Goal: Task Accomplishment & Management: Use online tool/utility

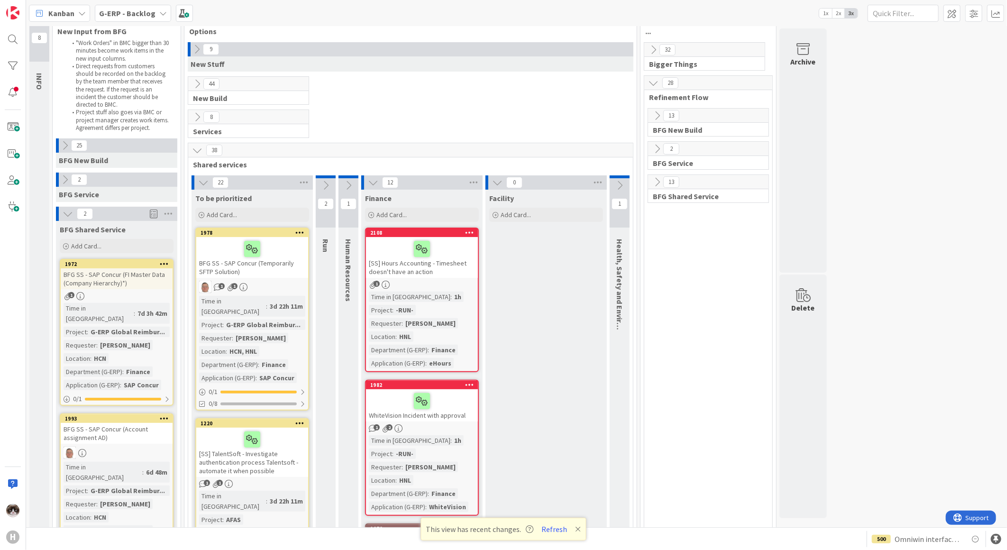
scroll to position [53, 0]
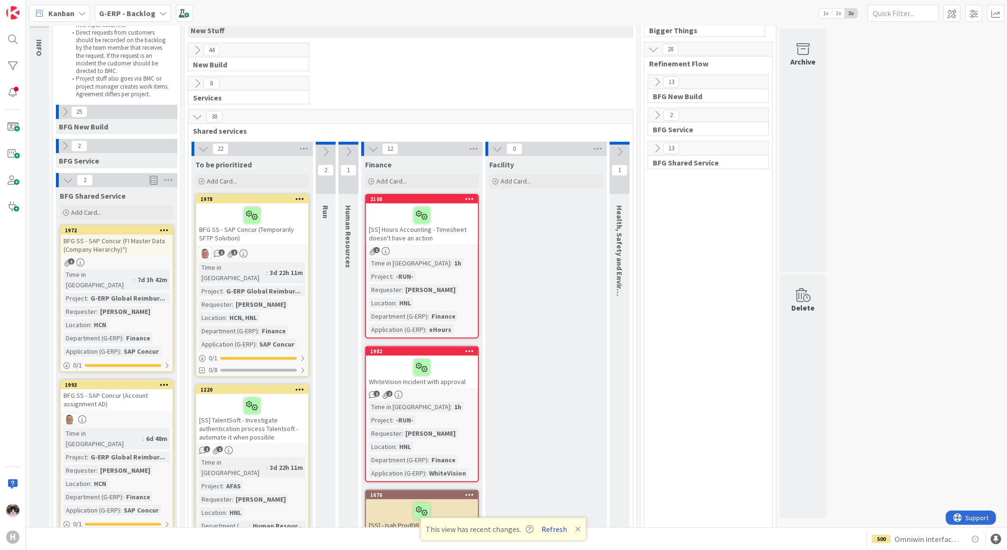
click at [548, 526] on button "Refresh" at bounding box center [555, 529] width 32 height 12
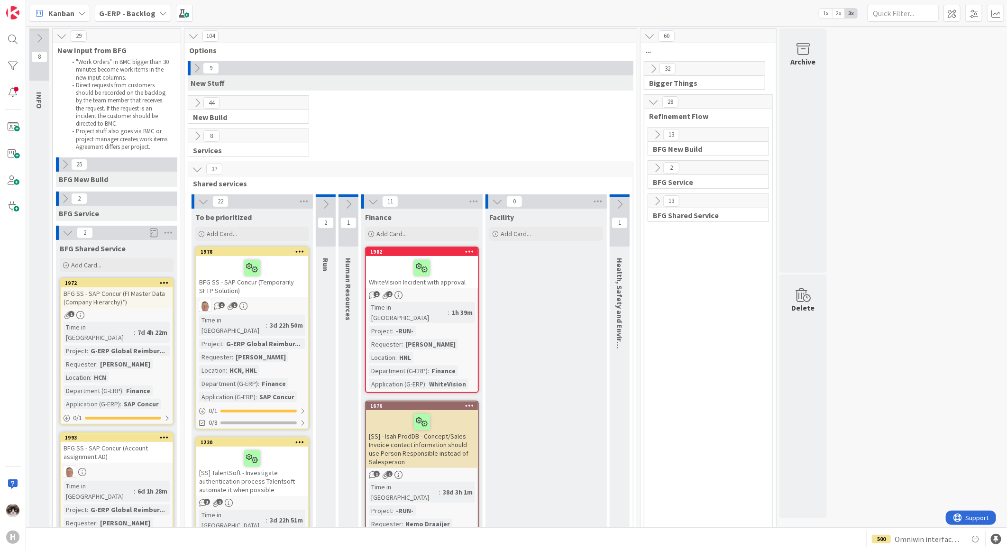
click at [145, 9] on b "G-ERP - Backlog" at bounding box center [127, 13] width 56 height 9
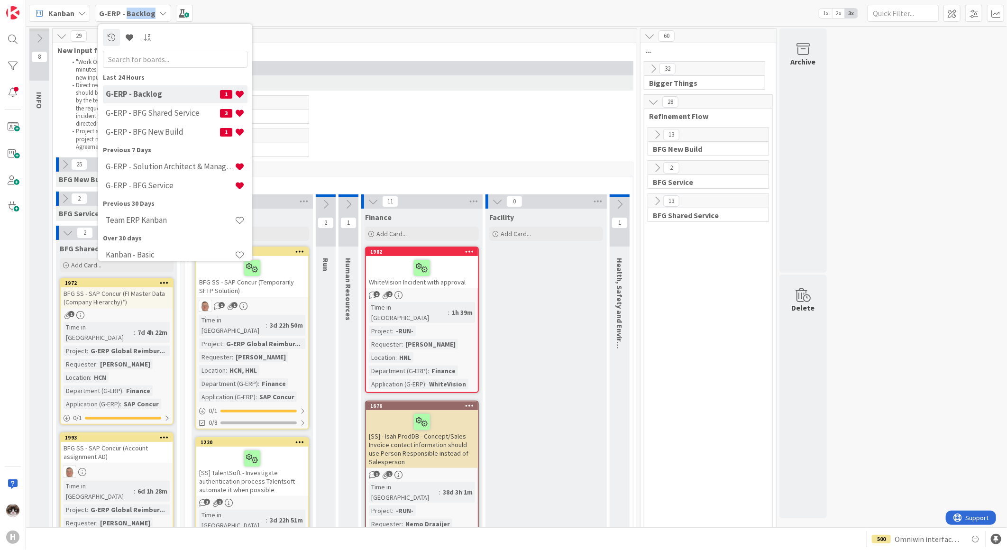
click at [144, 9] on b "G-ERP - Backlog" at bounding box center [127, 13] width 56 height 9
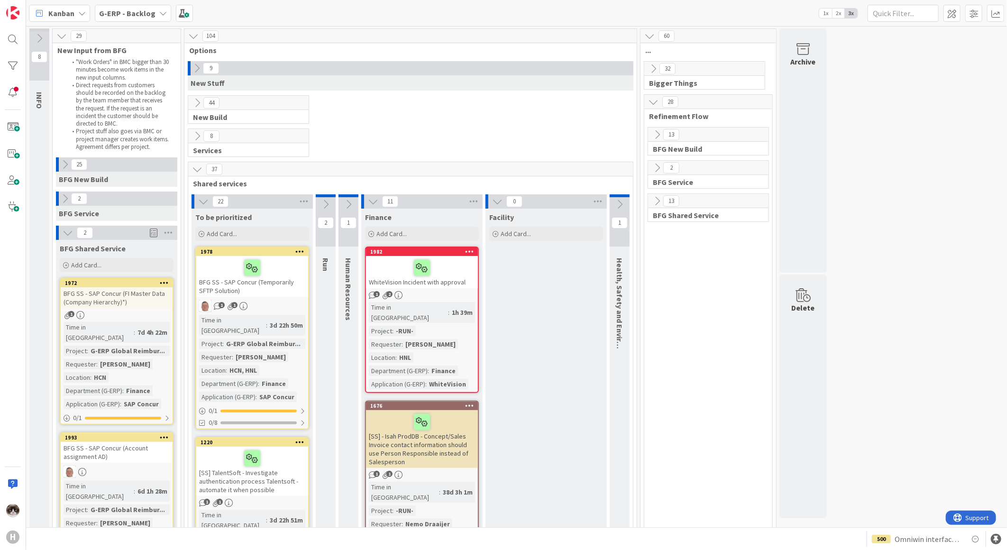
click at [419, 145] on div "8 Services" at bounding box center [410, 144] width 448 height 33
click at [498, 197] on icon at bounding box center [497, 201] width 10 height 10
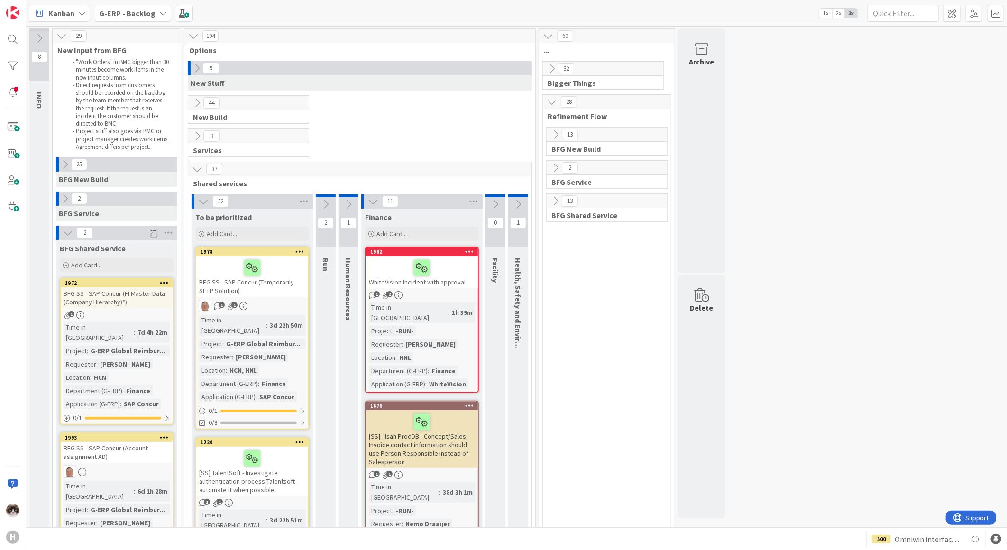
click at [547, 201] on div "13" at bounding box center [607, 201] width 120 height 14
click at [555, 200] on icon at bounding box center [555, 201] width 10 height 10
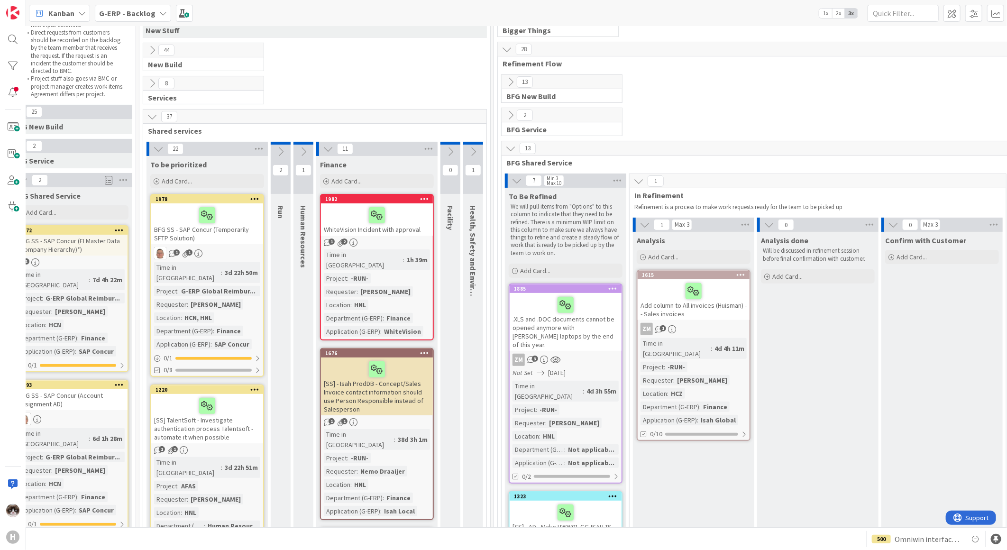
scroll to position [53, 31]
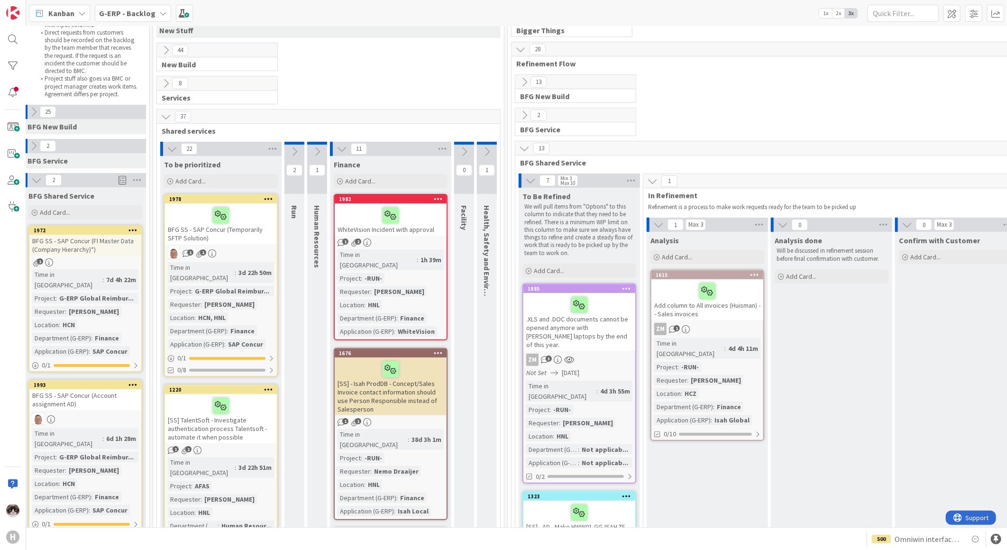
click at [522, 149] on icon at bounding box center [524, 148] width 10 height 10
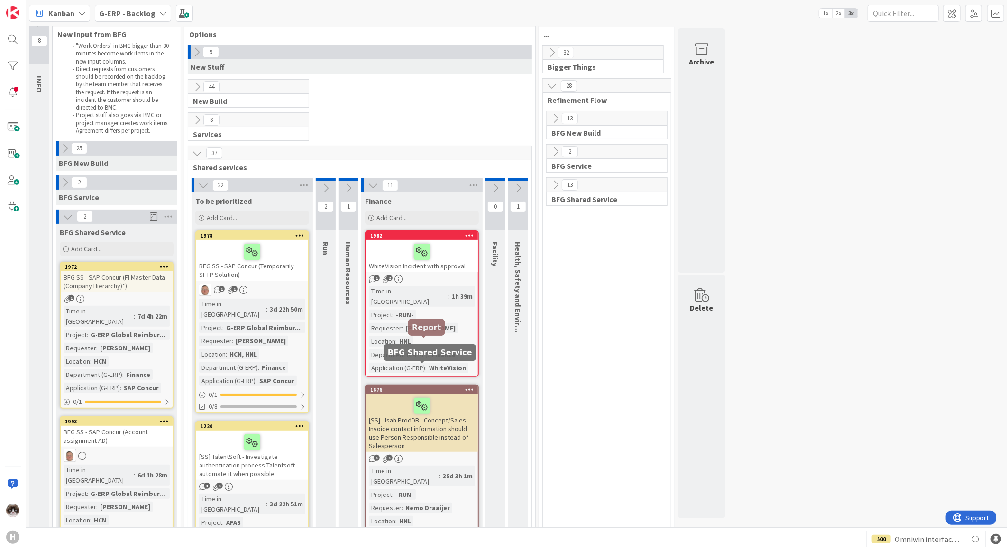
scroll to position [0, 0]
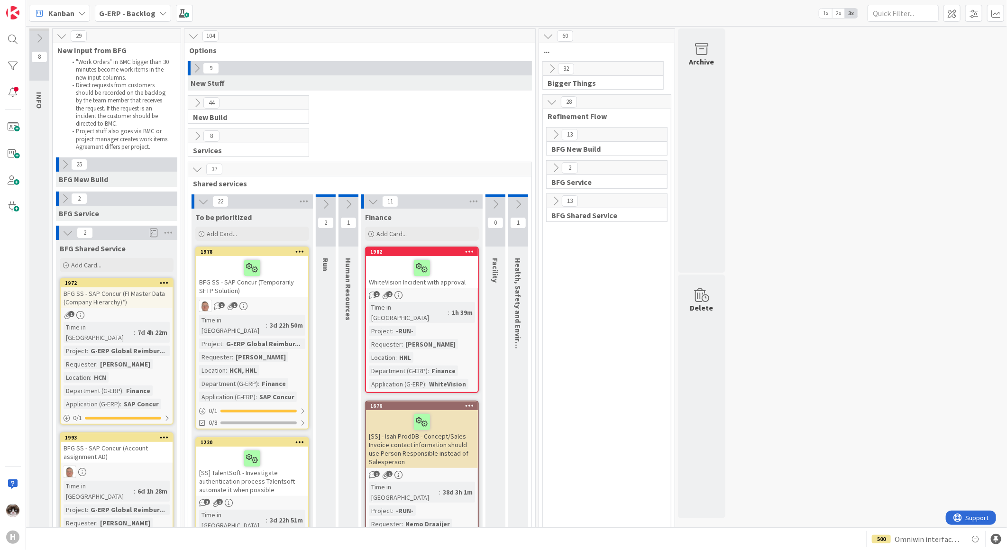
click at [131, 18] on span "G-ERP - Backlog" at bounding box center [127, 13] width 56 height 11
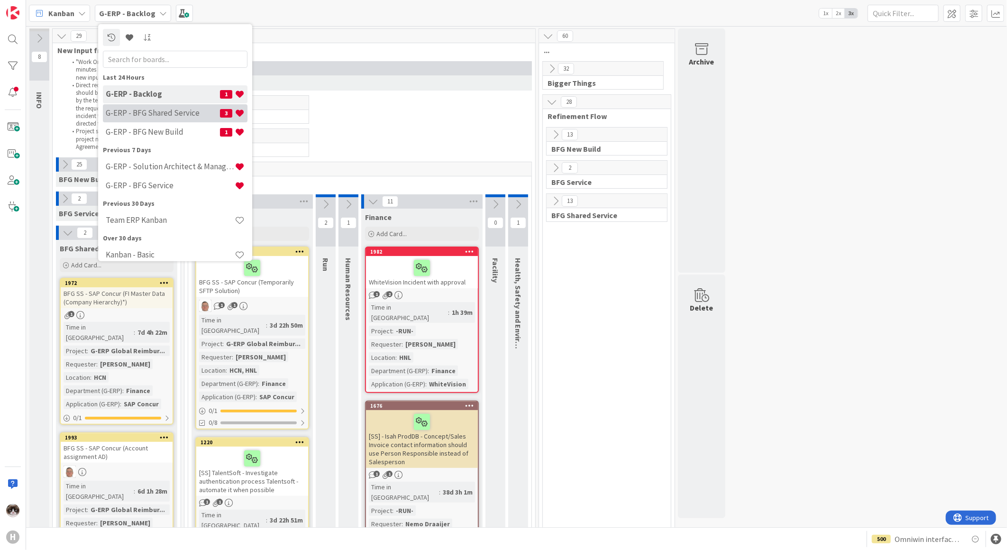
click at [162, 117] on h4 "G-ERP - BFG Shared Service" at bounding box center [163, 112] width 114 height 9
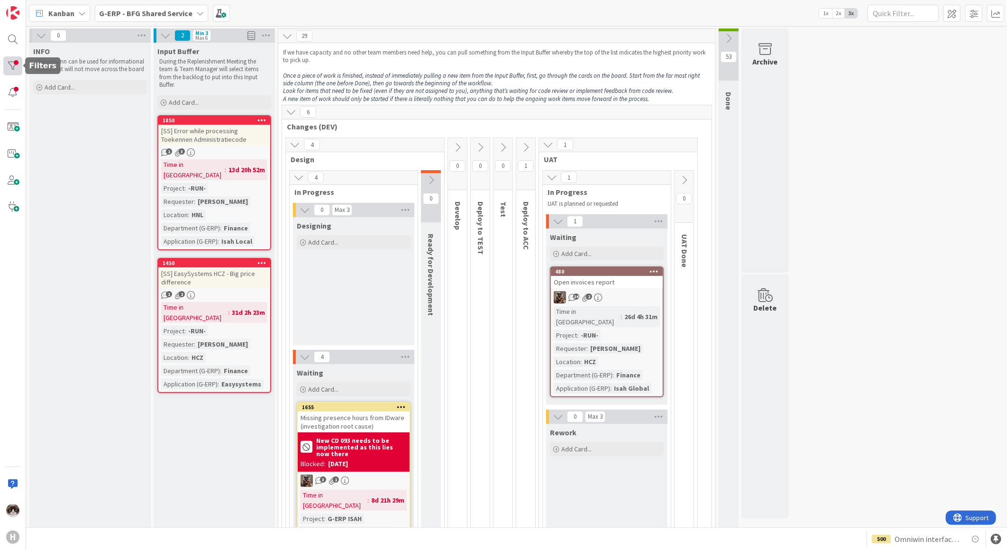
click at [13, 74] on div at bounding box center [12, 65] width 19 height 19
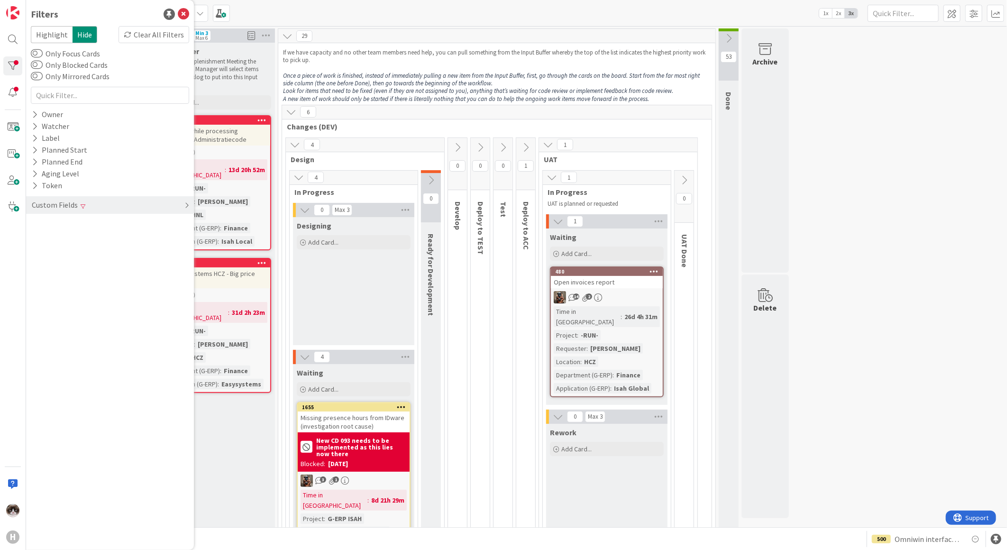
click at [159, 208] on div "Custom Fields" at bounding box center [110, 205] width 168 height 18
click at [173, 264] on div "Clear" at bounding box center [175, 260] width 27 height 12
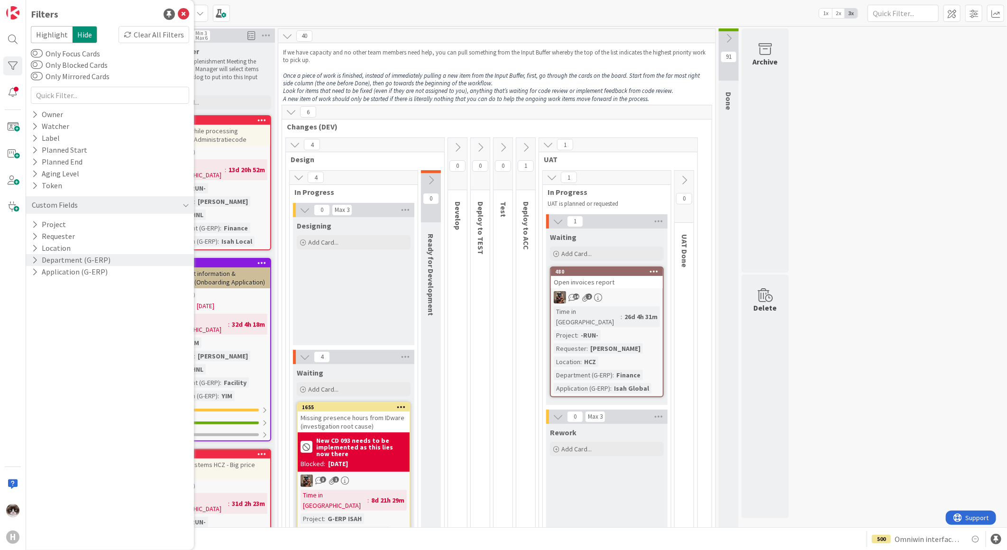
click at [334, 94] on em "Look for items that need to be fixed (even if they are not assigned to you), an…" at bounding box center [478, 91] width 390 height 8
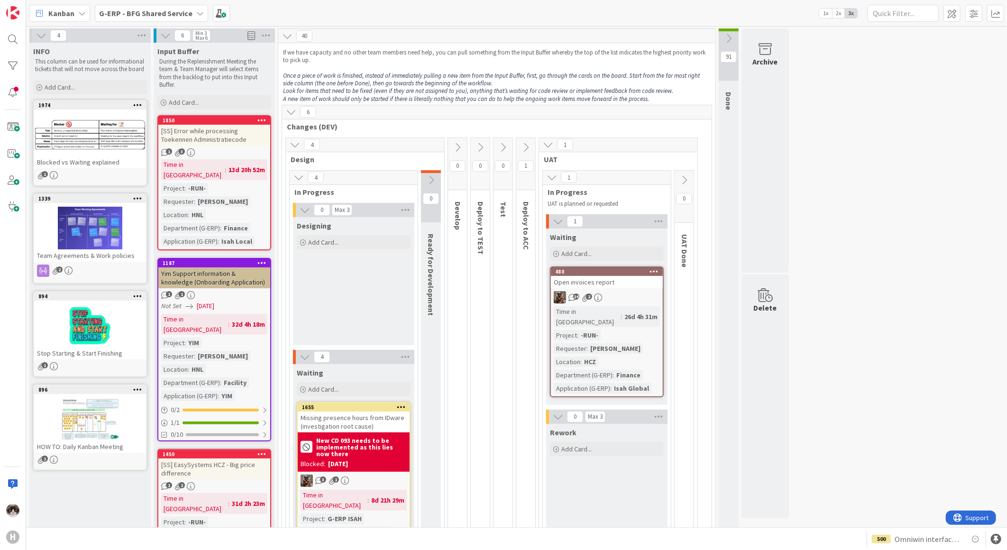
click at [139, 10] on b "G-ERP - BFG Shared Service" at bounding box center [145, 13] width 93 height 9
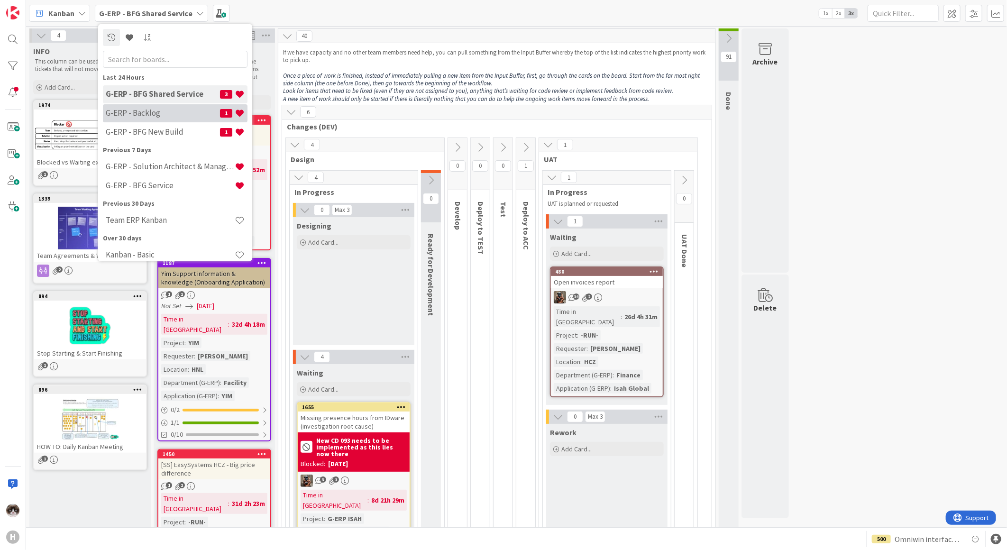
click at [164, 115] on h4 "G-ERP - Backlog" at bounding box center [163, 112] width 114 height 9
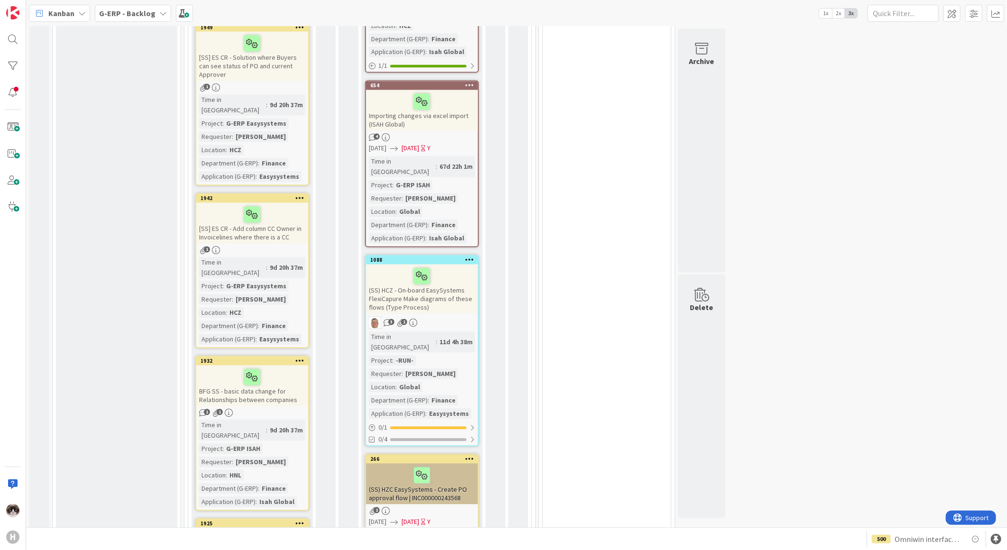
scroll to position [1475, 0]
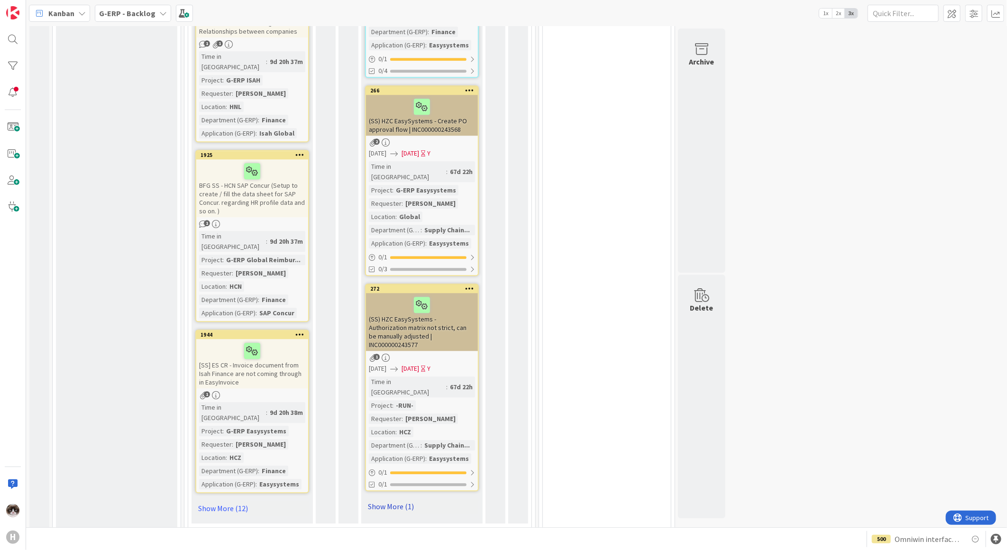
click at [391, 499] on link "Show More (1)" at bounding box center [422, 506] width 114 height 15
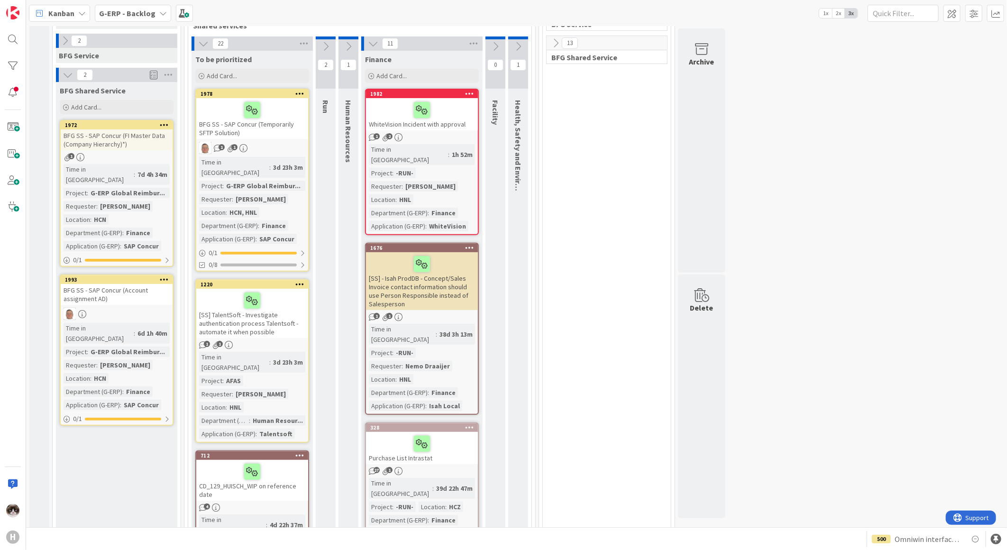
scroll to position [0, 0]
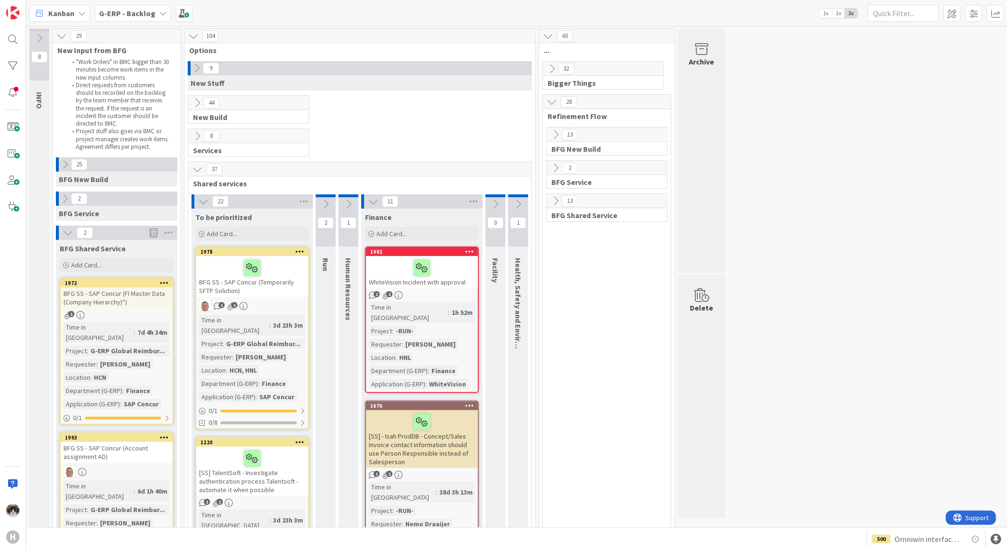
click at [140, 16] on b "G-ERP - Backlog" at bounding box center [127, 13] width 56 height 9
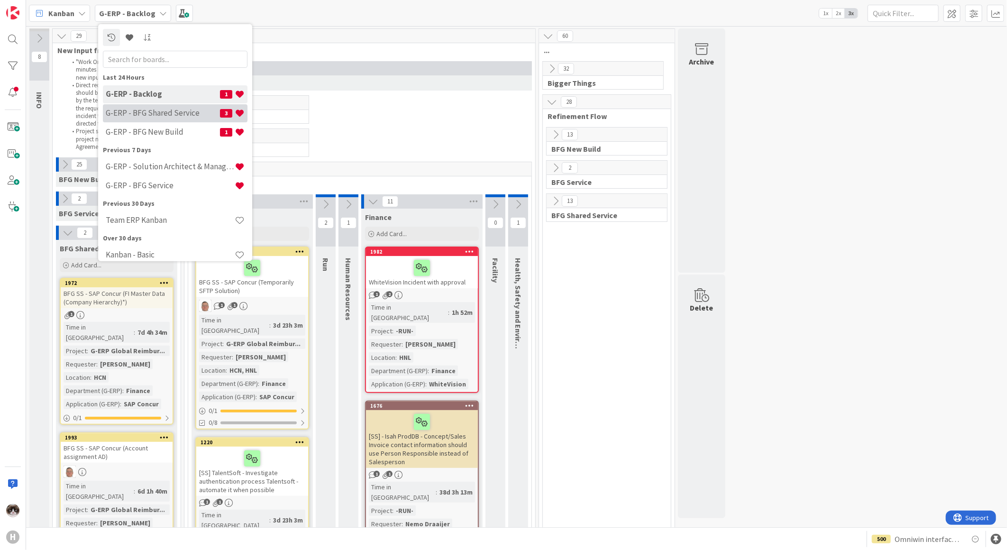
click at [163, 114] on h4 "G-ERP - BFG Shared Service" at bounding box center [163, 112] width 114 height 9
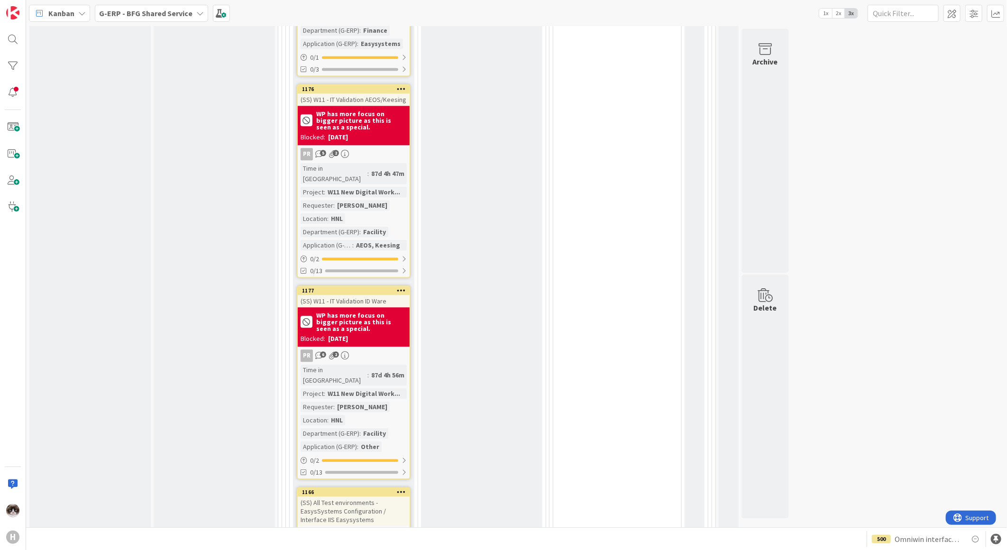
scroll to position [3661, 0]
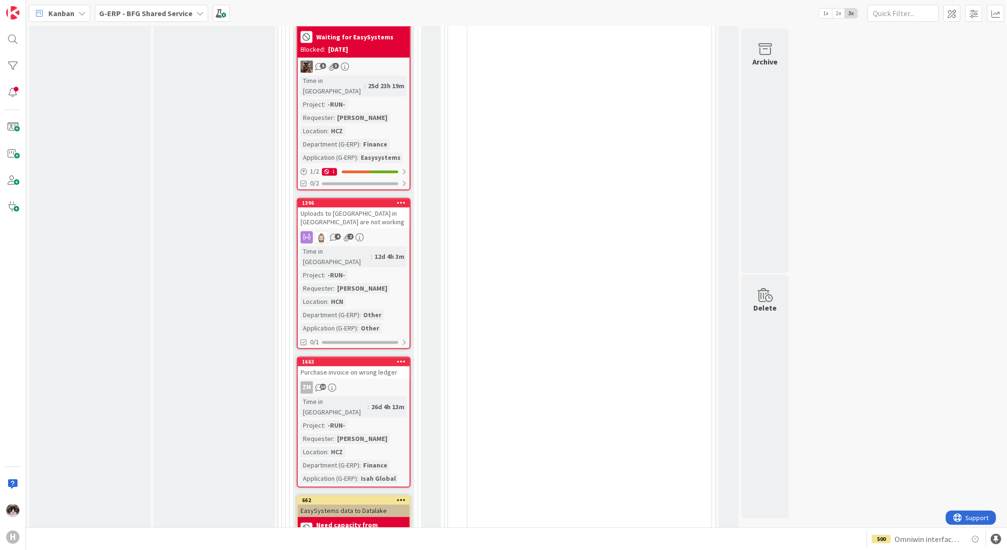
scroll to position [5726, 0]
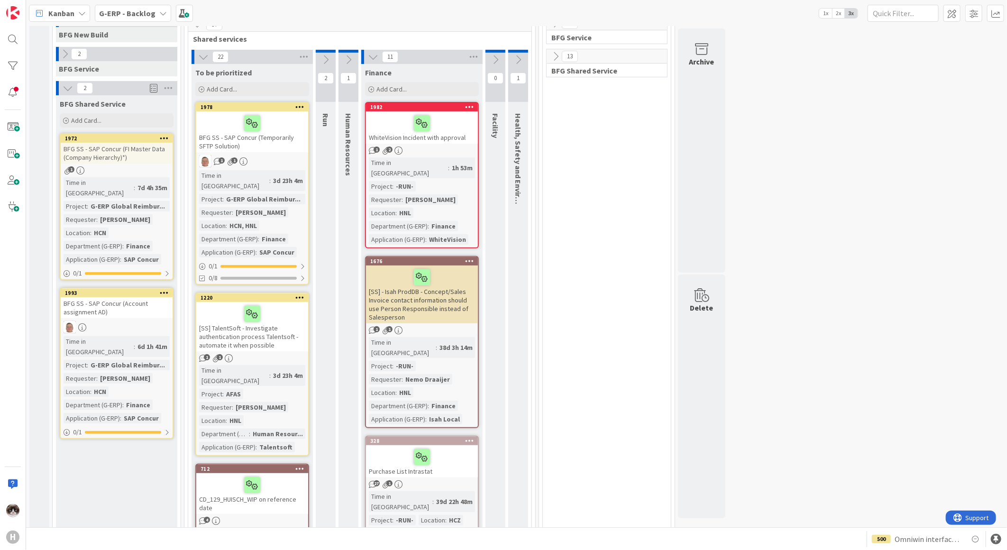
scroll to position [92, 0]
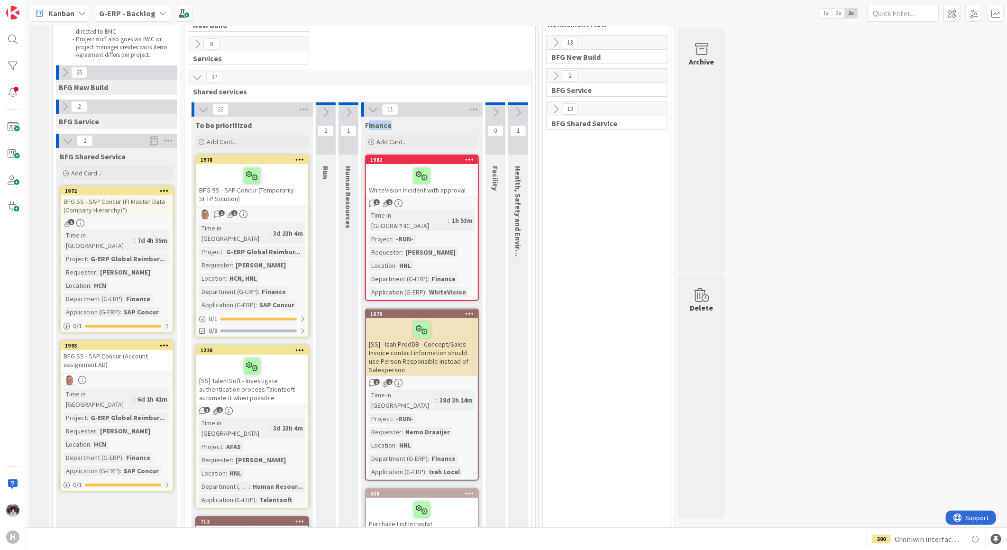
drag, startPoint x: 367, startPoint y: 125, endPoint x: 393, endPoint y: 125, distance: 26.6
click at [393, 125] on div "Finance" at bounding box center [422, 124] width 114 height 9
drag, startPoint x: 65, startPoint y: 154, endPoint x: 121, endPoint y: 151, distance: 56.0
click at [121, 152] on span "BFG Shared Service" at bounding box center [93, 156] width 66 height 9
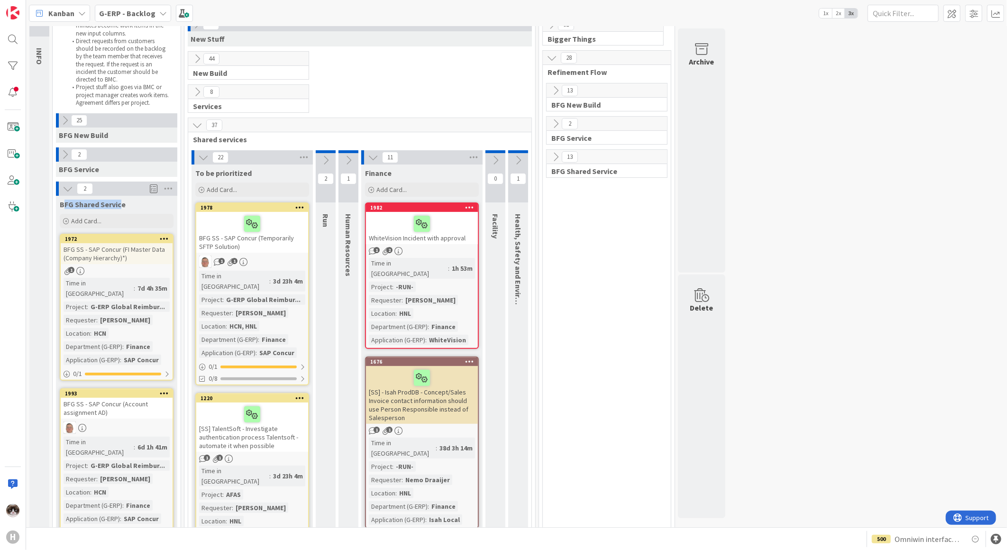
scroll to position [0, 0]
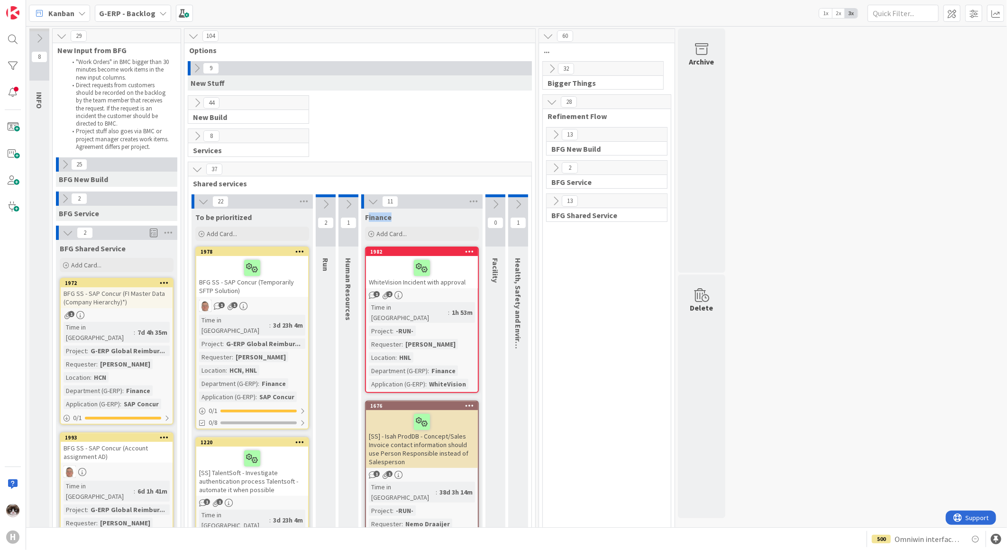
drag, startPoint x: 394, startPoint y: 220, endPoint x: 367, endPoint y: 221, distance: 27.5
click at [367, 221] on div "Finance Add Card..." at bounding box center [421, 226] width 121 height 34
click at [286, 348] on div "Time in Column : 3d 23h 4m Project : G-ERP Global Reimbur... Requester : [PERSO…" at bounding box center [252, 358] width 106 height 87
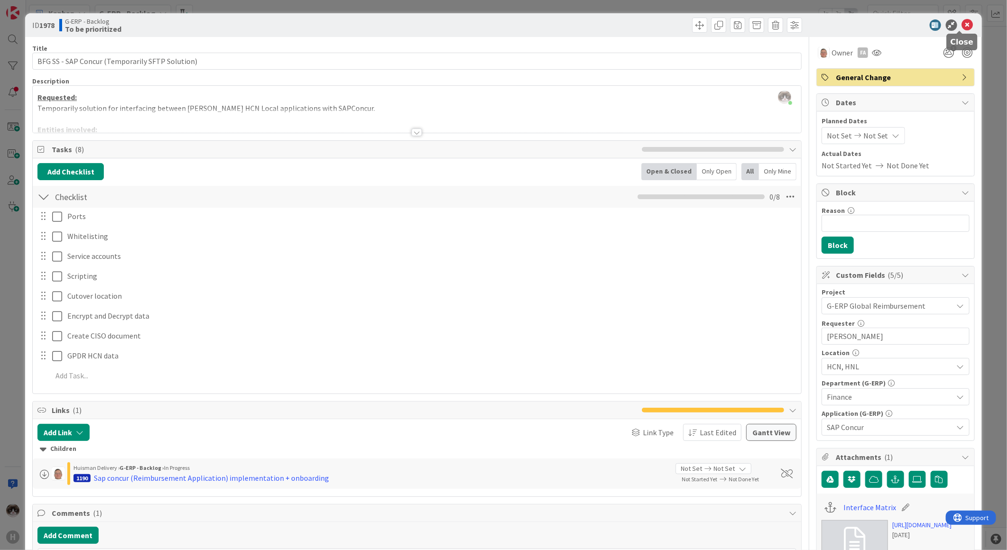
click at [962, 22] on icon at bounding box center [967, 24] width 11 height 11
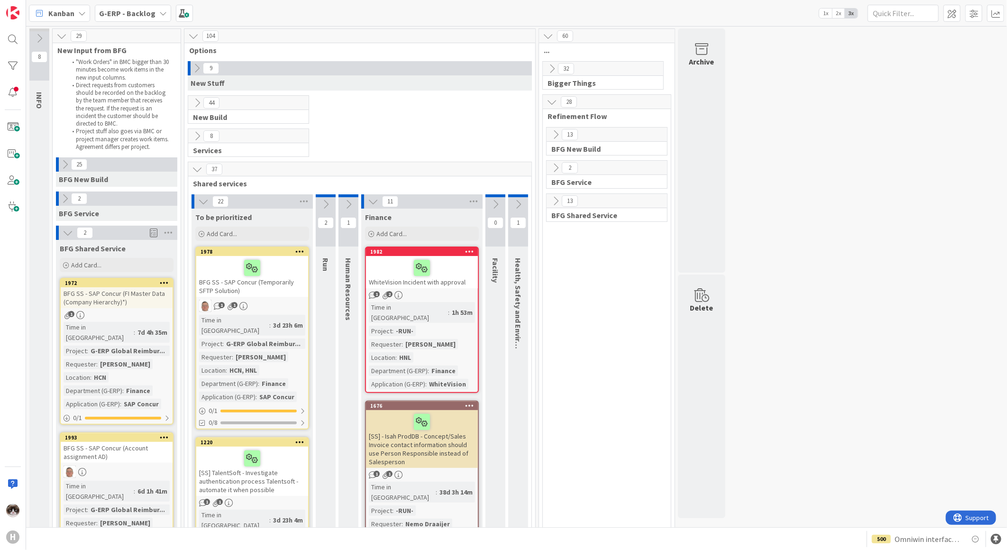
click at [552, 200] on icon at bounding box center [555, 201] width 10 height 10
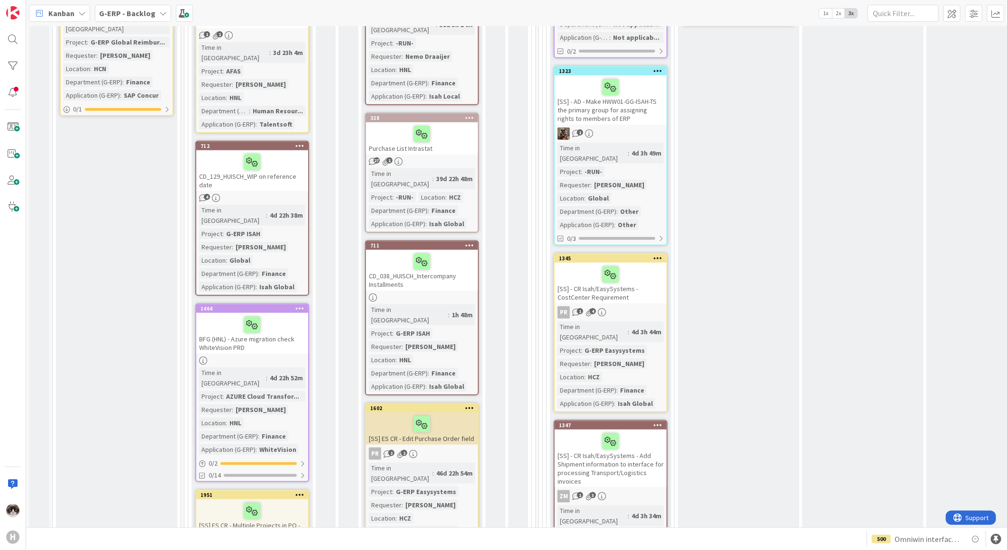
scroll to position [474, 0]
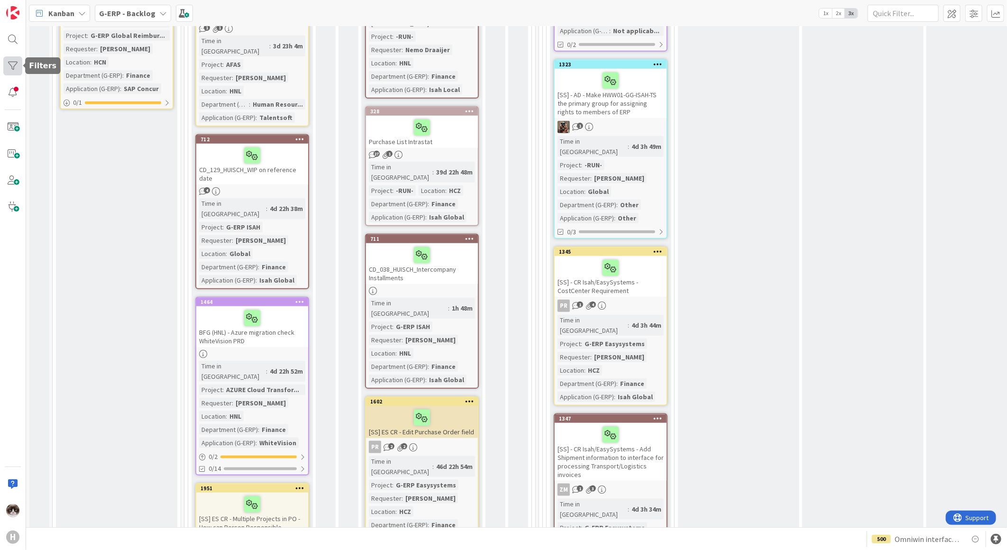
click at [20, 63] on div at bounding box center [12, 65] width 19 height 19
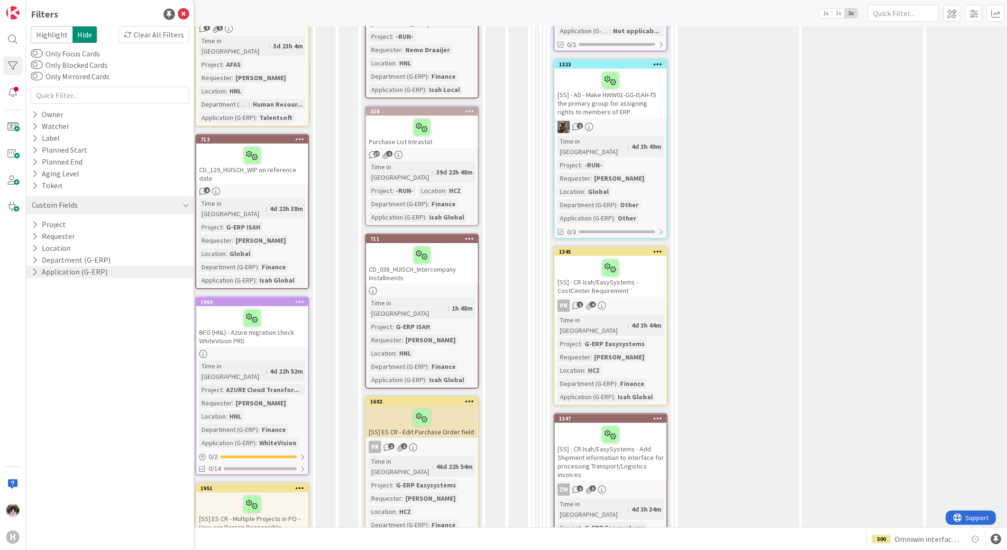
click at [32, 273] on icon at bounding box center [35, 272] width 6 height 8
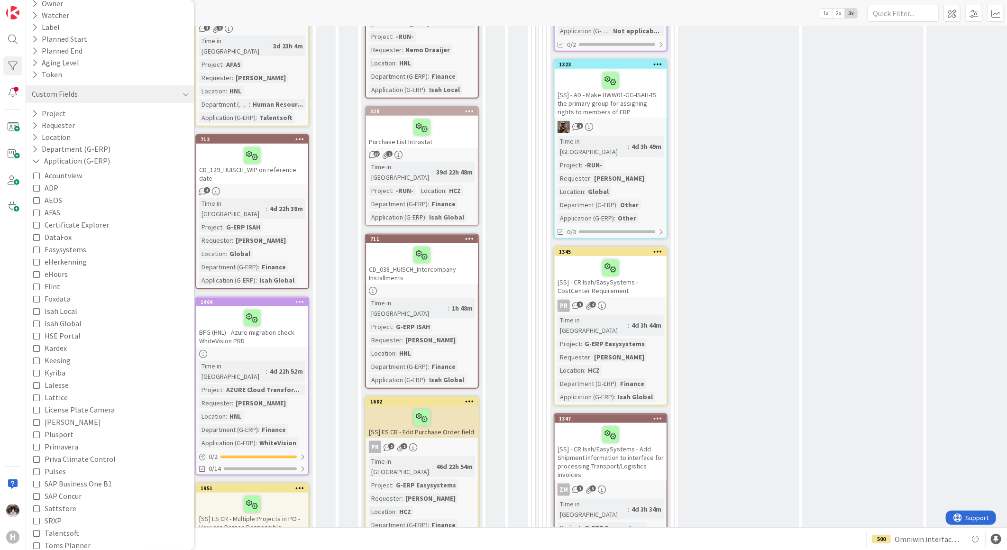
scroll to position [210, 0]
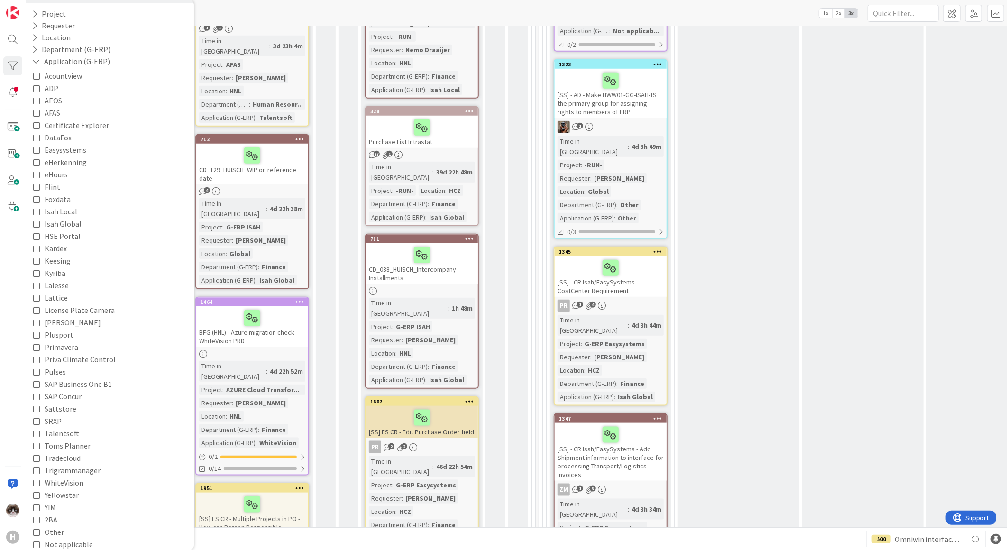
click at [35, 150] on icon at bounding box center [36, 149] width 7 height 7
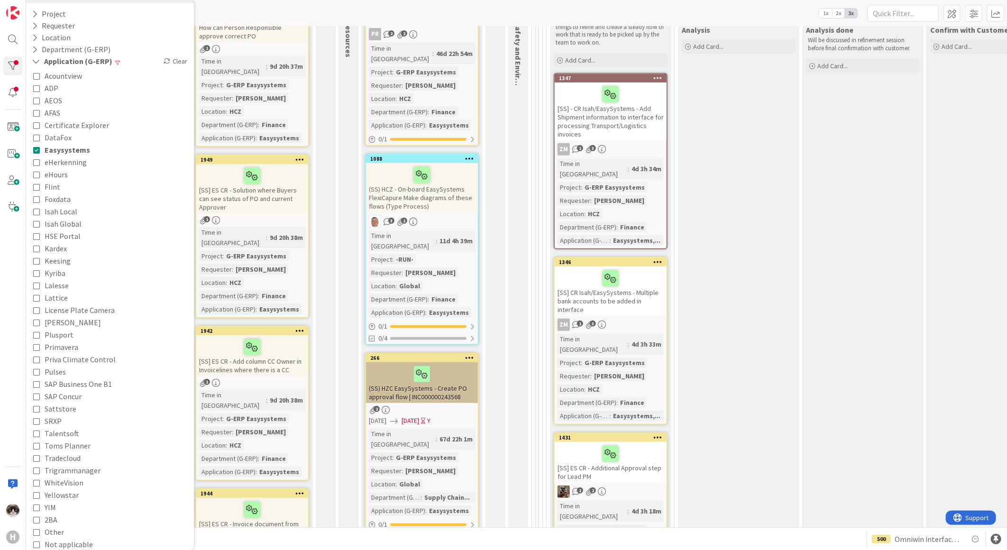
scroll to position [527, 0]
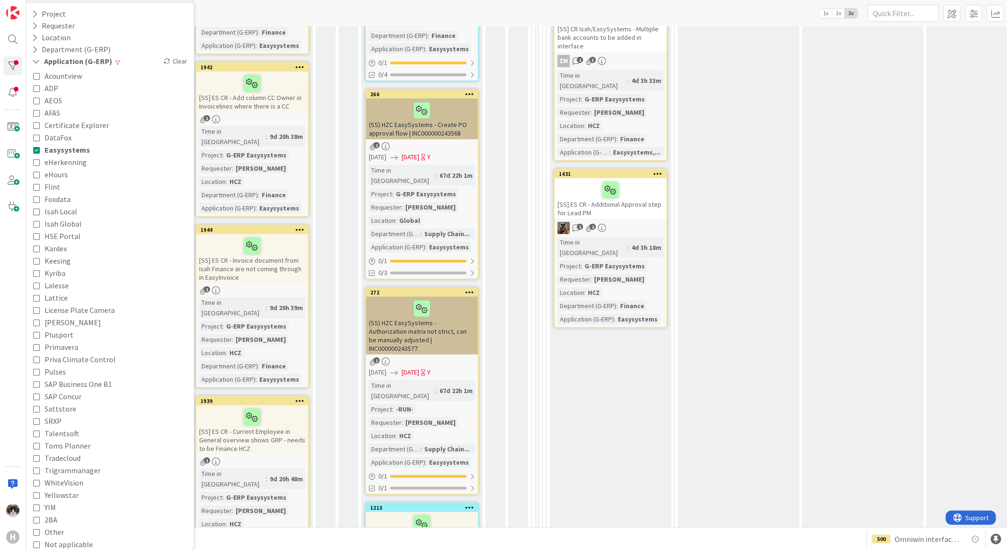
click at [37, 150] on icon at bounding box center [36, 149] width 7 height 7
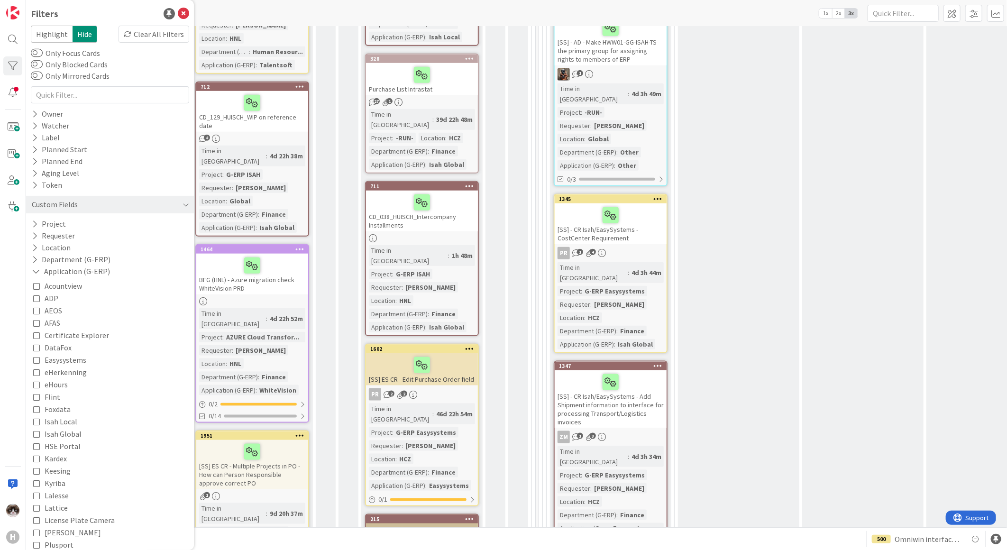
scroll to position [0, 0]
click at [178, 13] on icon at bounding box center [183, 14] width 11 height 11
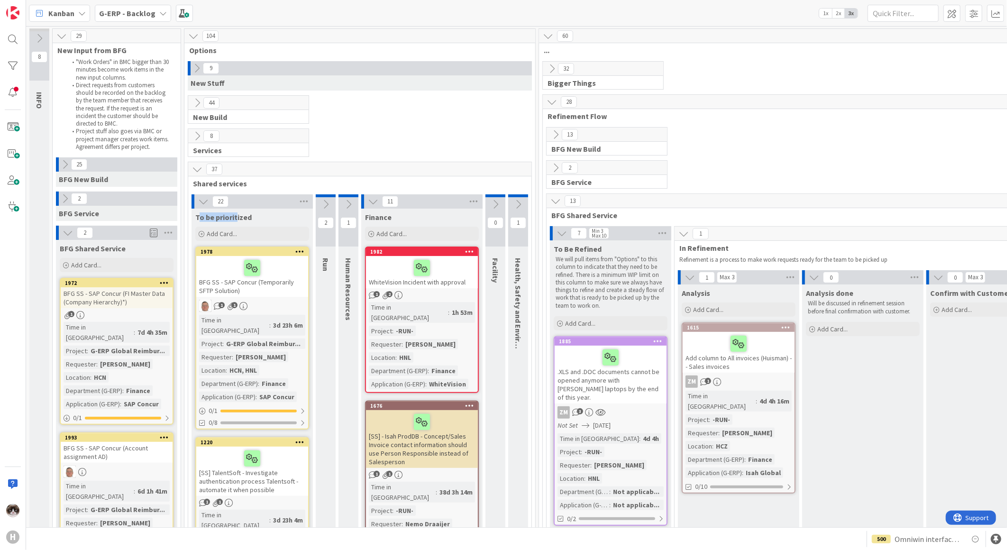
drag, startPoint x: 197, startPoint y: 221, endPoint x: 236, endPoint y: 219, distance: 38.5
click at [236, 219] on span "To be prioritized" at bounding box center [223, 216] width 56 height 9
click at [30, 29] on div at bounding box center [39, 29] width 20 height 3
click at [37, 33] on icon at bounding box center [39, 38] width 10 height 10
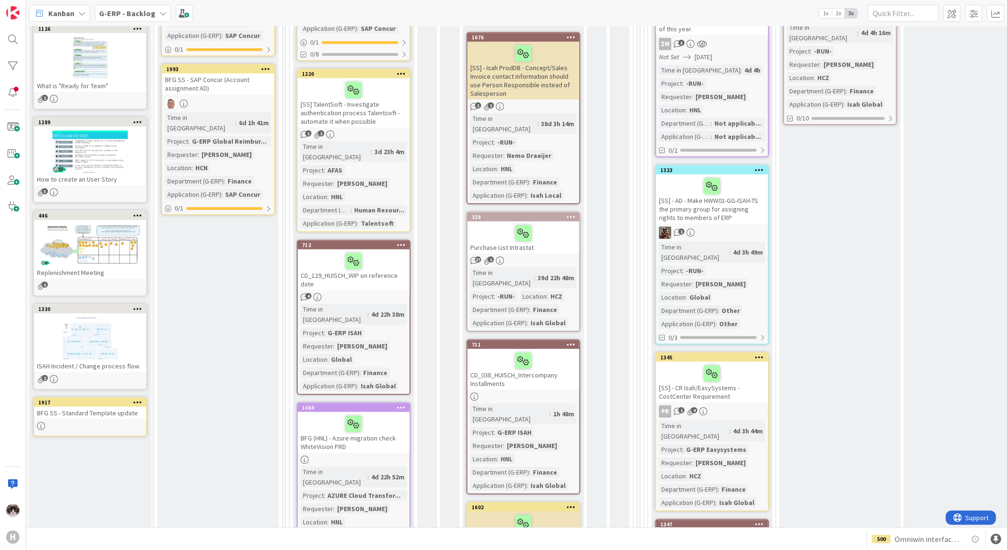
scroll to position [316, 0]
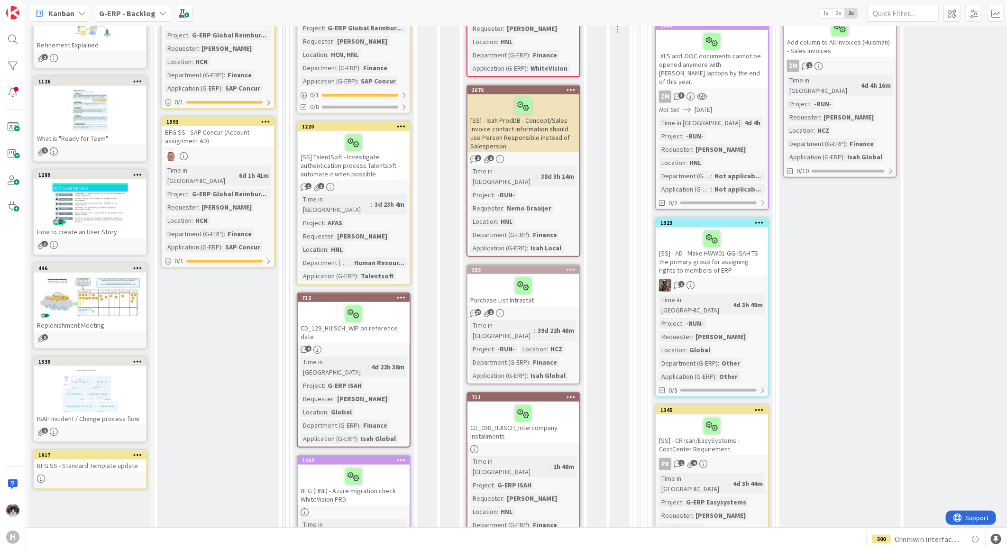
click at [117, 227] on div "How to create an User Story" at bounding box center [90, 232] width 112 height 12
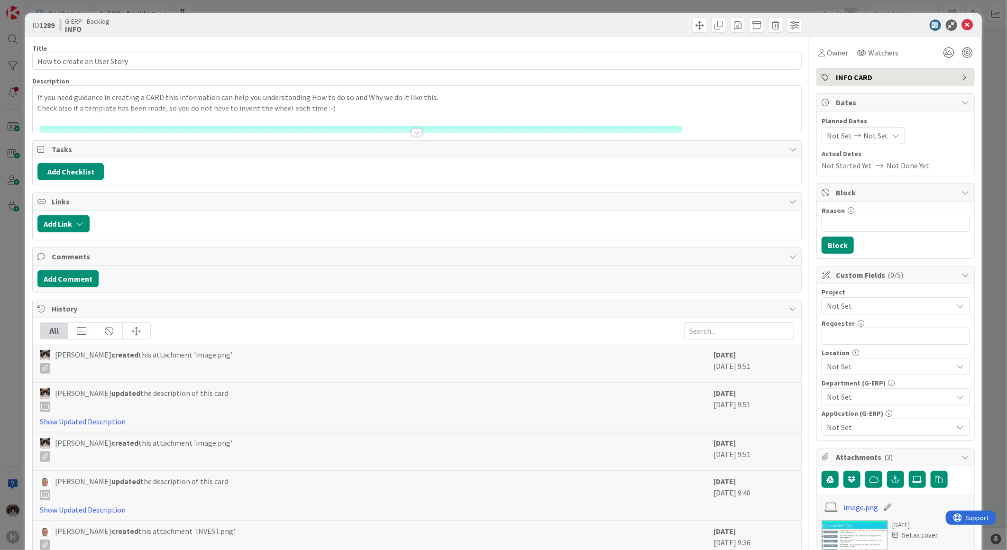
click at [411, 134] on div at bounding box center [416, 132] width 10 height 8
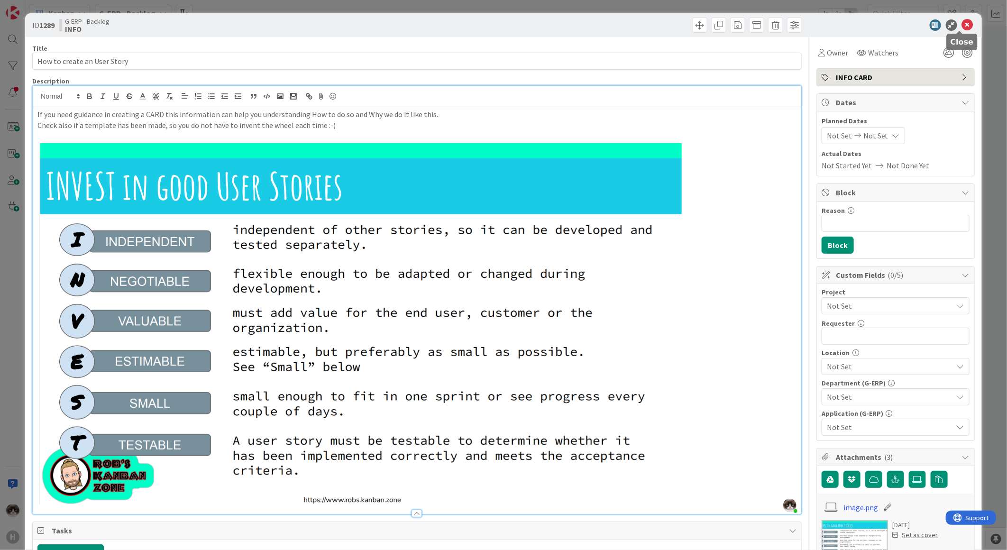
click at [962, 21] on icon at bounding box center [967, 24] width 11 height 11
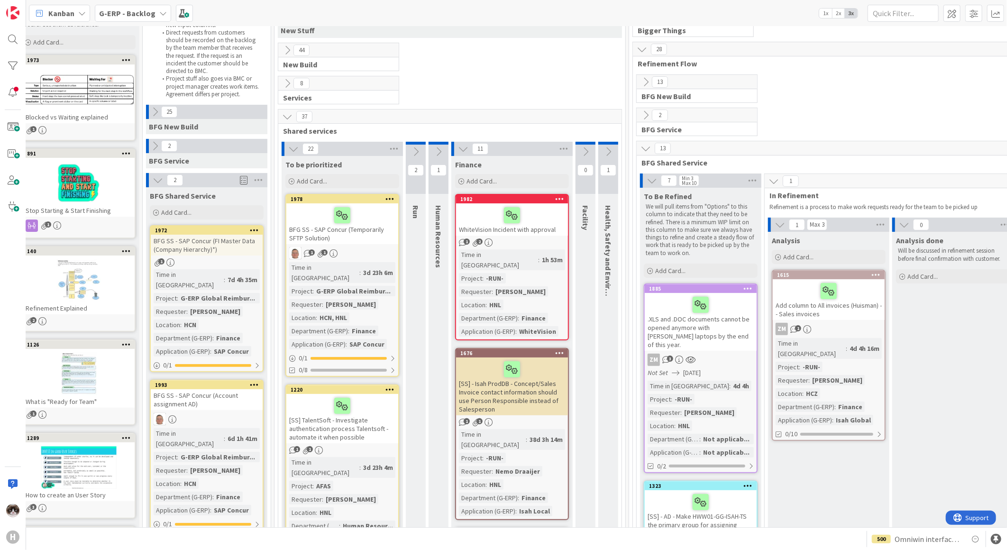
scroll to position [53, 0]
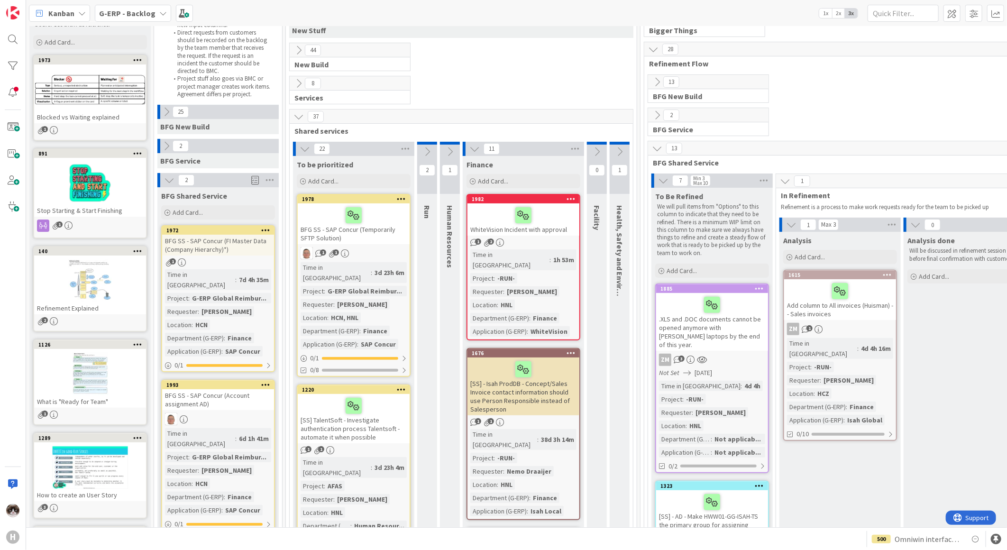
click at [362, 234] on div "BFG SS - SAP Concur (Temporarily SFTP Solution)" at bounding box center [354, 223] width 112 height 41
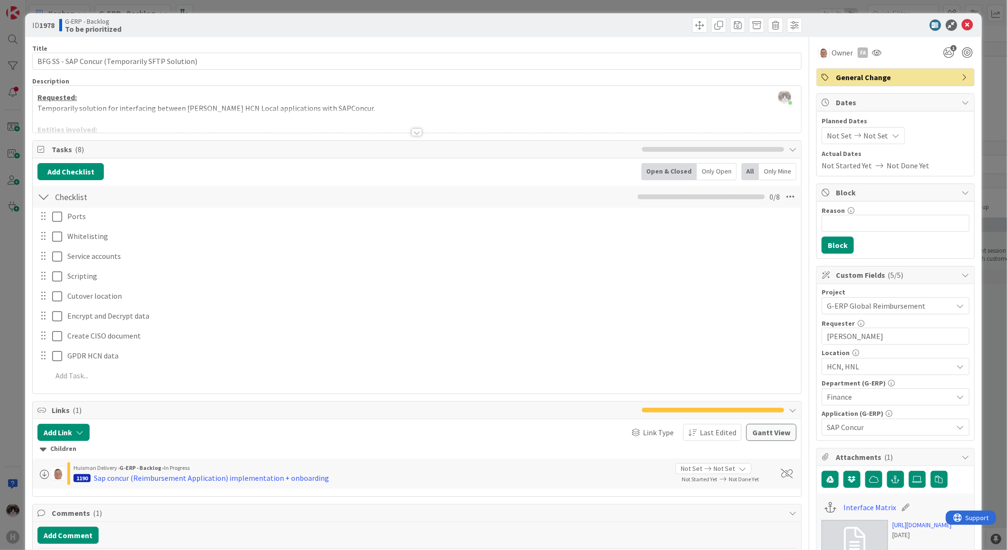
click at [413, 132] on div at bounding box center [416, 132] width 10 height 8
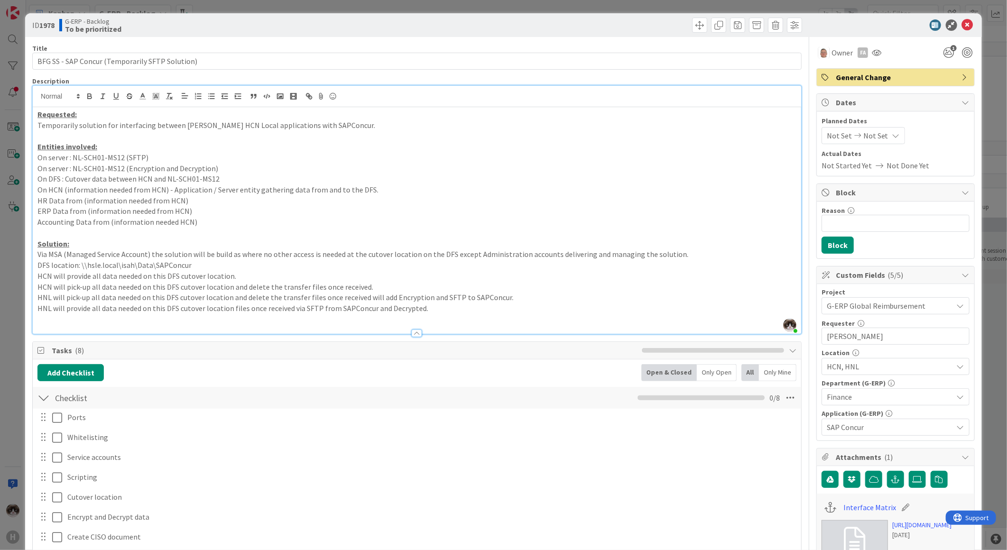
click at [967, 27] on div at bounding box center [891, 24] width 168 height 11
click at [963, 26] on icon at bounding box center [967, 24] width 11 height 11
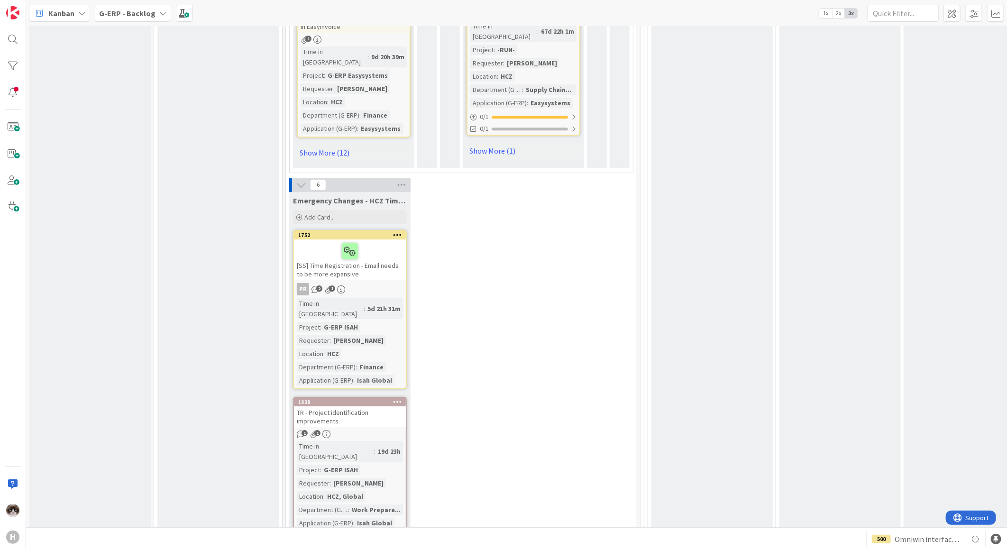
scroll to position [1669, 0]
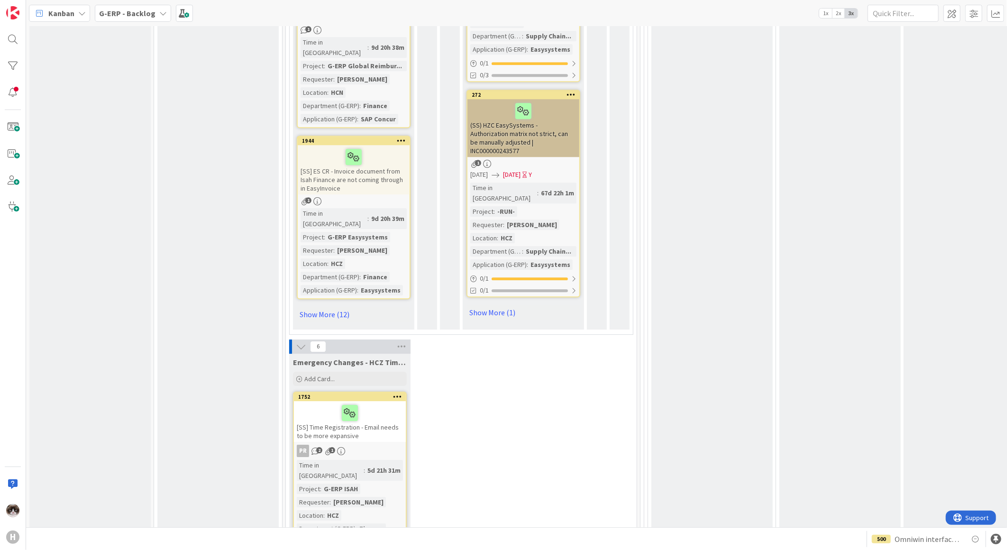
drag, startPoint x: 295, startPoint y: 239, endPoint x: 432, endPoint y: 237, distance: 137.0
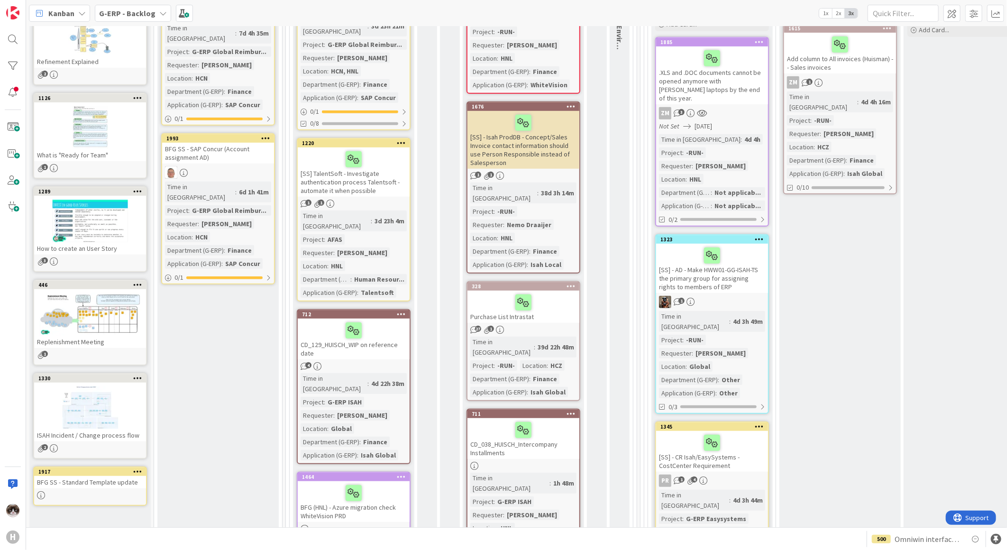
scroll to position [88, 0]
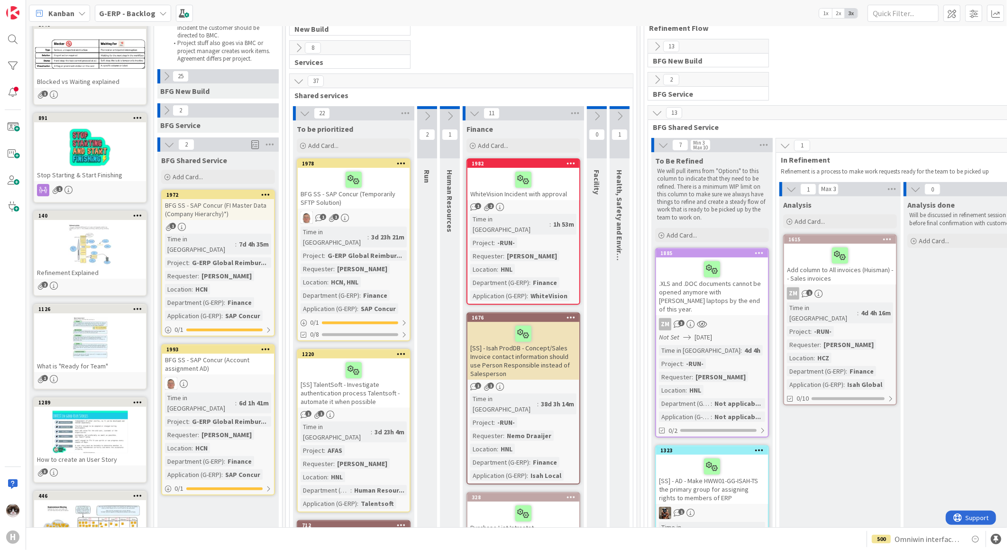
click at [547, 207] on div "1 2" at bounding box center [523, 207] width 112 height 8
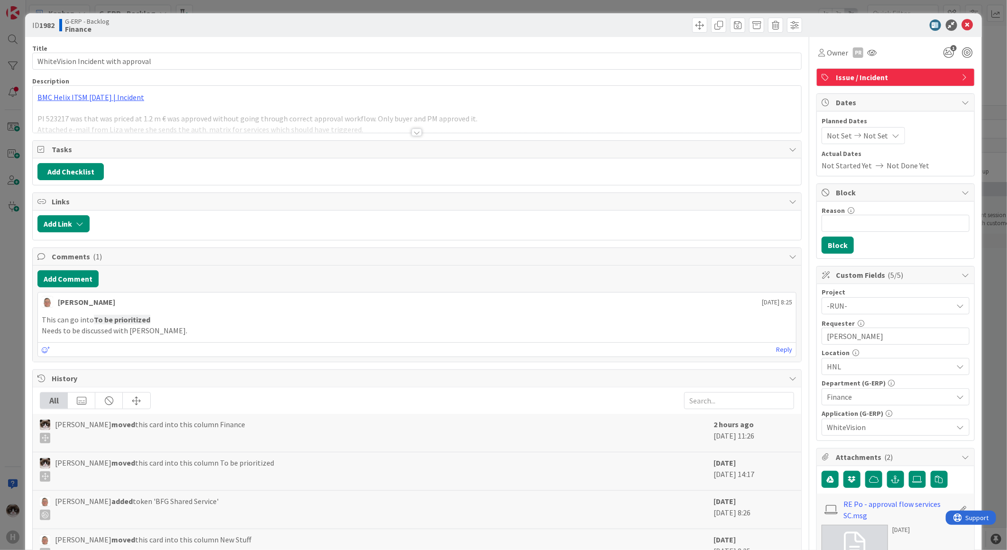
click at [414, 136] on div at bounding box center [416, 132] width 10 height 8
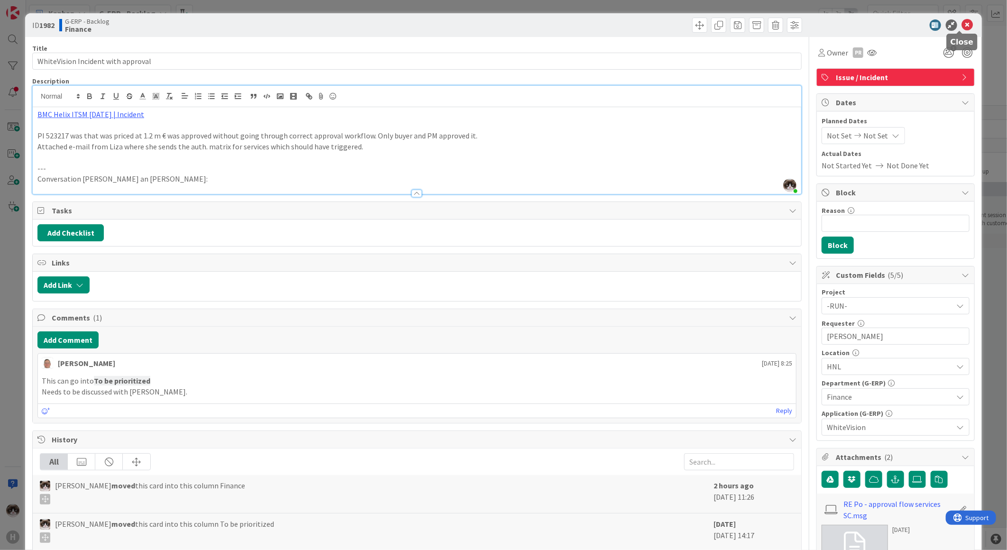
click at [962, 26] on icon at bounding box center [967, 24] width 11 height 11
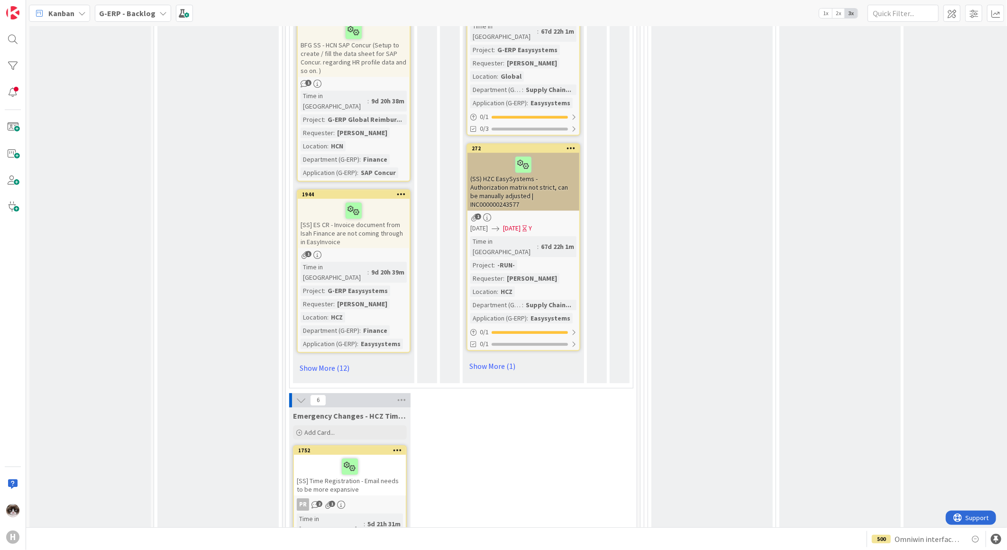
scroll to position [1510, 0]
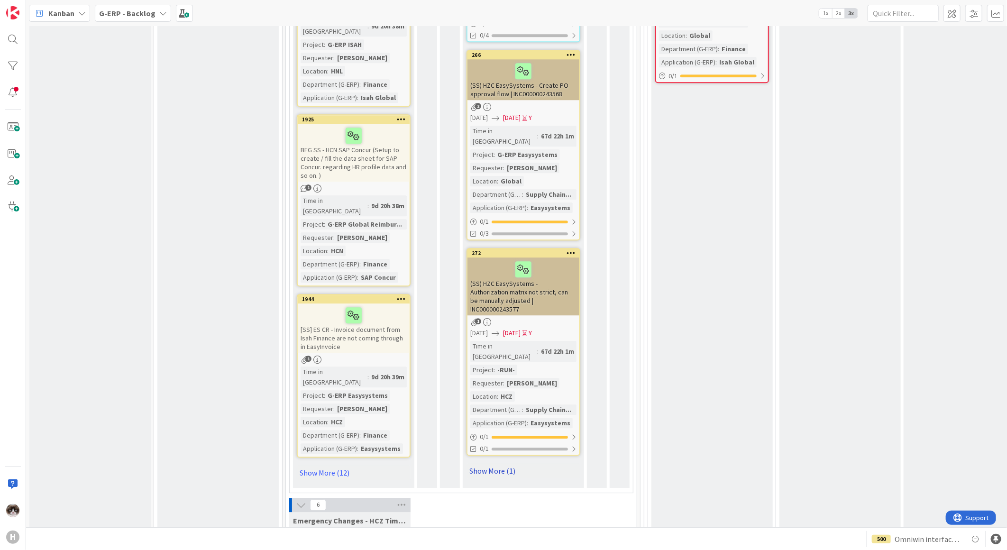
click at [494, 463] on link "Show More (1)" at bounding box center [523, 470] width 114 height 15
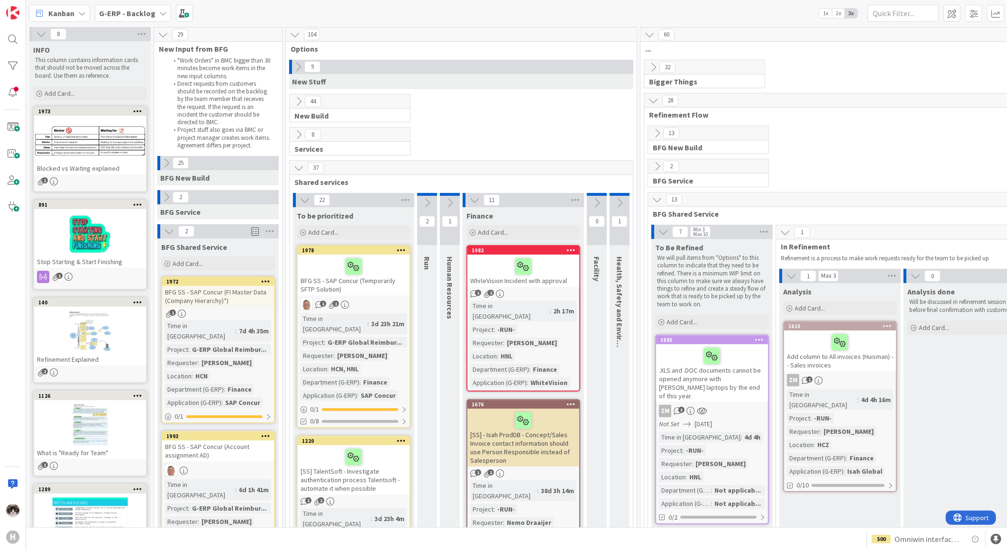
scroll to position [0, 0]
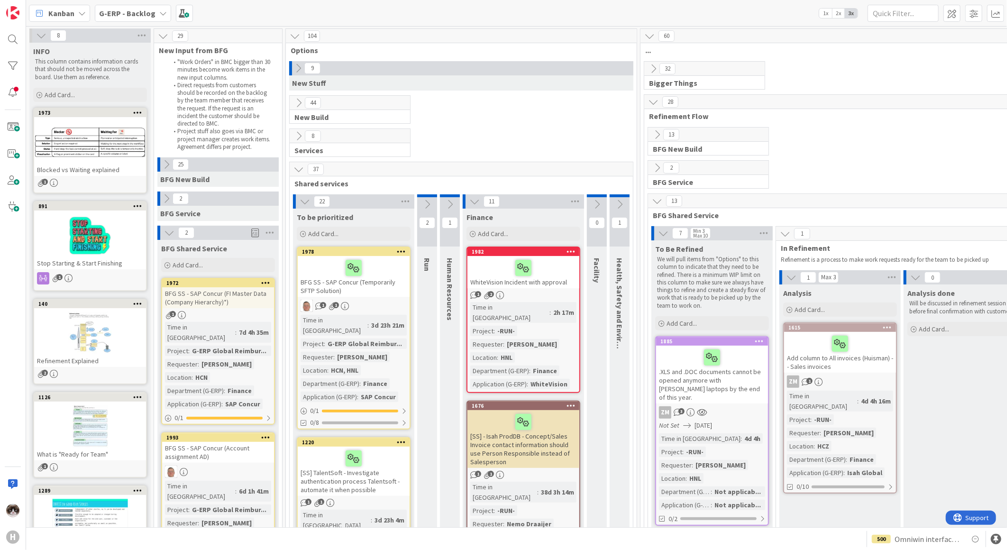
click at [535, 291] on div "1 2" at bounding box center [523, 295] width 112 height 8
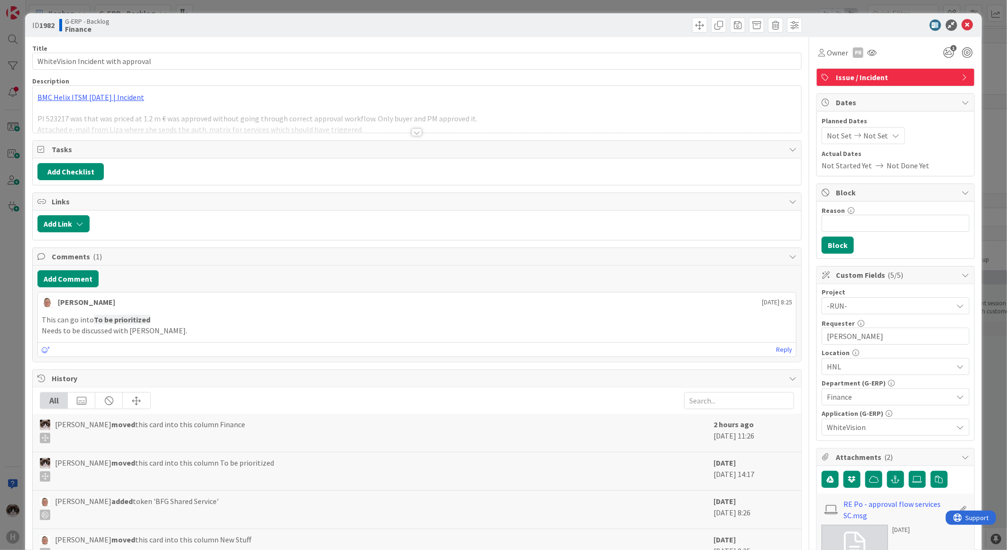
click at [419, 129] on div at bounding box center [417, 121] width 768 height 24
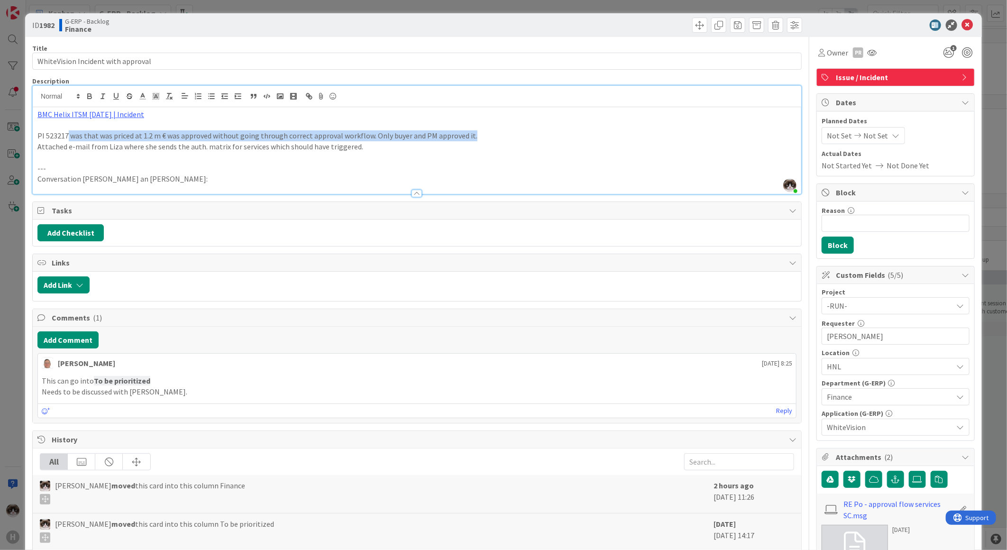
drag, startPoint x: 66, startPoint y: 137, endPoint x: 528, endPoint y: 134, distance: 461.3
click at [528, 134] on p "PI 523217 was that was priced at 1.2 m € was approved without going through cor…" at bounding box center [416, 135] width 759 height 11
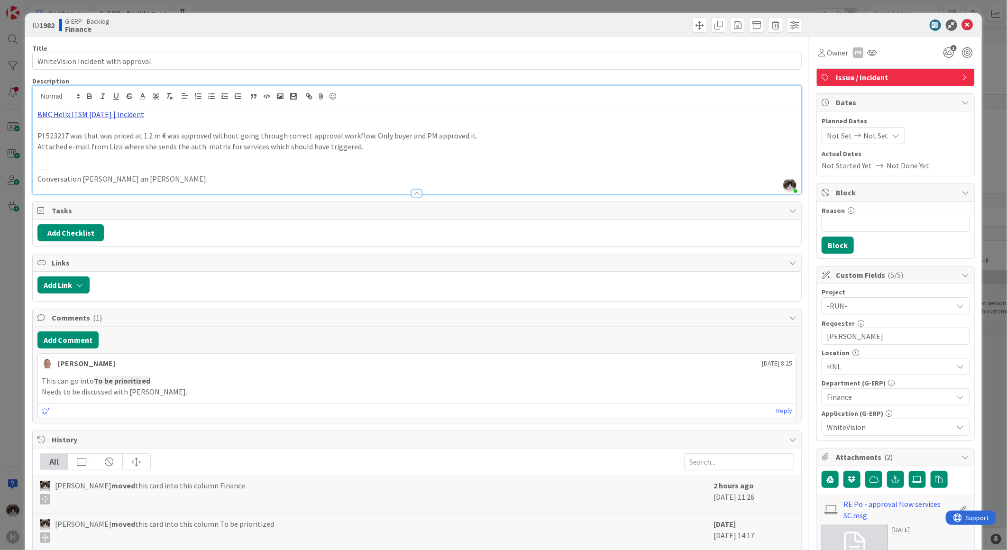
click at [109, 114] on link "BMC Helix ITSM [DATE] | Incident" at bounding box center [90, 114] width 107 height 9
click at [101, 130] on link "[URL][PERSON_NAME][DOMAIN_NAME]" at bounding box center [84, 133] width 95 height 12
click at [962, 25] on icon at bounding box center [967, 24] width 11 height 11
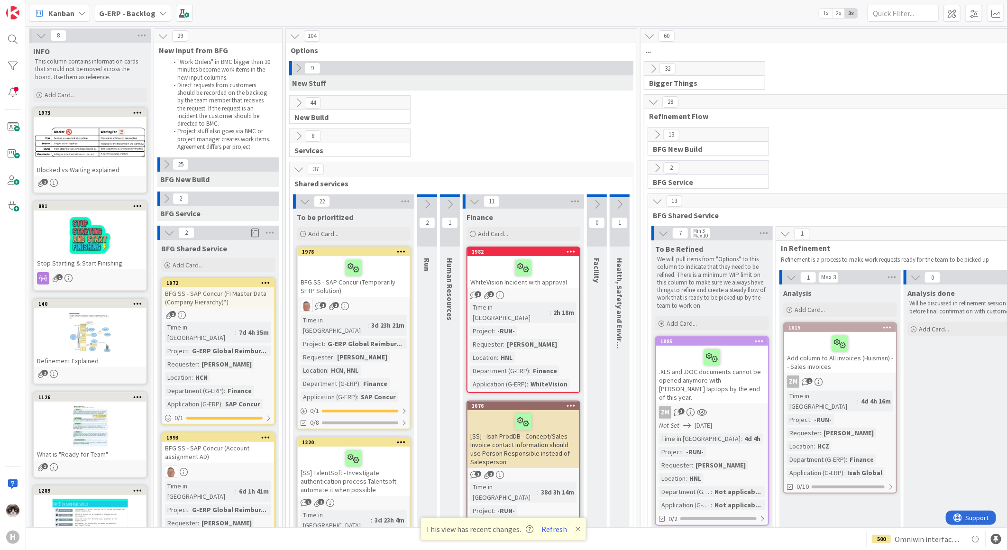
drag, startPoint x: 299, startPoint y: 70, endPoint x: 250, endPoint y: 112, distance: 64.8
click at [299, 70] on icon at bounding box center [298, 68] width 10 height 10
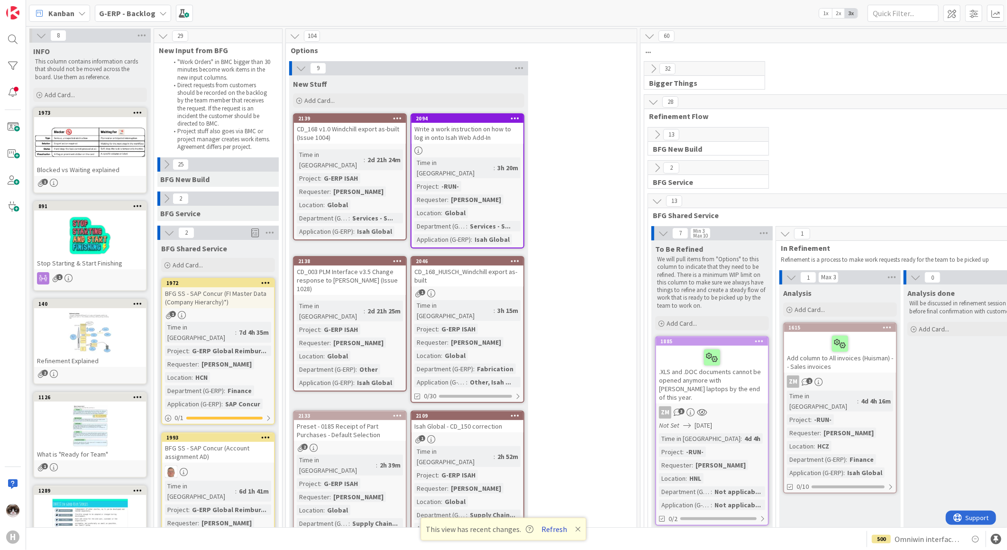
click at [557, 529] on button "Refresh" at bounding box center [555, 529] width 32 height 12
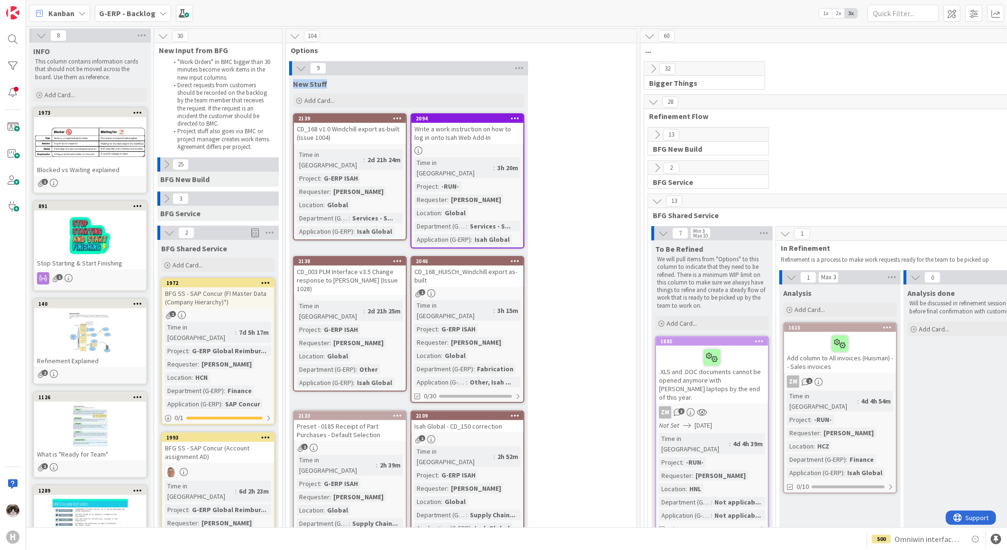
drag, startPoint x: 329, startPoint y: 86, endPoint x: 288, endPoint y: 85, distance: 41.2
click at [288, 85] on div "9 New Stuff Add Card... 2094 Write a work instruction on how to log in onto Isa…" at bounding box center [461, 492] width 347 height 862
click at [470, 276] on div "2046 CD_168_HUISCH_Windchill export as-built 1 Time in Column : 3h 15m Project …" at bounding box center [468, 329] width 114 height 147
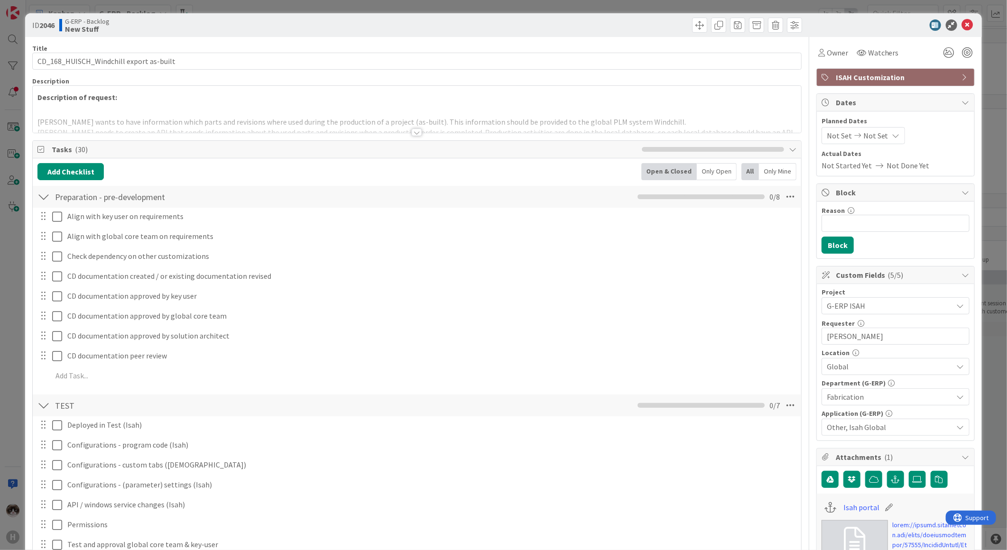
click at [414, 130] on div at bounding box center [416, 132] width 10 height 8
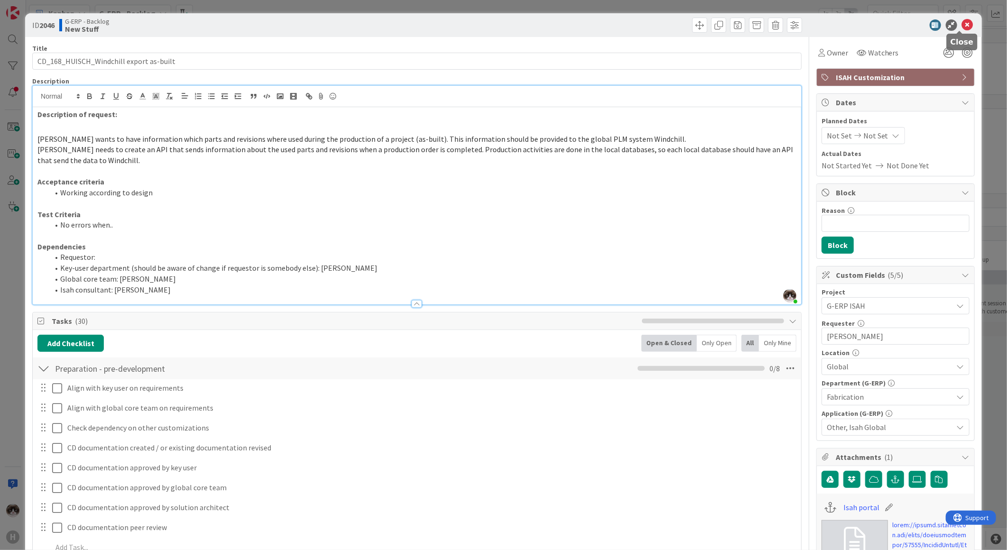
click at [962, 21] on icon at bounding box center [967, 24] width 11 height 11
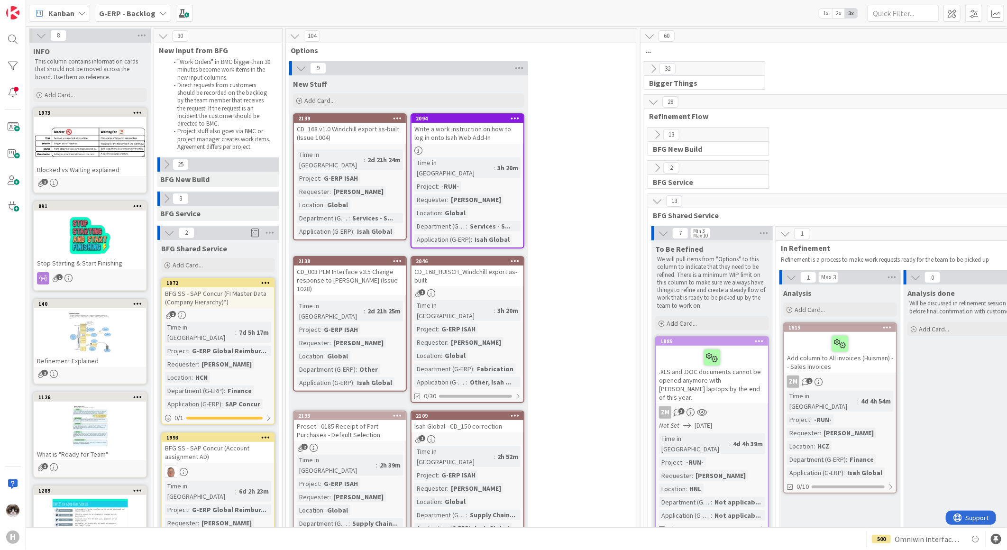
click at [366, 138] on div "CD_168 v1.0 Windchill export as-built (Issue 1004)" at bounding box center [350, 133] width 112 height 21
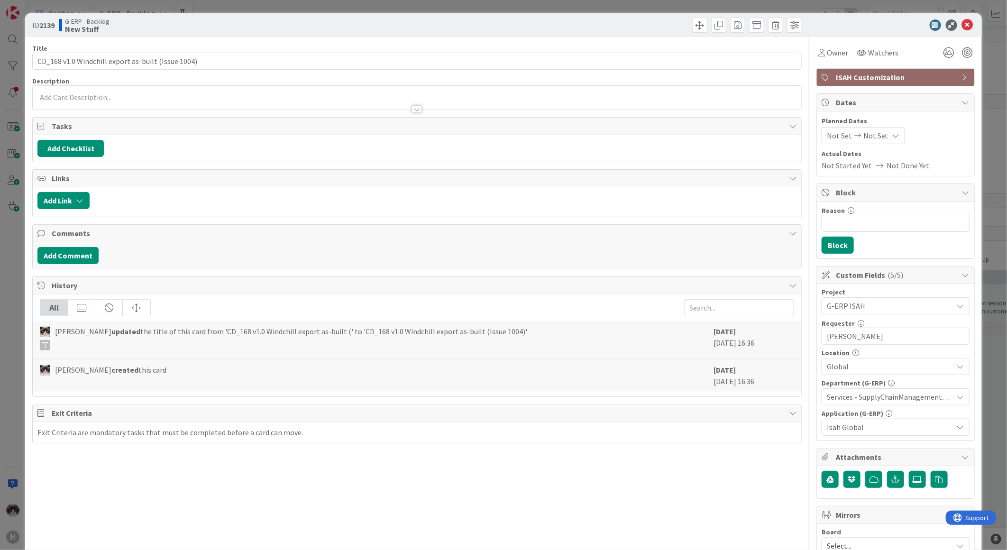
click at [414, 109] on div at bounding box center [416, 109] width 10 height 8
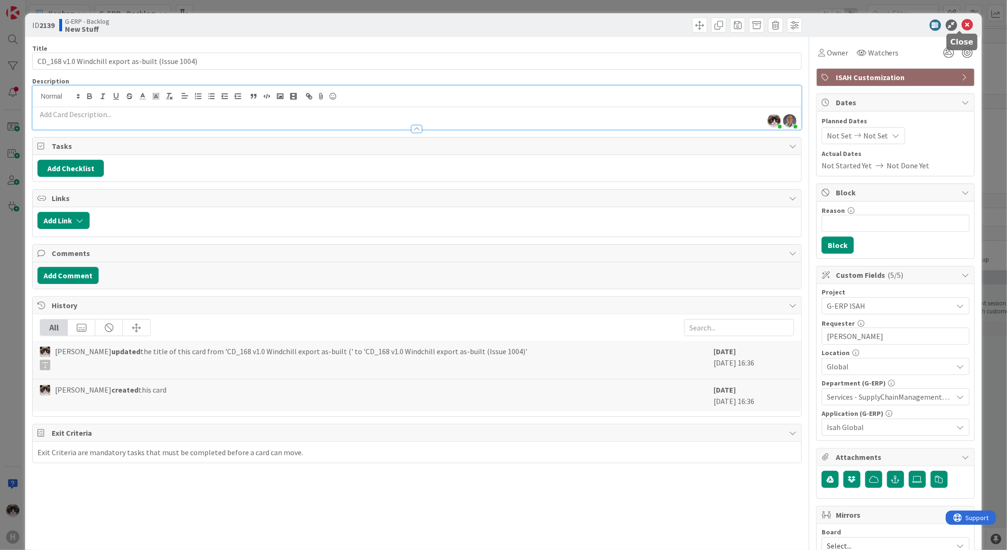
click at [962, 20] on icon at bounding box center [967, 24] width 11 height 11
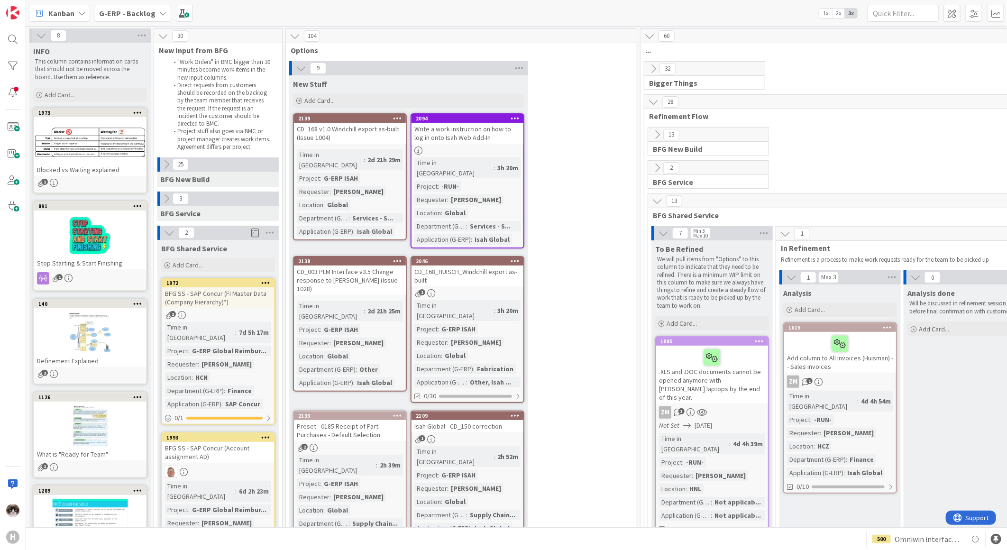
click at [391, 148] on div "2139 CD_168 v1.0 Windchill export as-built (Issue 1004) Time in Column : 2d 21h…" at bounding box center [350, 176] width 114 height 127
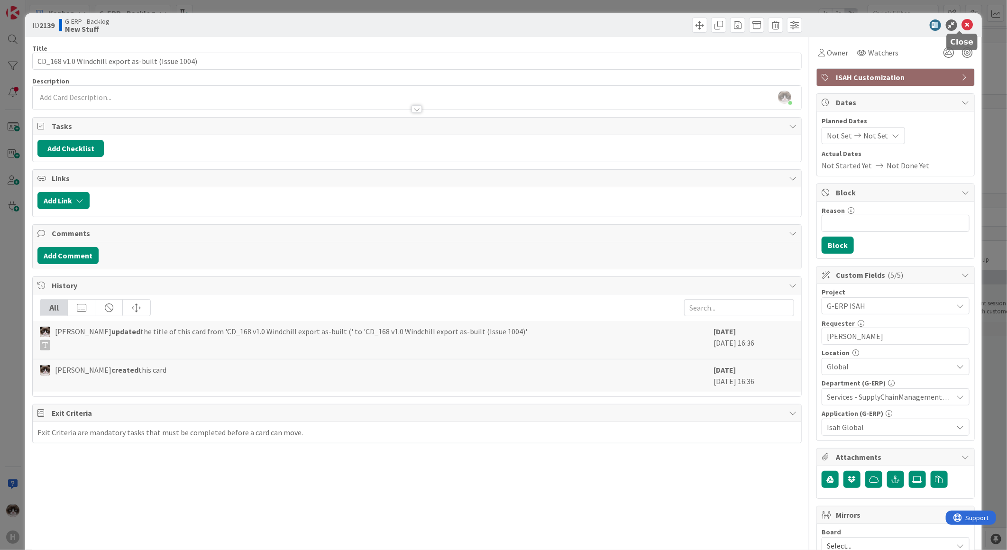
click at [962, 27] on icon at bounding box center [967, 24] width 11 height 11
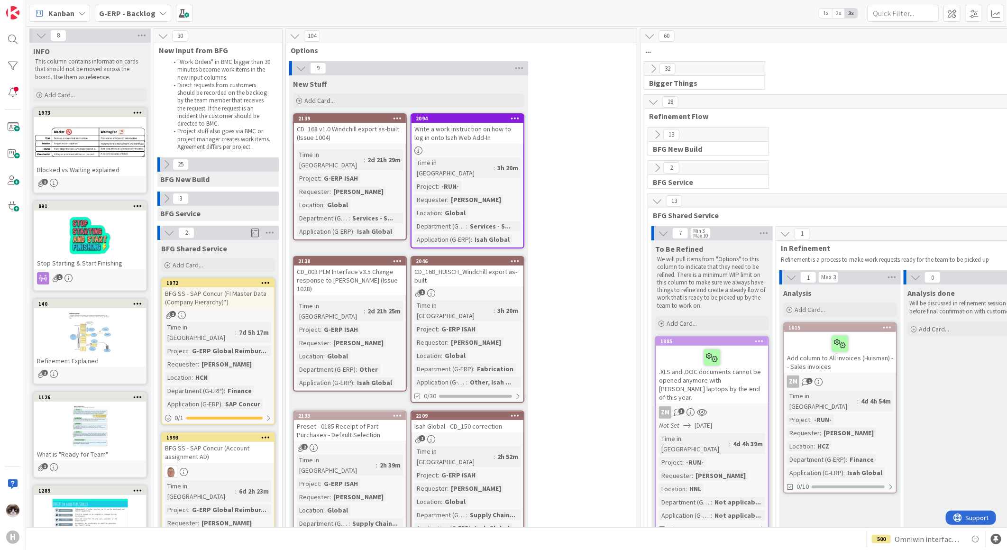
click at [495, 305] on div "3h 20m" at bounding box center [508, 310] width 26 height 10
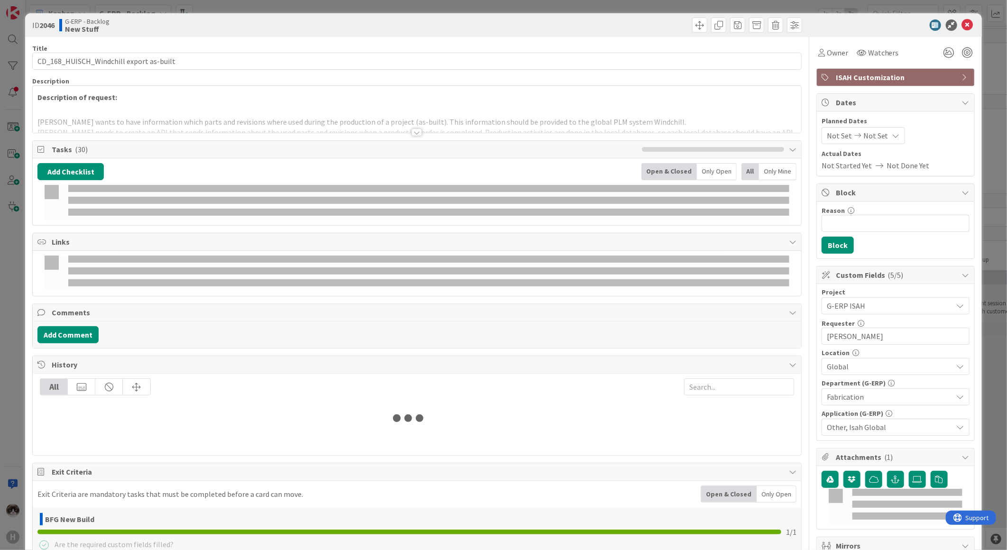
click at [413, 128] on div at bounding box center [416, 132] width 10 height 8
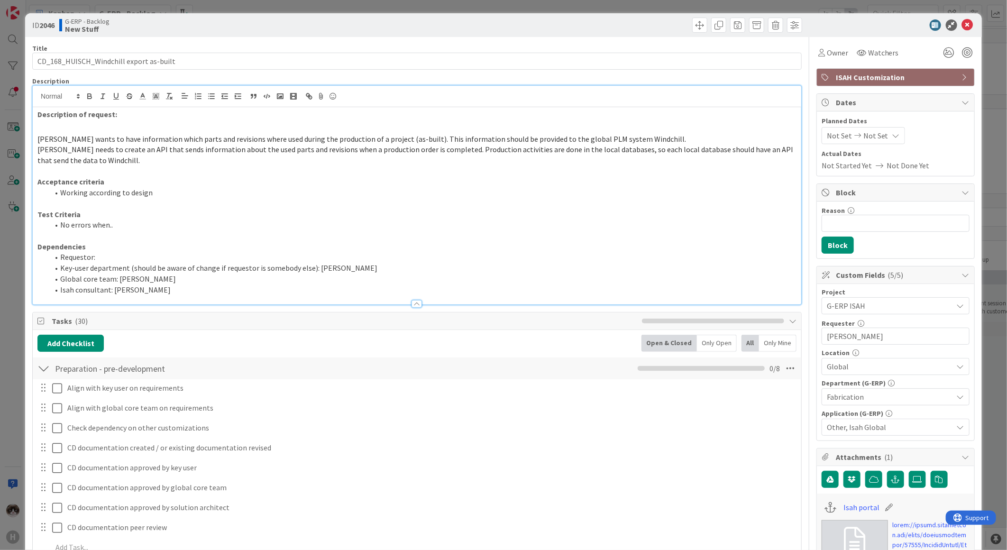
click at [411, 129] on h2 at bounding box center [416, 127] width 759 height 14
click at [962, 23] on icon at bounding box center [967, 24] width 11 height 11
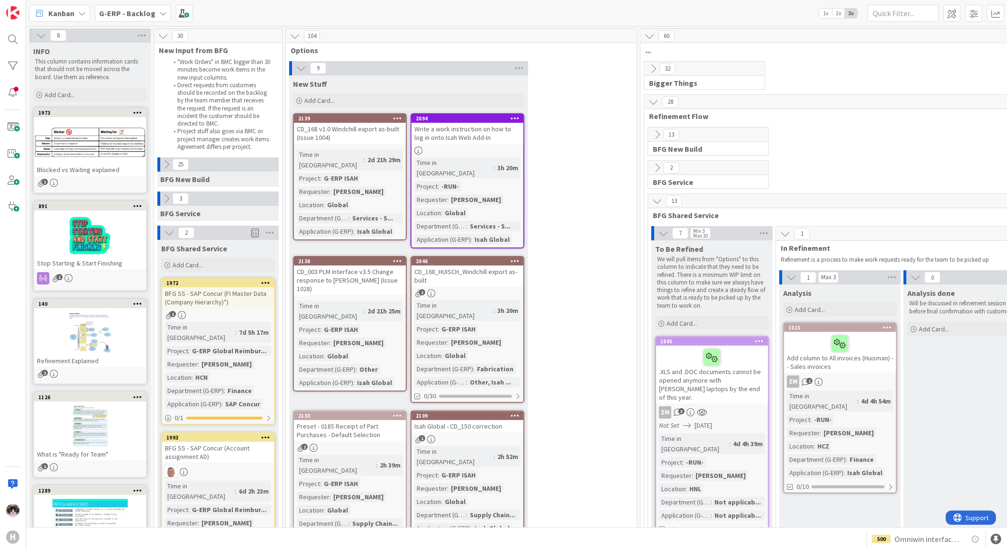
click at [397, 116] on icon at bounding box center [397, 118] width 9 height 7
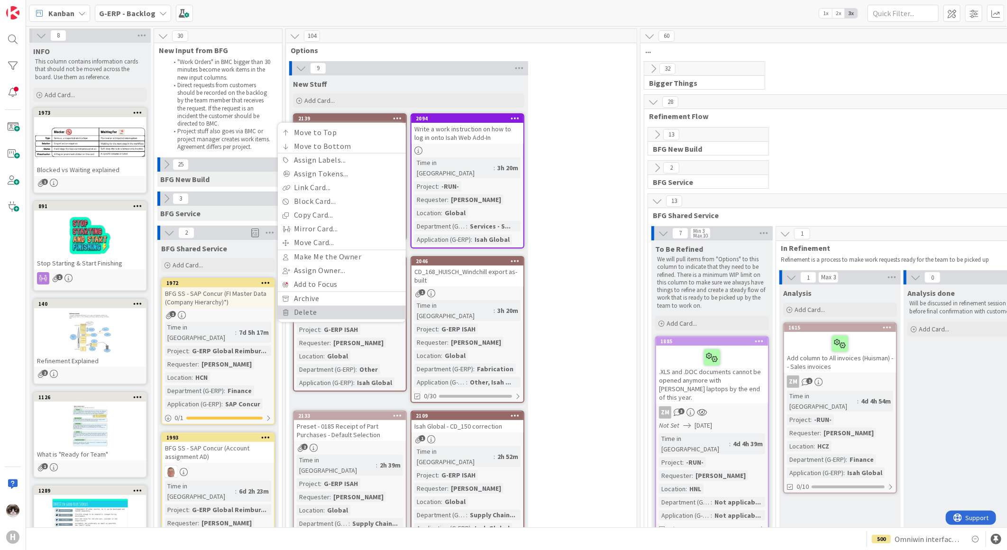
click at [312, 310] on link "Delete" at bounding box center [342, 313] width 128 height 14
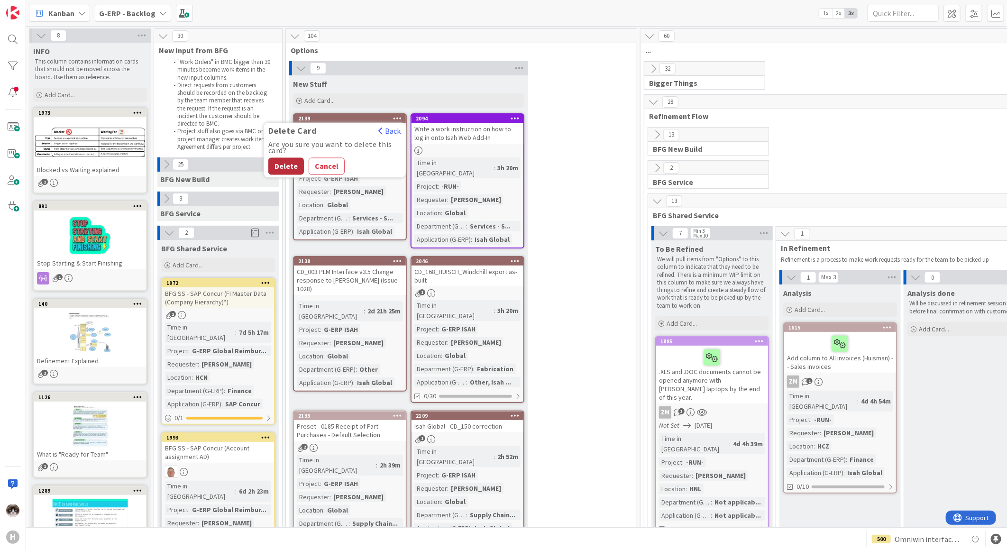
click at [283, 167] on button "Delete" at bounding box center [286, 166] width 36 height 17
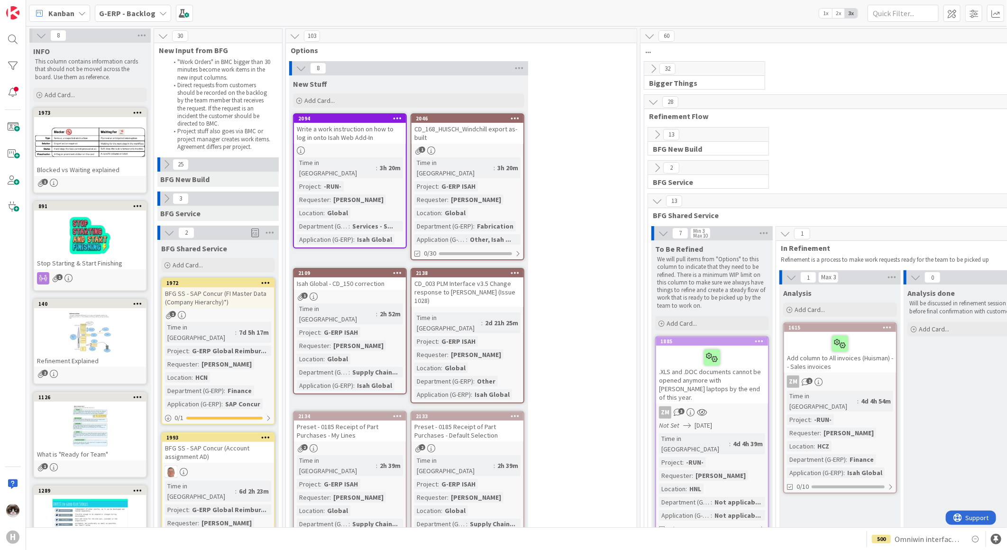
click at [487, 167] on div "Time in Column : 3h 20m Project : G-ERP ISAH Requester : Hans Luijcks Location …" at bounding box center [467, 200] width 106 height 87
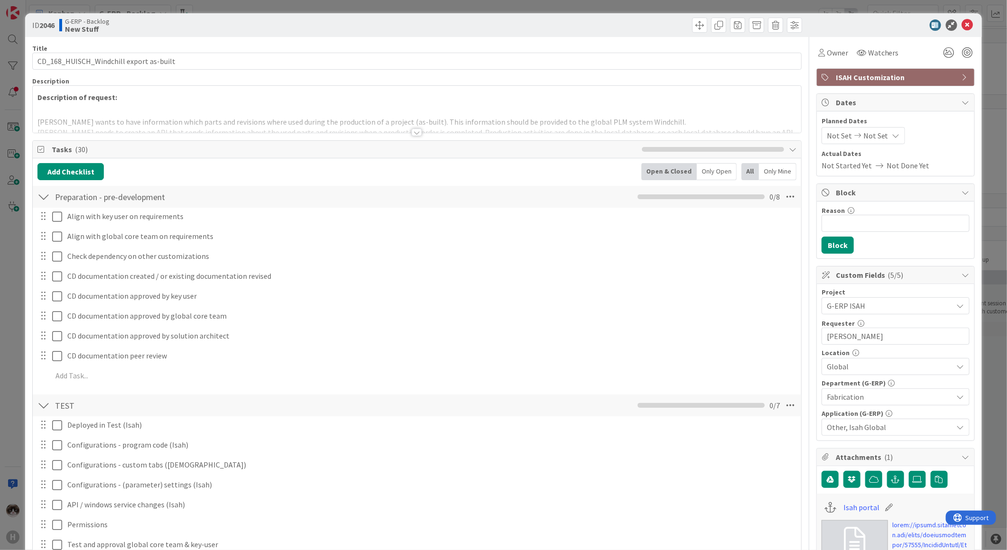
click at [887, 427] on span "Other, Isah Global" at bounding box center [890, 426] width 126 height 11
click at [876, 397] on span "Fabrication" at bounding box center [890, 396] width 126 height 11
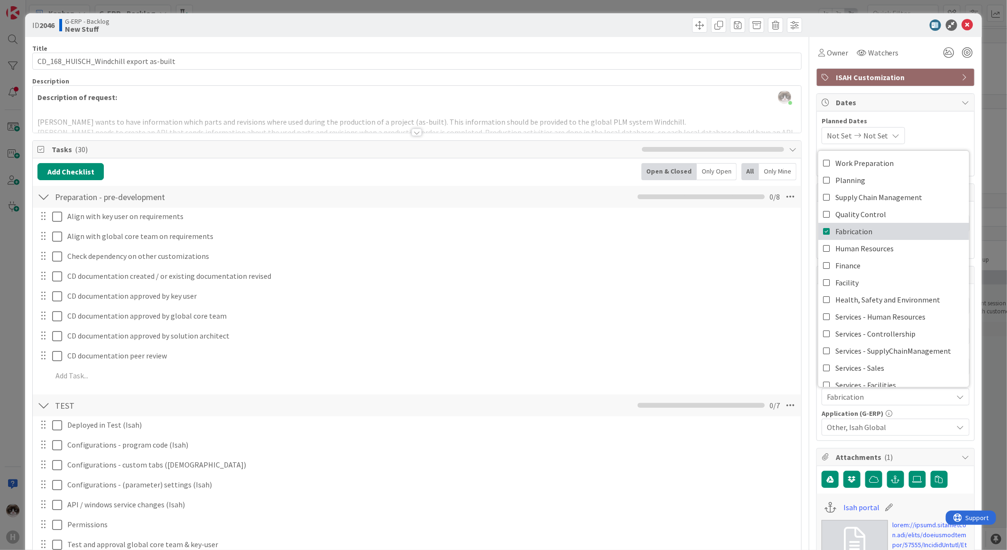
click at [818, 228] on link "Fabrication" at bounding box center [893, 231] width 151 height 17
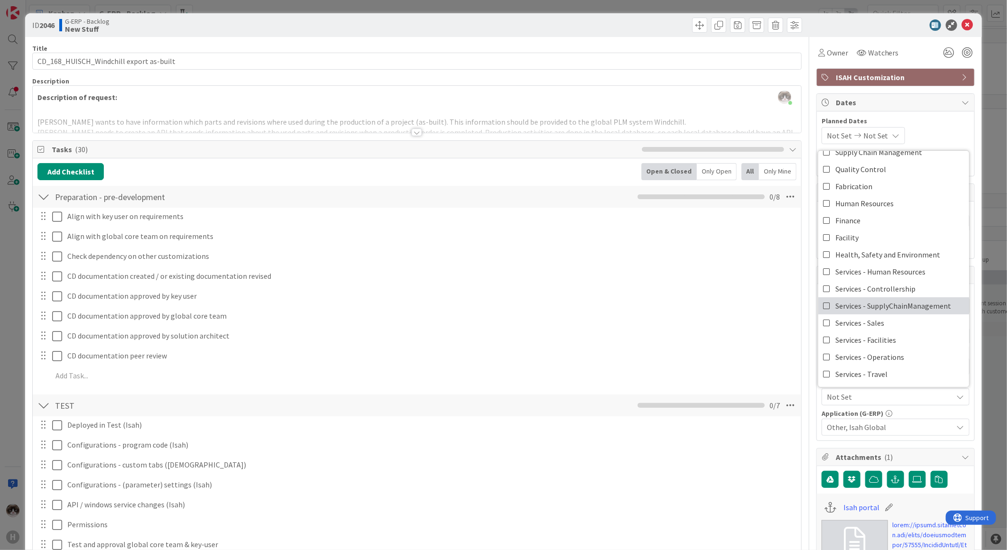
scroll to position [78, 0]
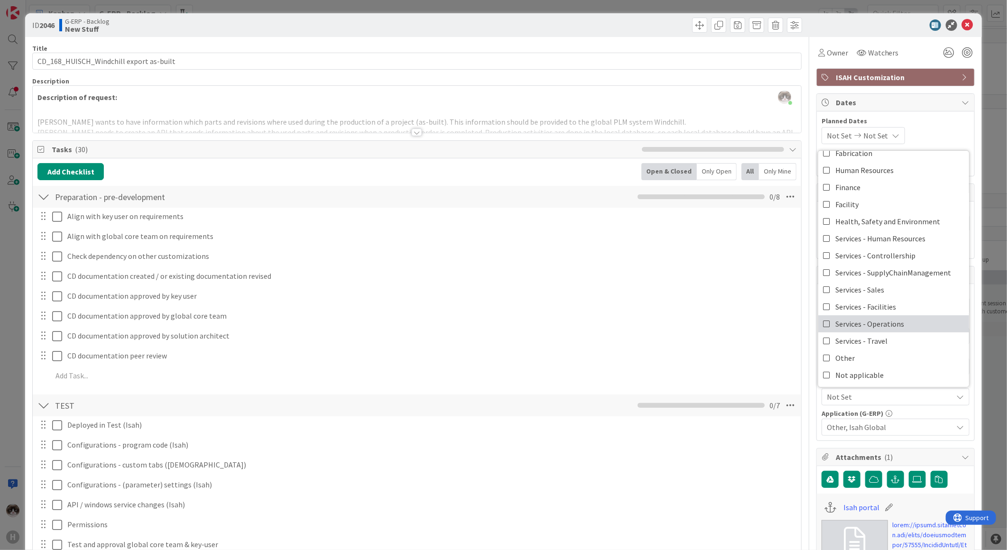
click at [823, 320] on icon at bounding box center [827, 324] width 8 height 14
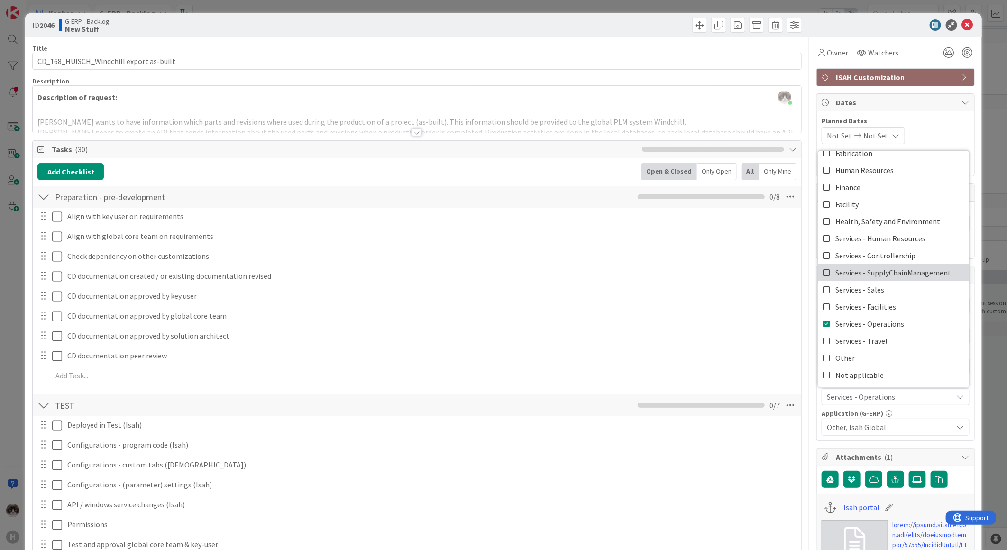
scroll to position [0, 0]
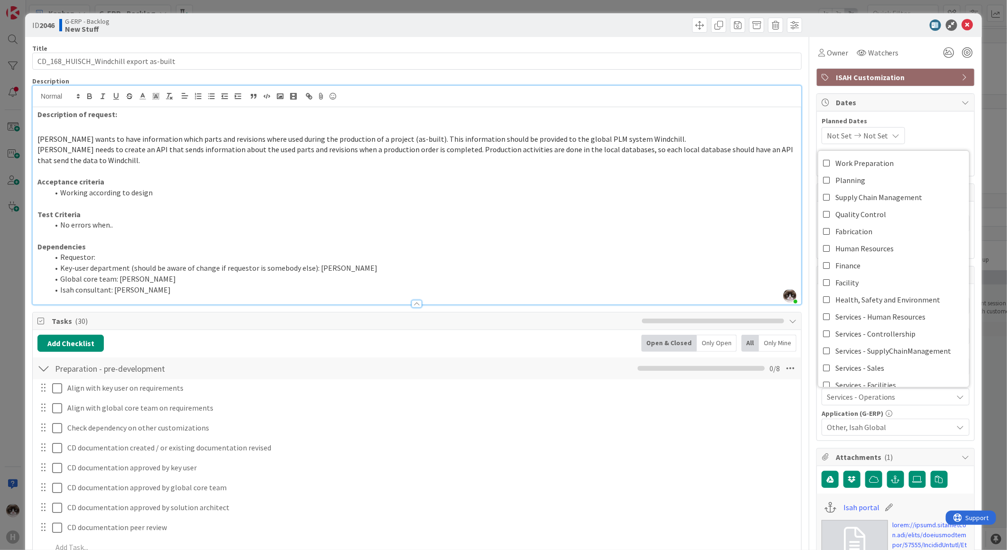
click at [402, 103] on div "Kevin van Dijk just joined Description of request: Huisman wants to have inform…" at bounding box center [417, 195] width 768 height 219
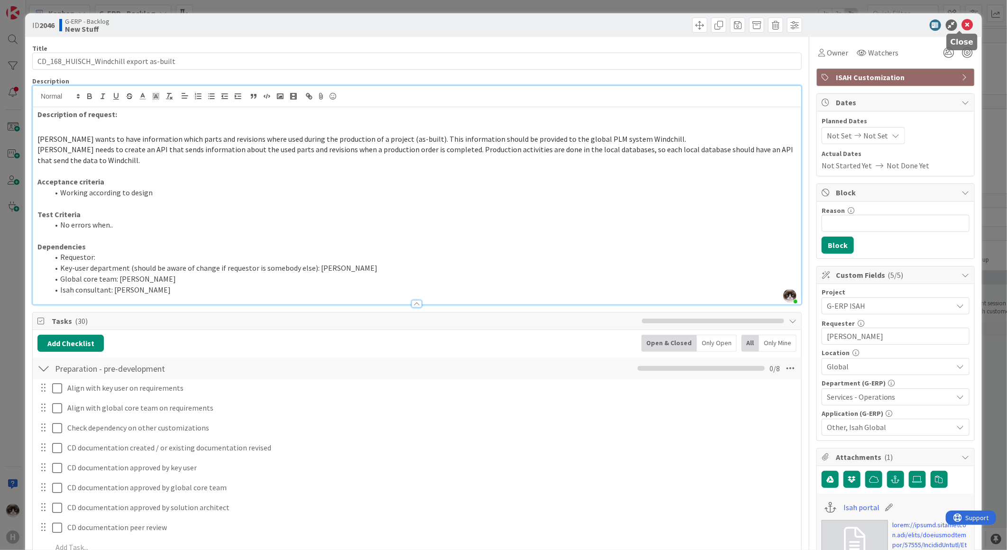
click at [962, 25] on icon at bounding box center [967, 24] width 11 height 11
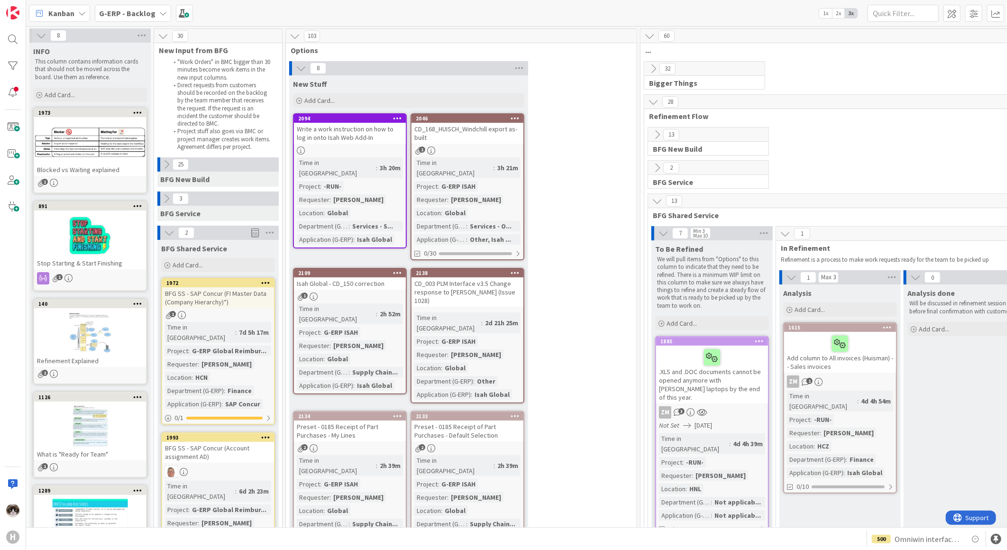
click at [521, 116] on div at bounding box center [514, 118] width 17 height 7
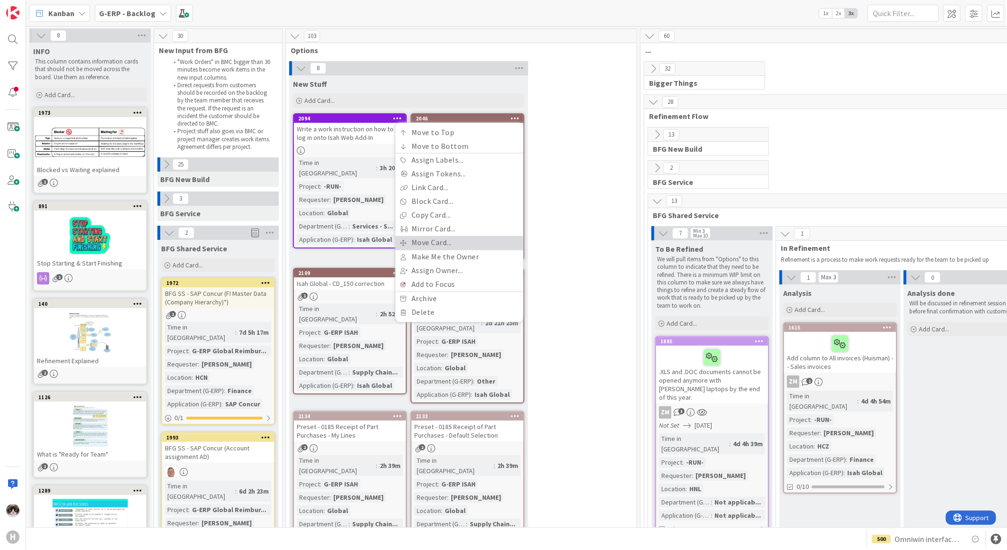
click at [443, 240] on link "Move Card..." at bounding box center [459, 243] width 128 height 14
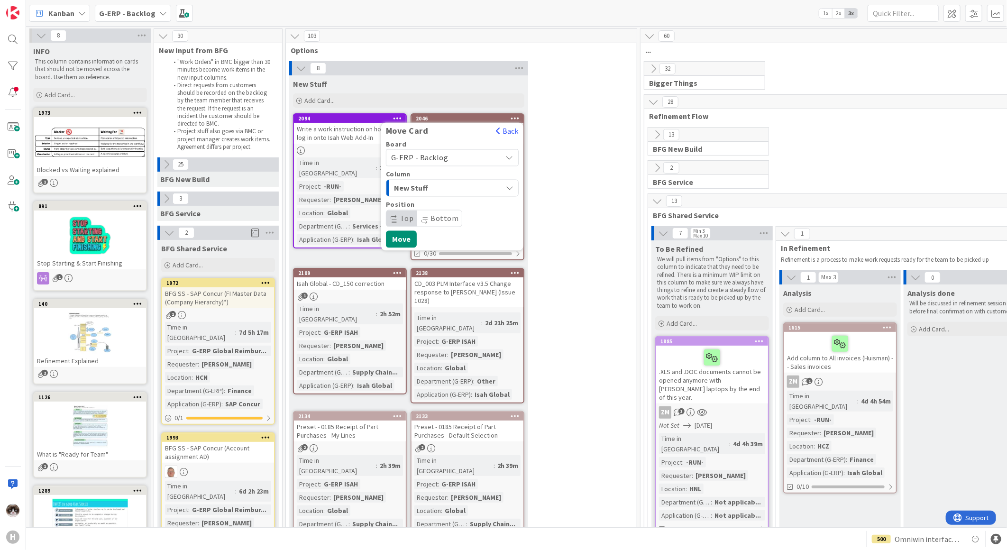
click at [448, 186] on span "New Stuff" at bounding box center [429, 188] width 71 height 12
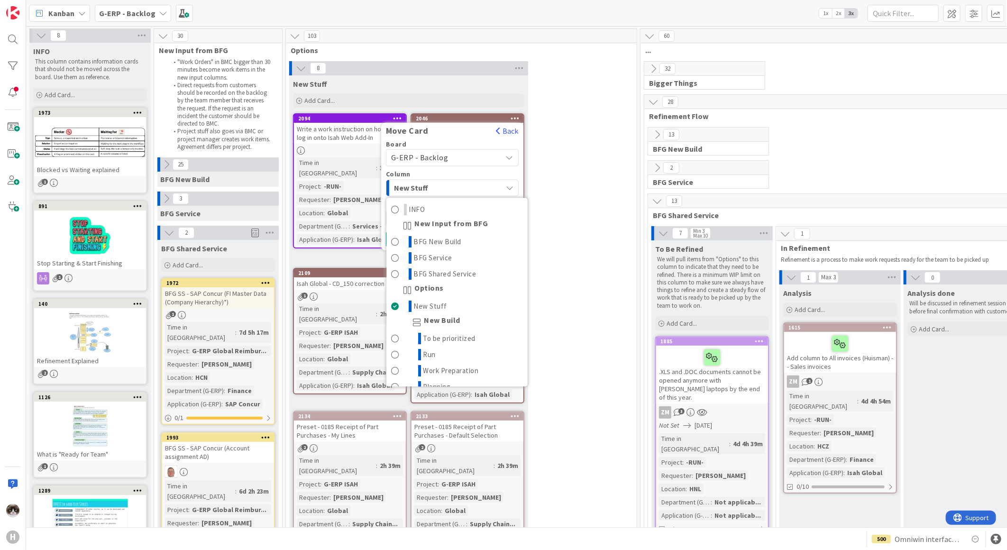
click at [470, 163] on span "G-ERP - Backlog" at bounding box center [444, 157] width 106 height 13
click at [490, 183] on span "G-ERP - Backlog" at bounding box center [458, 180] width 110 height 14
click at [560, 178] on div "8 New Stuff Add Card... 2046 Move Card Back Board G-ERP - Backlog G-ERP - Backl…" at bounding box center [461, 409] width 347 height 696
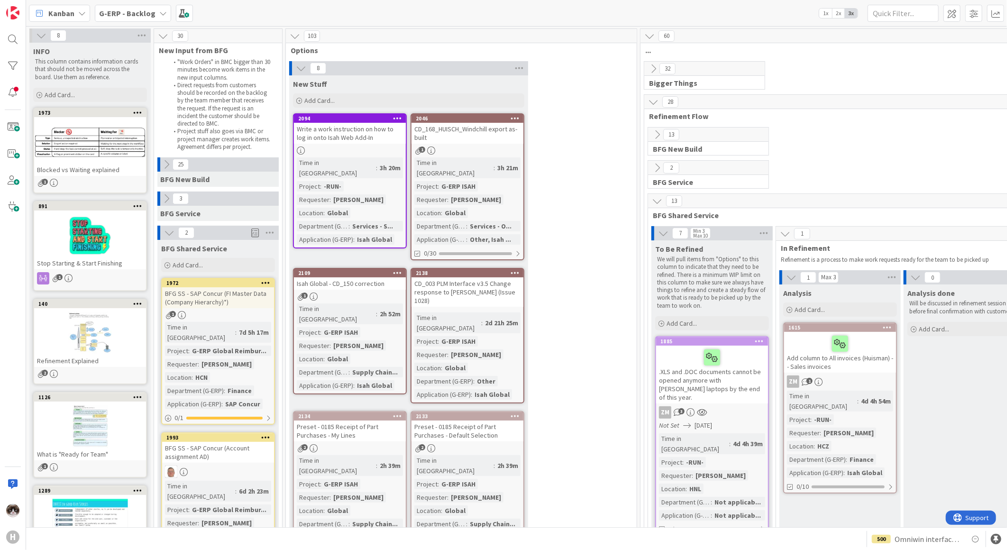
click at [517, 115] on icon at bounding box center [515, 118] width 9 height 7
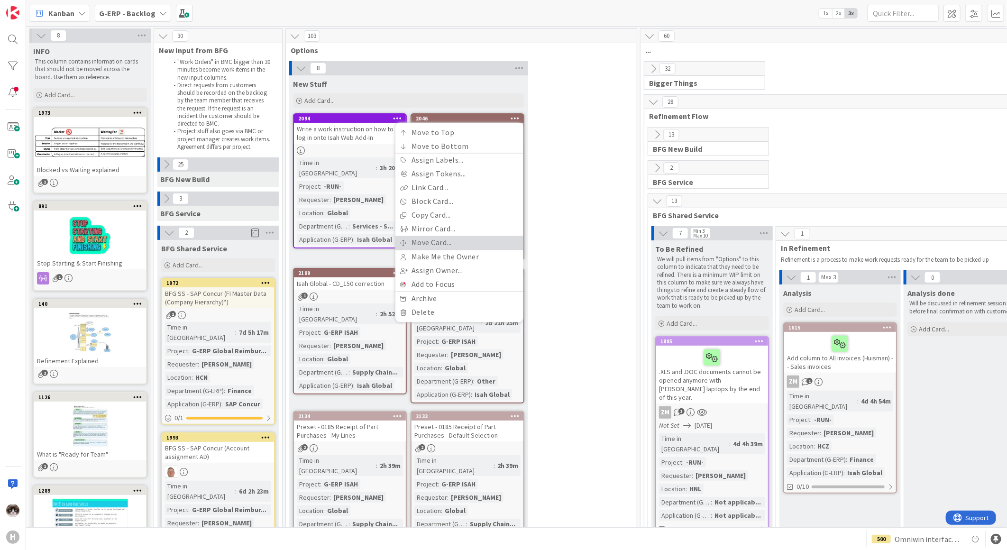
click at [440, 240] on link "Move Card..." at bounding box center [459, 243] width 128 height 14
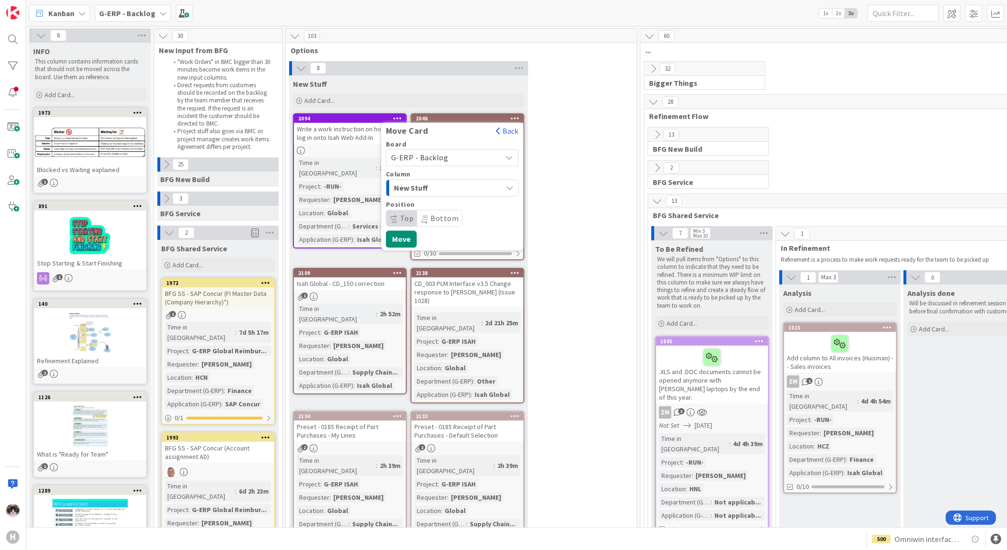
click at [453, 151] on span "G-ERP - Backlog" at bounding box center [444, 157] width 106 height 13
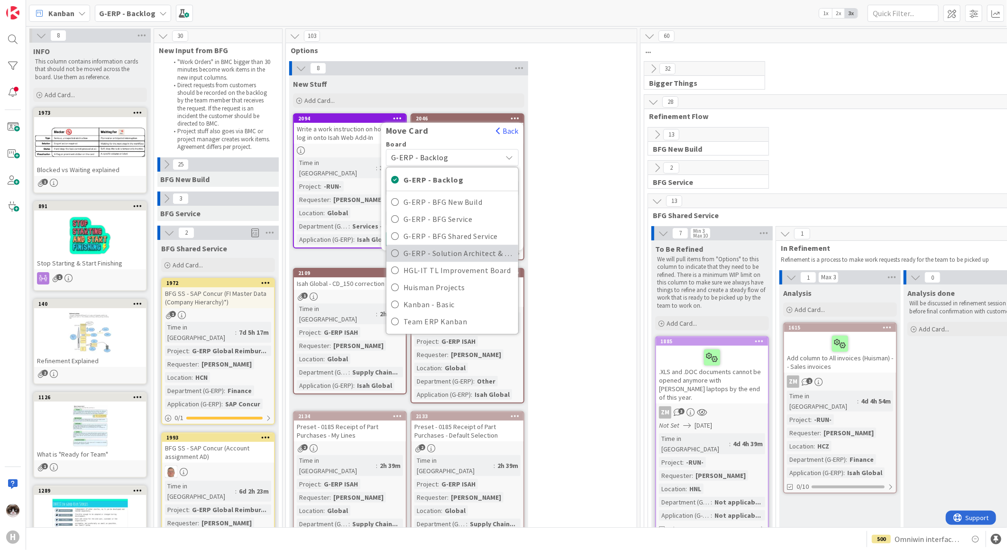
click at [476, 254] on span "G-ERP - Solution Architect & Management" at bounding box center [458, 253] width 110 height 14
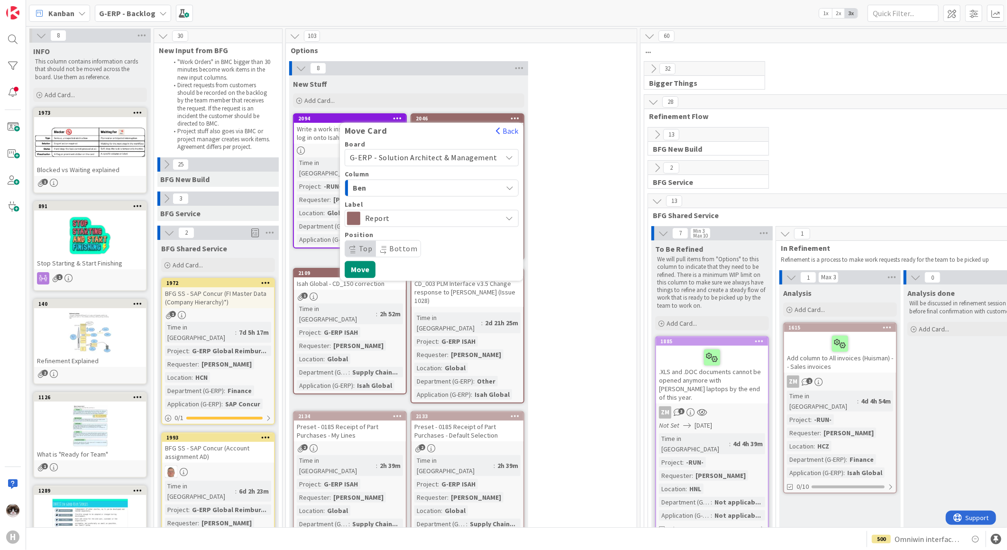
click at [435, 188] on div "Ben" at bounding box center [426, 188] width 152 height 15
click at [438, 188] on div "Ben" at bounding box center [426, 188] width 152 height 15
click at [418, 205] on div "Label" at bounding box center [432, 204] width 174 height 7
click at [417, 214] on span "Report" at bounding box center [431, 218] width 132 height 13
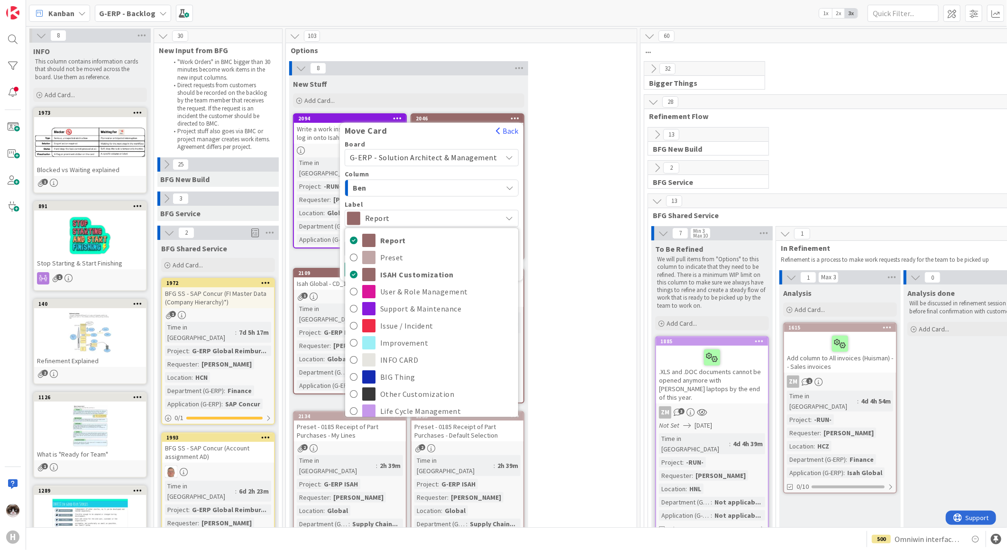
click at [457, 218] on span "Report" at bounding box center [431, 218] width 132 height 13
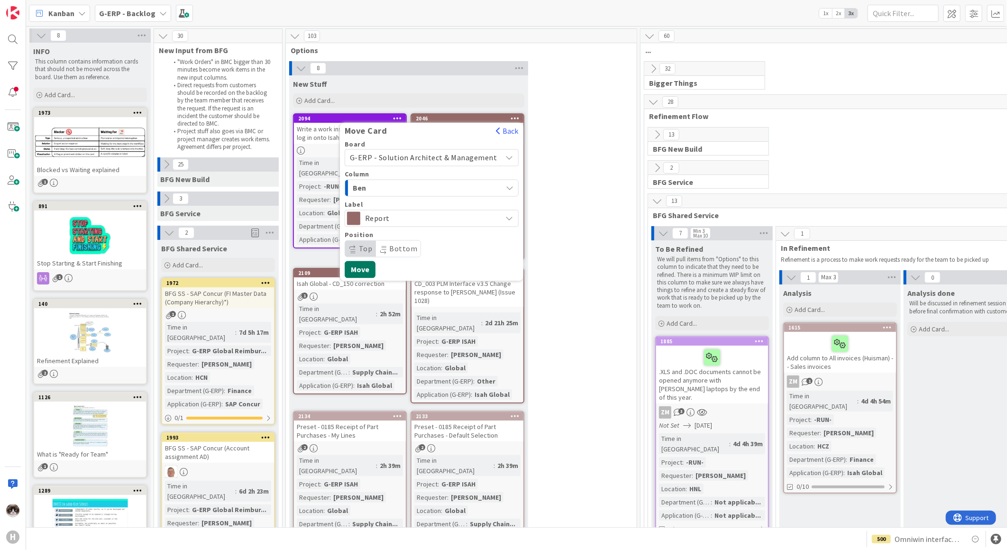
click at [368, 271] on button "Move" at bounding box center [360, 269] width 31 height 17
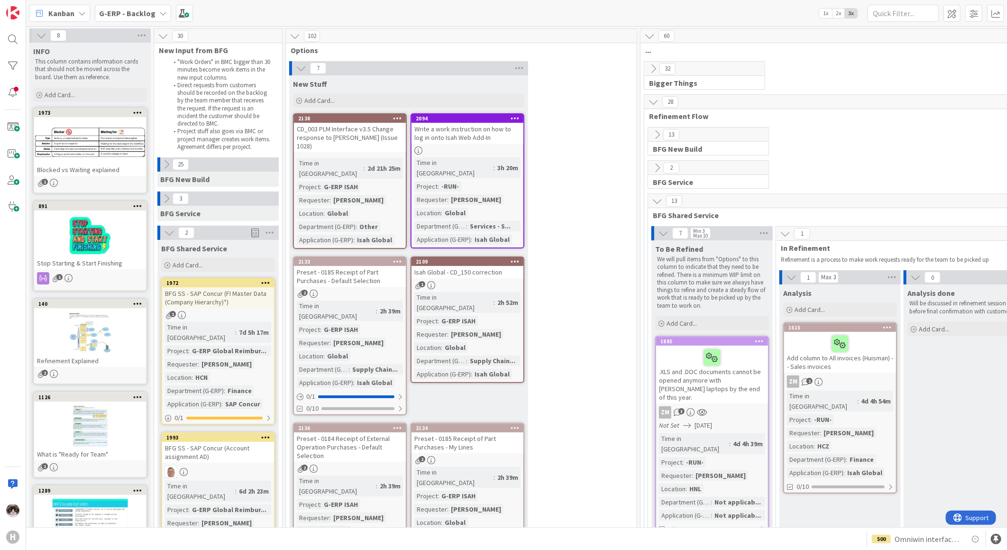
click at [375, 160] on div "Time in Column : 2d 21h 25m Project : G-ERP ISAH Requester : Thomas Janssen Loc…" at bounding box center [350, 201] width 106 height 87
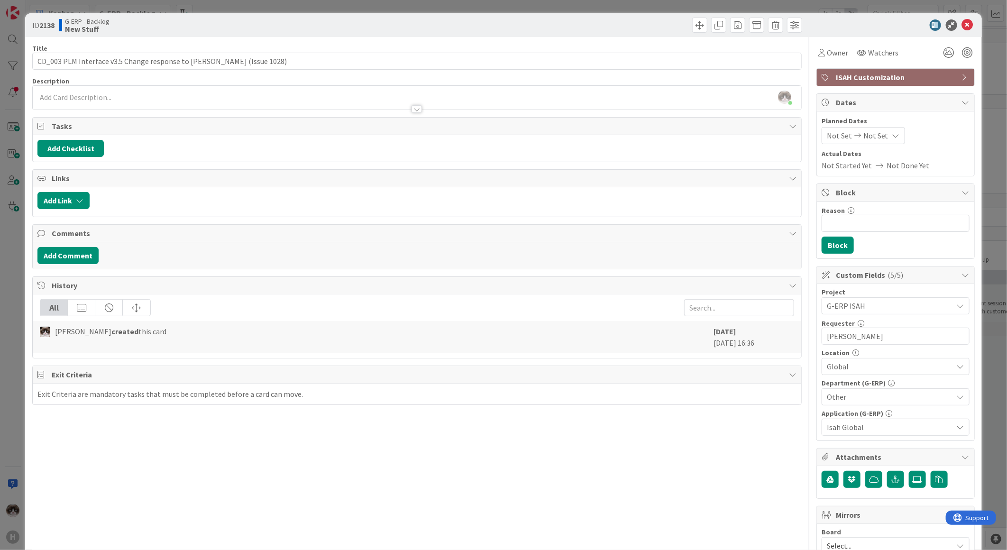
click at [411, 110] on div at bounding box center [416, 109] width 10 height 8
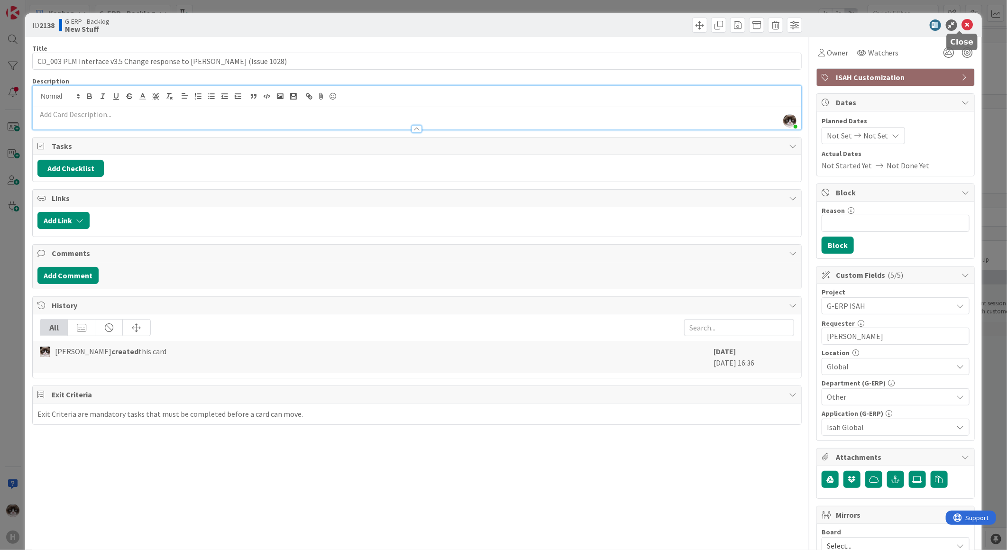
click at [962, 20] on icon at bounding box center [967, 24] width 11 height 11
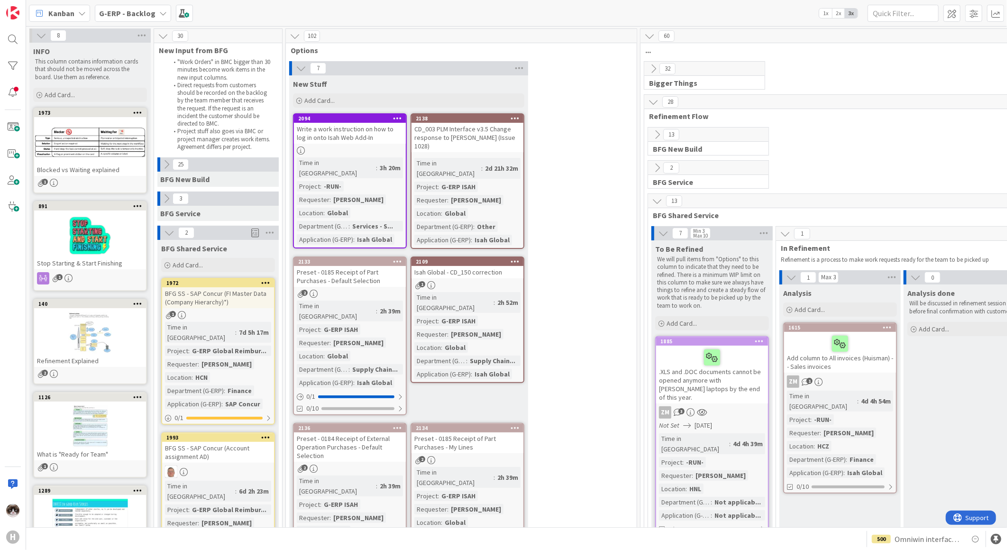
click at [518, 116] on icon at bounding box center [515, 118] width 9 height 7
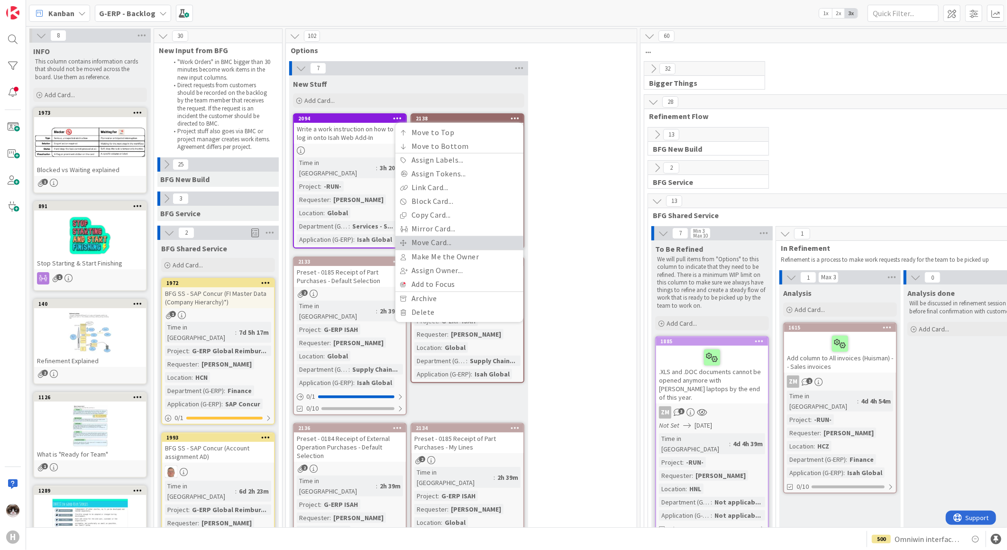
click at [447, 238] on link "Move Card..." at bounding box center [459, 243] width 128 height 14
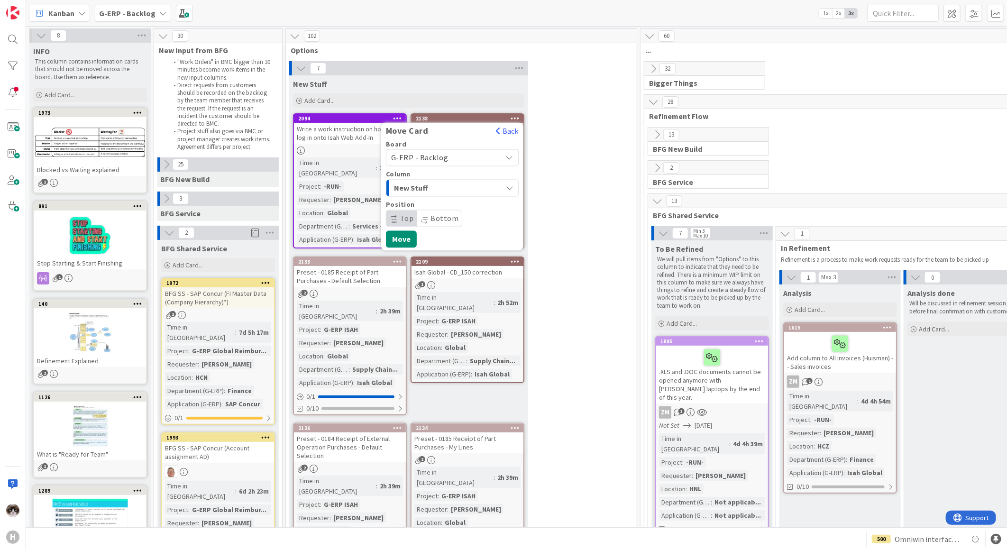
click at [435, 192] on span "New Stuff" at bounding box center [429, 188] width 71 height 12
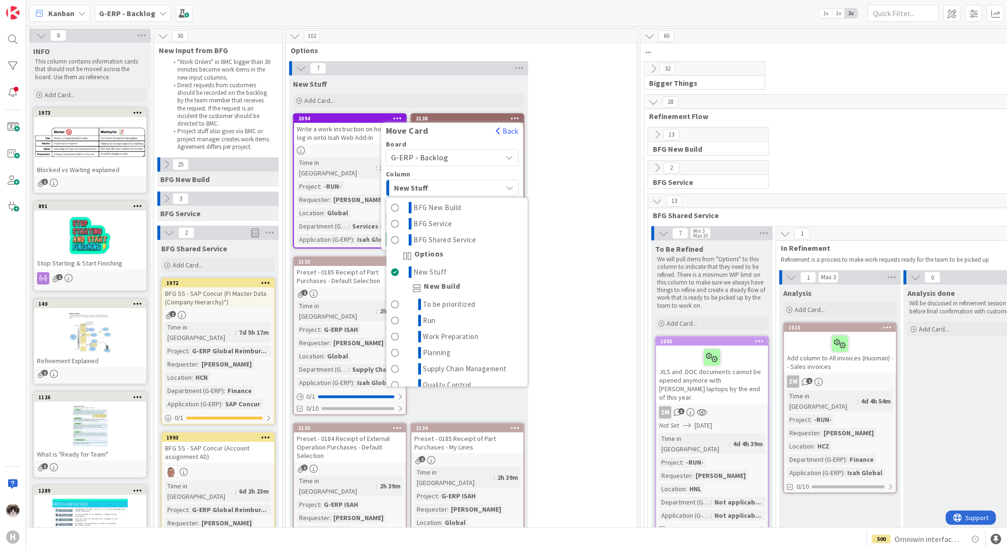
scroll to position [53, 0]
click at [481, 189] on div "New Stuff" at bounding box center [447, 188] width 110 height 15
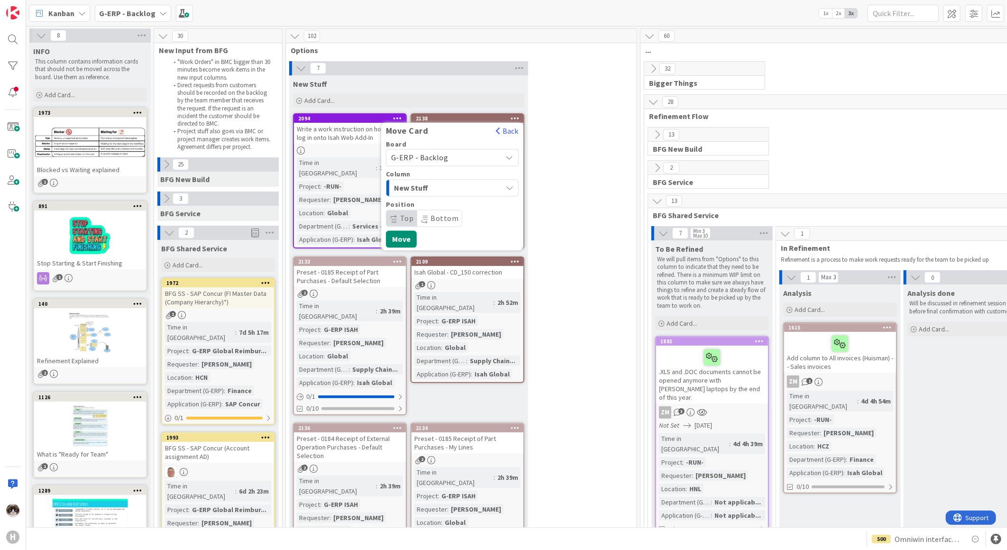
click at [479, 188] on div "New Stuff" at bounding box center [447, 188] width 110 height 15
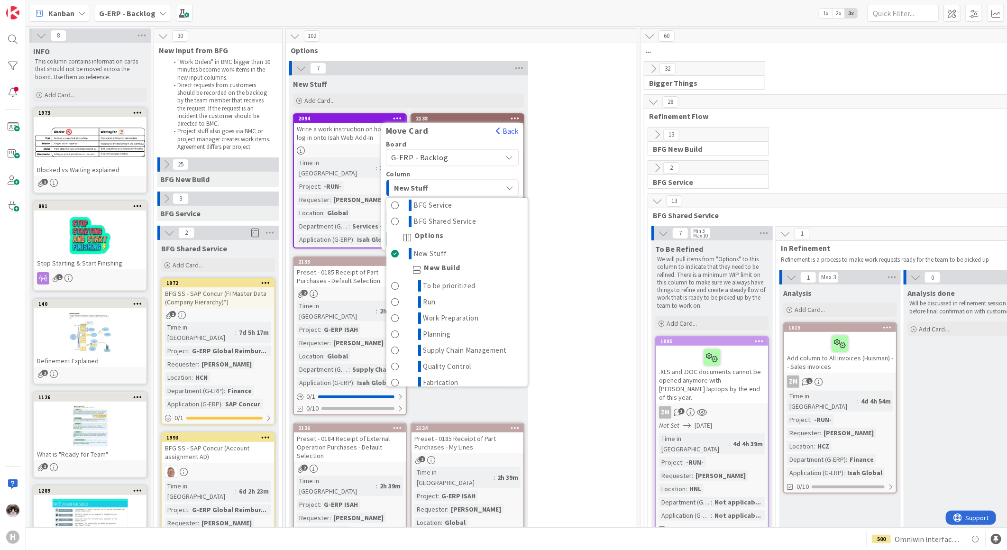
click at [479, 188] on div "New Stuff" at bounding box center [447, 188] width 110 height 15
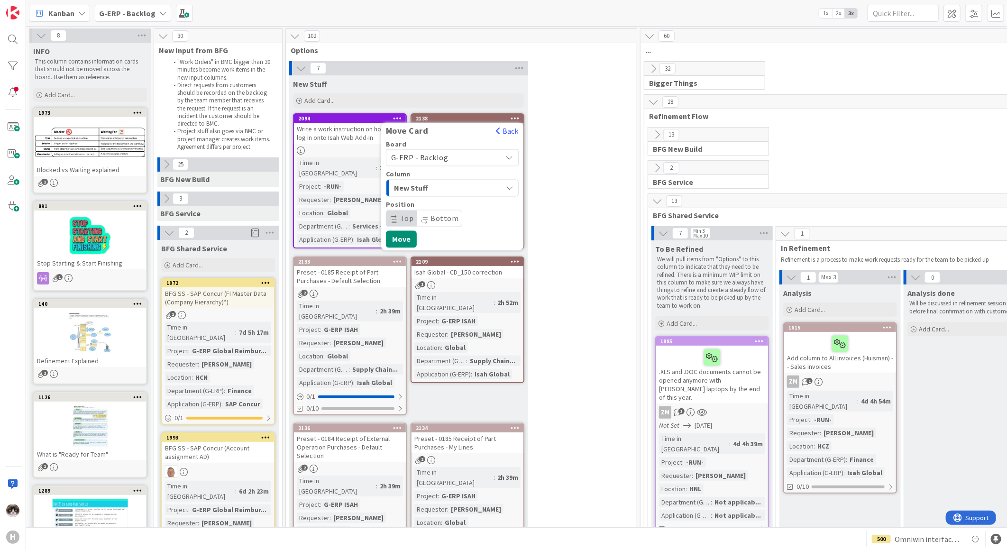
click at [579, 188] on div "7 New Stuff Add Card... 2138 Move Card Back Board G-ERP - Backlog Column New St…" at bounding box center [461, 415] width 347 height 708
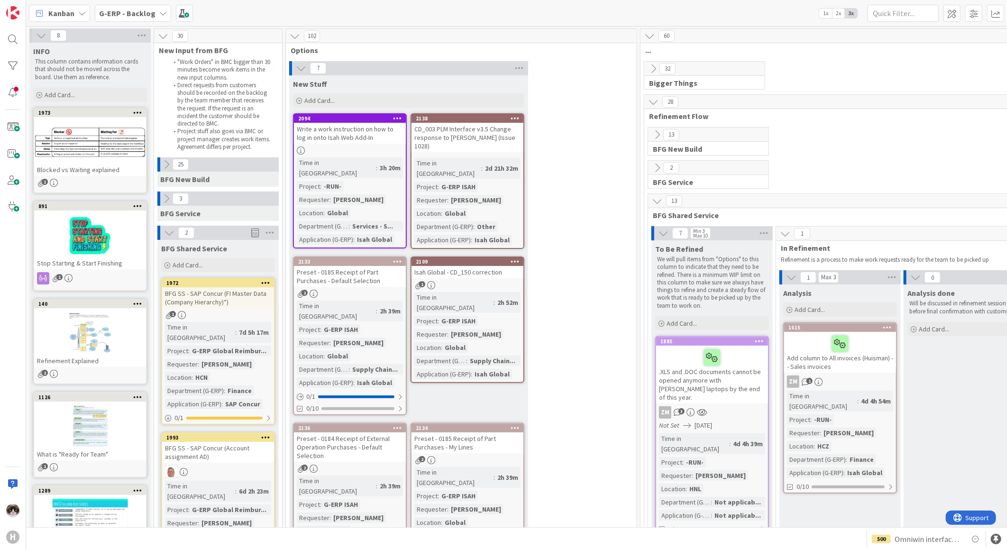
click at [513, 119] on icon at bounding box center [515, 118] width 9 height 7
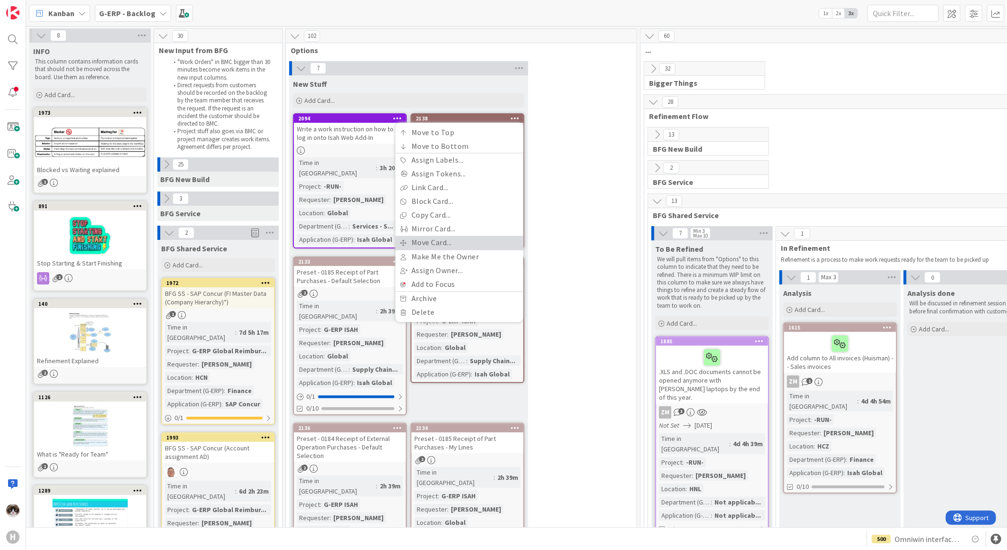
click at [449, 237] on link "Move Card..." at bounding box center [459, 243] width 128 height 14
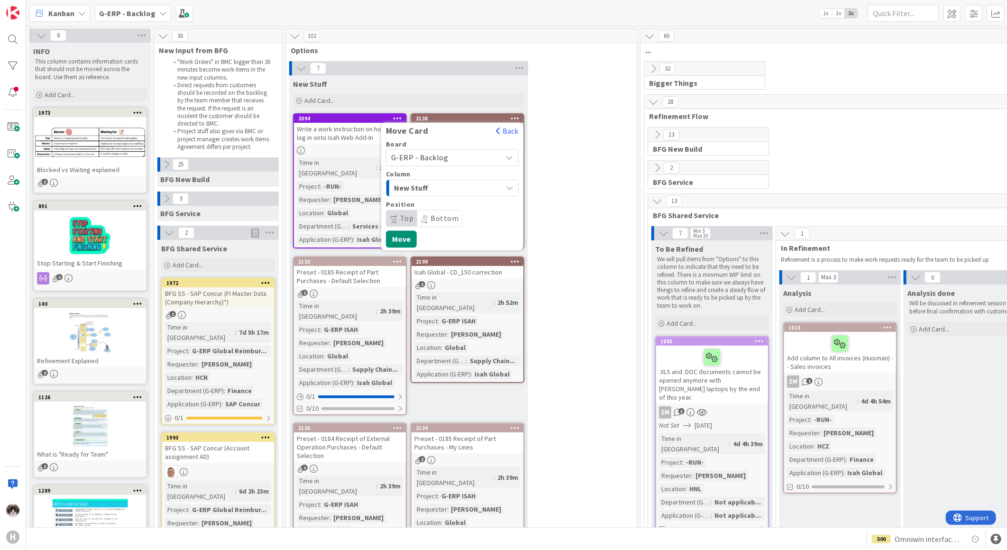
click at [473, 197] on div "Board G-ERP - Backlog Column New Stuff Position Top Bottom" at bounding box center [452, 184] width 133 height 86
click at [471, 193] on div "New Stuff" at bounding box center [447, 188] width 110 height 15
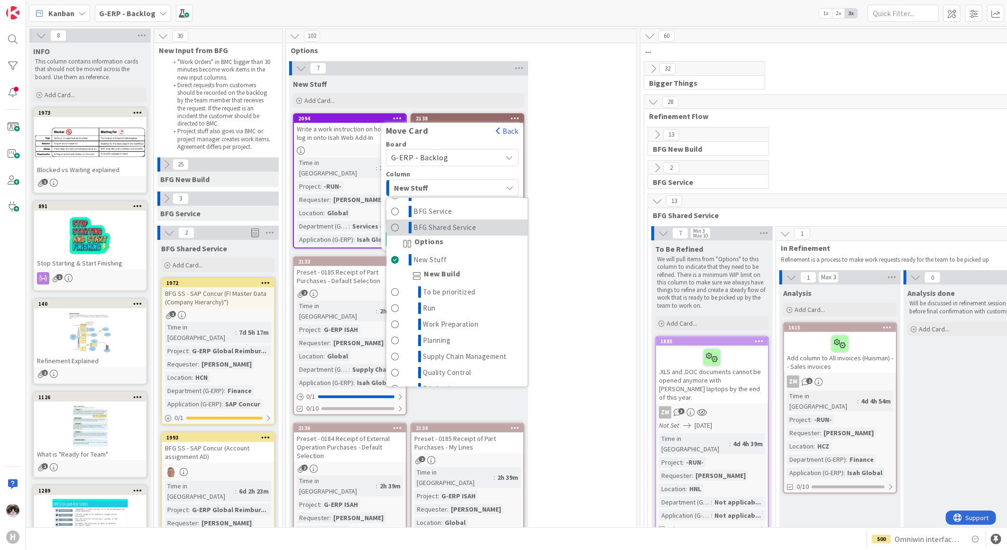
scroll to position [0, 0]
click at [509, 182] on button "New Stuff" at bounding box center [452, 188] width 133 height 17
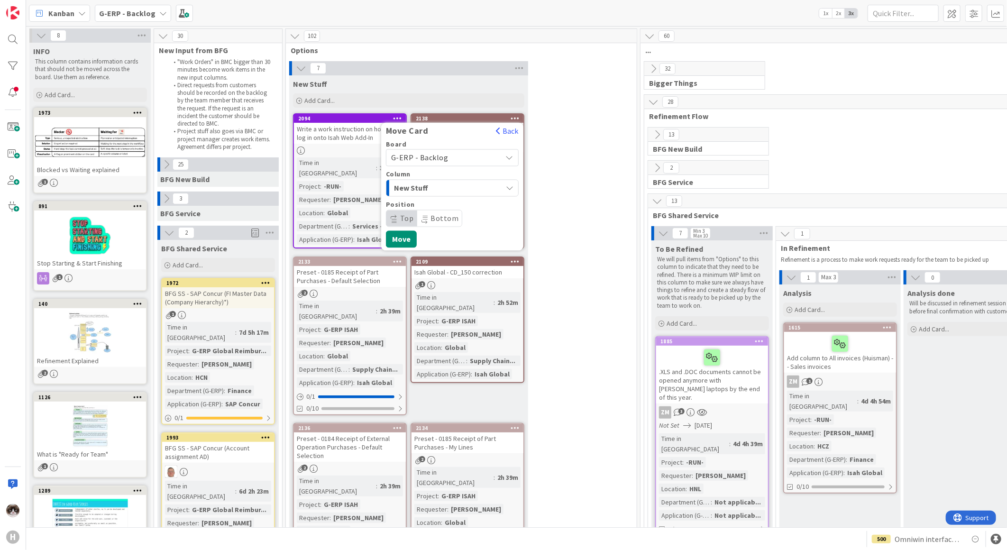
click at [489, 149] on div "G-ERP - Backlog" at bounding box center [452, 157] width 133 height 17
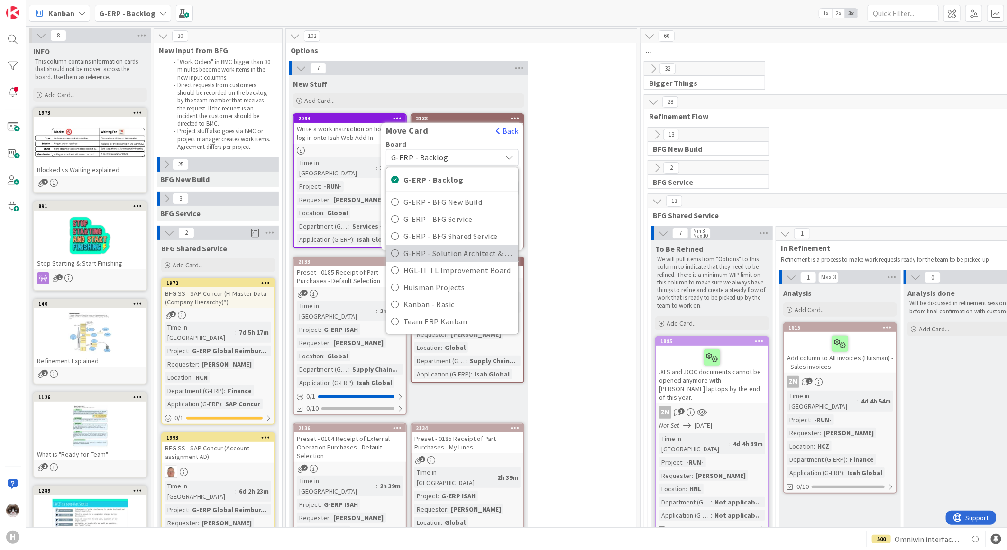
click at [476, 255] on span "G-ERP - Solution Architect & Management" at bounding box center [458, 253] width 110 height 14
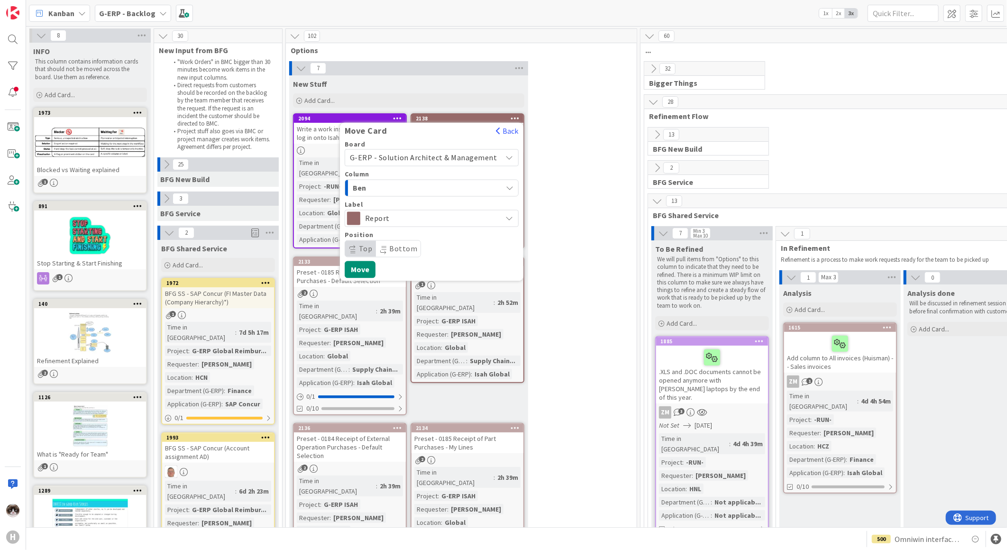
click at [442, 192] on div "Ben" at bounding box center [426, 188] width 152 height 15
click at [371, 270] on button "Move" at bounding box center [360, 269] width 31 height 17
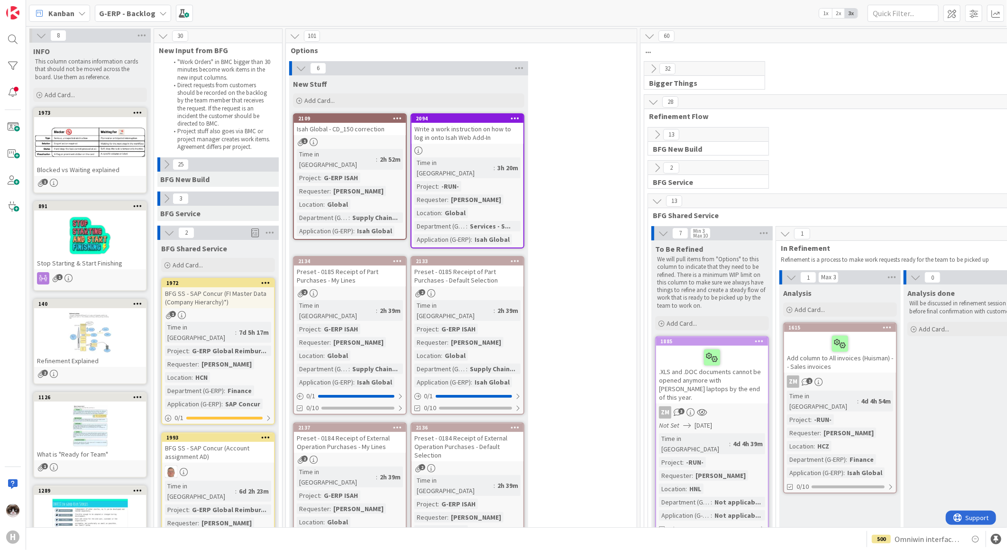
click at [360, 141] on div "1" at bounding box center [350, 142] width 112 height 8
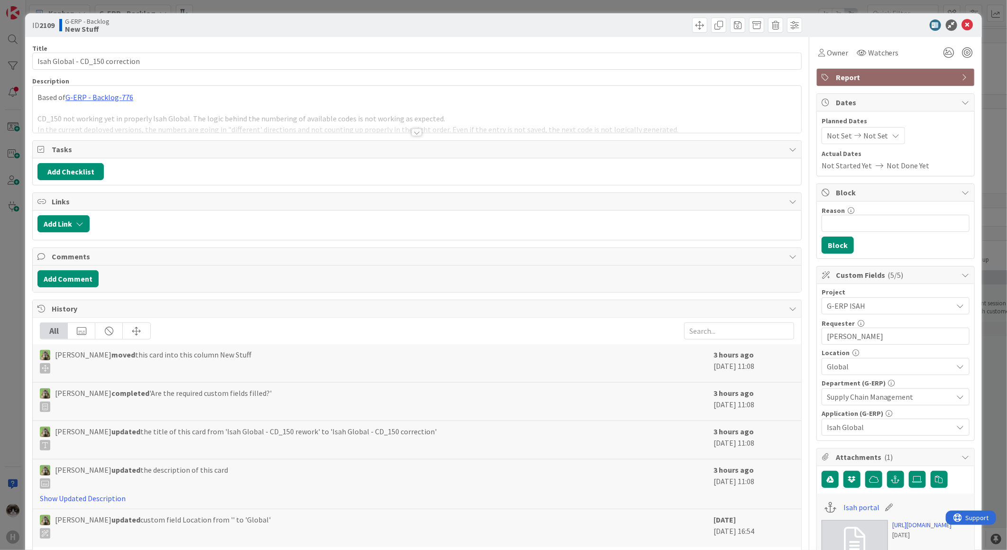
click at [410, 137] on div "Title 31 / 128 Isah Global - CD_150 correction Description Based of G-ERP - Bac…" at bounding box center [416, 447] width 769 height 821
click at [408, 139] on div "Title 31 / 128 Isah Global - CD_150 correction Description Based of G-ERP - Bac…" at bounding box center [416, 447] width 769 height 821
click at [411, 133] on div at bounding box center [416, 132] width 10 height 8
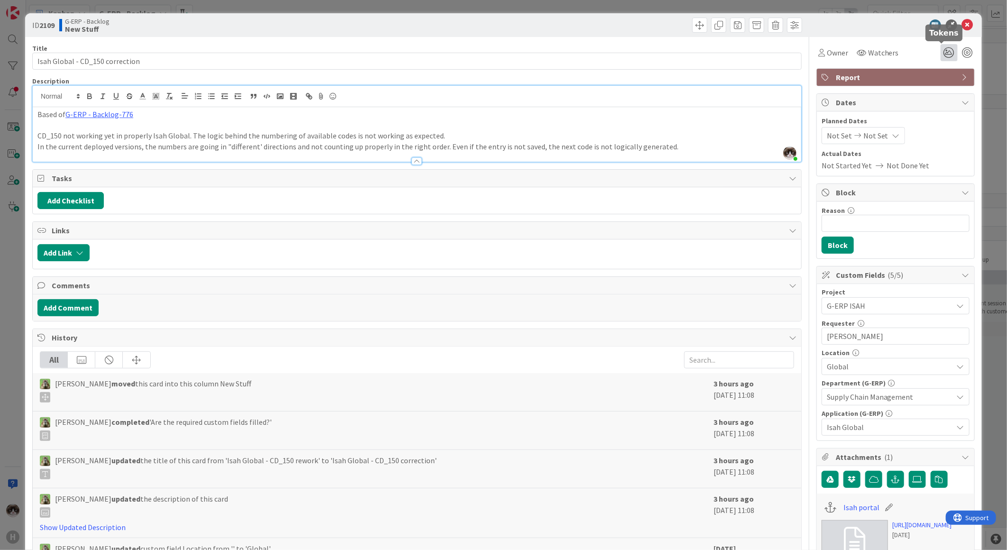
click at [942, 48] on icon at bounding box center [949, 52] width 17 height 17
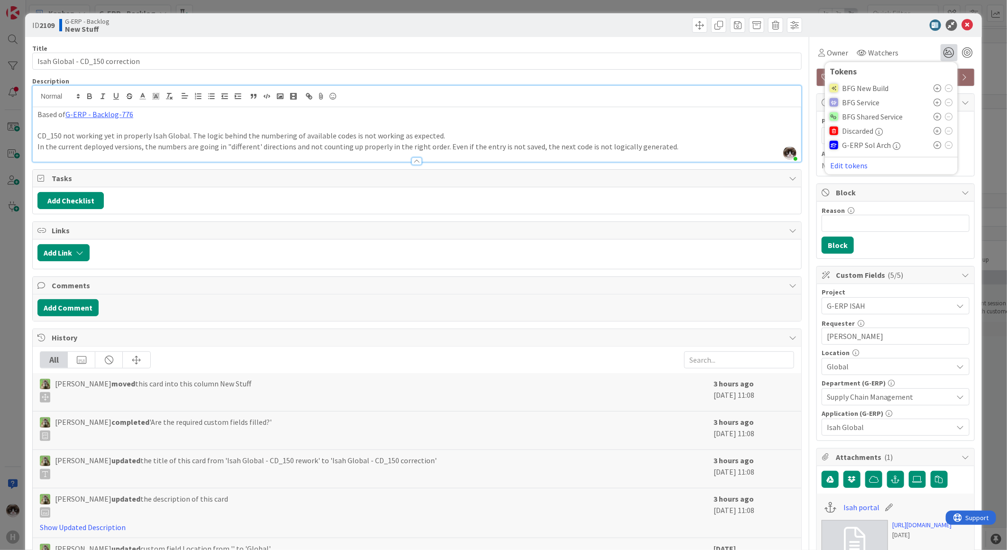
click at [934, 89] on icon at bounding box center [938, 88] width 8 height 8
click at [709, 76] on div "Title 31 / 128 Isah Global - CD_150 correction Description Kevin van Dijk just …" at bounding box center [416, 447] width 769 height 821
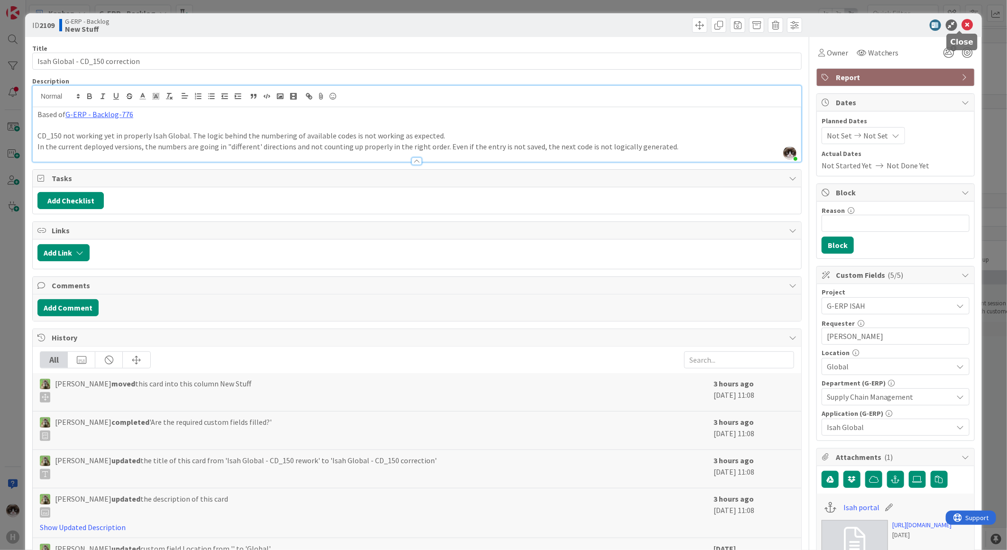
click at [962, 25] on icon at bounding box center [967, 24] width 11 height 11
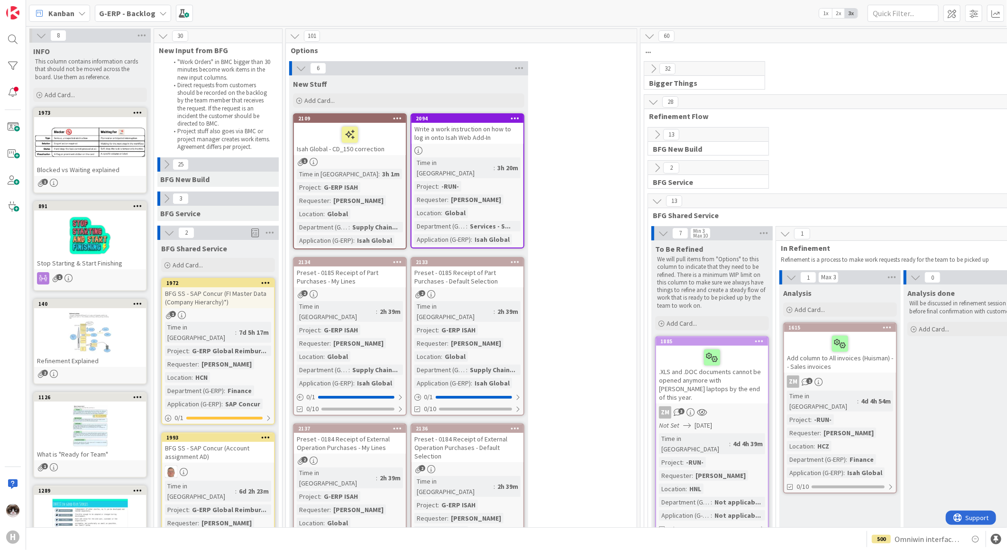
click at [397, 120] on icon at bounding box center [397, 118] width 9 height 7
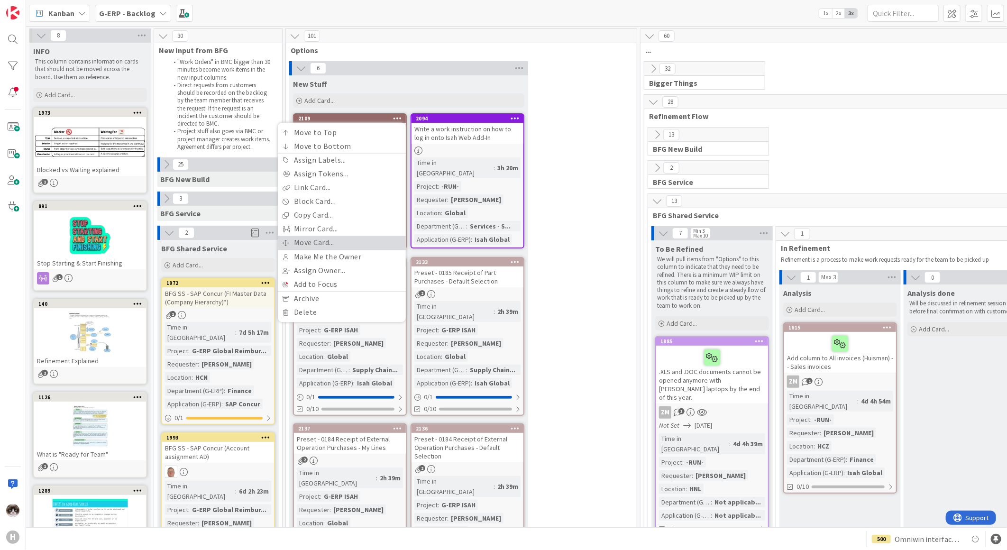
click at [334, 237] on link "Move Card..." at bounding box center [342, 243] width 128 height 14
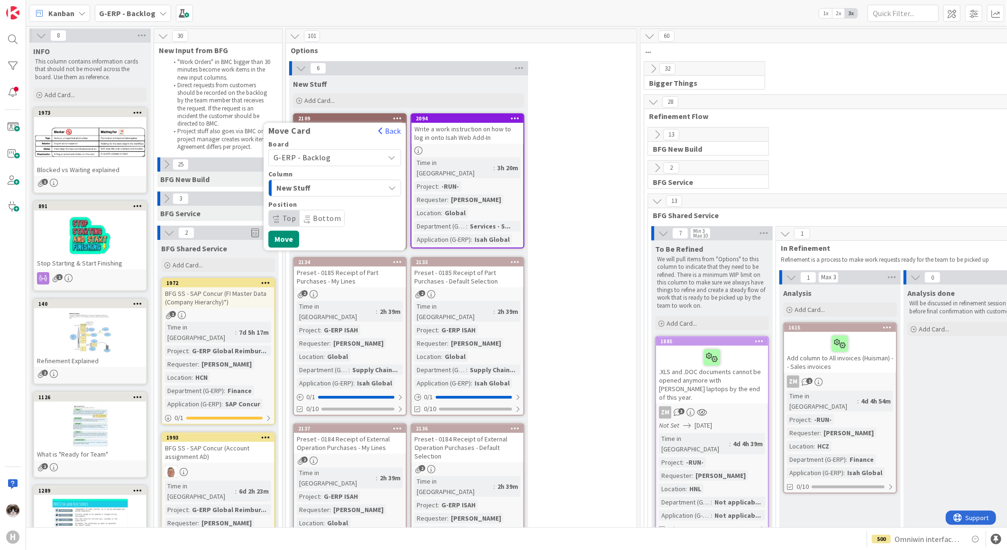
click at [358, 188] on div "New Stuff" at bounding box center [329, 188] width 110 height 15
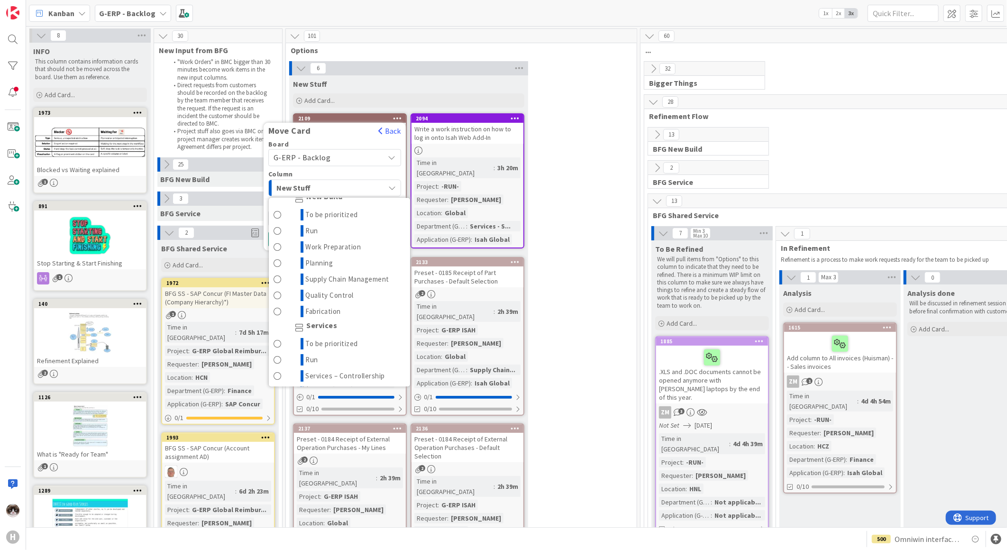
scroll to position [105, 0]
click at [347, 237] on span "To be prioritized" at bounding box center [332, 233] width 53 height 11
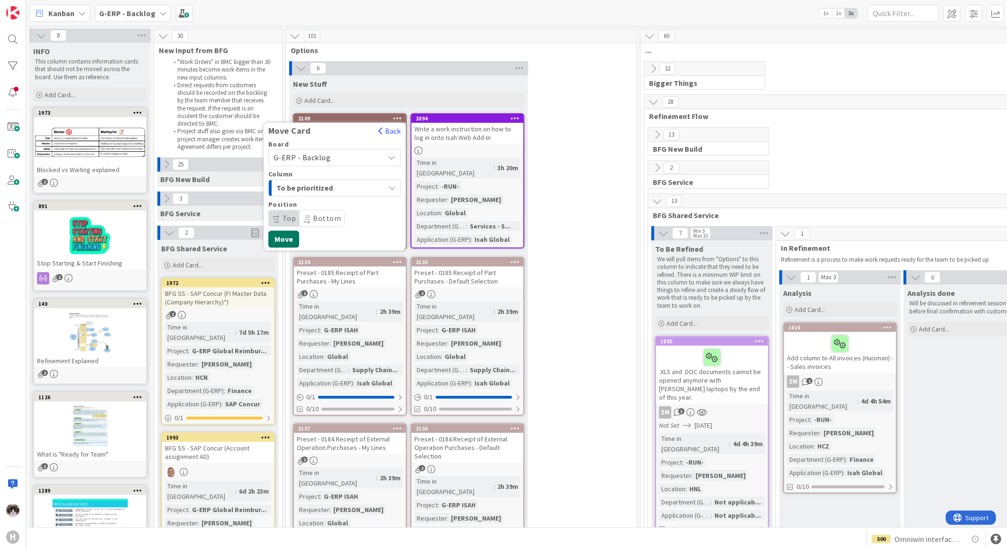
click at [286, 235] on button "Move" at bounding box center [283, 239] width 31 height 17
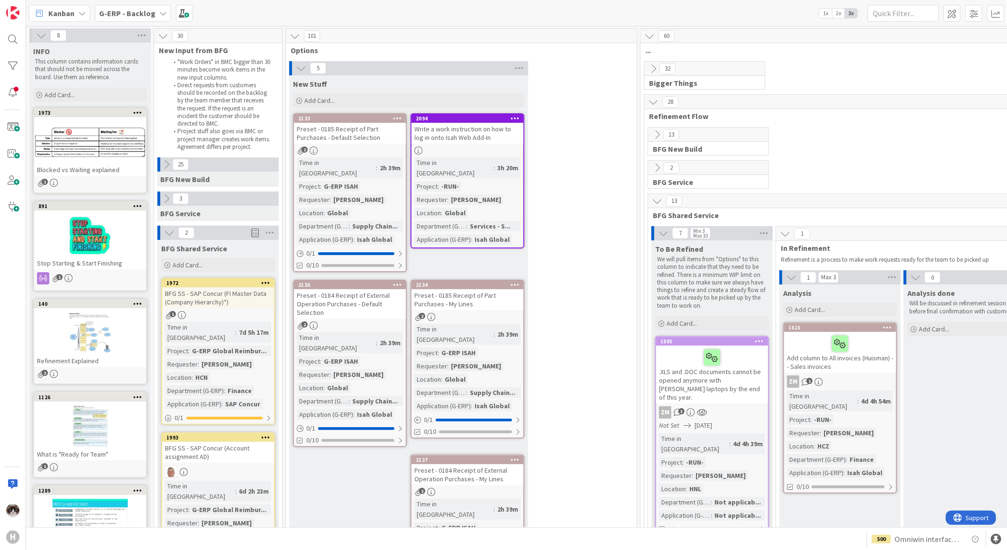
click at [371, 140] on div "Preset - 0185 Receipt of Part Purchases - Default Selection" at bounding box center [350, 133] width 112 height 21
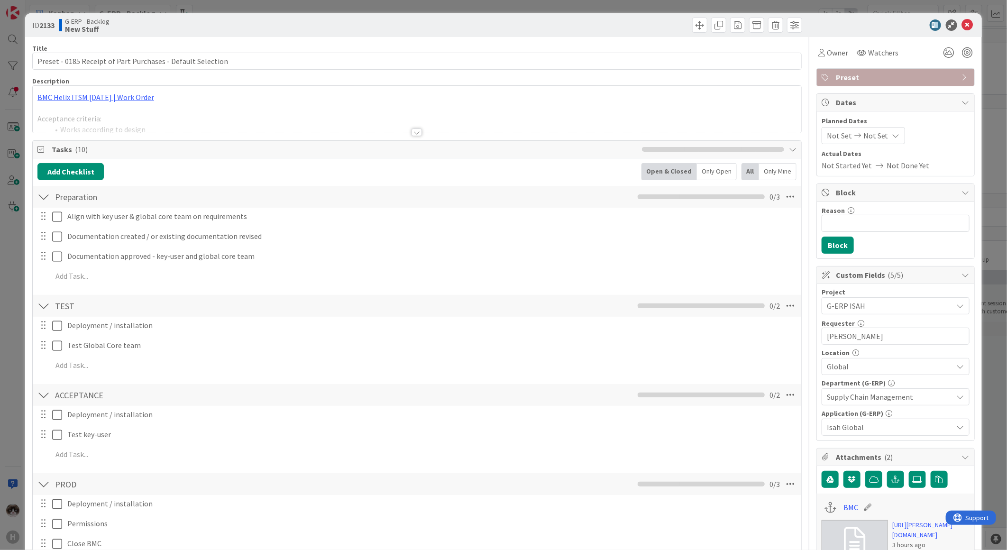
click at [406, 130] on div at bounding box center [417, 121] width 768 height 24
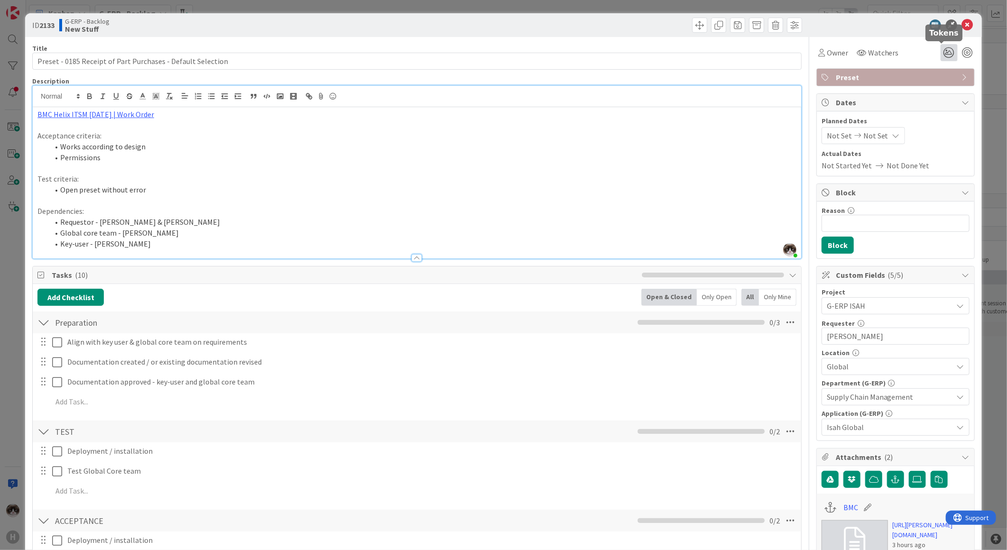
click at [941, 54] on icon at bounding box center [949, 52] width 17 height 17
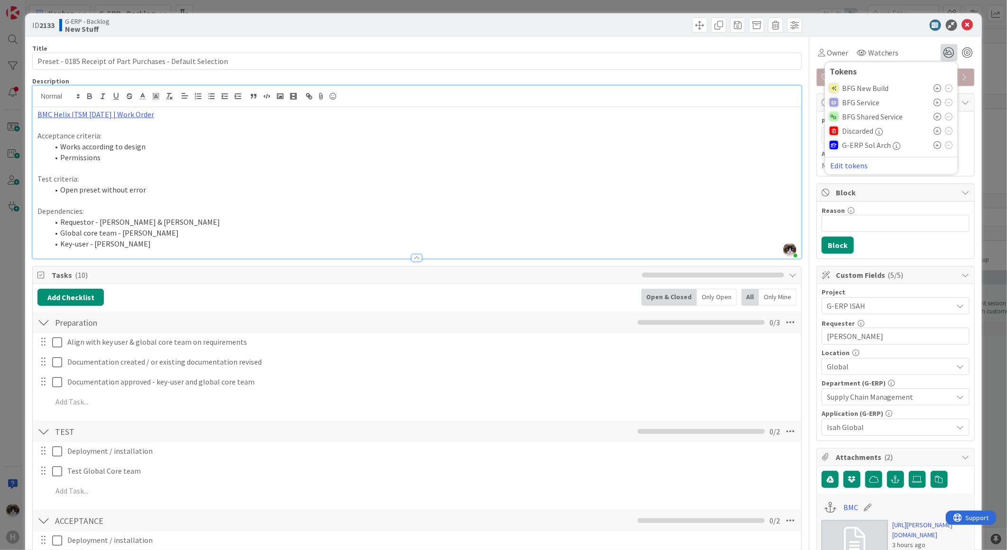
click at [934, 88] on icon at bounding box center [938, 88] width 8 height 8
click at [459, 179] on p "Test criteria:" at bounding box center [416, 179] width 759 height 11
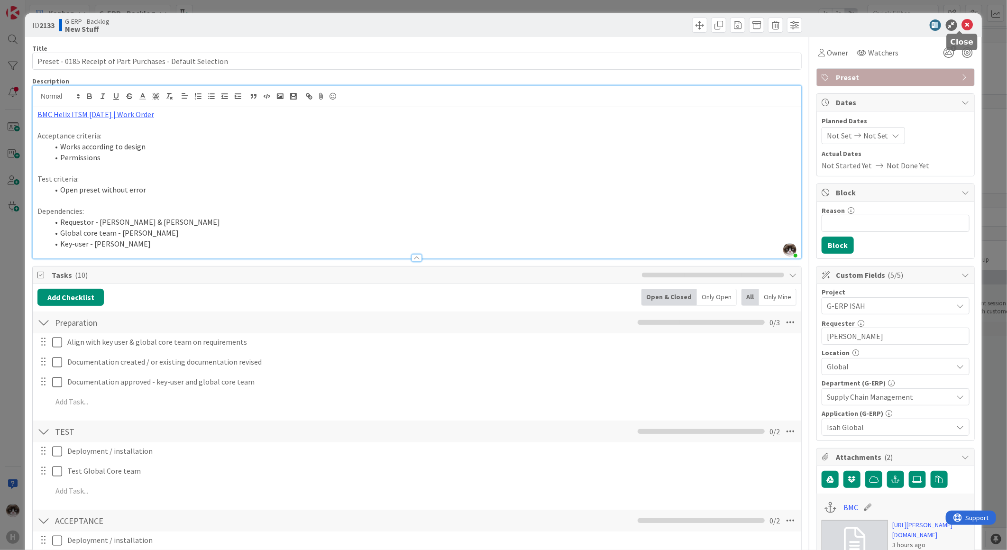
click at [962, 26] on icon at bounding box center [967, 24] width 11 height 11
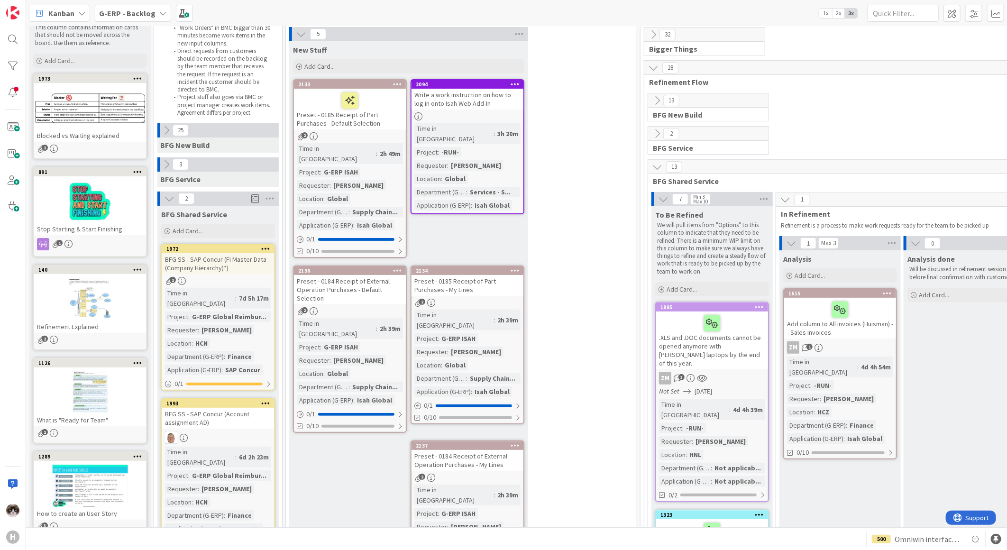
scroll to position [53, 0]
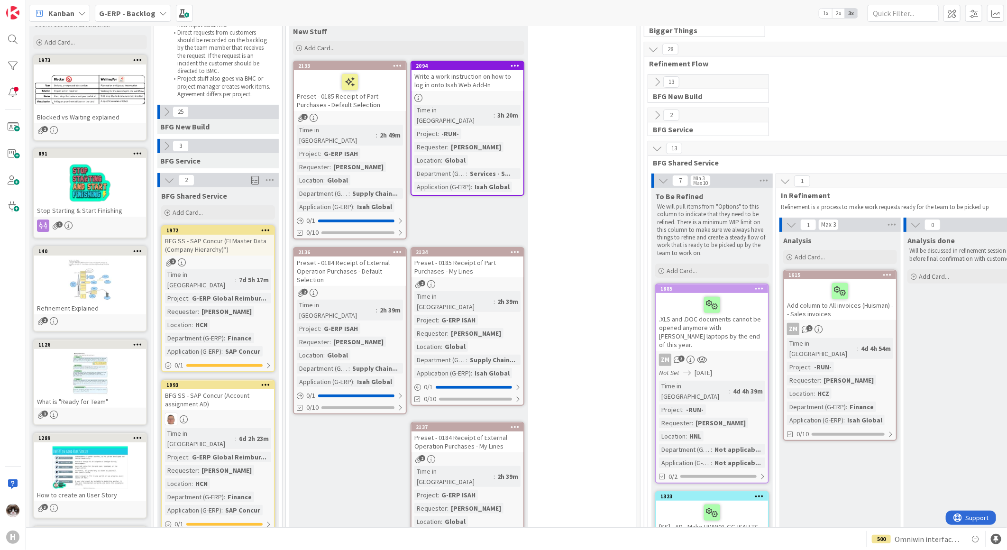
click at [395, 248] on icon at bounding box center [397, 251] width 9 height 7
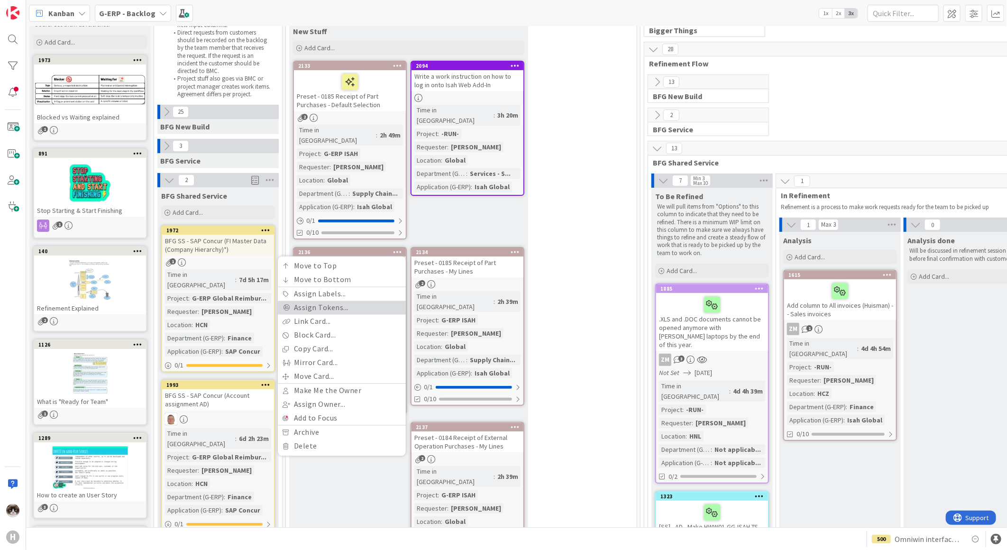
click at [345, 301] on link "Assign Tokens..." at bounding box center [342, 308] width 128 height 14
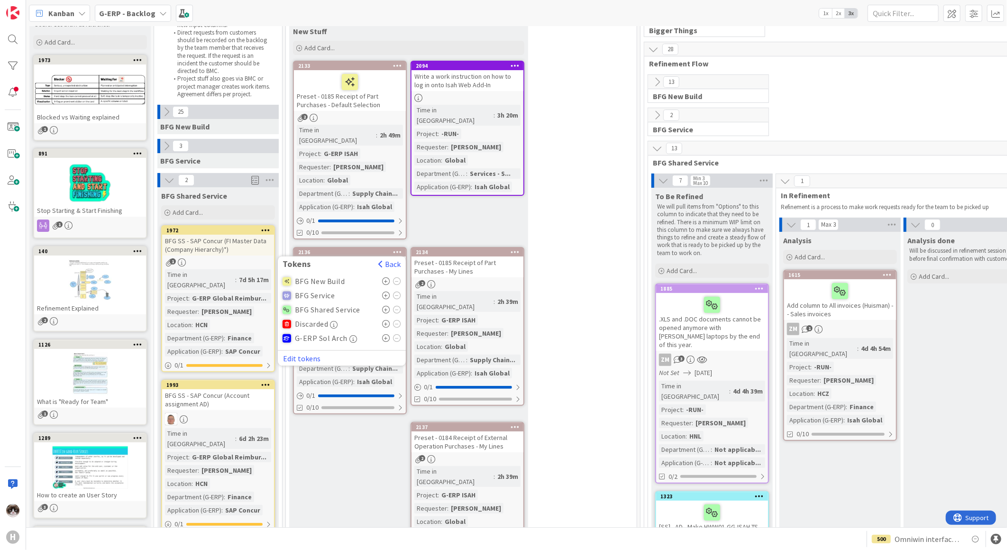
click at [384, 278] on icon at bounding box center [386, 282] width 8 height 8
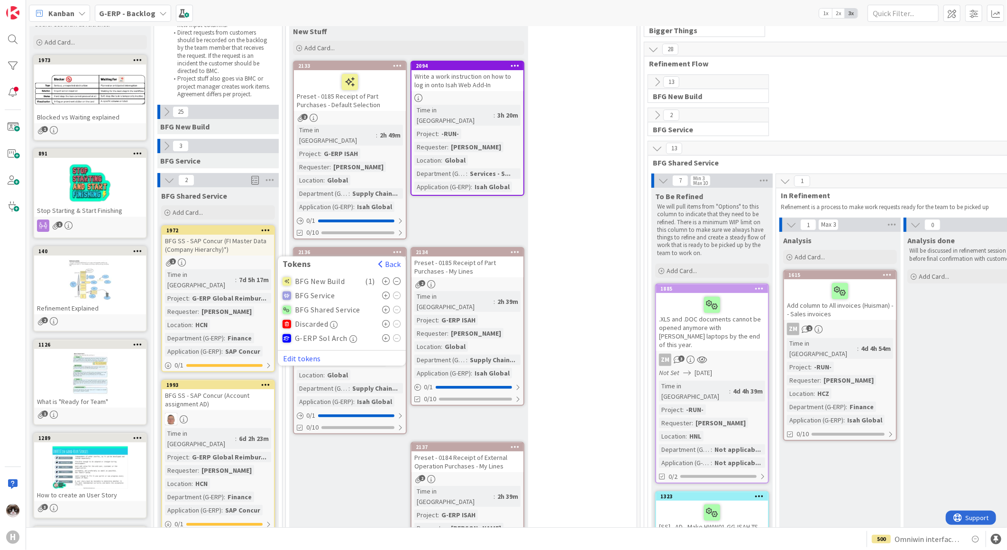
click at [585, 250] on div "5 New Stuff Add Card... 2094 Write a work instruction on how to log in onto Isa…" at bounding box center [461, 311] width 347 height 604
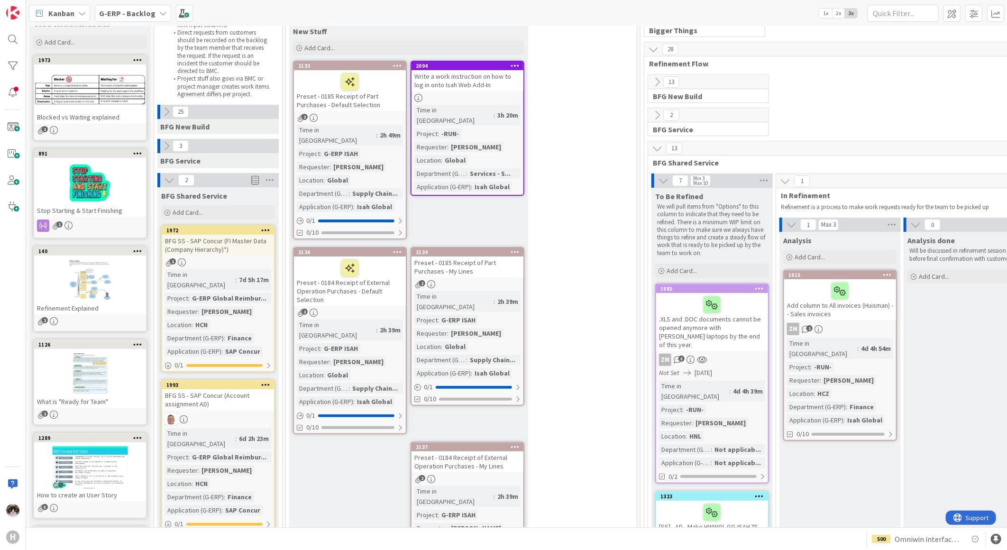
click at [519, 248] on icon at bounding box center [515, 251] width 9 height 7
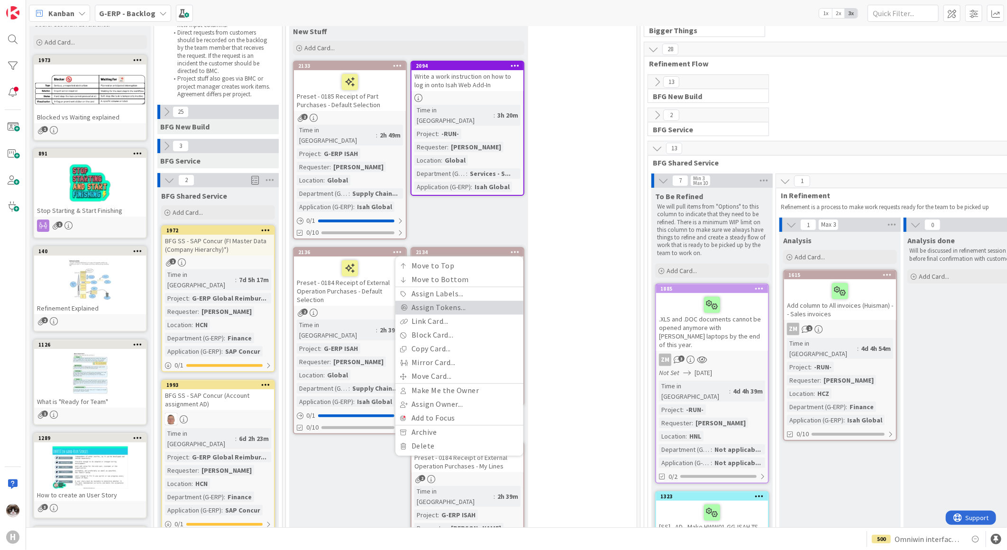
click at [448, 301] on link "Assign Tokens..." at bounding box center [459, 308] width 128 height 14
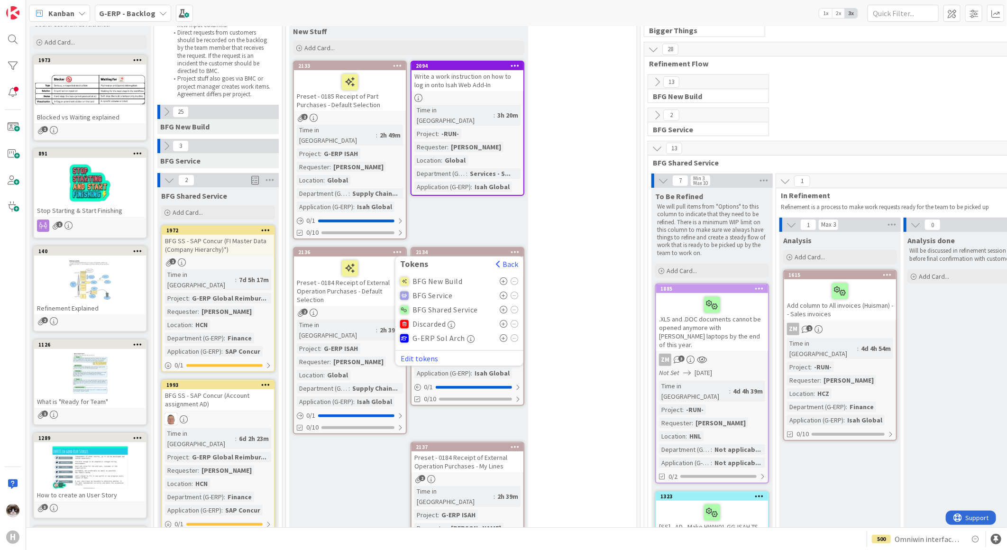
click at [503, 278] on icon at bounding box center [504, 282] width 8 height 8
click at [553, 302] on div "5 New Stuff Add Card... 2094 Write a work instruction on how to log in onto Isa…" at bounding box center [461, 311] width 347 height 604
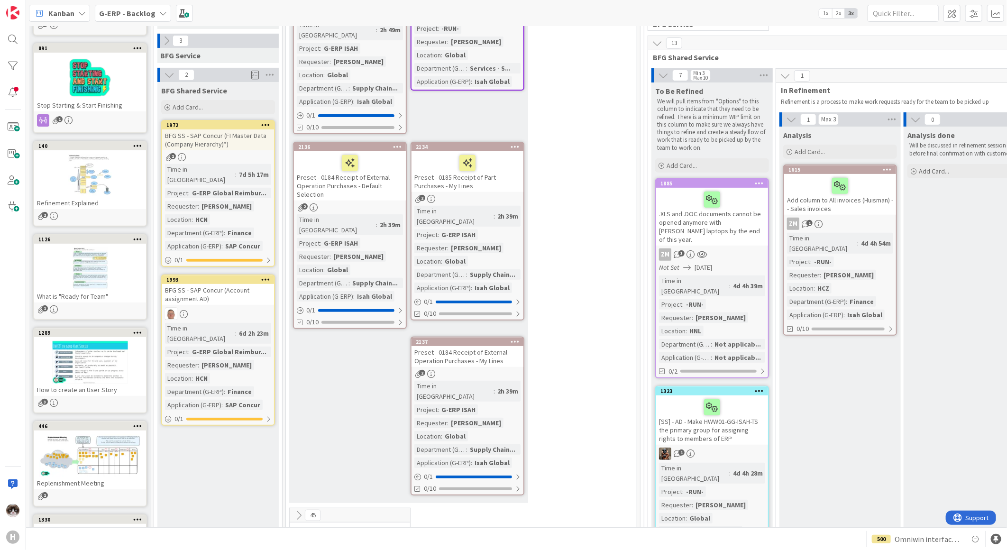
scroll to position [263, 0]
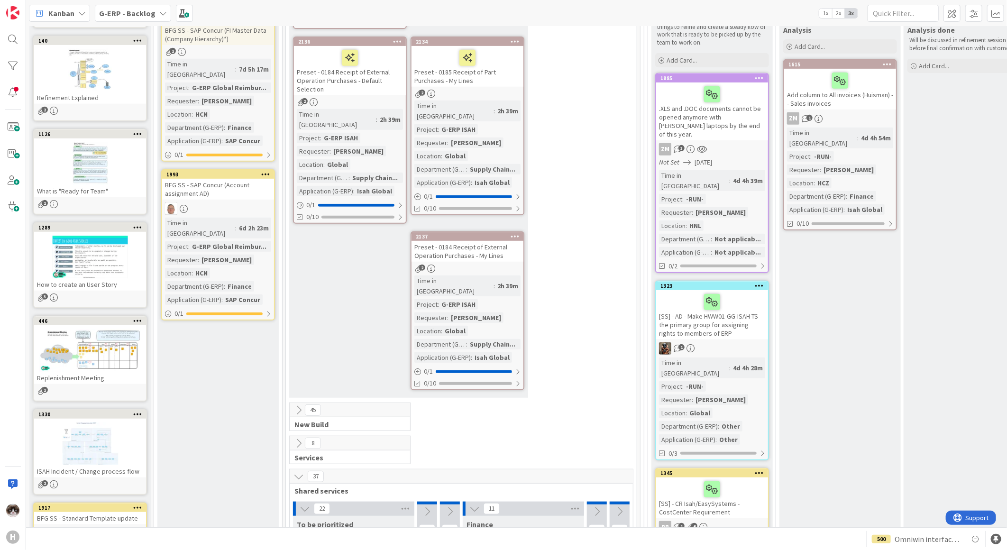
click at [517, 233] on icon at bounding box center [515, 236] width 9 height 7
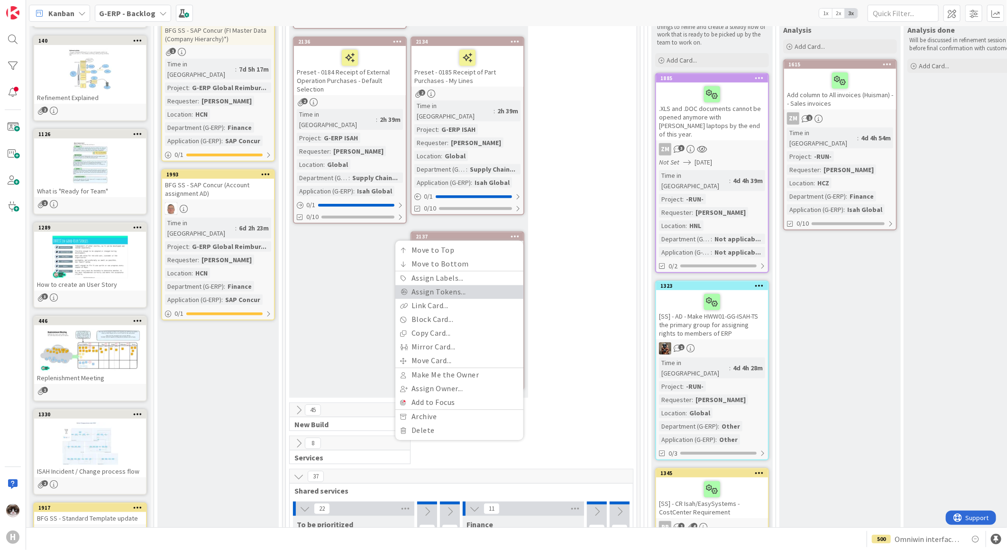
click at [442, 285] on link "Assign Tokens..." at bounding box center [459, 292] width 128 height 14
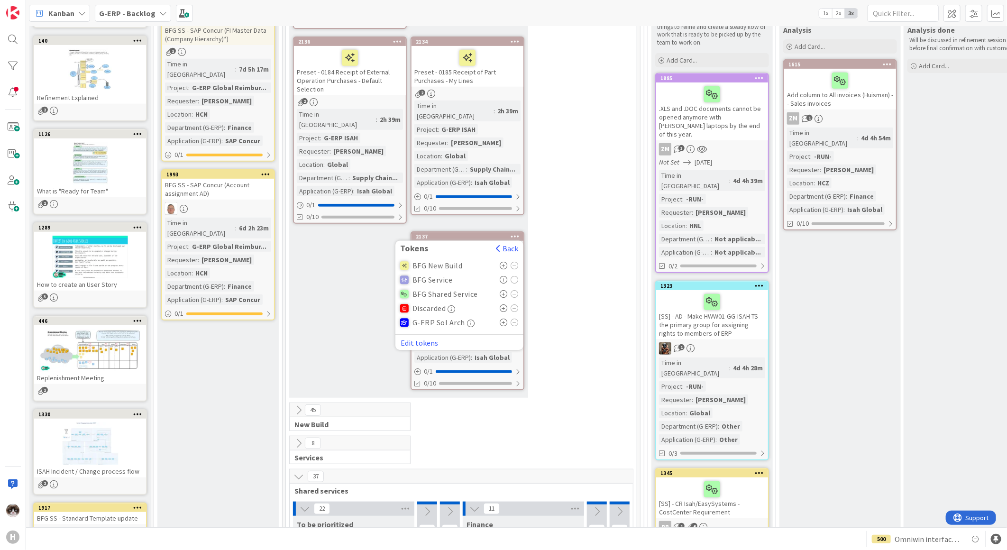
click at [504, 262] on icon at bounding box center [504, 266] width 8 height 8
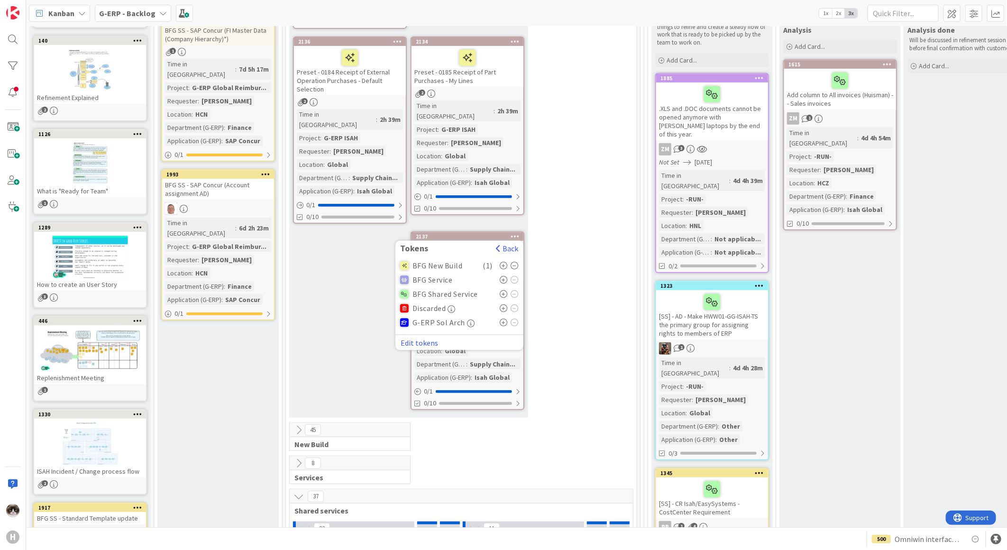
click at [566, 272] on div "5 New Stuff Add Card... 2094 Write a work instruction on how to log in onto Isa…" at bounding box center [461, 110] width 347 height 624
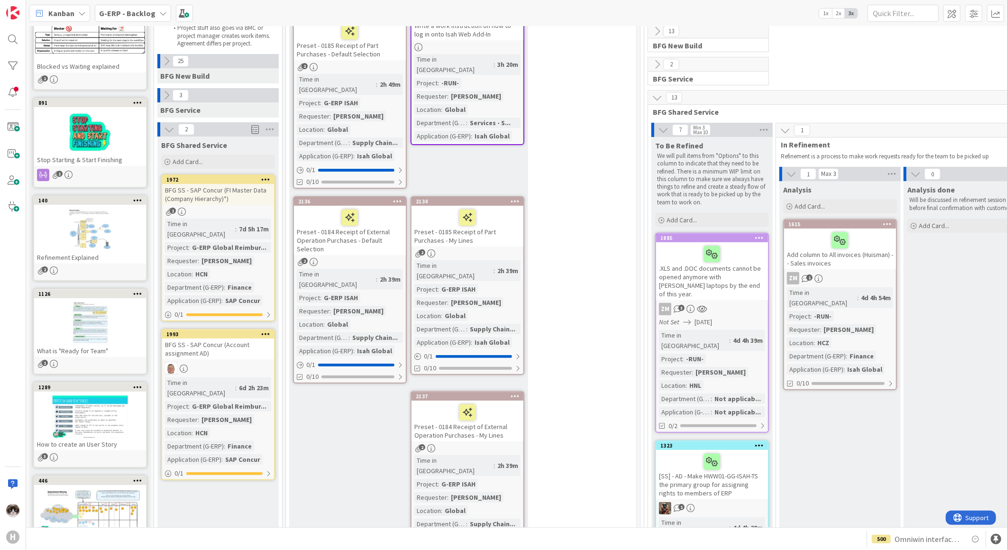
scroll to position [0, 0]
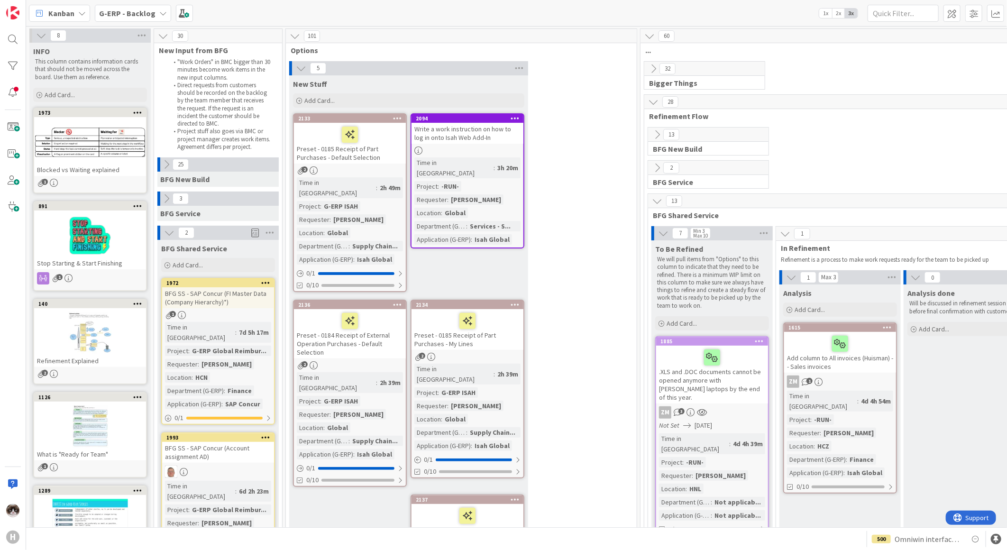
click at [487, 338] on div "2134 Move to Top Move to Bottom Assign Labels... Assign Tokens... Link Card... …" at bounding box center [468, 389] width 114 height 179
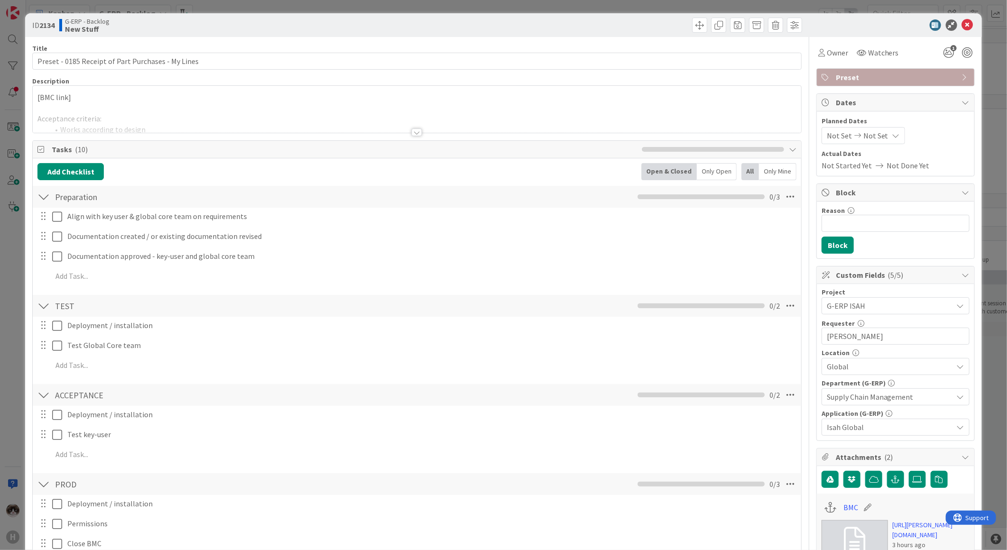
click at [416, 136] on div at bounding box center [416, 132] width 10 height 8
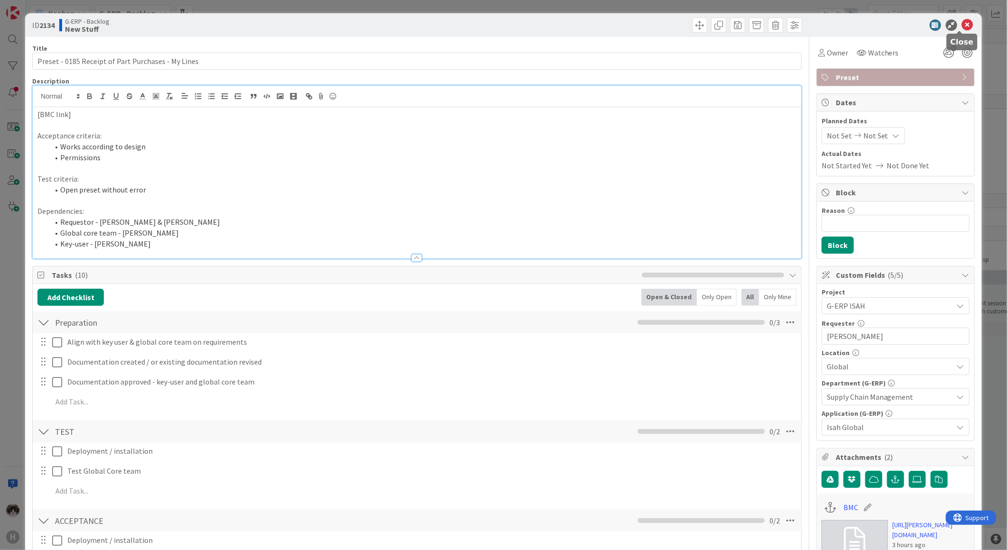
click at [962, 21] on icon at bounding box center [967, 24] width 11 height 11
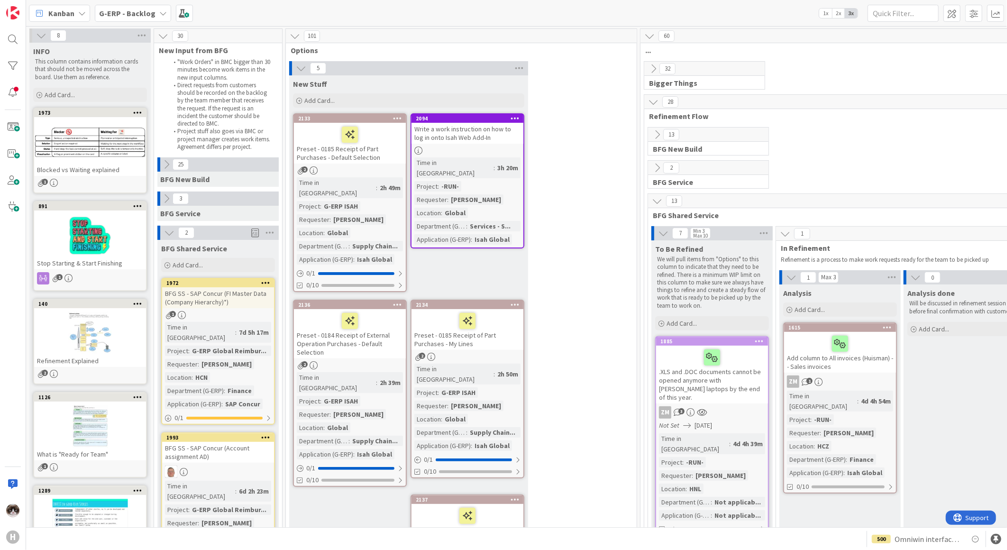
click at [385, 186] on div "Time in Column : 2h 49m Project : G-ERP ISAH Requester : Billy Li Location : Gl…" at bounding box center [350, 220] width 106 height 87
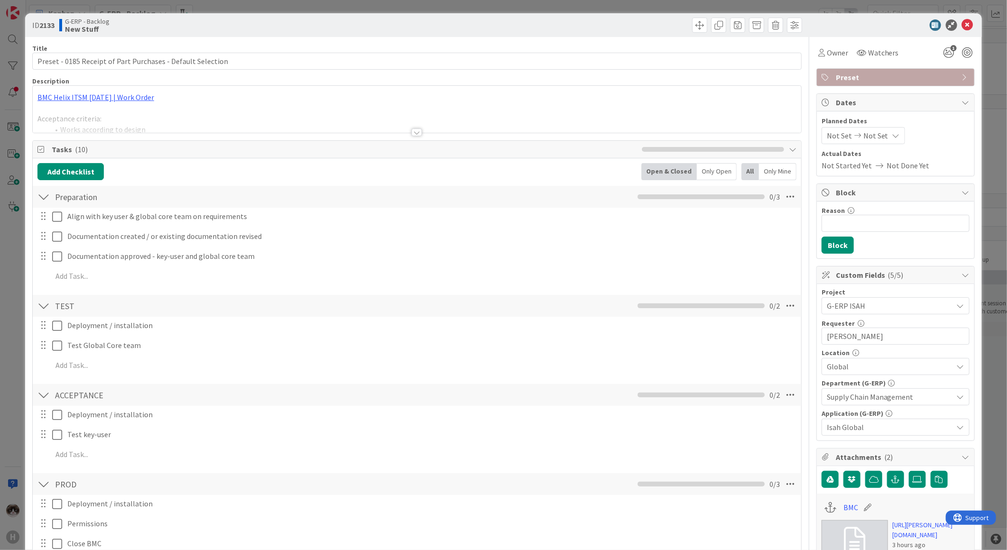
click at [411, 130] on div at bounding box center [416, 132] width 10 height 8
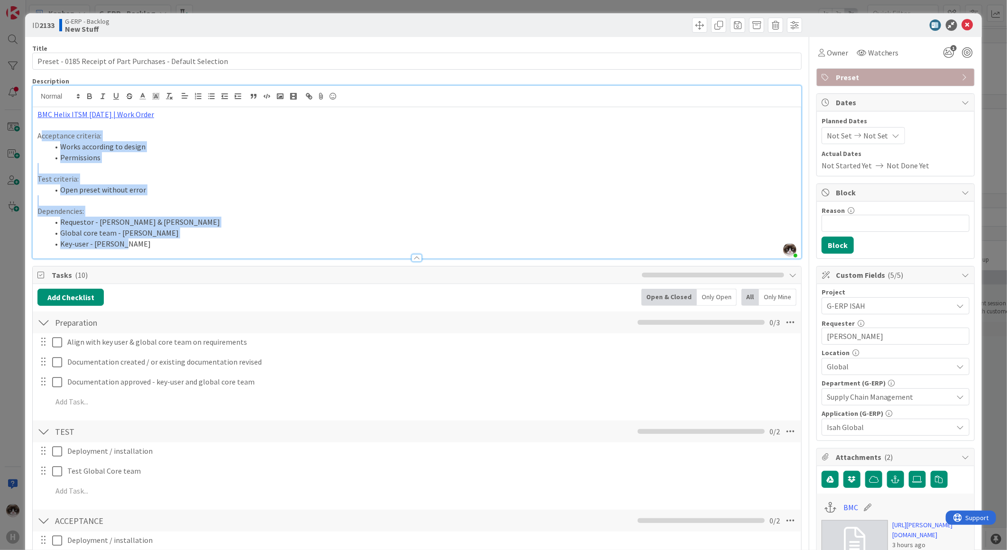
drag, startPoint x: 152, startPoint y: 241, endPoint x: 43, endPoint y: 132, distance: 154.5
click at [43, 132] on div "BMC Helix ITSM 25.3.01 | Work Order Acceptance criteria: Works according to des…" at bounding box center [417, 182] width 768 height 151
click at [490, 208] on p "Dependencies:" at bounding box center [416, 211] width 759 height 11
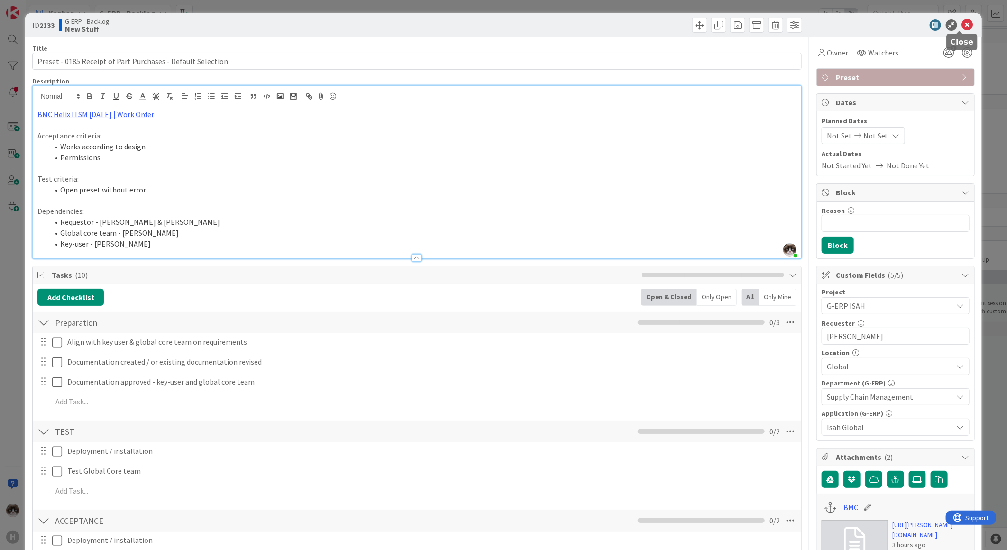
click at [962, 23] on icon at bounding box center [967, 24] width 11 height 11
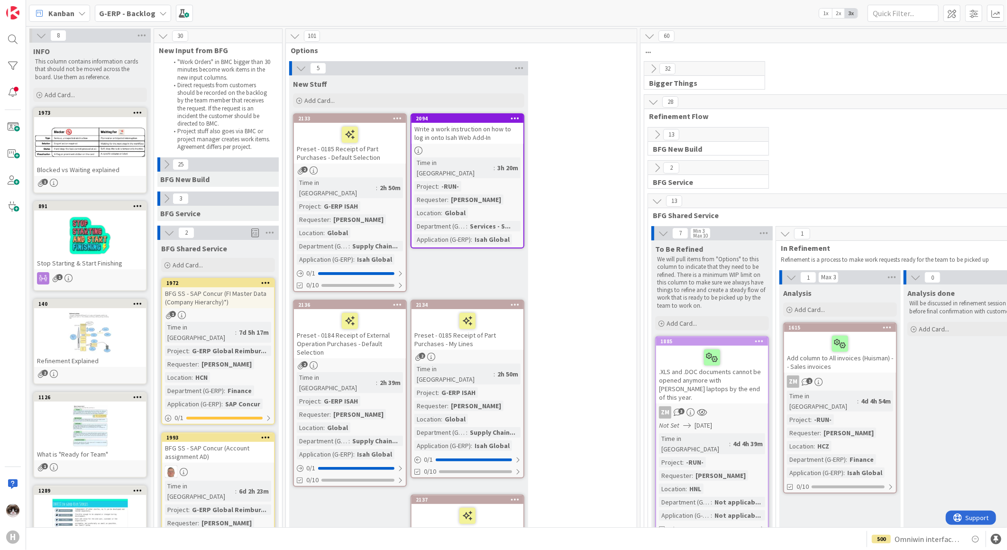
click at [398, 115] on icon at bounding box center [397, 118] width 9 height 7
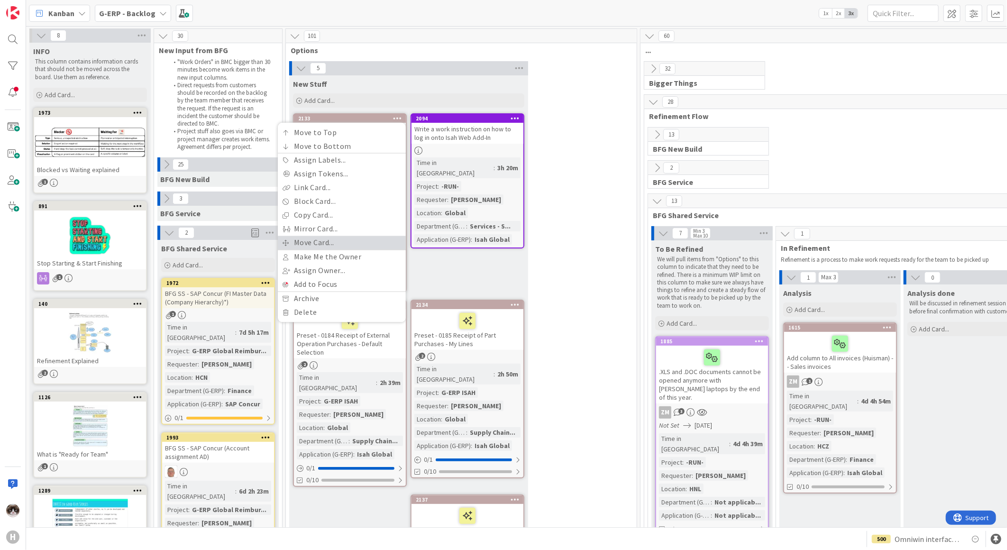
click at [362, 245] on link "Move Card..." at bounding box center [342, 243] width 128 height 14
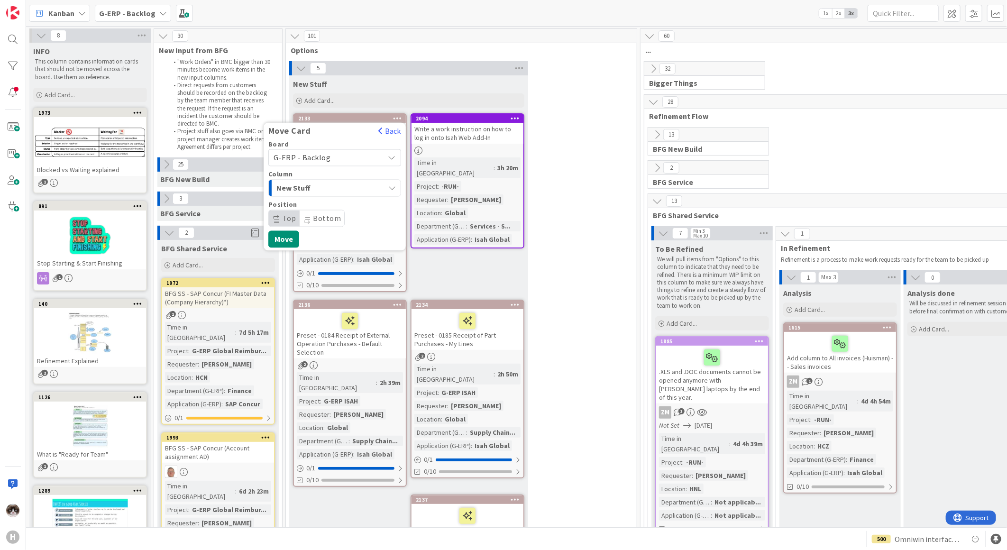
click at [333, 187] on span "New Stuff" at bounding box center [311, 188] width 71 height 12
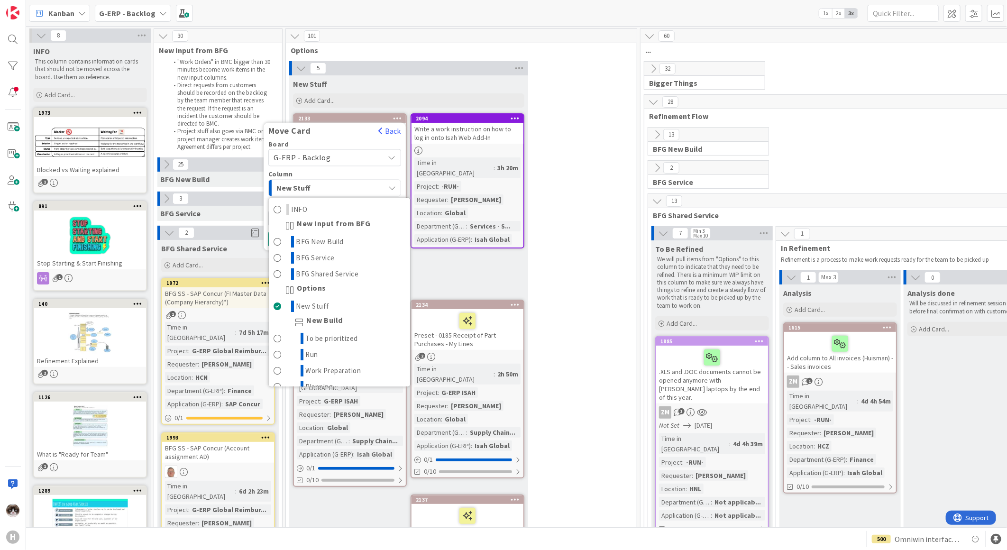
click at [571, 296] on div "5 New Stuff Add Card... 2094 Write a work instruction on how to log in onto Isa…" at bounding box center [461, 373] width 347 height 624
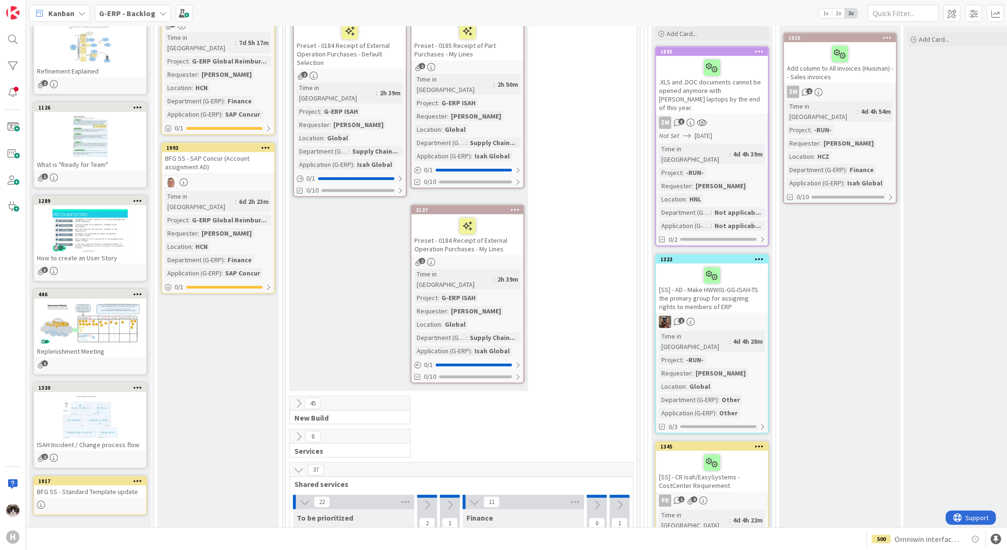
scroll to position [474, 0]
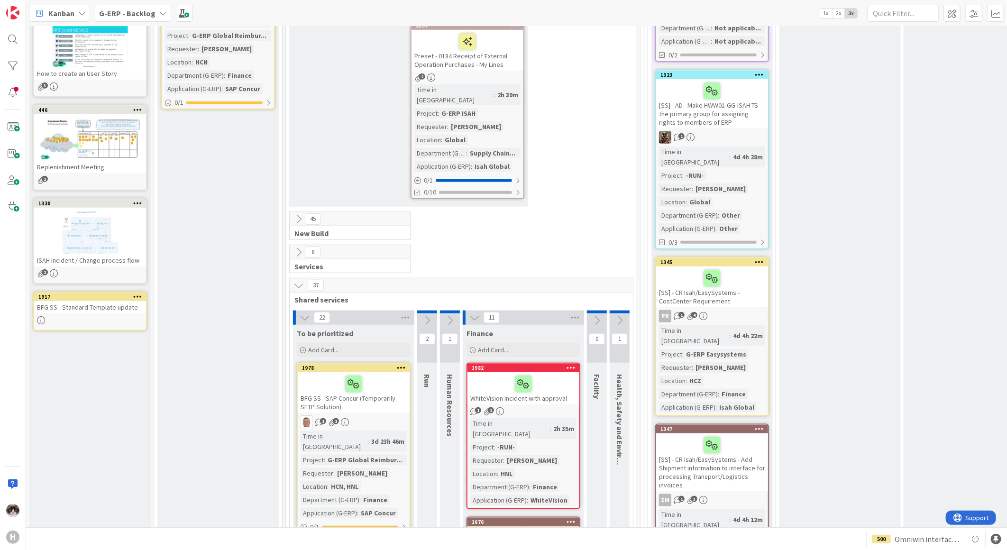
click at [301, 280] on icon at bounding box center [298, 285] width 10 height 10
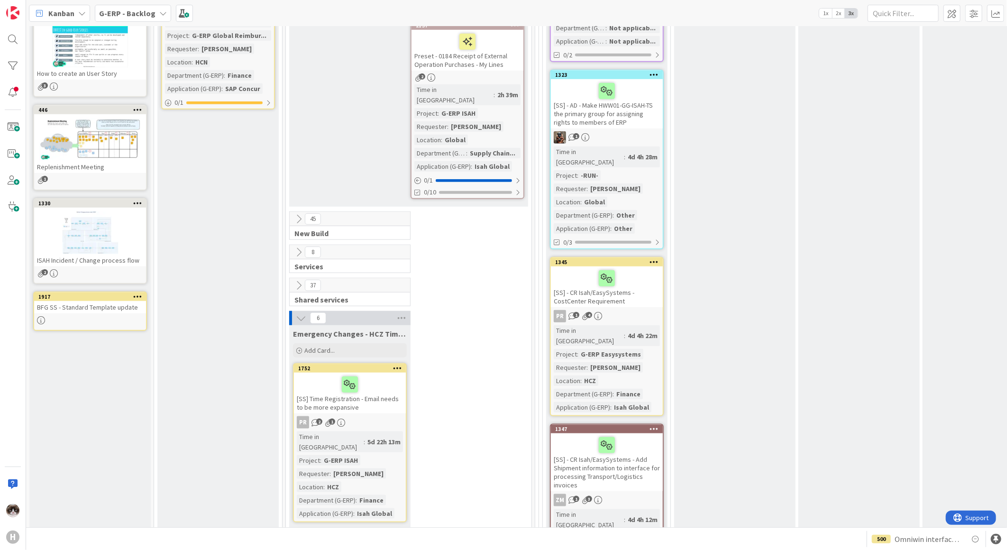
click at [297, 214] on icon at bounding box center [298, 219] width 10 height 10
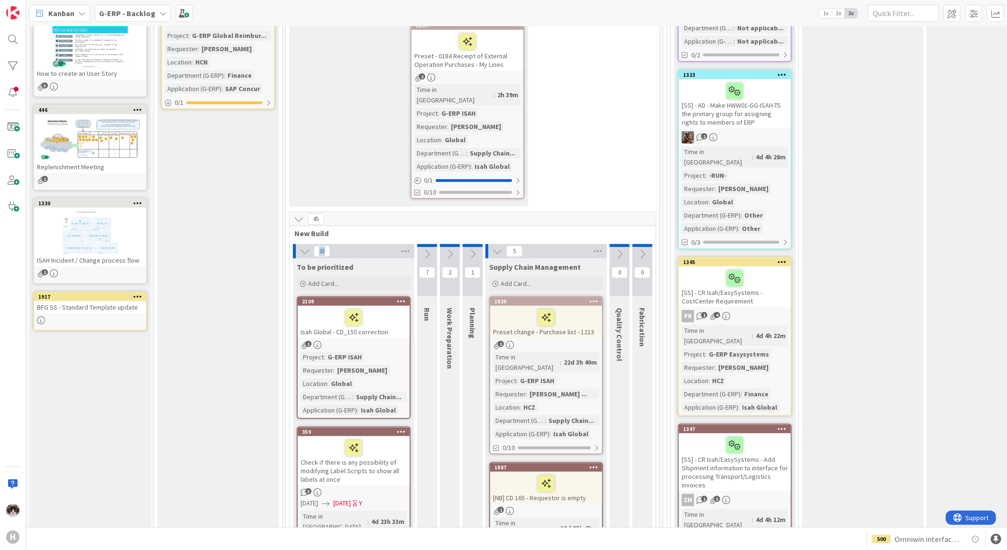
drag, startPoint x: 328, startPoint y: 216, endPoint x: 318, endPoint y: 214, distance: 10.1
click at [318, 246] on span "30" at bounding box center [322, 251] width 16 height 11
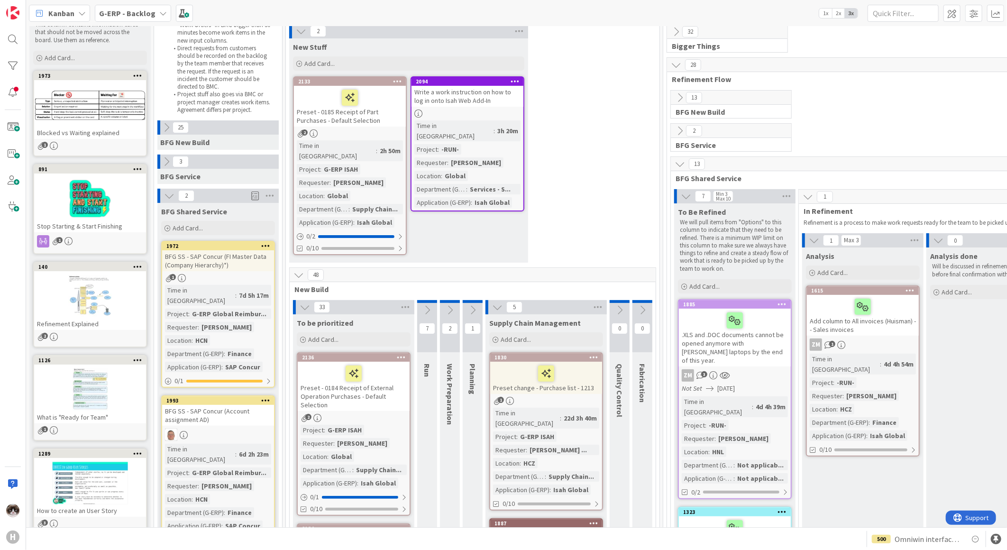
scroll to position [0, 0]
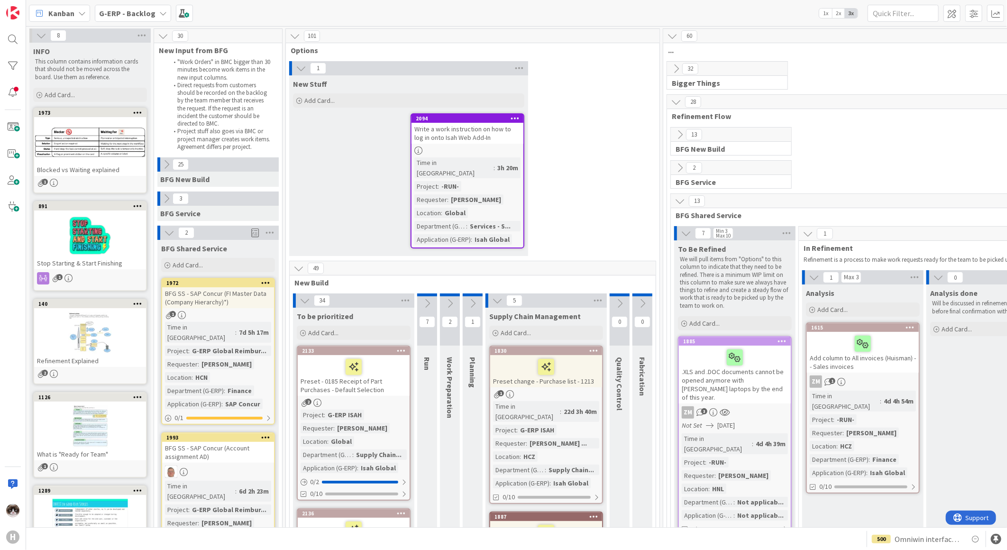
click at [307, 295] on icon at bounding box center [305, 300] width 10 height 10
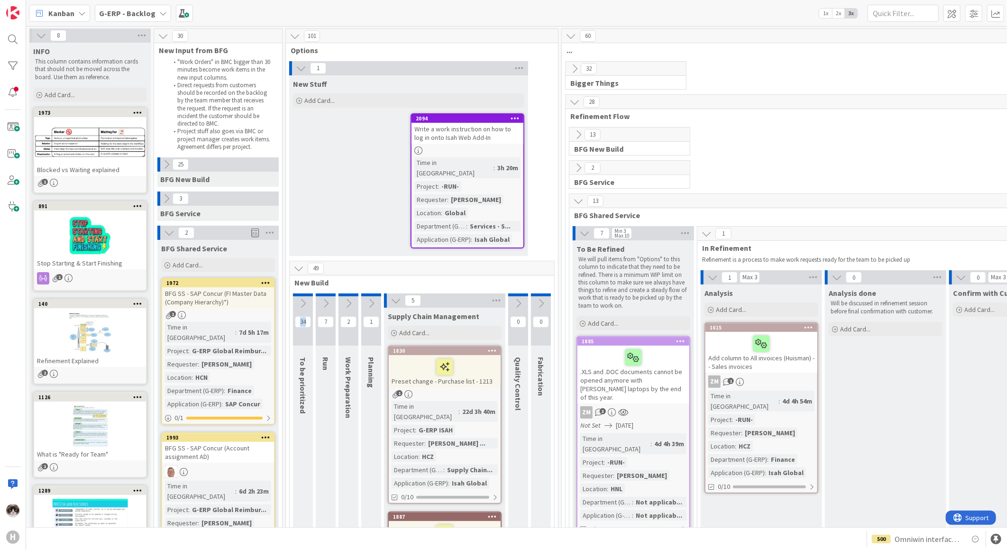
drag, startPoint x: 308, startPoint y: 309, endPoint x: 297, endPoint y: 309, distance: 10.9
click at [297, 316] on span "34" at bounding box center [303, 321] width 16 height 11
drag, startPoint x: 297, startPoint y: 309, endPoint x: 387, endPoint y: 269, distance: 98.3
click at [387, 278] on span "New Build" at bounding box center [418, 282] width 248 height 9
click at [304, 316] on span "34" at bounding box center [303, 321] width 16 height 11
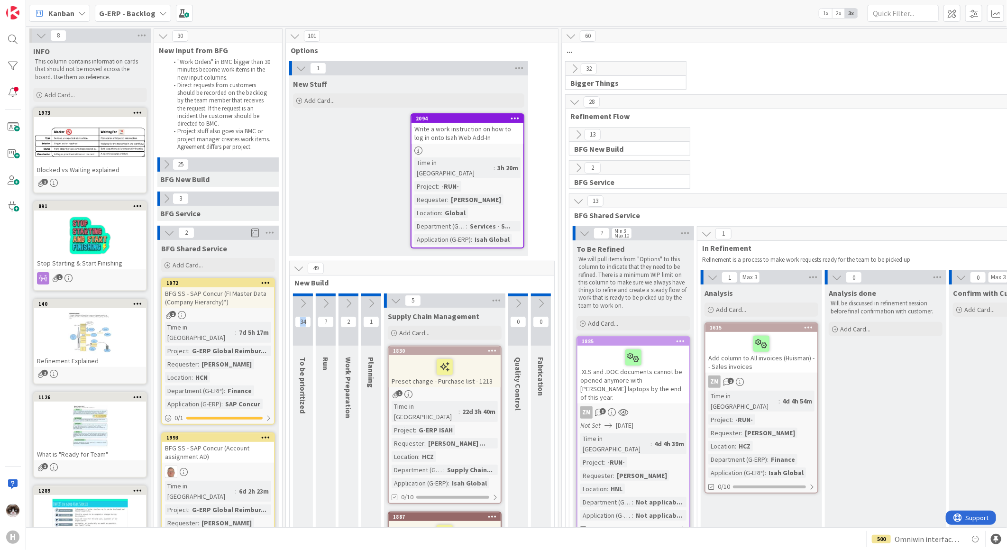
drag, startPoint x: 308, startPoint y: 310, endPoint x: 301, endPoint y: 310, distance: 7.6
click at [301, 316] on span "34" at bounding box center [303, 321] width 16 height 11
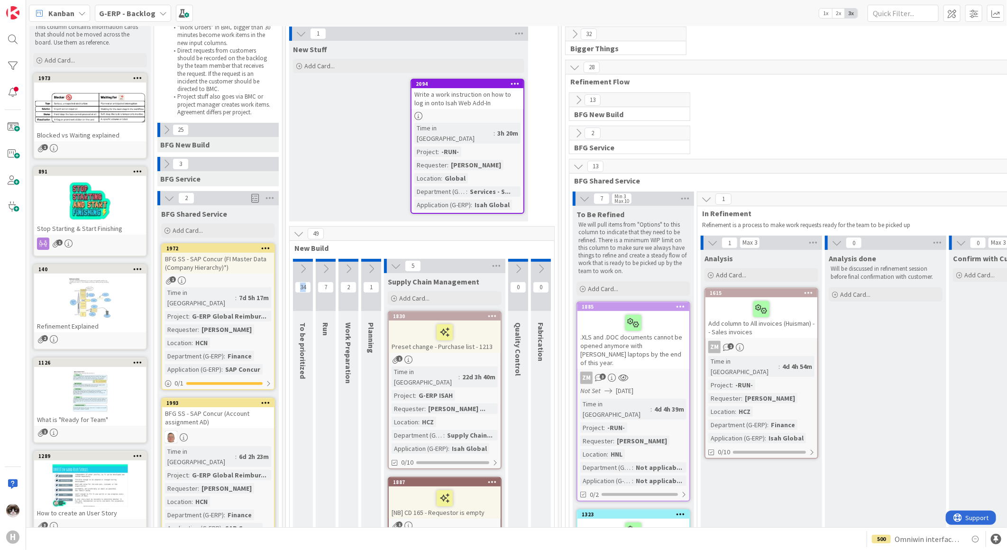
scroll to position [53, 0]
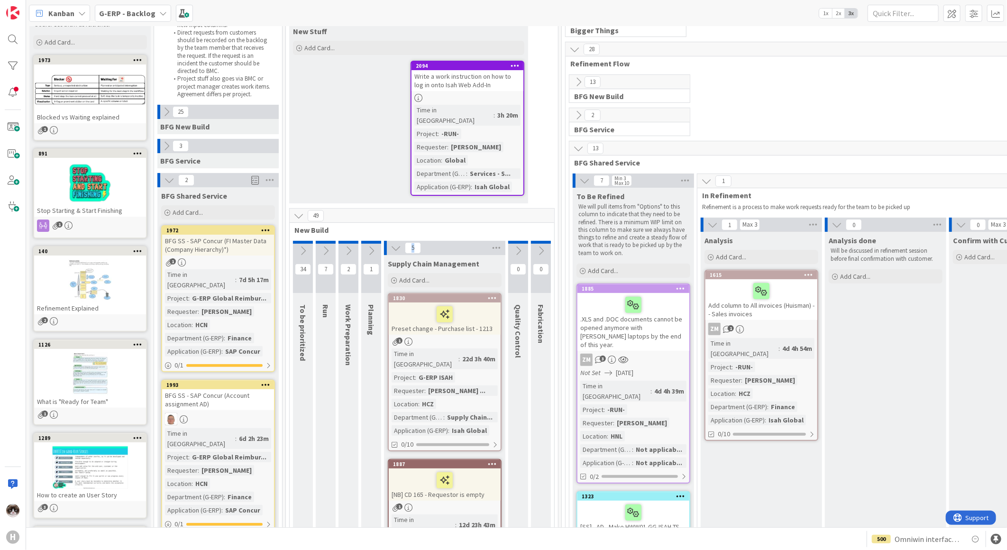
click at [415, 242] on span "5" at bounding box center [413, 247] width 16 height 11
drag, startPoint x: 415, startPoint y: 238, endPoint x: 346, endPoint y: 217, distance: 71.8
click at [348, 225] on span "New Build" at bounding box center [418, 229] width 248 height 9
click at [301, 246] on icon at bounding box center [303, 251] width 10 height 10
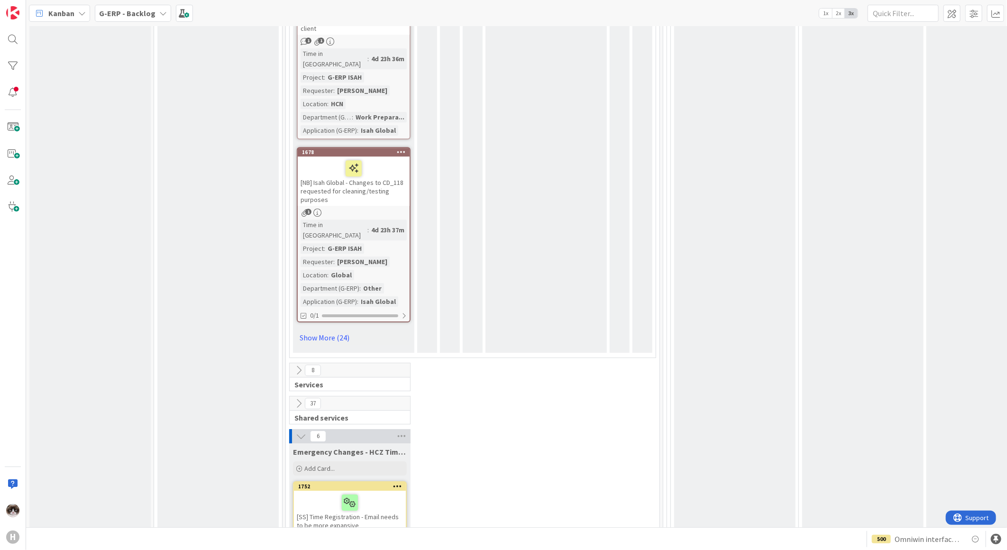
scroll to position [1790, 0]
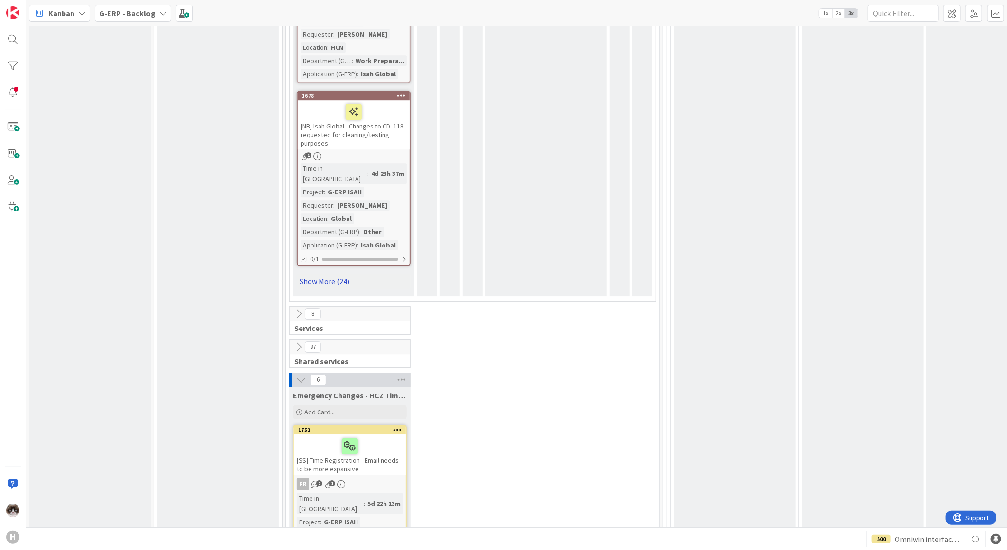
click at [330, 274] on link "Show More (24)" at bounding box center [354, 281] width 114 height 15
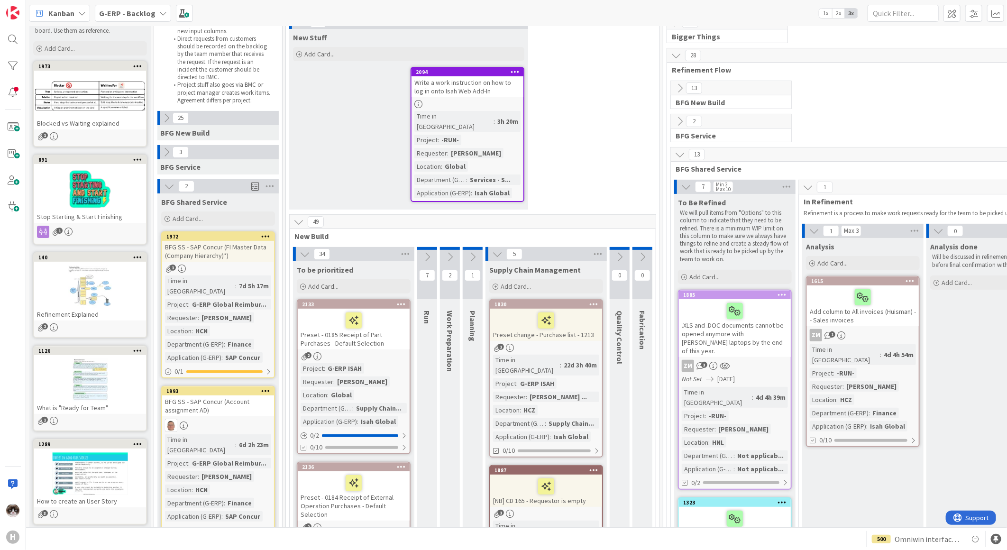
scroll to position [0, 0]
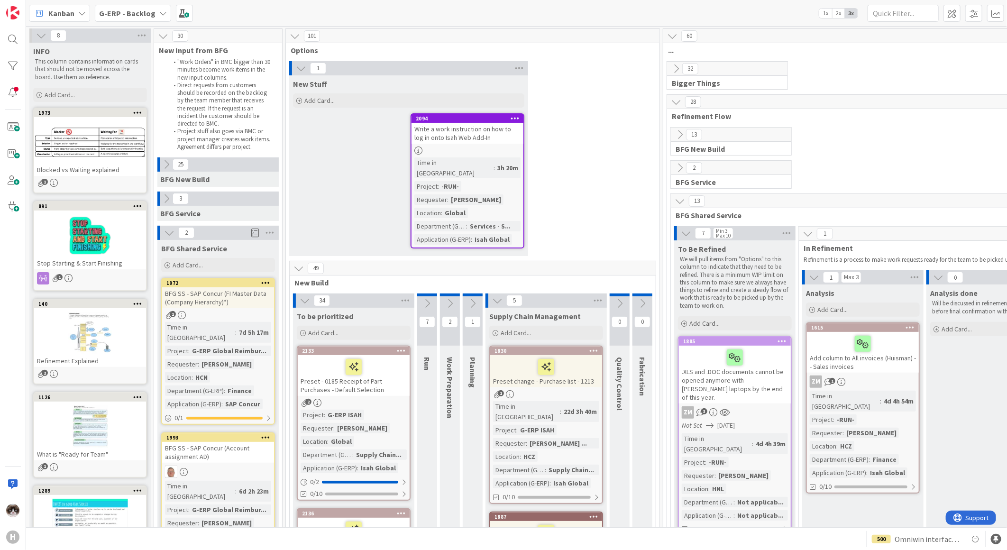
click at [301, 295] on icon at bounding box center [305, 300] width 10 height 10
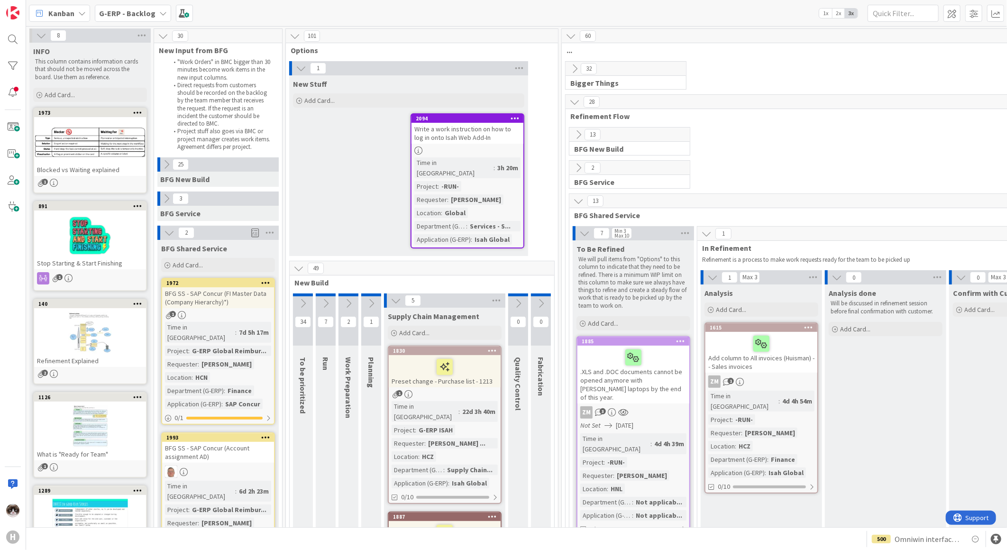
click at [394, 295] on icon at bounding box center [396, 300] width 10 height 10
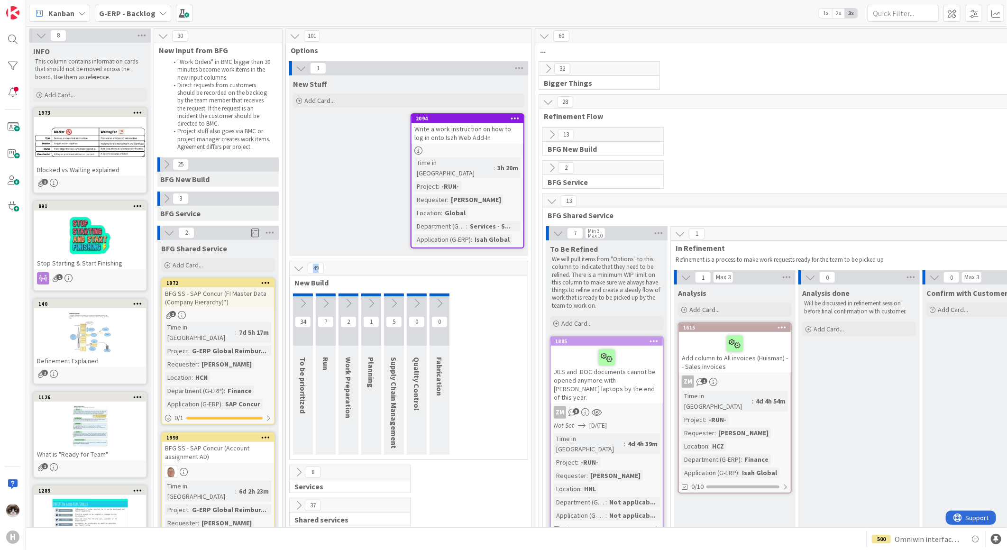
drag, startPoint x: 313, startPoint y: 258, endPoint x: 322, endPoint y: 258, distance: 9.0
click at [322, 263] on span "49" at bounding box center [316, 268] width 16 height 11
click at [471, 150] on div at bounding box center [467, 150] width 112 height 8
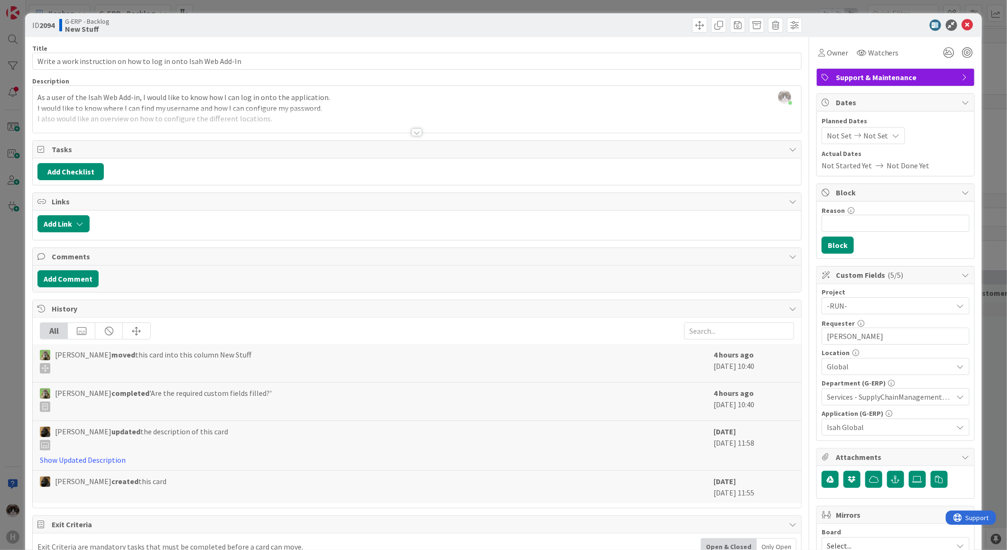
click at [413, 128] on div at bounding box center [417, 121] width 768 height 24
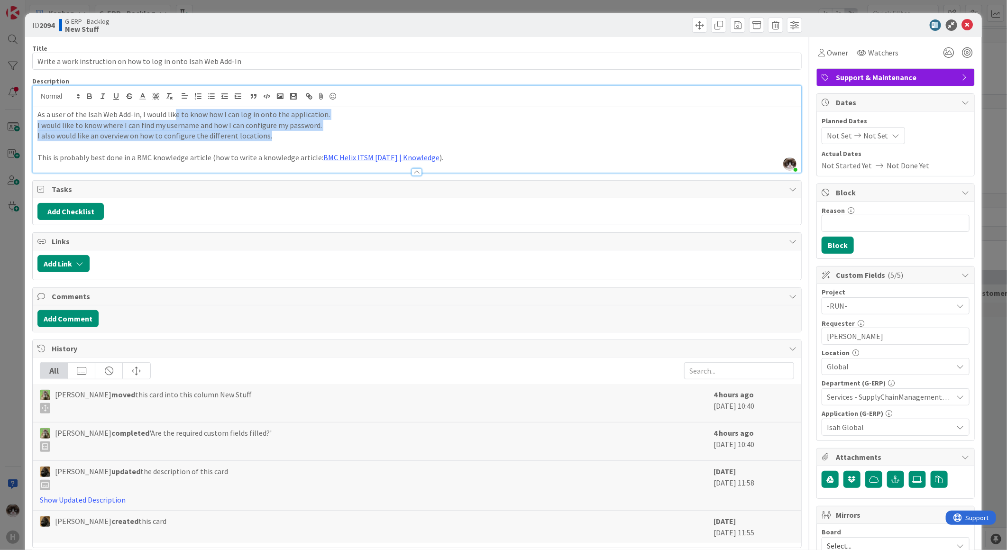
drag, startPoint x: 194, startPoint y: 120, endPoint x: 307, endPoint y: 133, distance: 113.1
click at [307, 133] on div "As a user of the Isah Web Add-in, I would like to know how I can log in onto th…" at bounding box center [417, 139] width 768 height 65
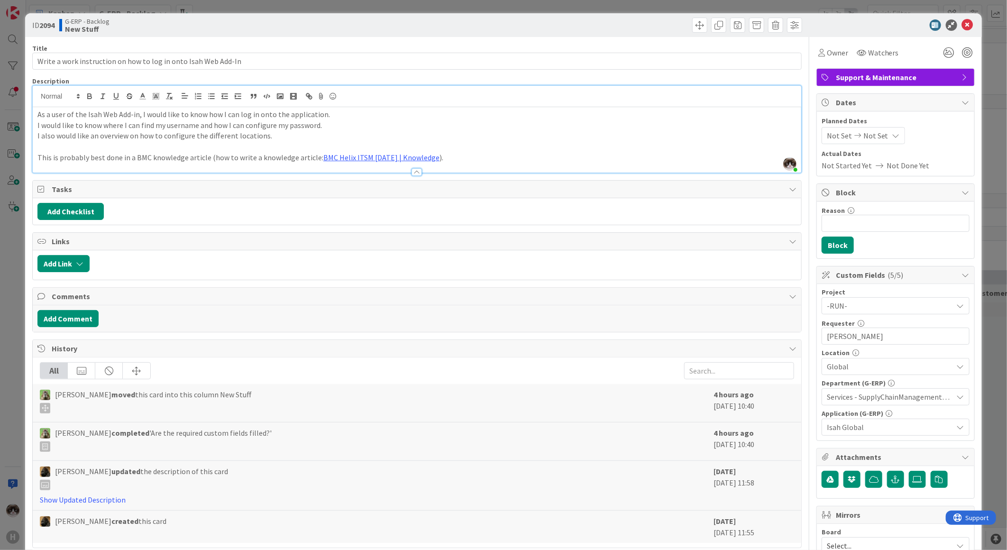
click at [282, 143] on p at bounding box center [416, 146] width 759 height 11
click at [860, 394] on span "Services - SupplyChainManagement, Services - Sales, Supply Chain Management" at bounding box center [890, 396] width 126 height 11
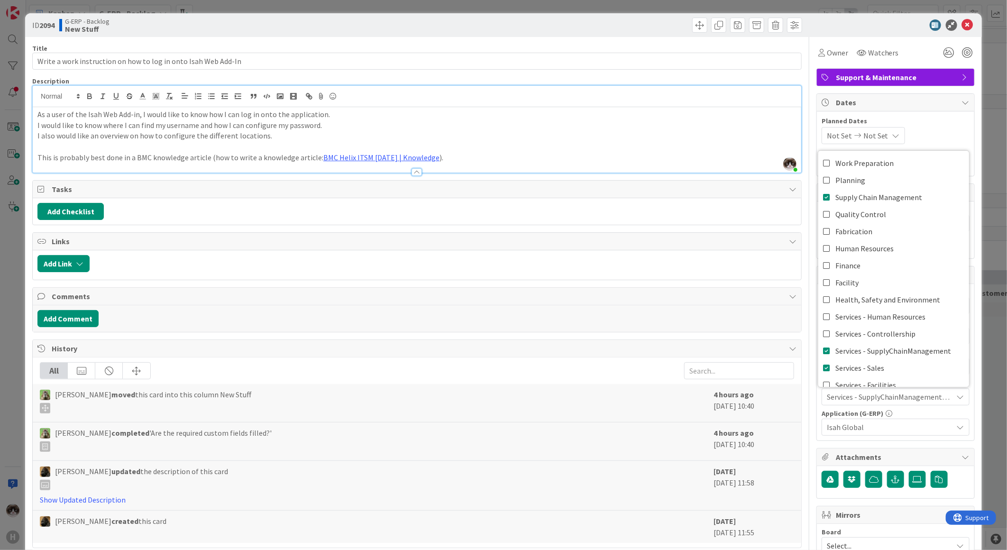
click at [906, 404] on div "Services - SupplyChainManagement, Services - Sales, Supply Chain Management" at bounding box center [896, 396] width 148 height 17
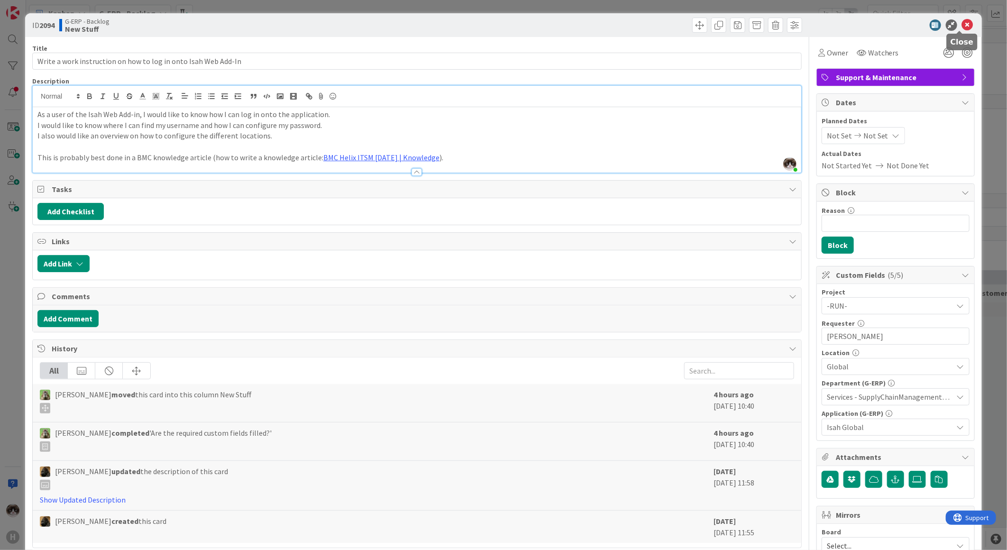
click at [962, 21] on icon at bounding box center [967, 24] width 11 height 11
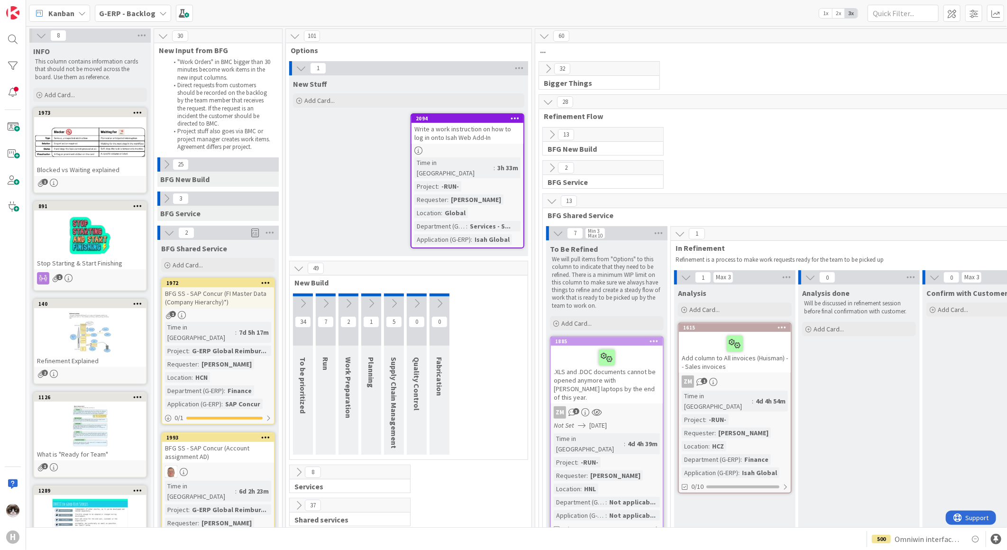
click at [494, 148] on div at bounding box center [467, 150] width 112 height 8
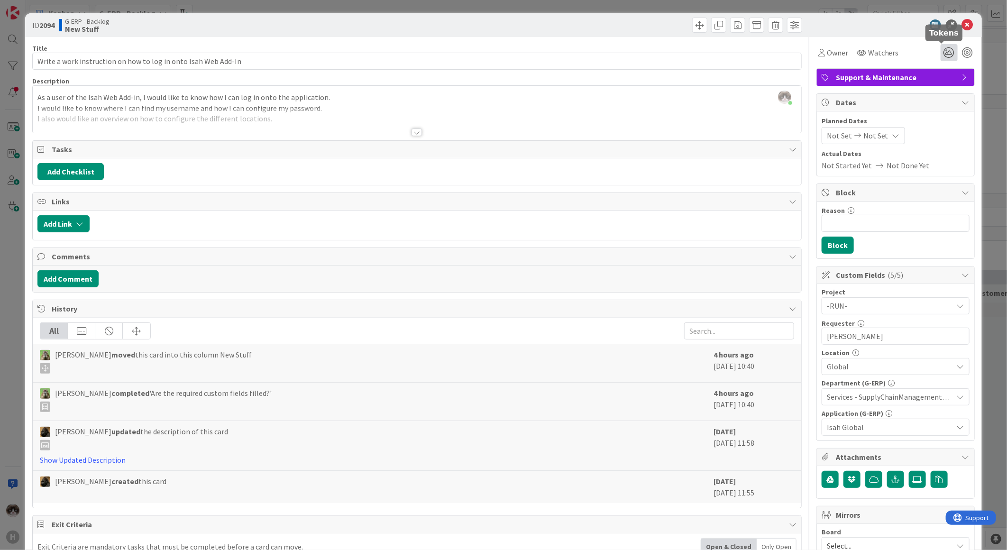
click at [946, 53] on icon at bounding box center [949, 52] width 17 height 17
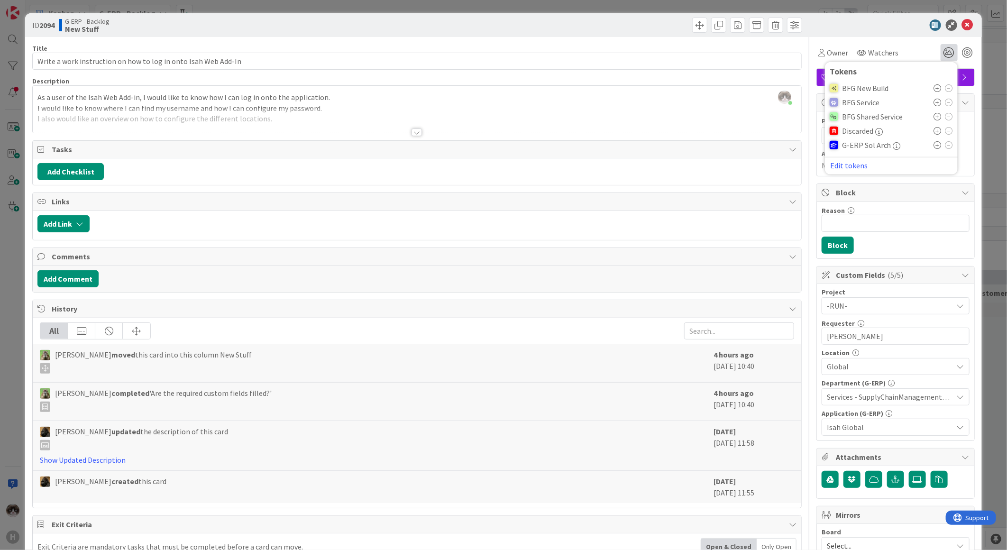
click at [934, 87] on icon at bounding box center [938, 88] width 8 height 8
click at [934, 107] on icon at bounding box center [938, 105] width 8 height 8
click at [962, 25] on icon at bounding box center [967, 24] width 11 height 11
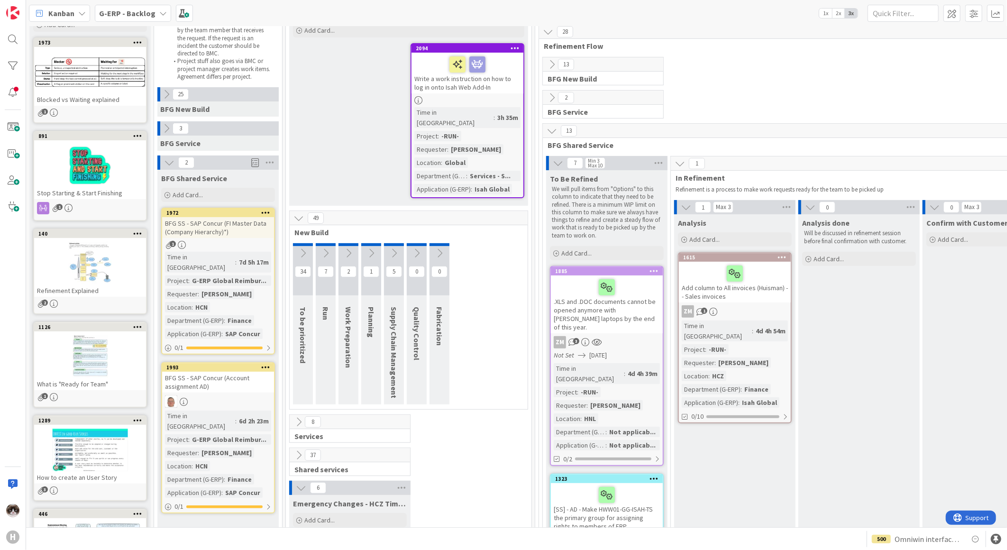
scroll to position [53, 0]
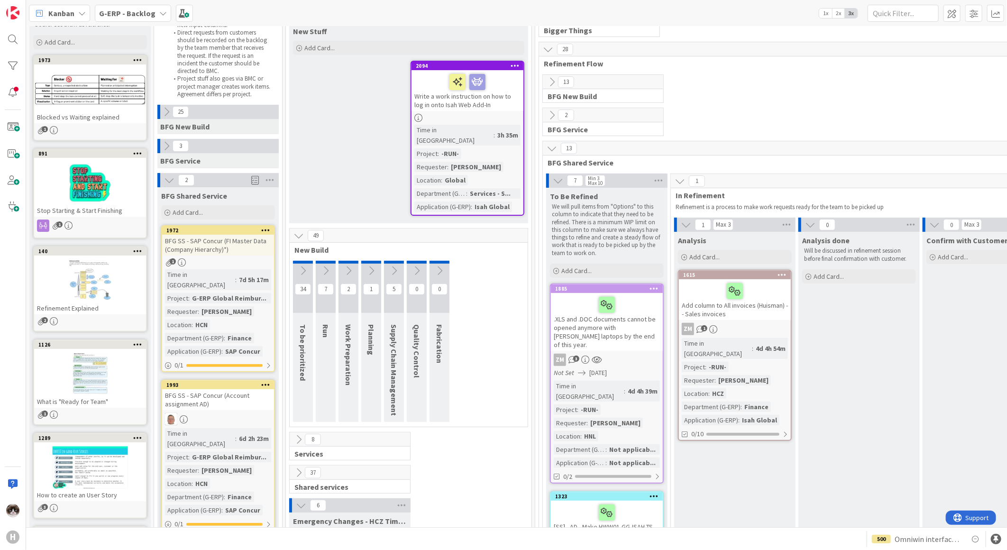
click at [298, 434] on icon at bounding box center [298, 439] width 10 height 10
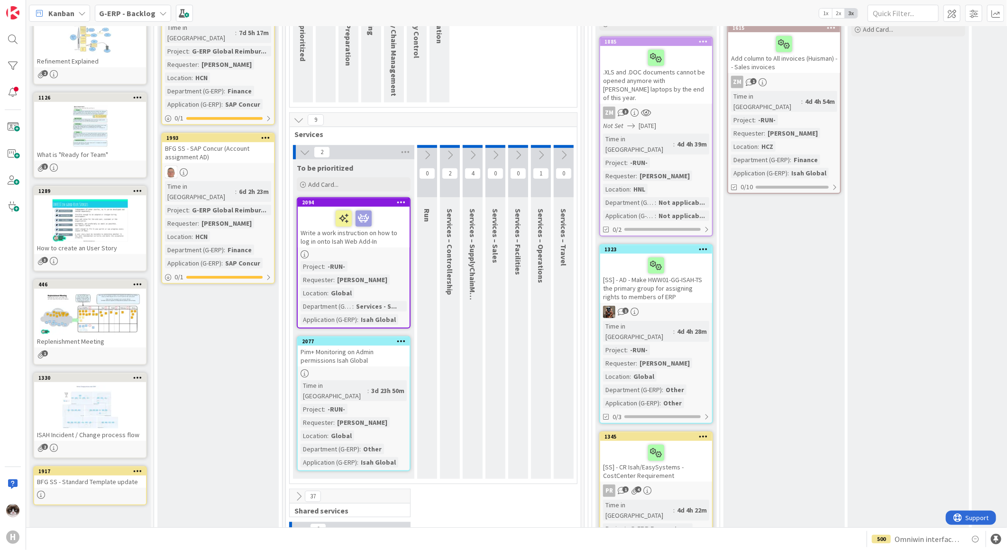
scroll to position [292, 0]
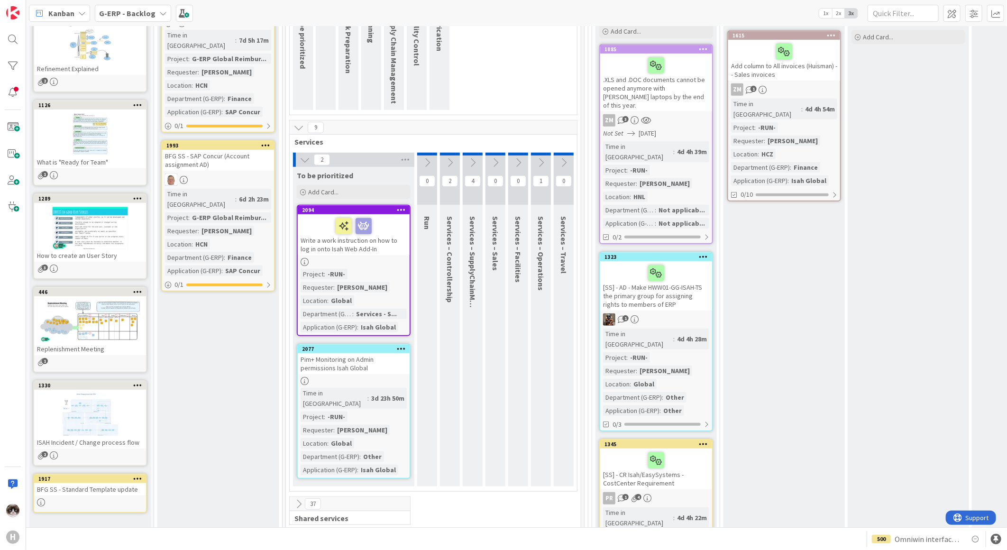
click at [304, 156] on icon at bounding box center [305, 160] width 10 height 10
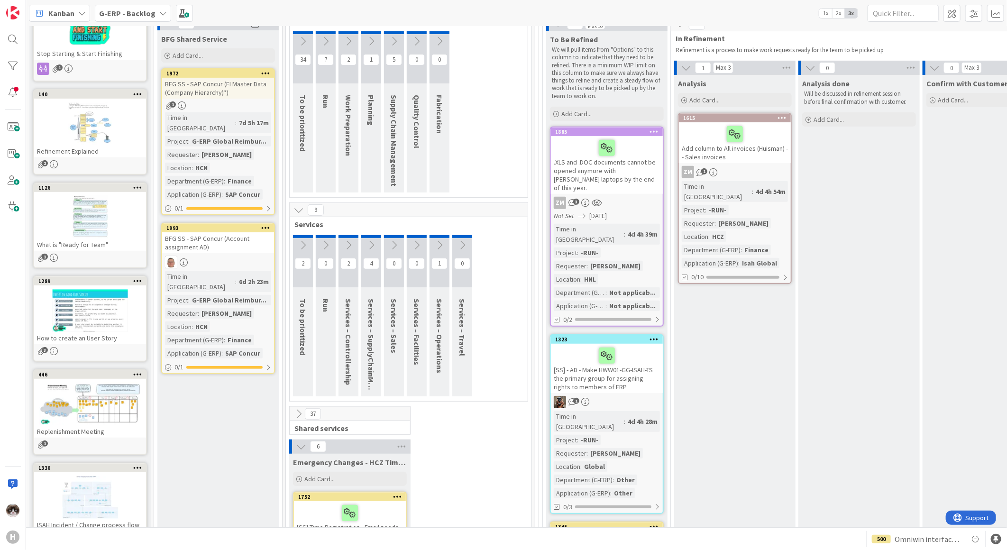
scroll to position [368, 0]
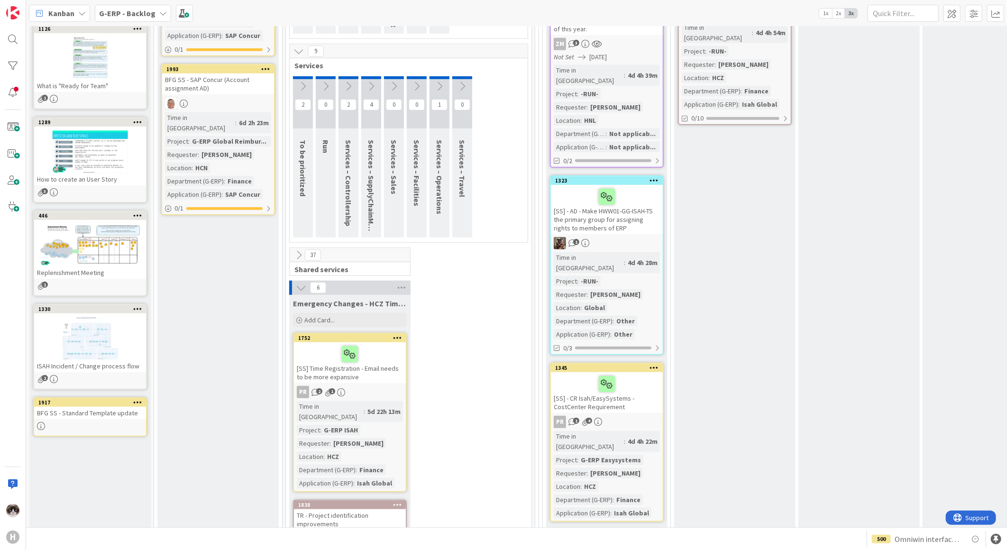
click at [300, 283] on icon at bounding box center [301, 288] width 10 height 10
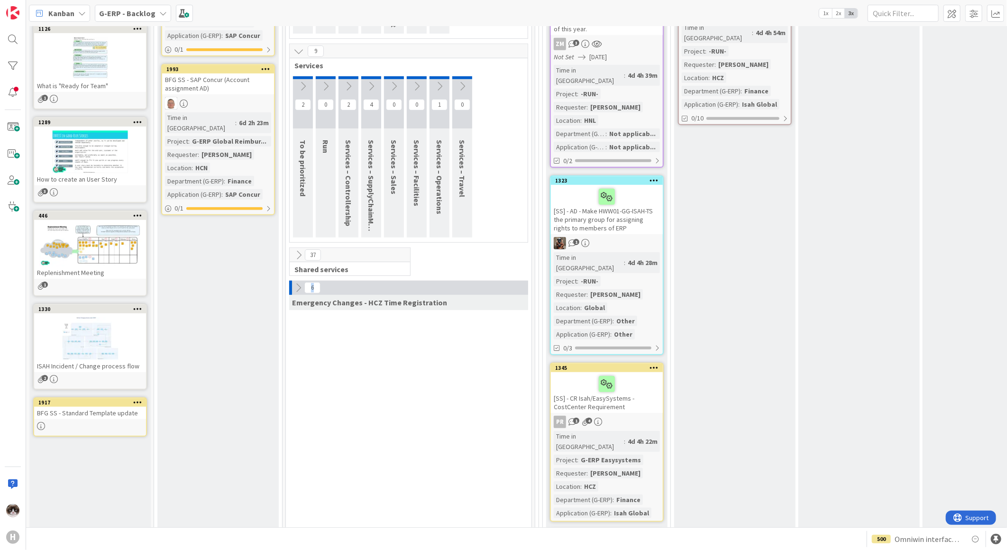
click at [311, 287] on span "6" at bounding box center [312, 287] width 16 height 11
drag, startPoint x: 311, startPoint y: 287, endPoint x: 399, endPoint y: 362, distance: 115.3
click at [398, 363] on div "0 New Stuff Add Card... 49 New Build 34 To be prioritized 7 Run 2 Work Preparat…" at bounding box center [409, 475] width 242 height 1565
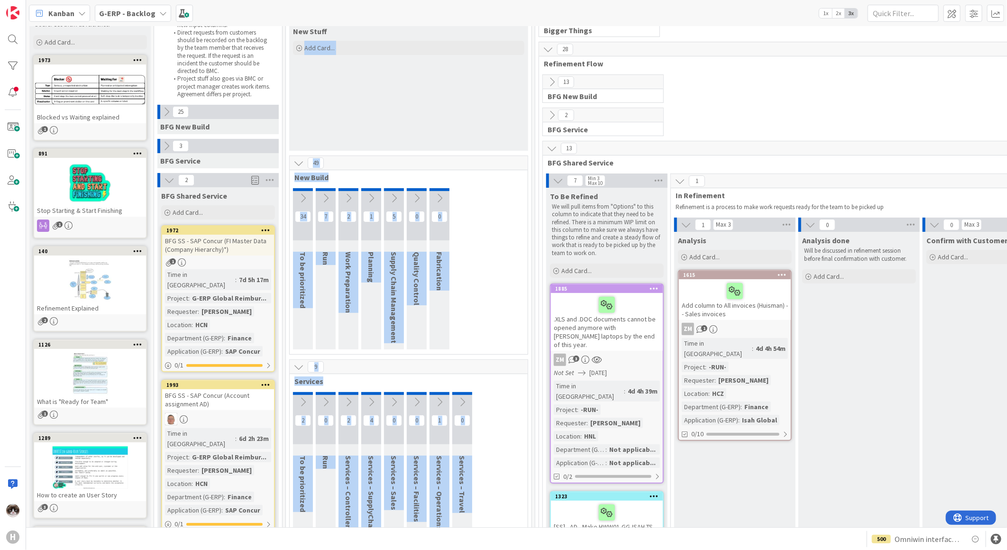
scroll to position [0, 0]
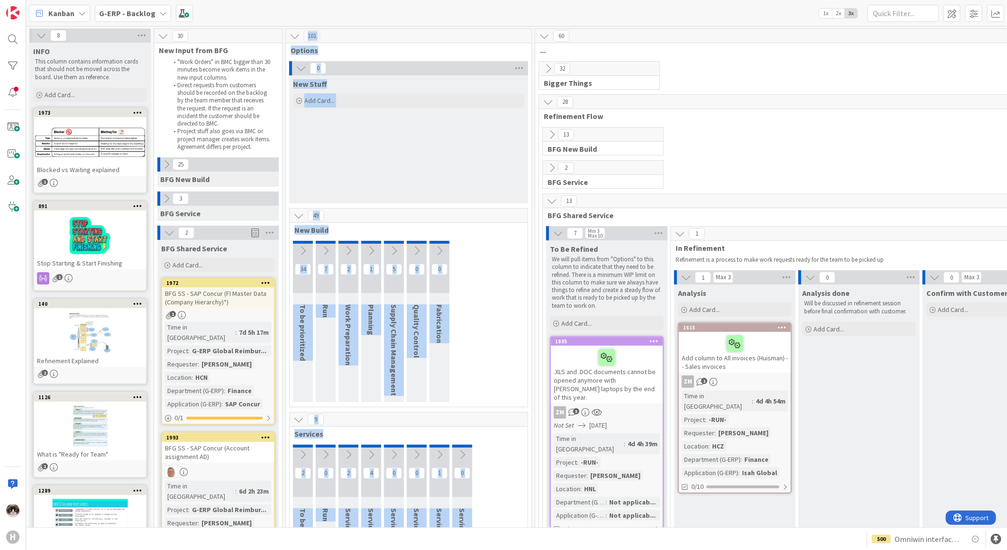
drag, startPoint x: 425, startPoint y: 306, endPoint x: 283, endPoint y: 32, distance: 308.7
click at [467, 225] on span "New Build" at bounding box center [404, 229] width 221 height 9
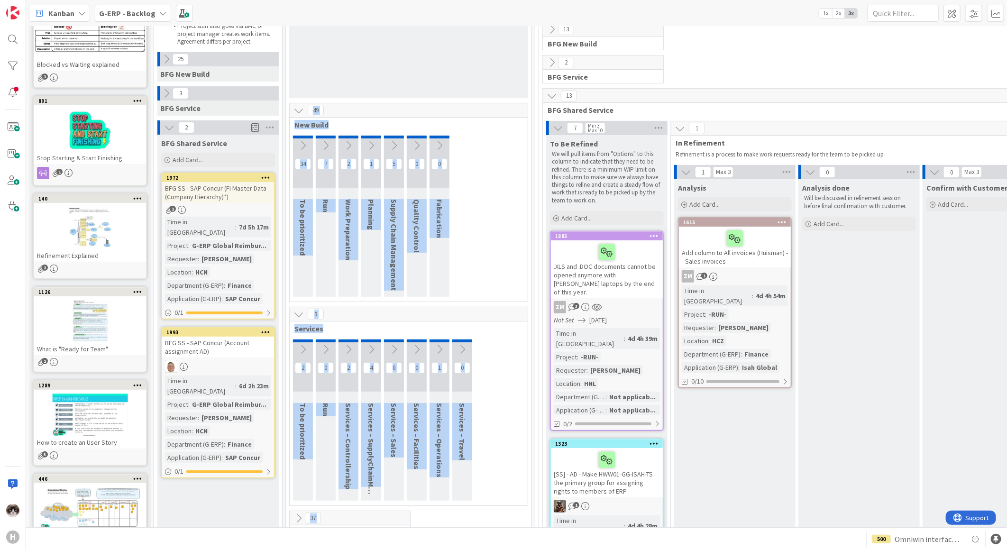
click at [487, 184] on div "34 To be prioritized 7 Run 2 Work Preparation 1 Planning 5 Supply Chain Managem…" at bounding box center [409, 219] width 234 height 166
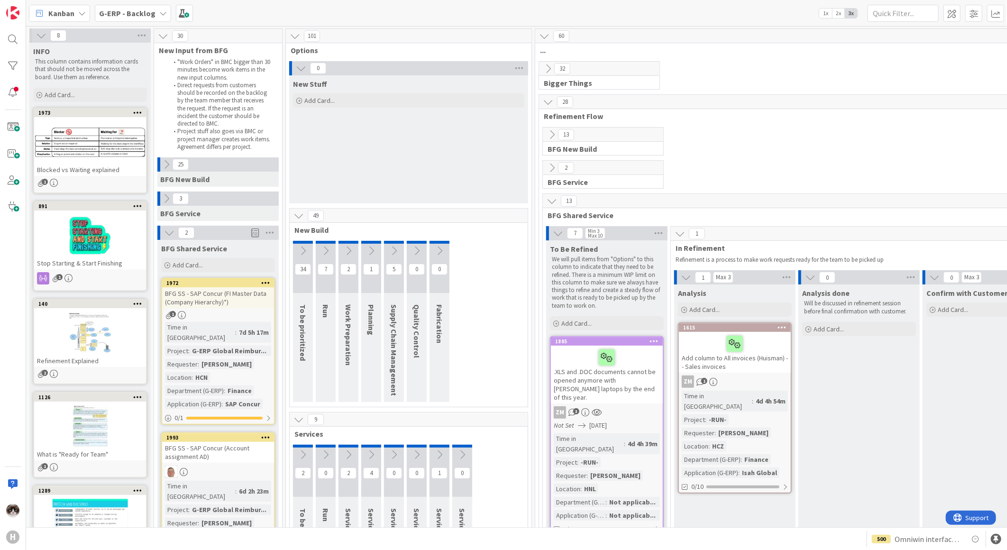
click at [561, 230] on icon at bounding box center [558, 233] width 10 height 10
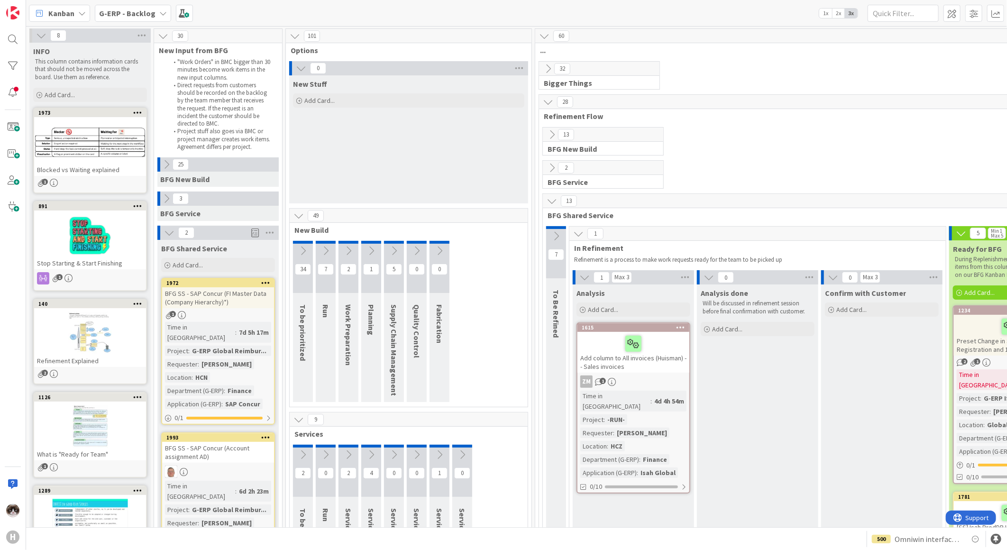
click at [575, 231] on icon at bounding box center [578, 233] width 10 height 10
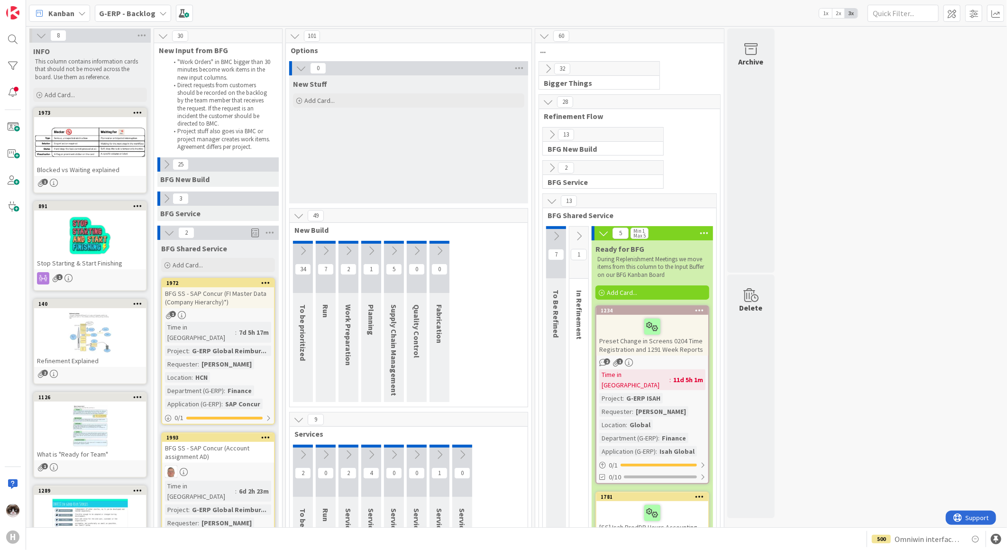
click at [601, 233] on icon at bounding box center [603, 233] width 10 height 10
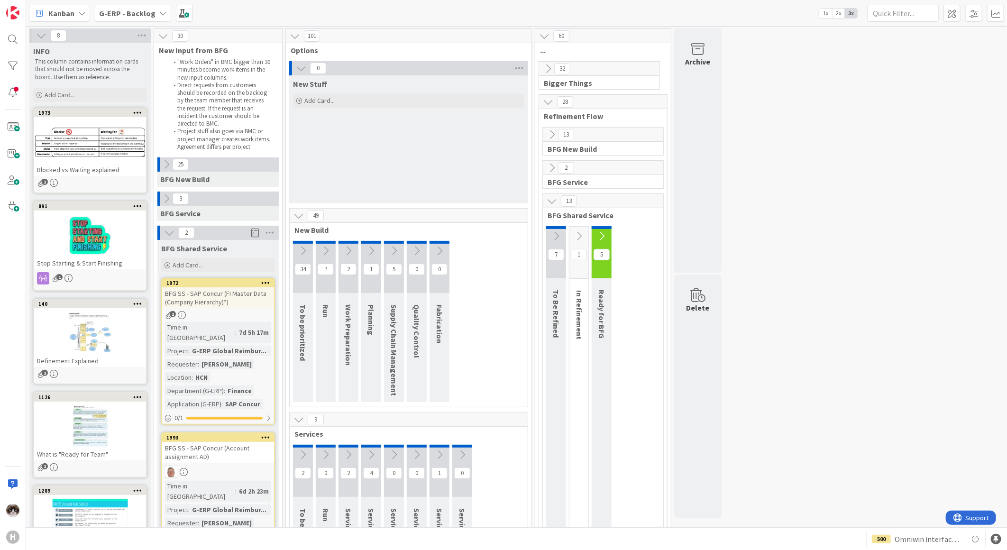
click at [554, 204] on icon at bounding box center [552, 201] width 10 height 10
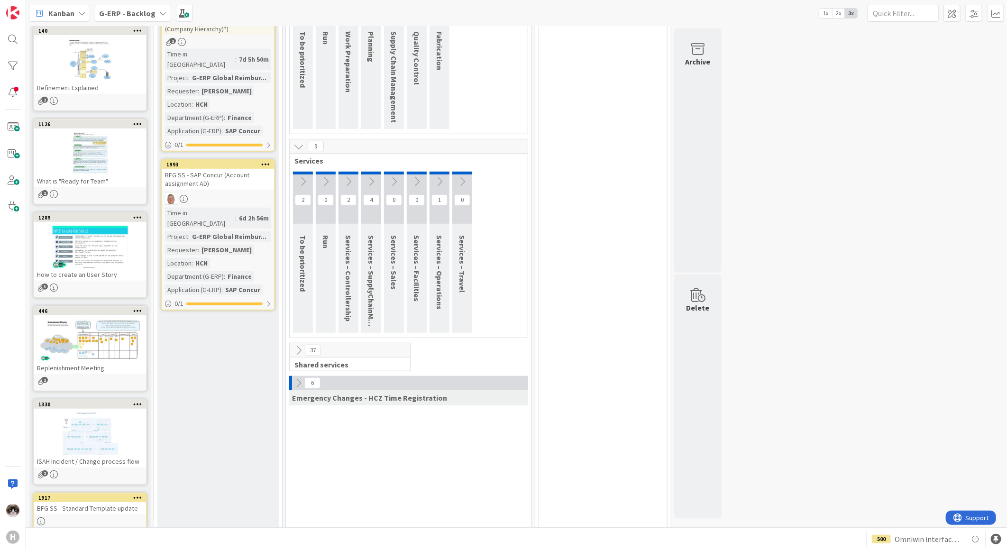
scroll to position [283, 0]
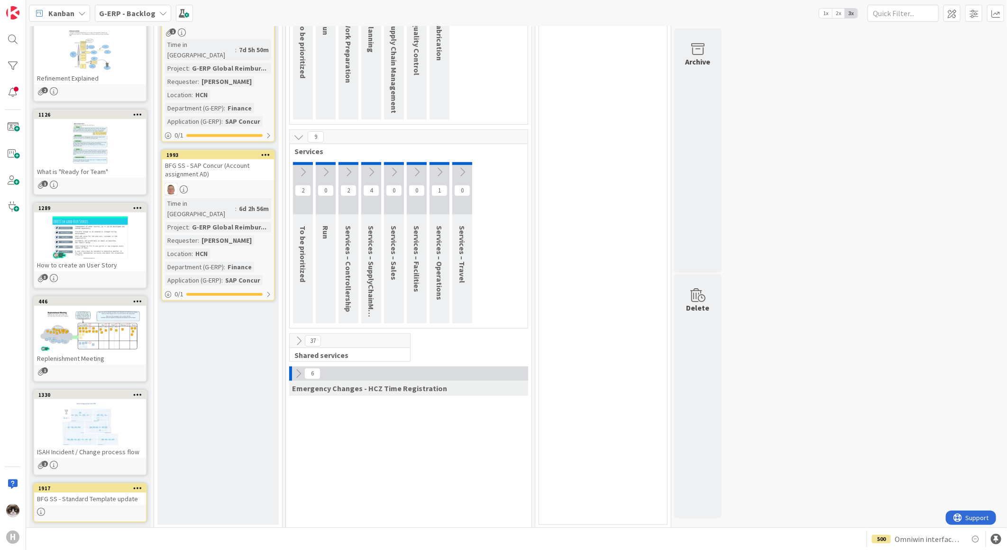
click at [297, 332] on div "9 Services 2 To be prioritized 0 Run 2 Services – Controllership 4 Services – S…" at bounding box center [409, 231] width 242 height 204
click at [297, 342] on icon at bounding box center [298, 341] width 10 height 10
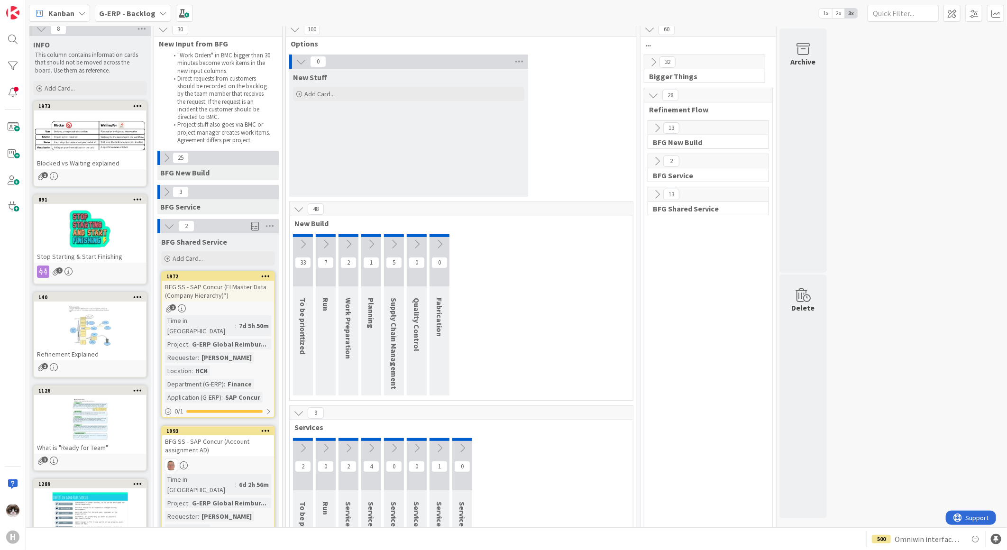
scroll to position [0, 0]
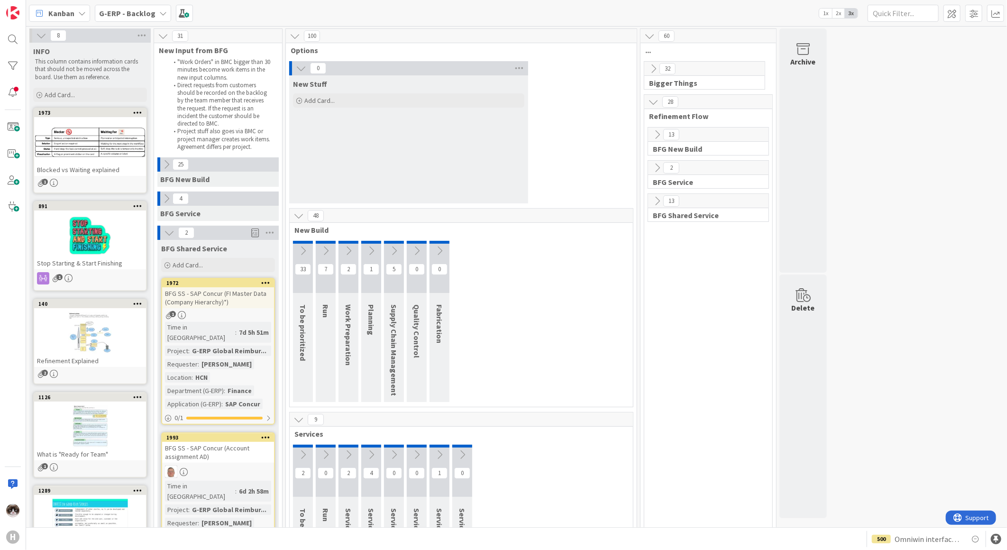
click at [298, 216] on icon at bounding box center [298, 215] width 10 height 10
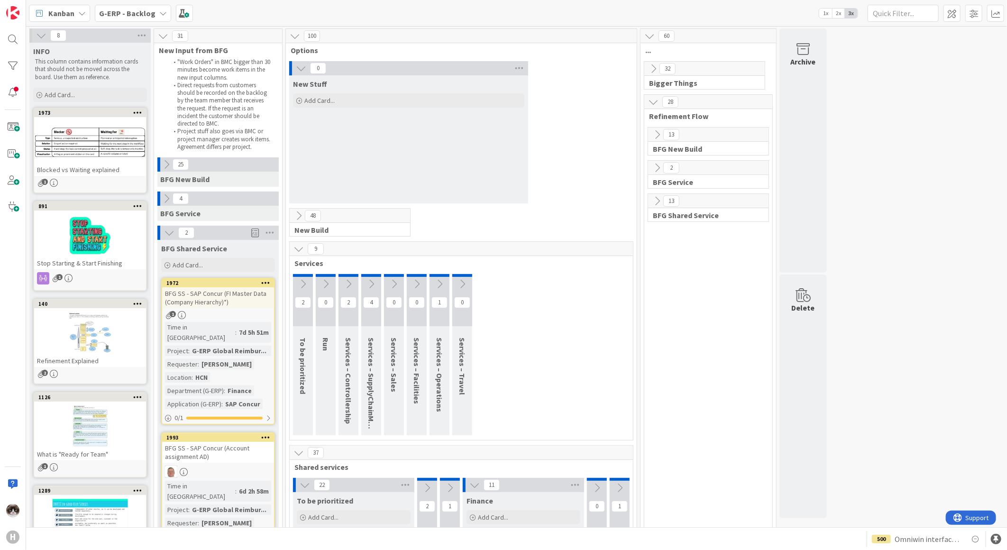
click at [297, 245] on icon at bounding box center [298, 249] width 10 height 10
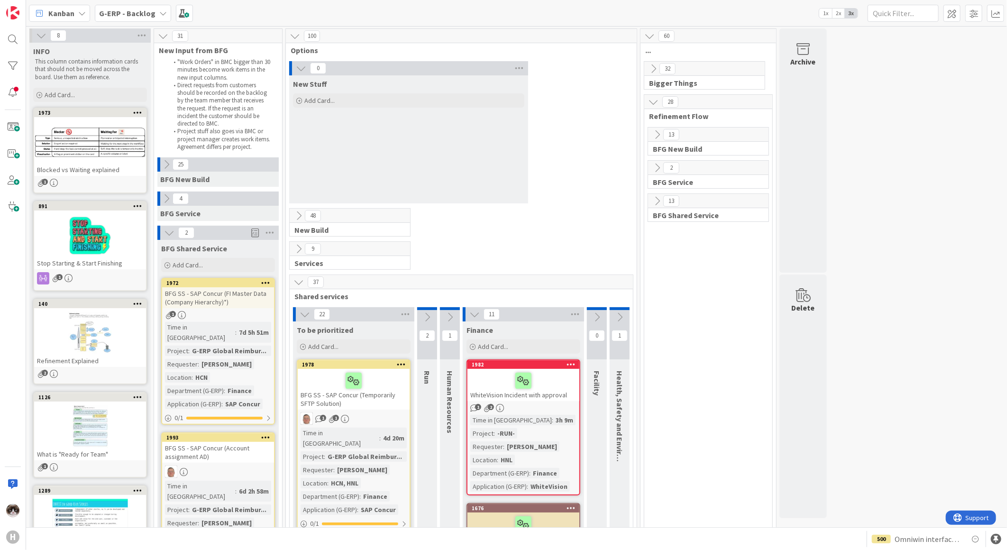
click at [301, 283] on icon at bounding box center [298, 282] width 10 height 10
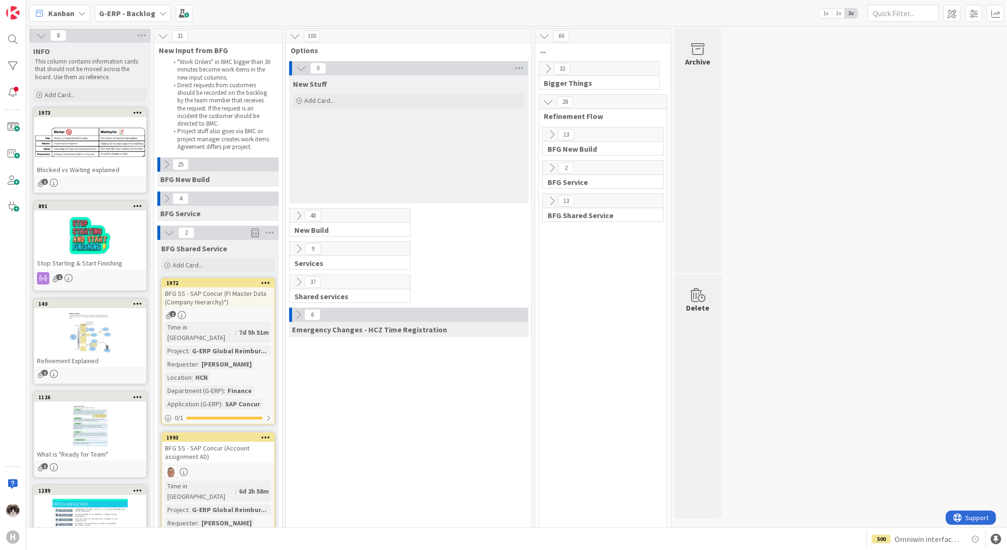
click at [135, 19] on div "G-ERP - Backlog" at bounding box center [133, 13] width 76 height 17
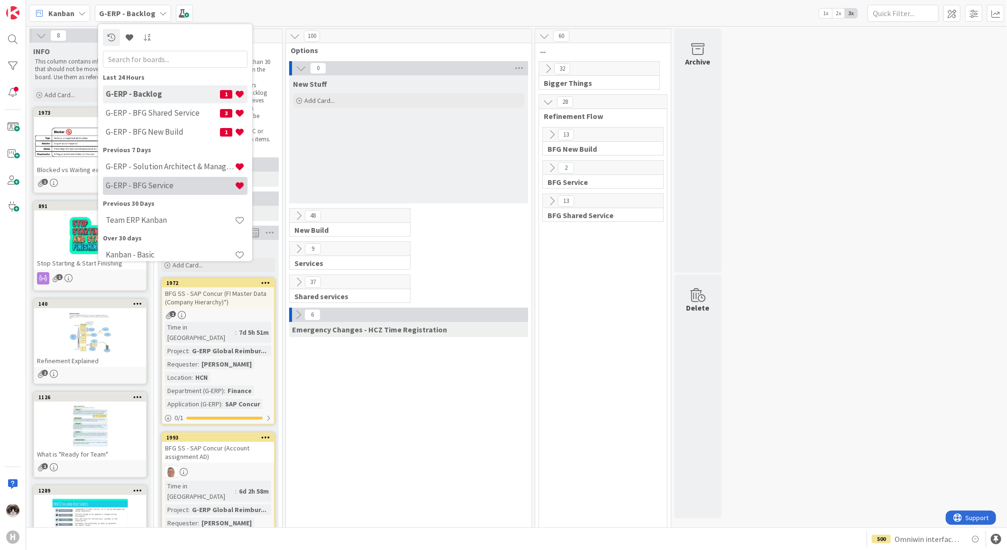
click at [169, 183] on h4 "G-ERP - BFG Service" at bounding box center [170, 185] width 129 height 9
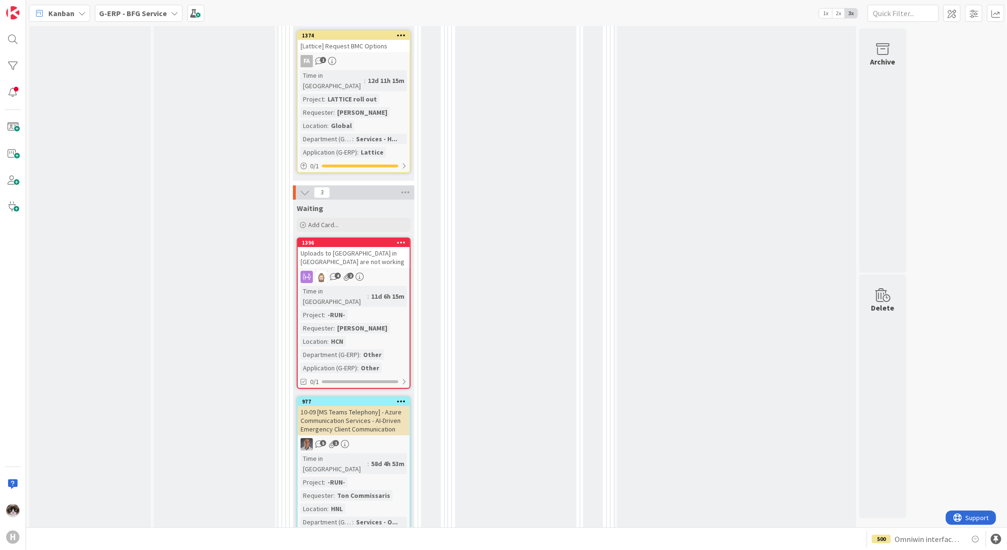
scroll to position [2070, 0]
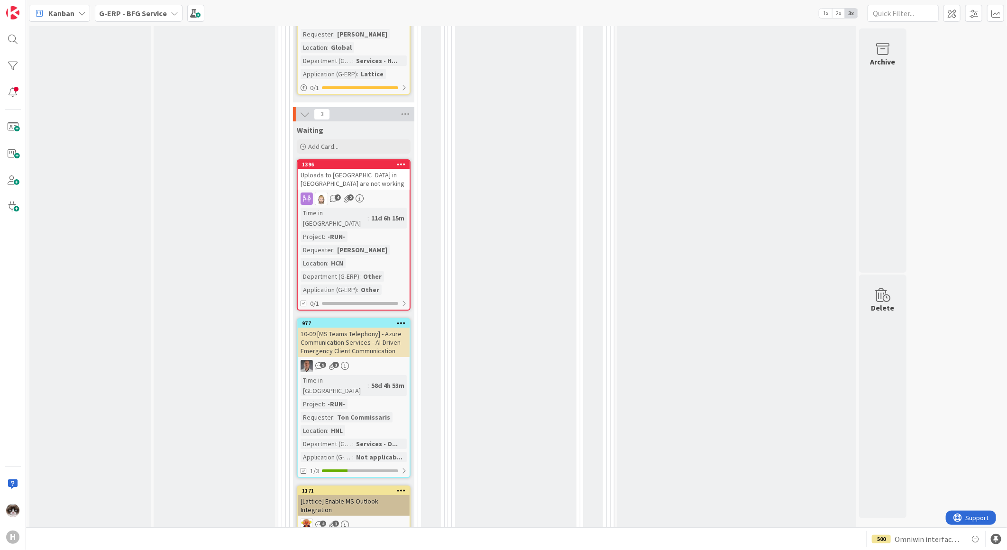
click at [378, 328] on div "10-09 [MS Teams Telephony] - Azure Communication Services - AI-Driven Emergency…" at bounding box center [354, 342] width 112 height 29
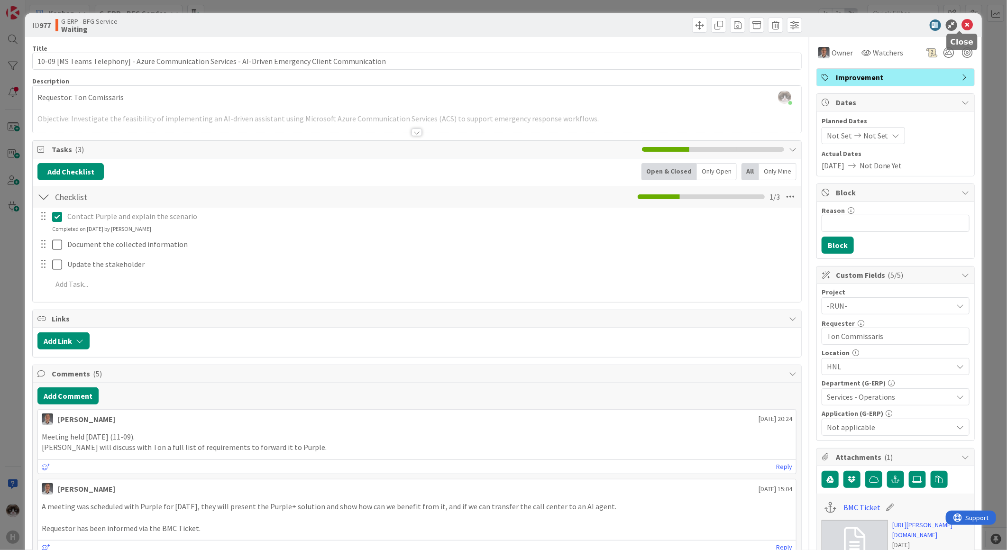
click at [962, 24] on icon at bounding box center [967, 24] width 11 height 11
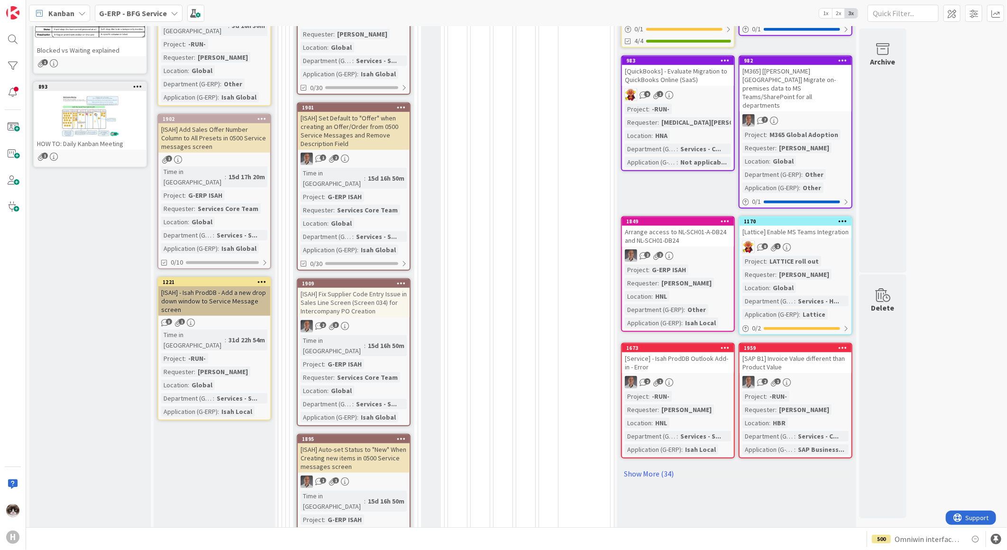
scroll to position [368, 0]
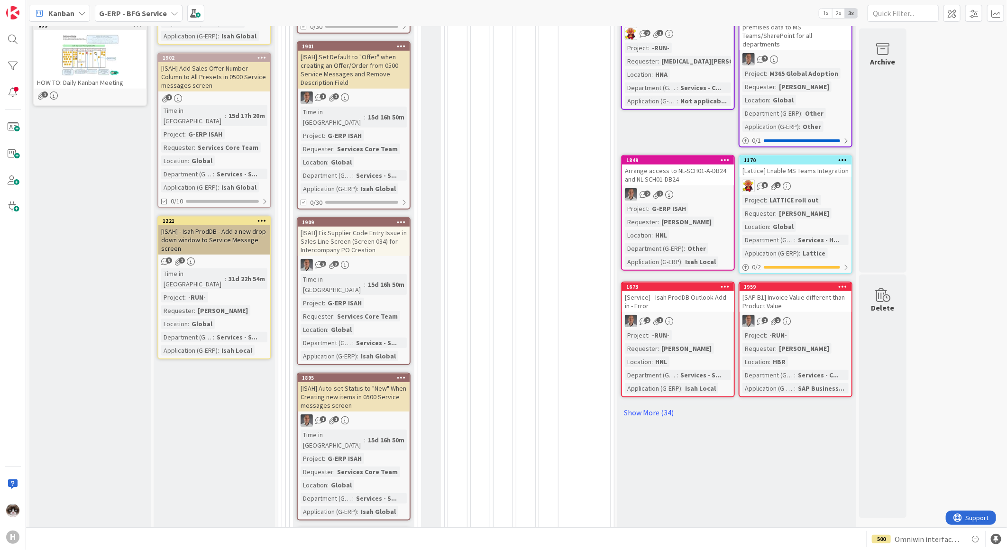
click at [247, 274] on div "31d 22h 54m" at bounding box center [246, 279] width 41 height 10
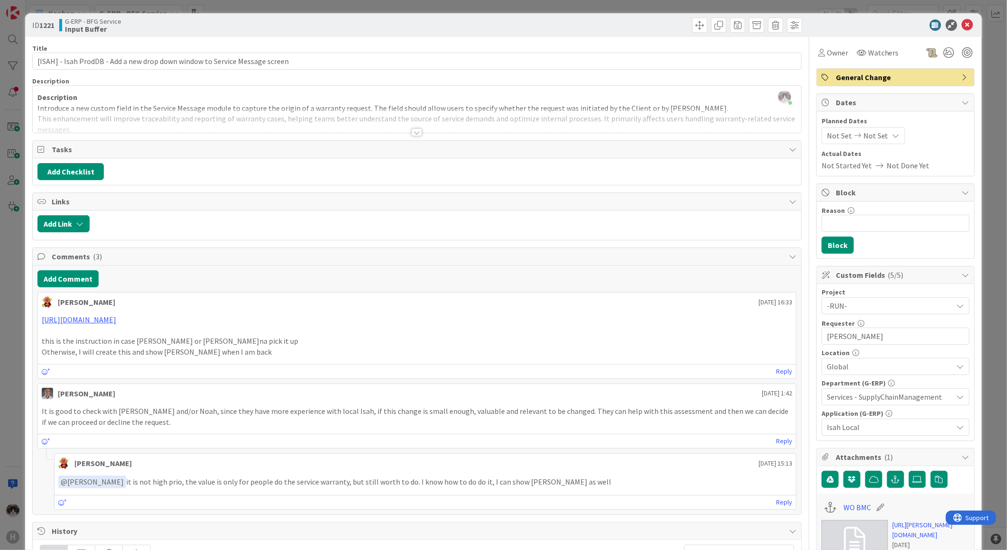
click at [964, 23] on icon at bounding box center [967, 24] width 11 height 11
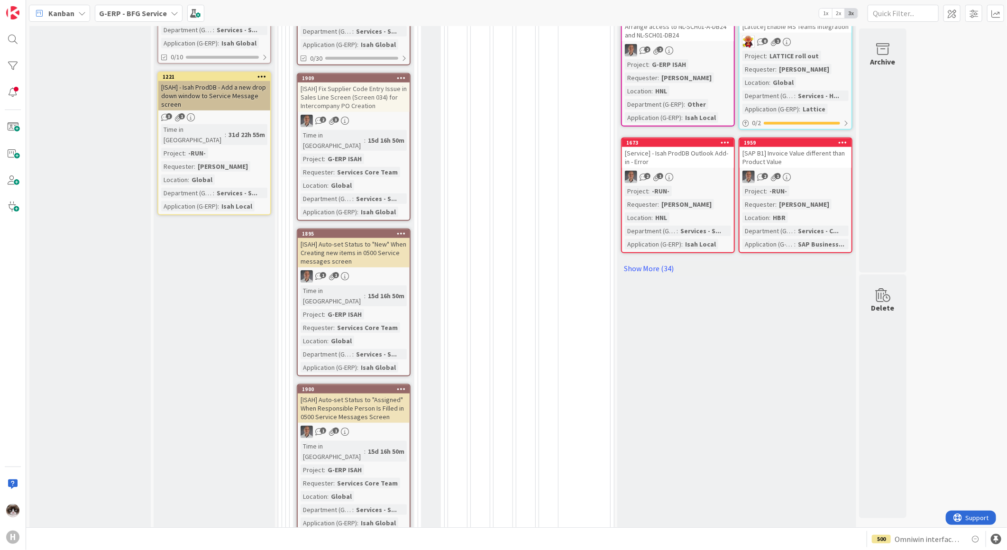
scroll to position [527, 0]
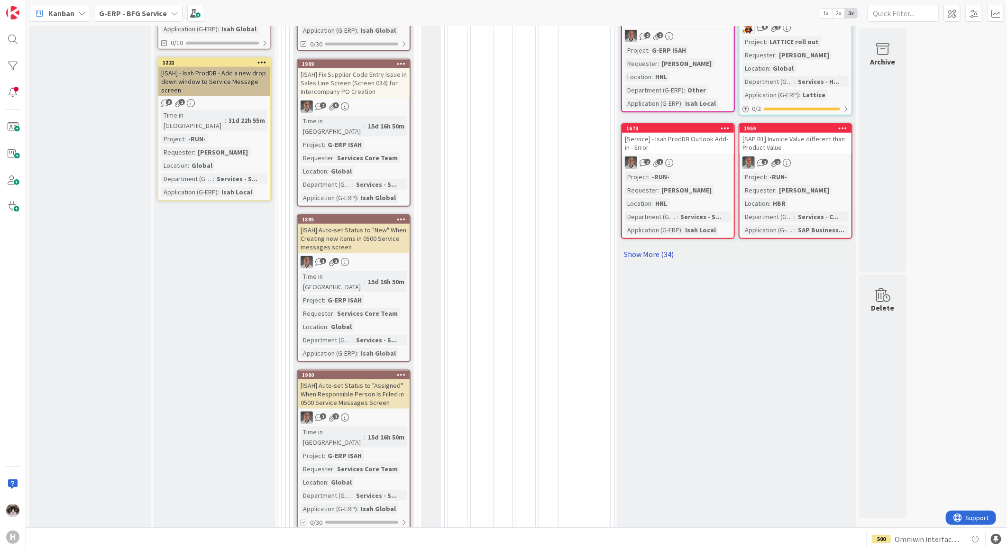
click at [674, 247] on link "Show More (34)" at bounding box center [736, 254] width 231 height 15
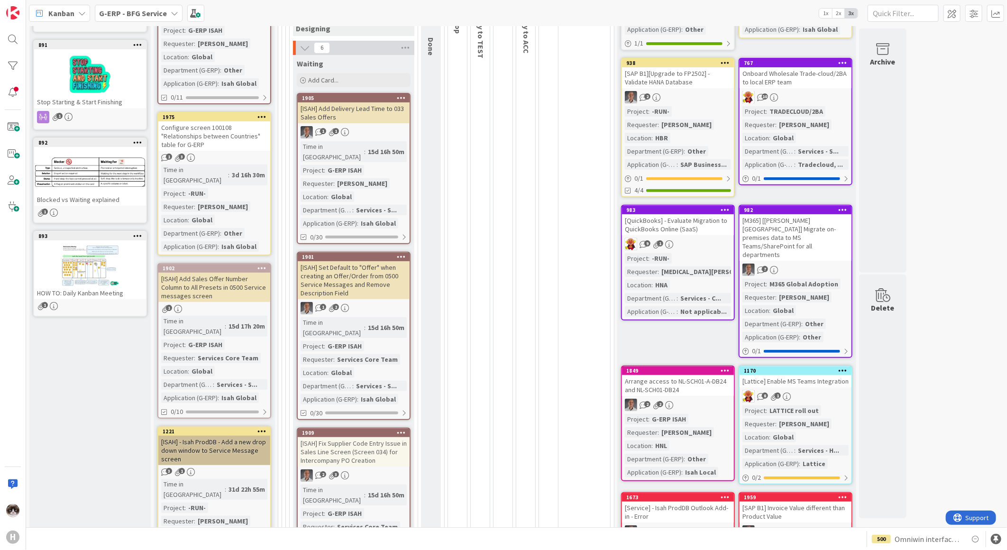
scroll to position [0, 0]
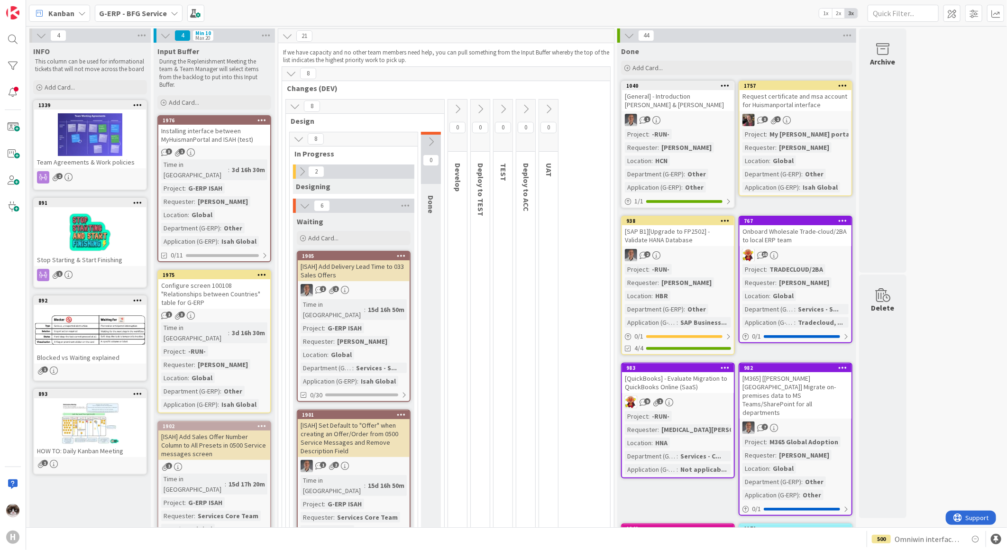
click at [295, 76] on icon at bounding box center [291, 73] width 10 height 10
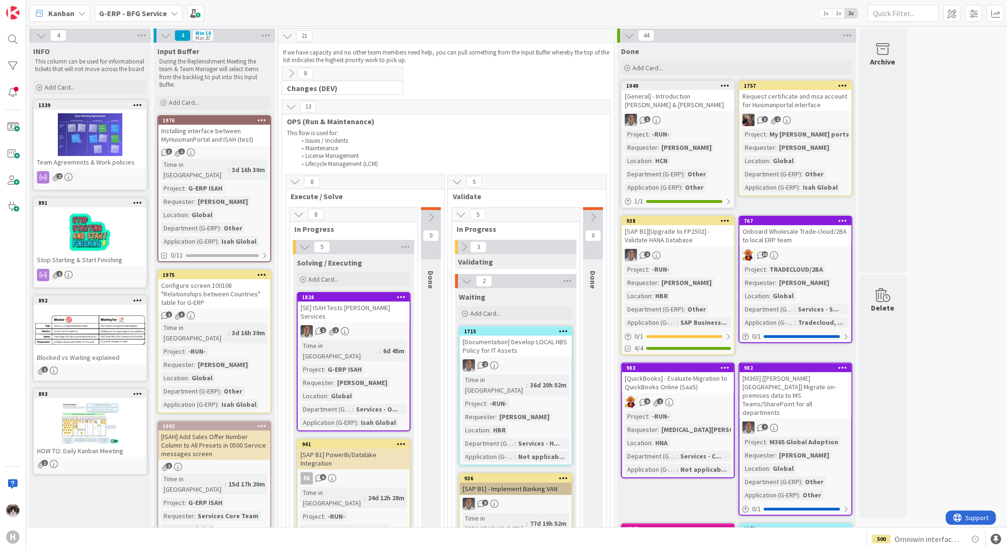
click at [295, 103] on icon at bounding box center [291, 106] width 10 height 10
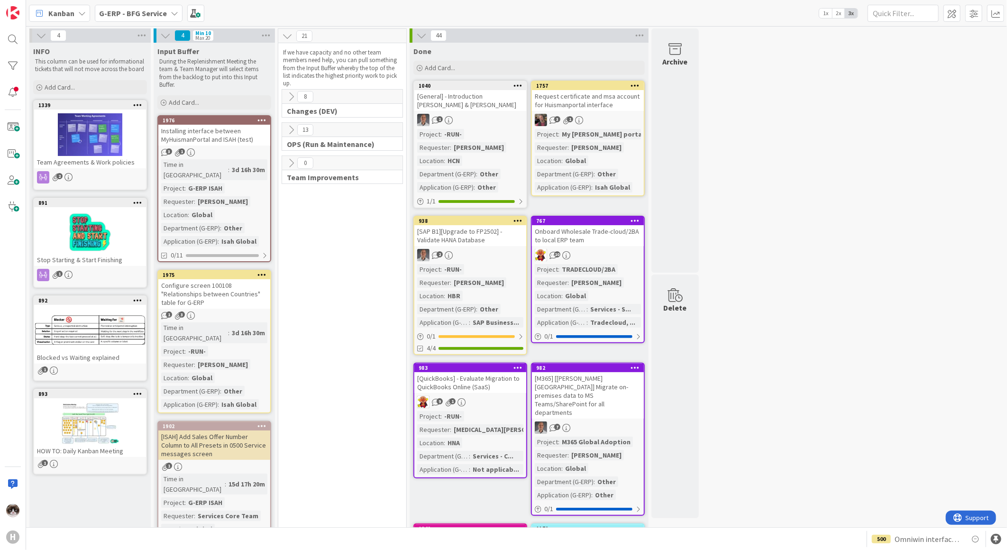
click at [142, 9] on b "G-ERP - BFG Service" at bounding box center [133, 13] width 68 height 9
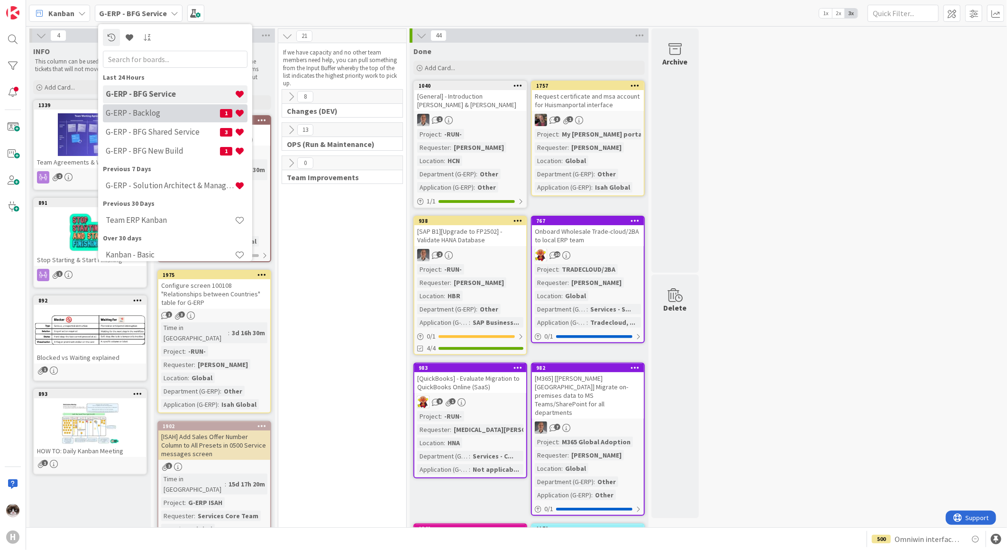
click at [174, 111] on h4 "G-ERP - Backlog" at bounding box center [163, 112] width 114 height 9
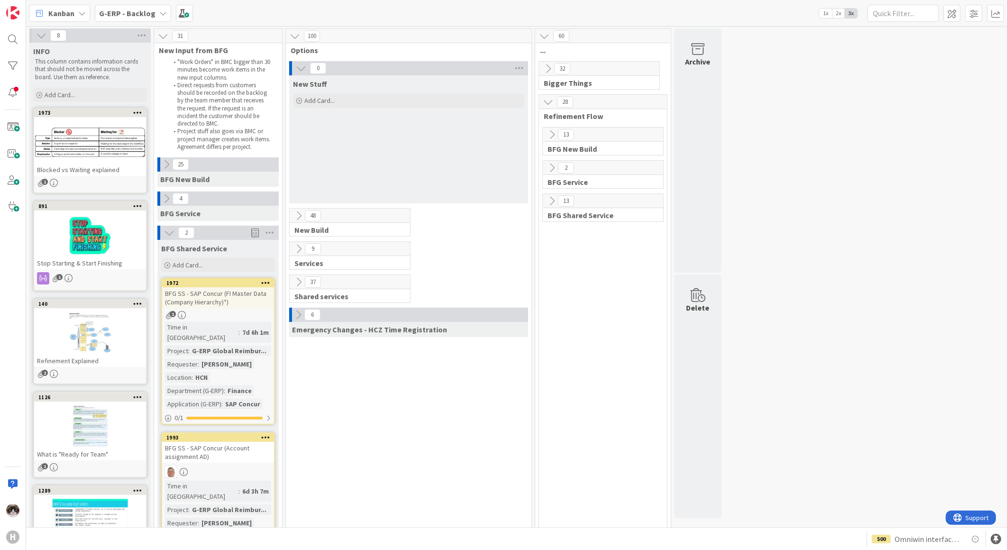
click at [297, 64] on icon at bounding box center [301, 68] width 10 height 10
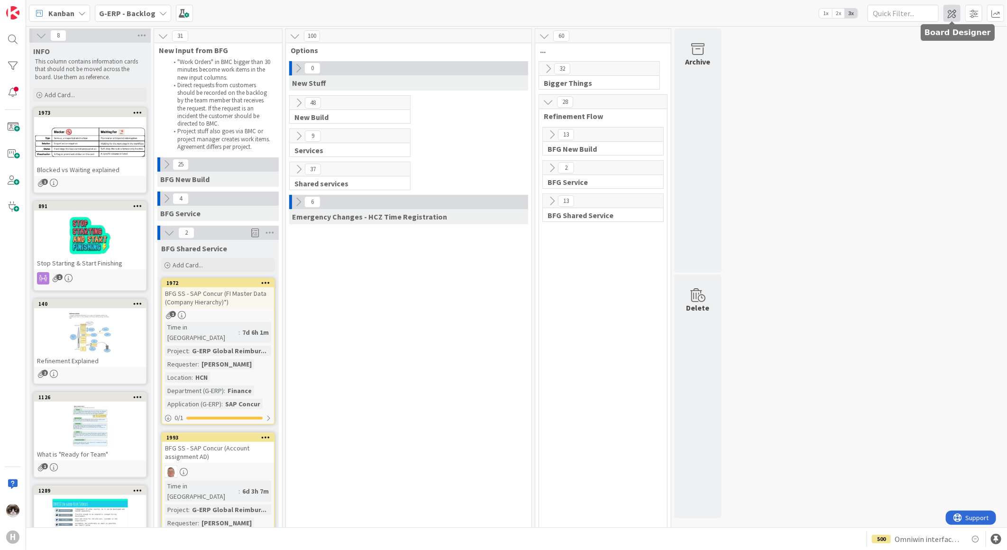
click at [958, 12] on span at bounding box center [951, 13] width 17 height 17
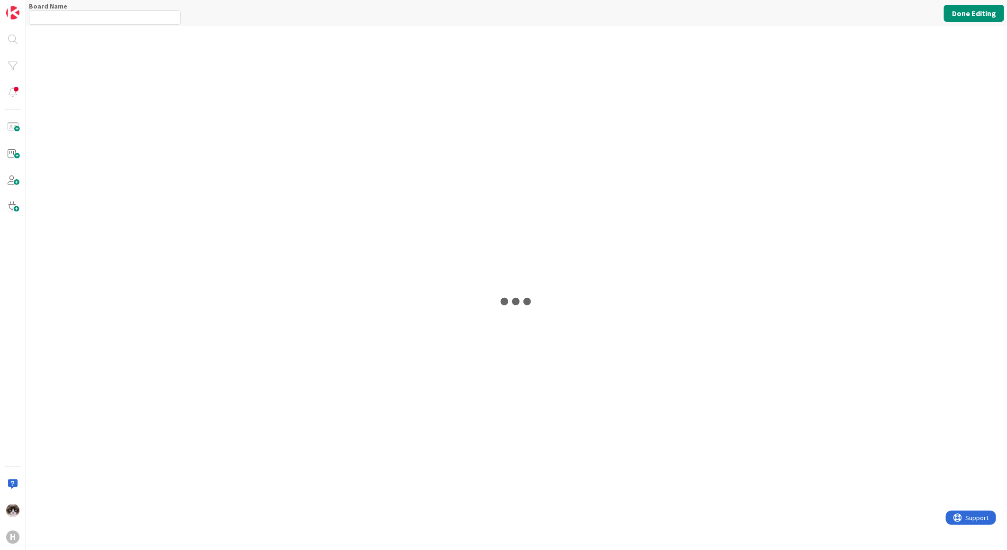
type input "G-ERP - Backlog"
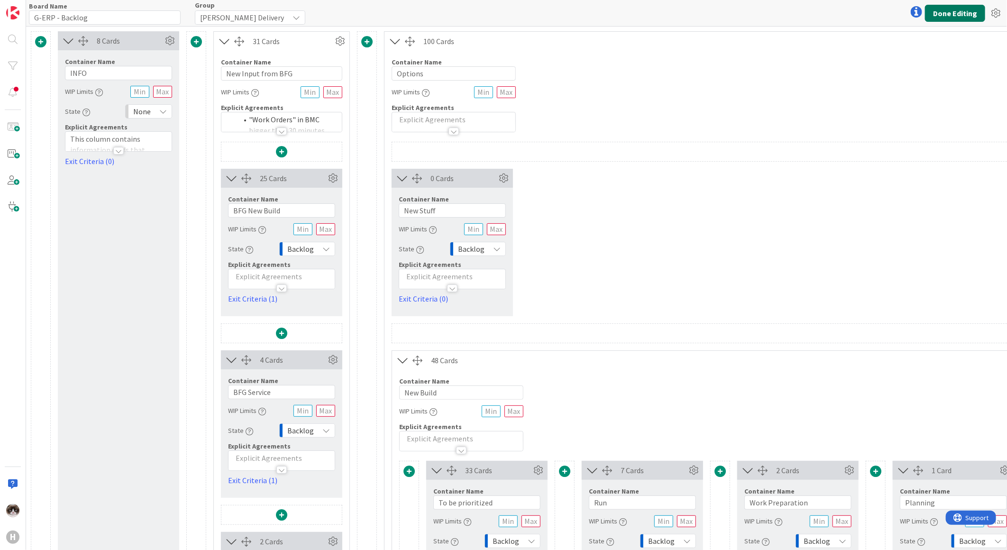
click at [941, 13] on button "Done Editing" at bounding box center [955, 13] width 60 height 17
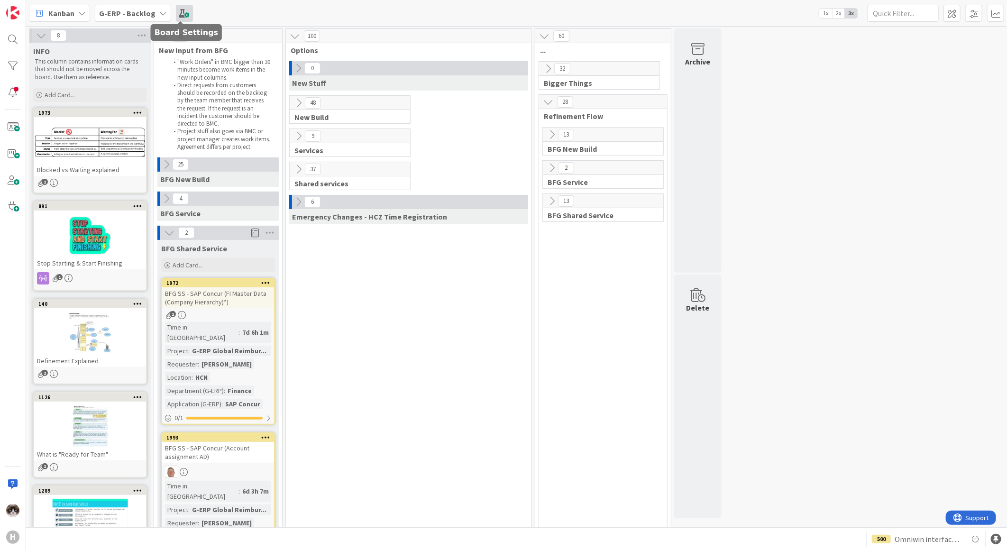
click at [181, 16] on span at bounding box center [184, 13] width 17 height 17
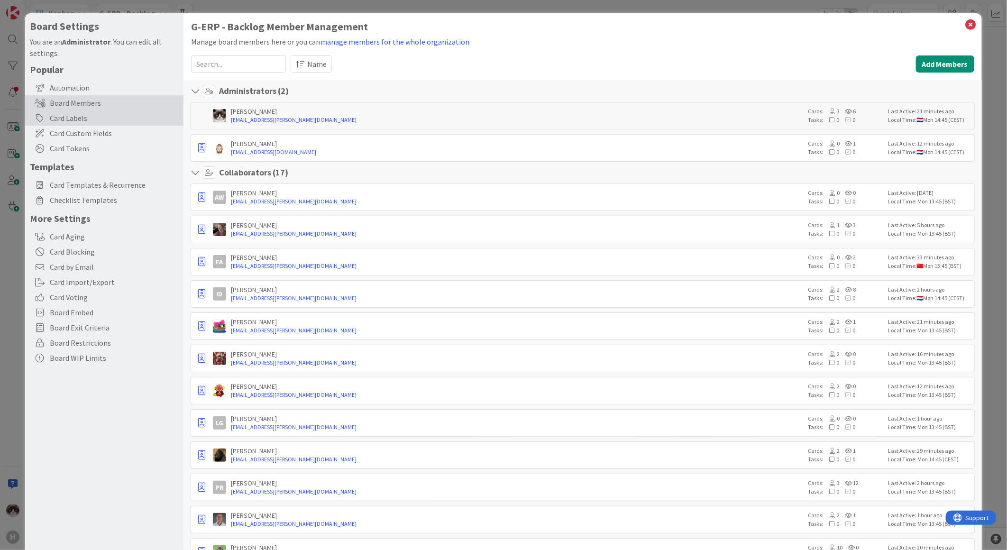
click at [96, 119] on div "Card Labels" at bounding box center [104, 117] width 158 height 15
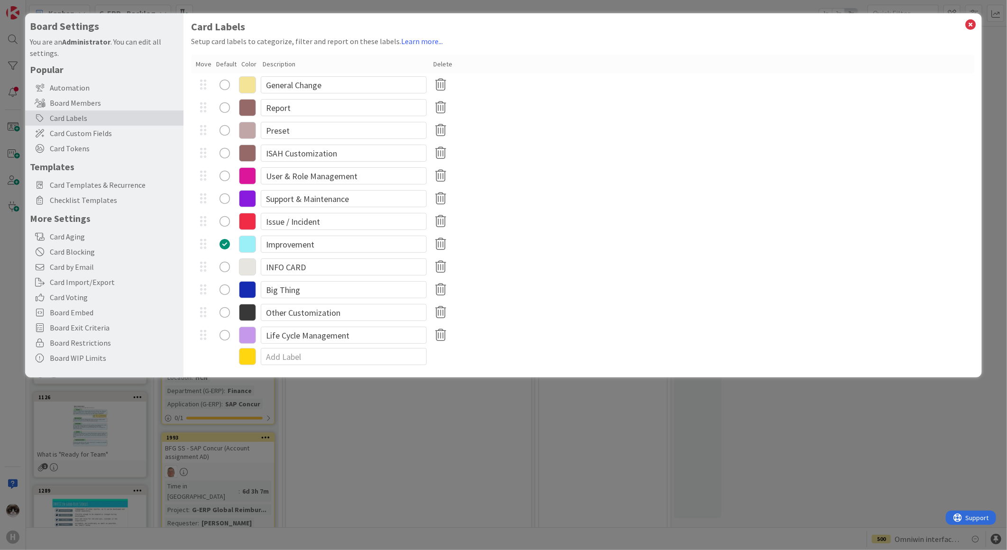
click at [247, 154] on icon at bounding box center [247, 153] width 17 height 17
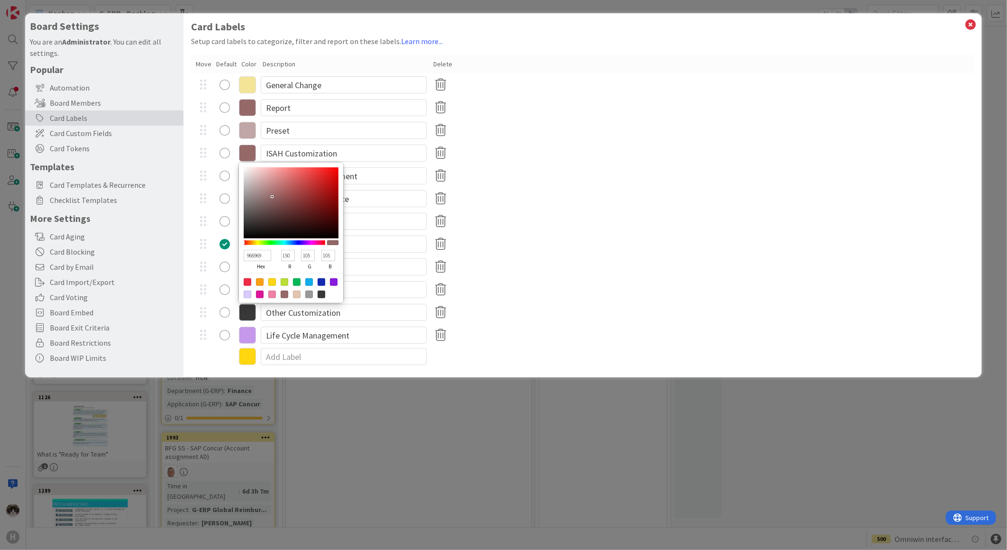
click at [736, 264] on div "INFO CARD" at bounding box center [582, 267] width 783 height 23
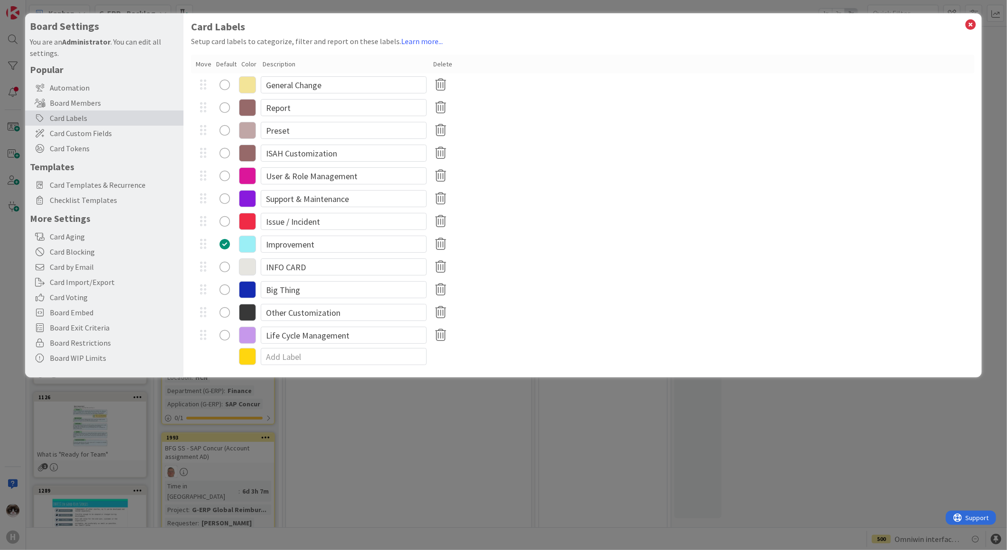
click at [247, 149] on icon at bounding box center [247, 153] width 17 height 17
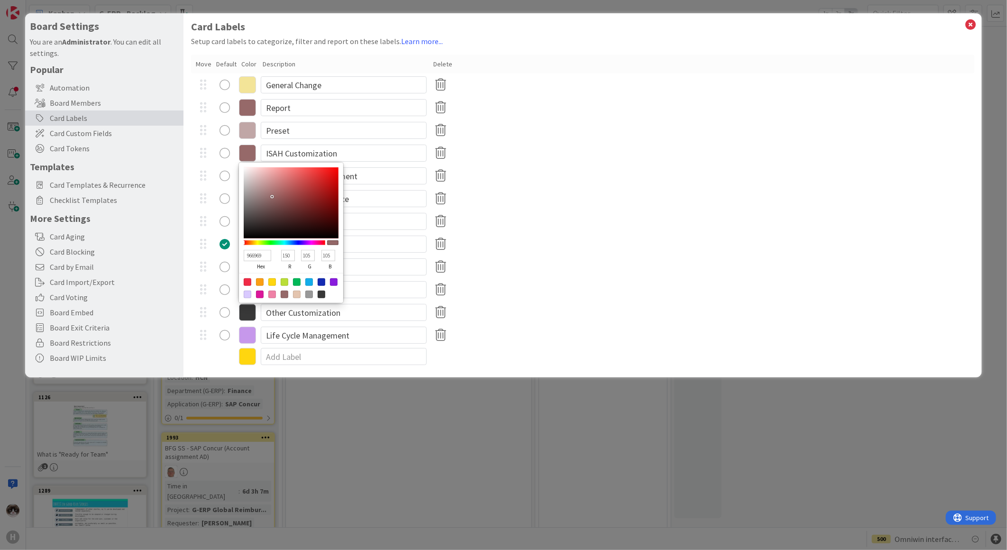
click at [242, 106] on icon at bounding box center [247, 107] width 17 height 17
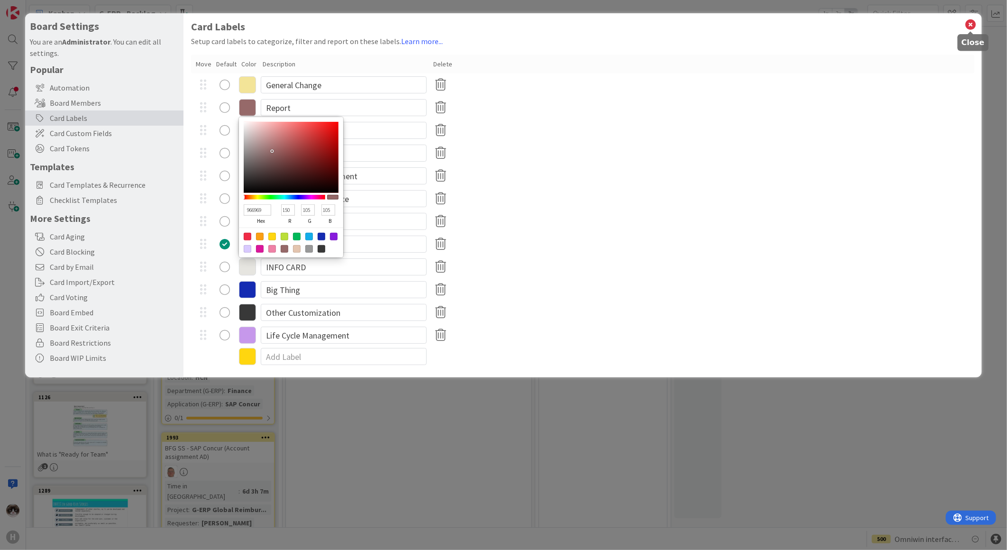
click at [975, 24] on icon at bounding box center [971, 24] width 12 height 13
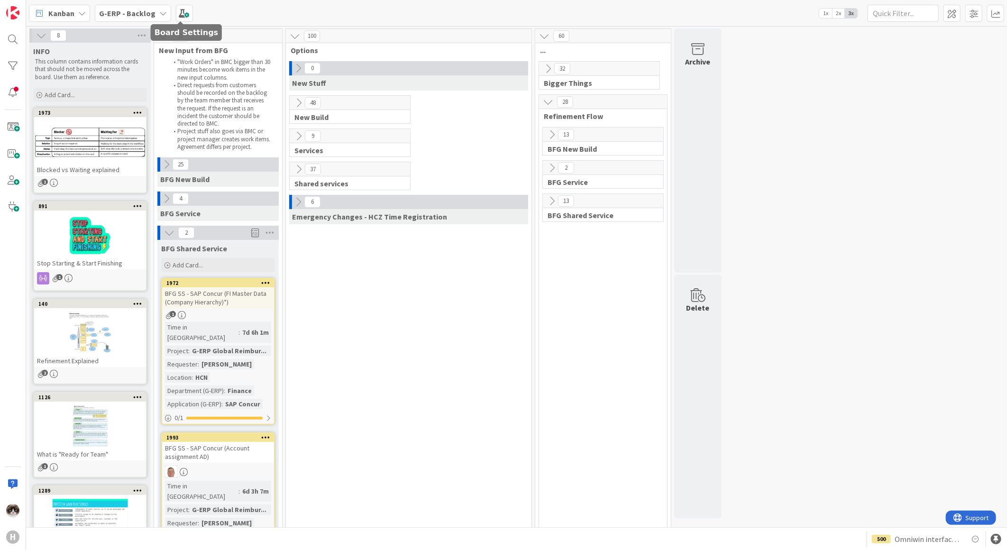
click at [159, 10] on icon at bounding box center [163, 13] width 8 height 8
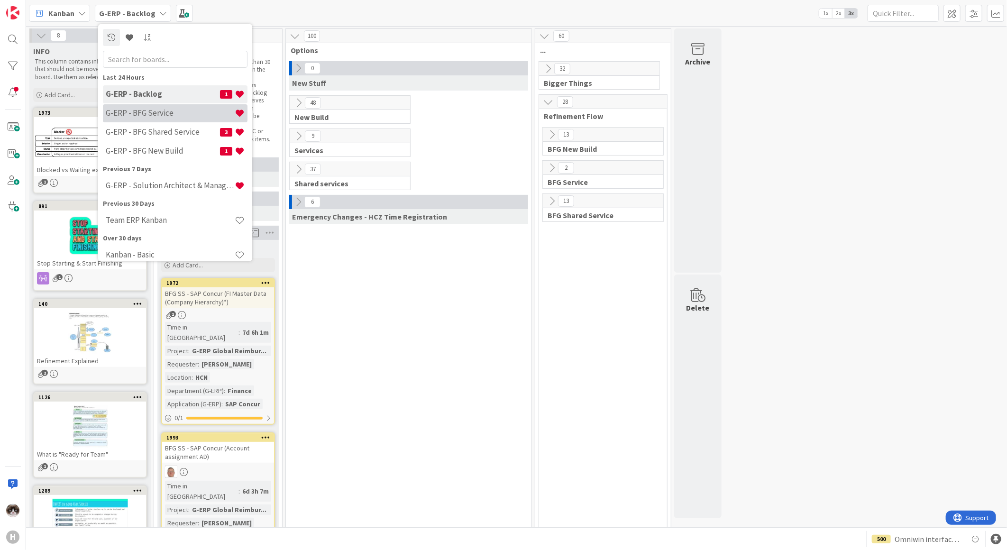
click at [178, 110] on h4 "G-ERP - BFG Service" at bounding box center [170, 112] width 129 height 9
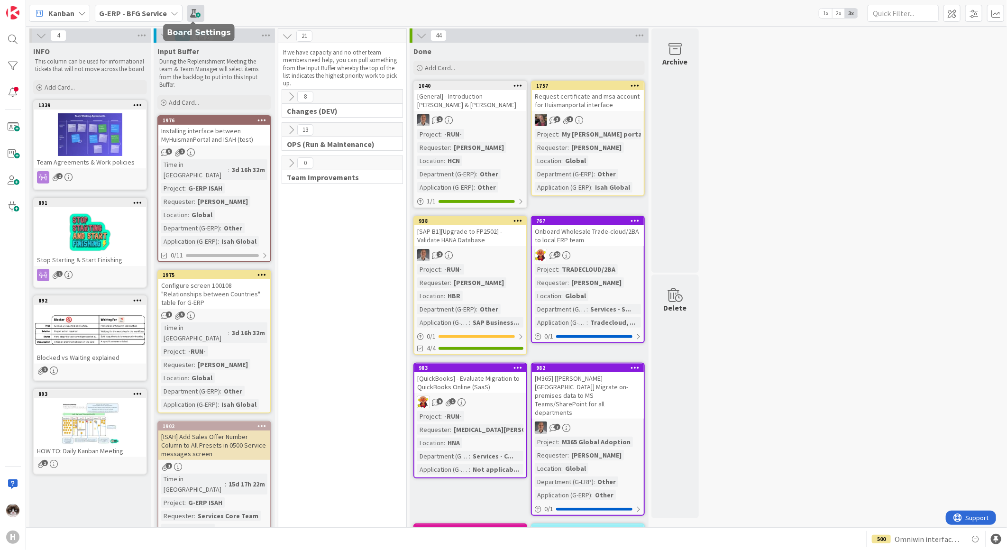
click at [194, 11] on span at bounding box center [195, 13] width 17 height 17
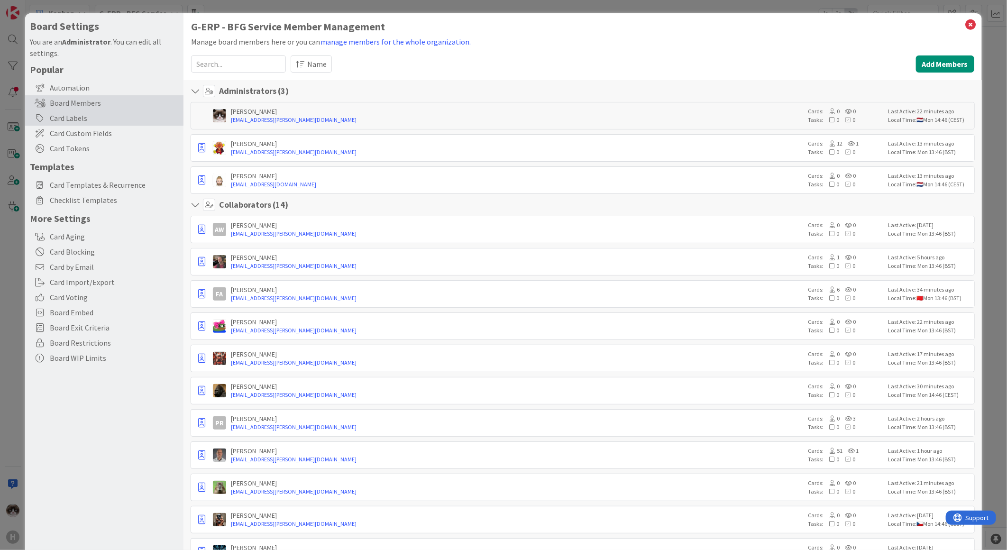
click at [88, 112] on div "Card Labels" at bounding box center [104, 117] width 158 height 15
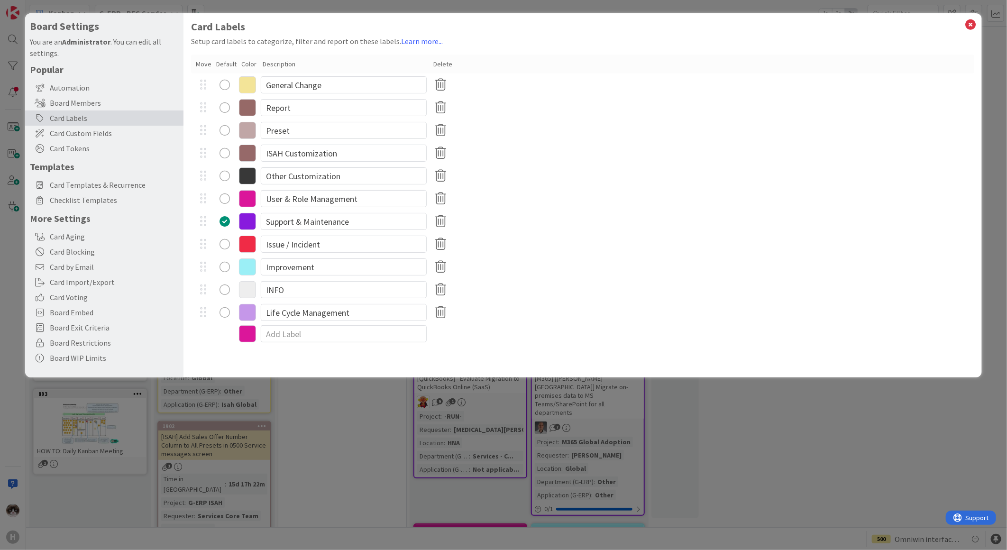
click at [243, 103] on icon at bounding box center [247, 107] width 17 height 17
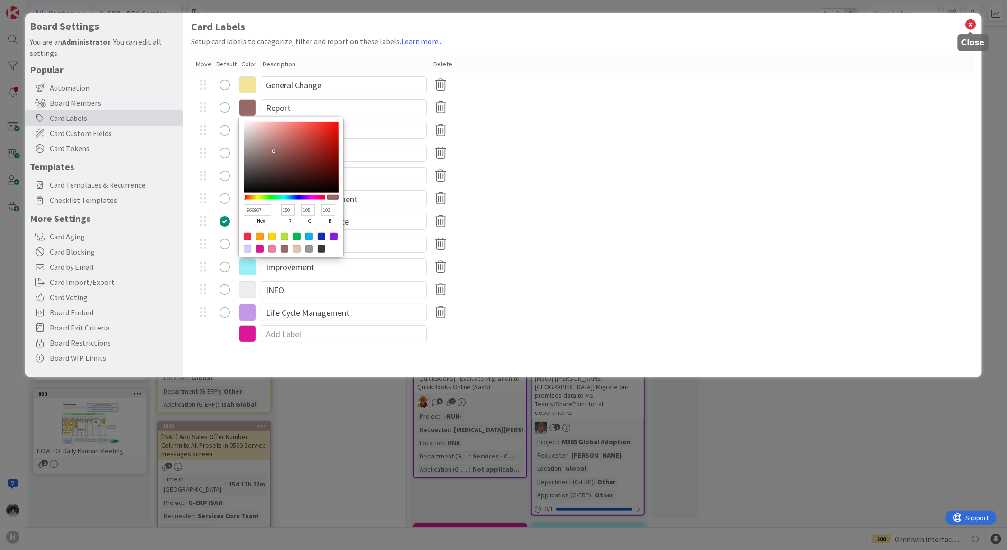
click at [975, 20] on icon at bounding box center [971, 24] width 12 height 13
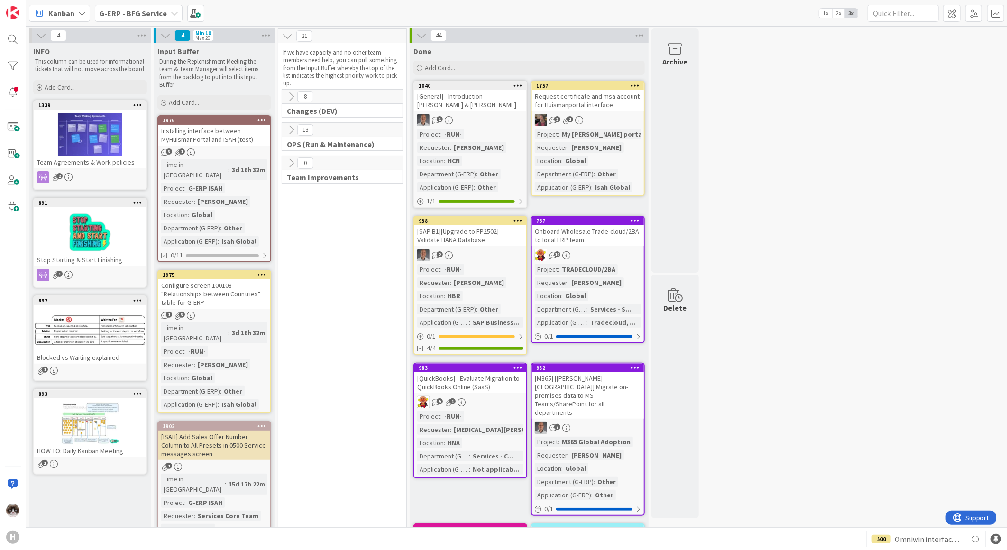
click at [169, 8] on div "G-ERP - BFG Service" at bounding box center [139, 13] width 88 height 17
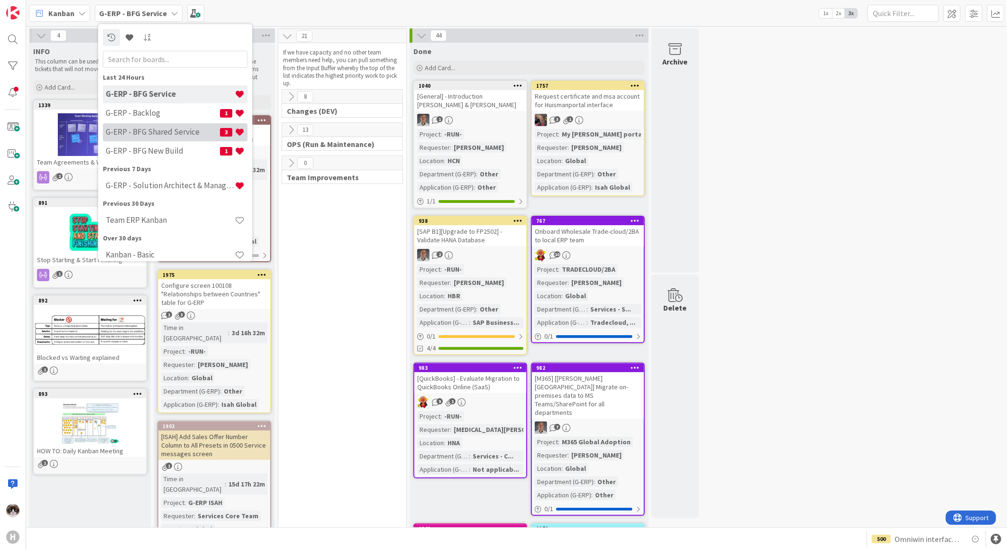
click at [184, 129] on h4 "G-ERP - BFG Shared Service" at bounding box center [163, 131] width 114 height 9
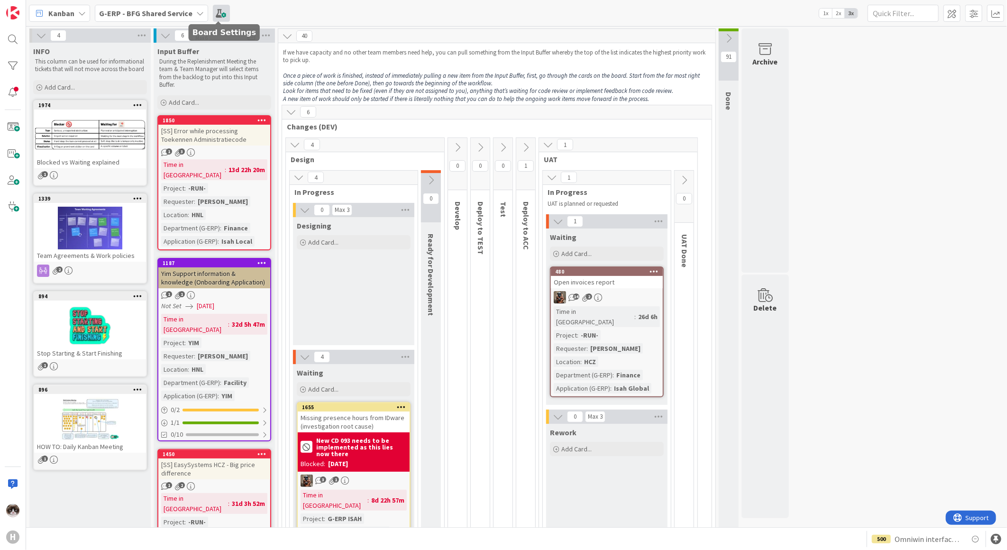
click at [213, 10] on span at bounding box center [221, 13] width 17 height 17
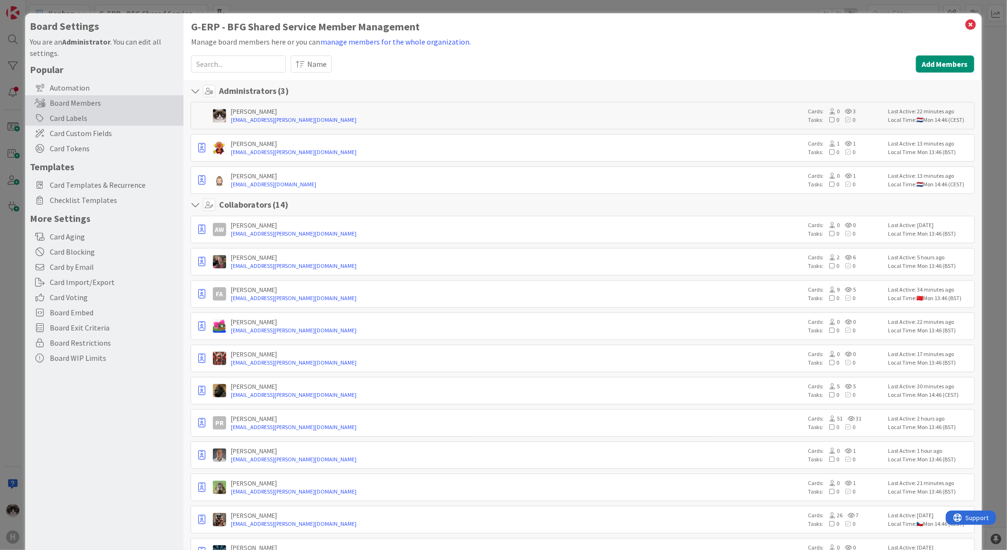
drag, startPoint x: 61, startPoint y: 117, endPoint x: 81, endPoint y: 114, distance: 20.1
click at [62, 117] on div "Card Labels" at bounding box center [104, 117] width 158 height 15
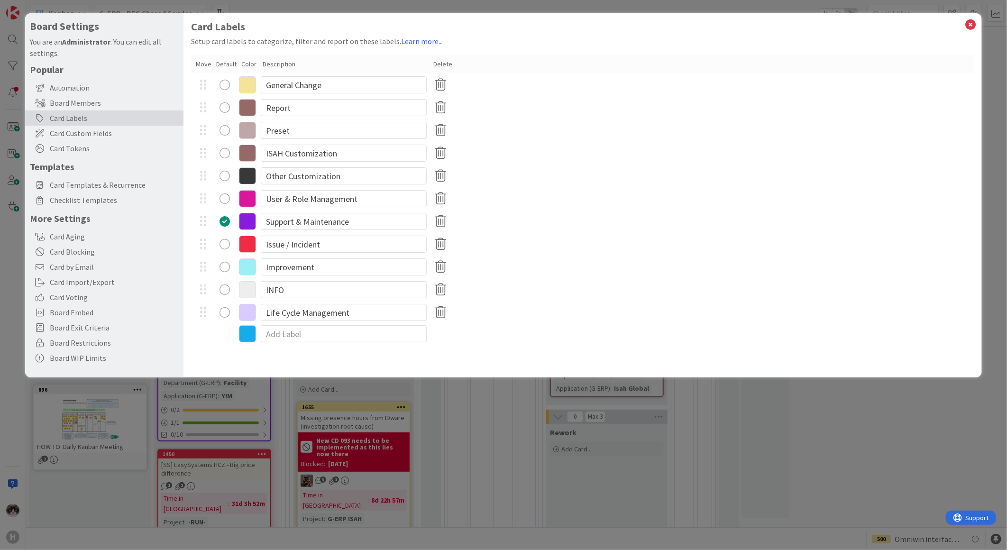
click at [247, 110] on icon at bounding box center [247, 107] width 17 height 17
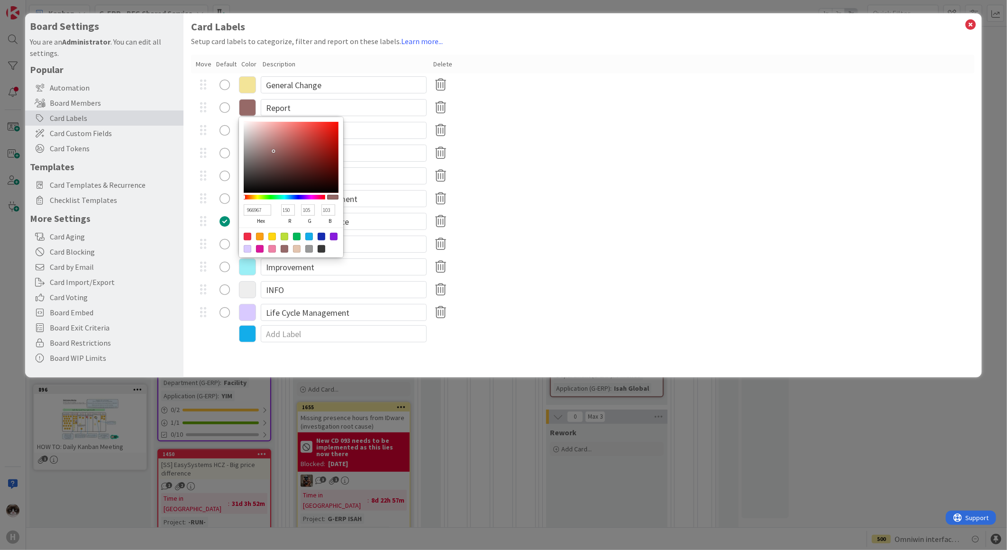
click at [546, 202] on div "User & Role Management" at bounding box center [582, 198] width 783 height 23
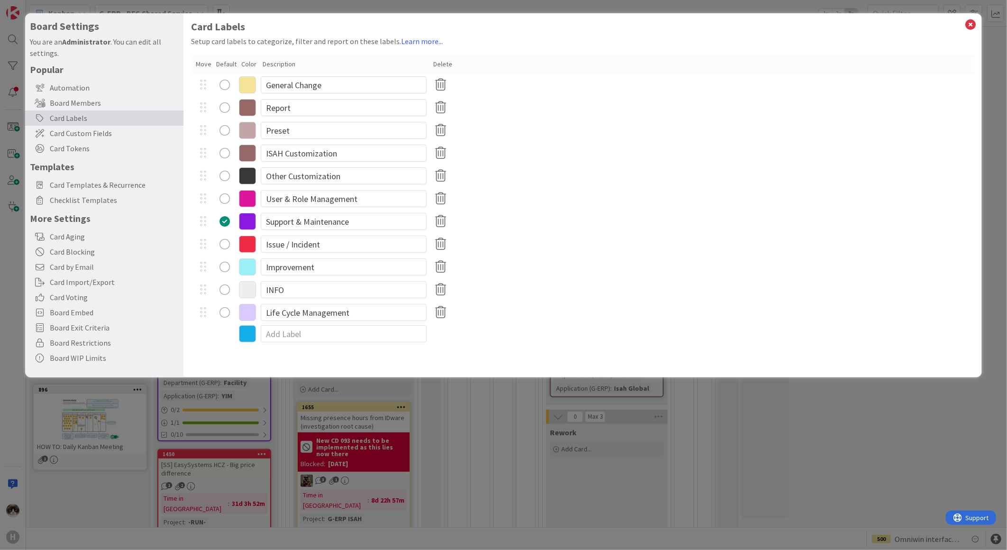
click at [241, 150] on icon at bounding box center [247, 153] width 17 height 17
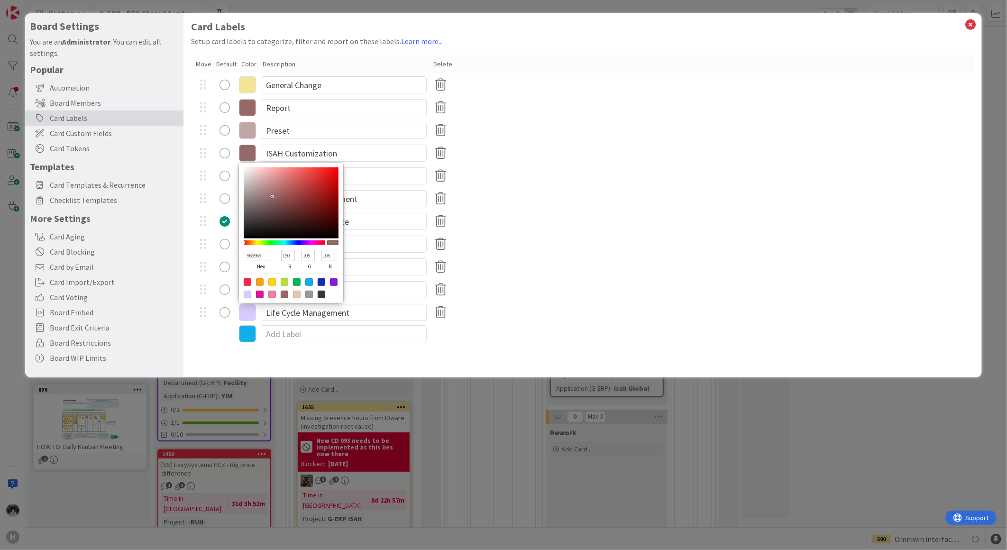
click at [553, 218] on div "Support & Maintenance" at bounding box center [582, 221] width 783 height 23
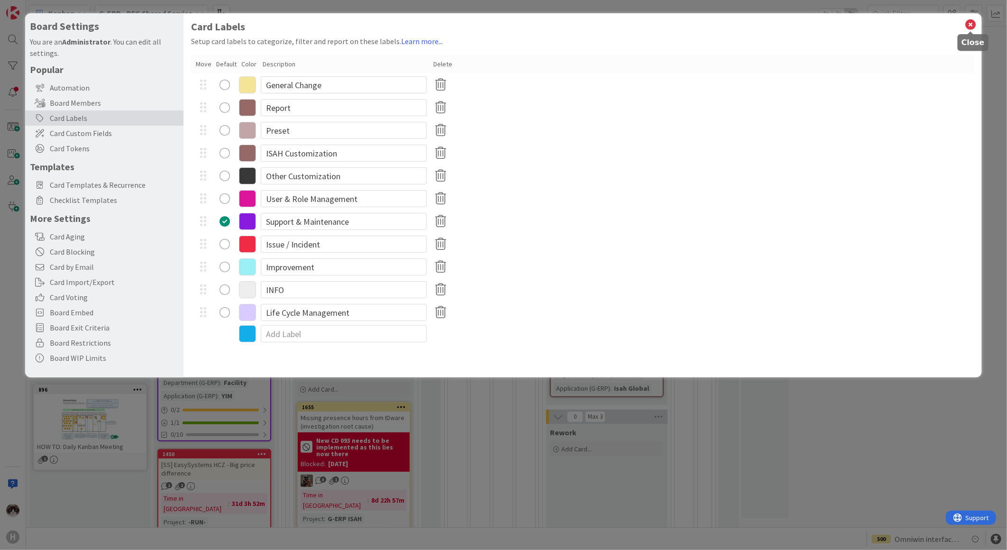
click at [968, 19] on icon at bounding box center [971, 24] width 12 height 13
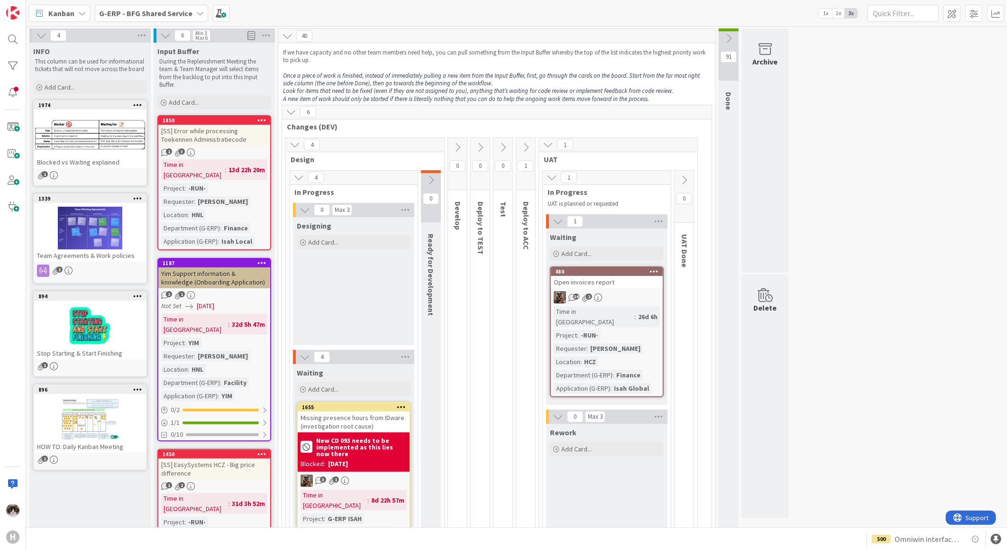
click at [154, 16] on b "G-ERP - BFG Shared Service" at bounding box center [145, 13] width 93 height 9
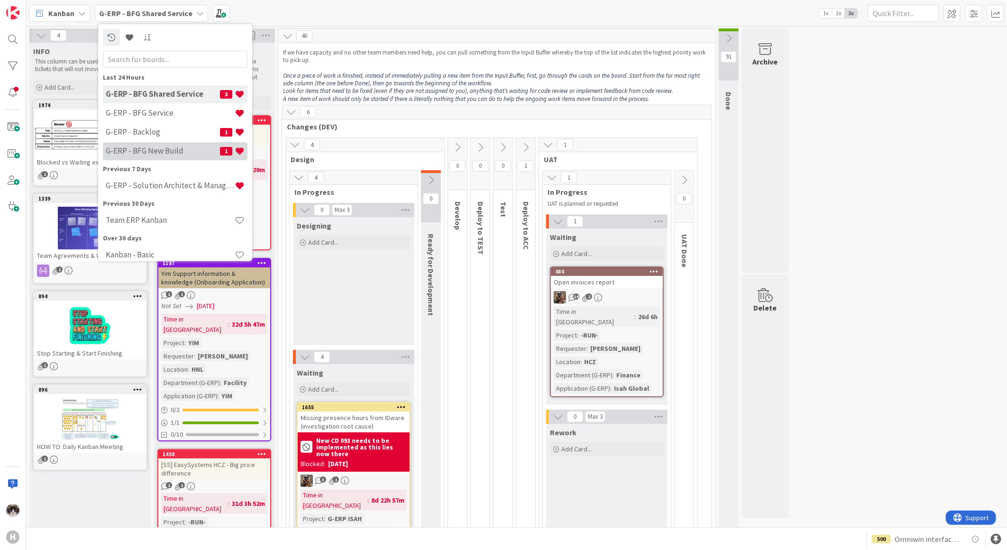
click at [176, 144] on div "G-ERP - BFG New Build 1" at bounding box center [175, 151] width 145 height 18
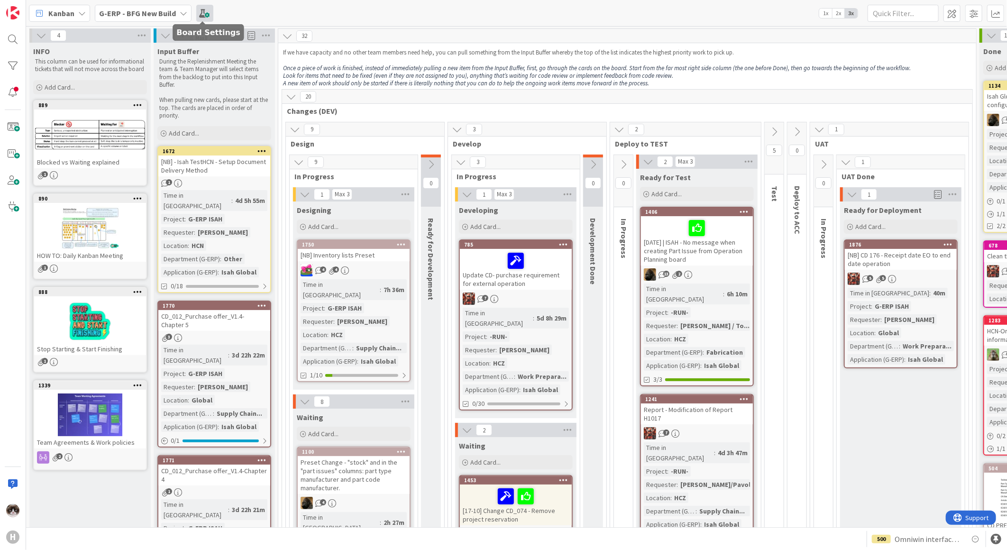
click at [201, 18] on span at bounding box center [204, 13] width 17 height 17
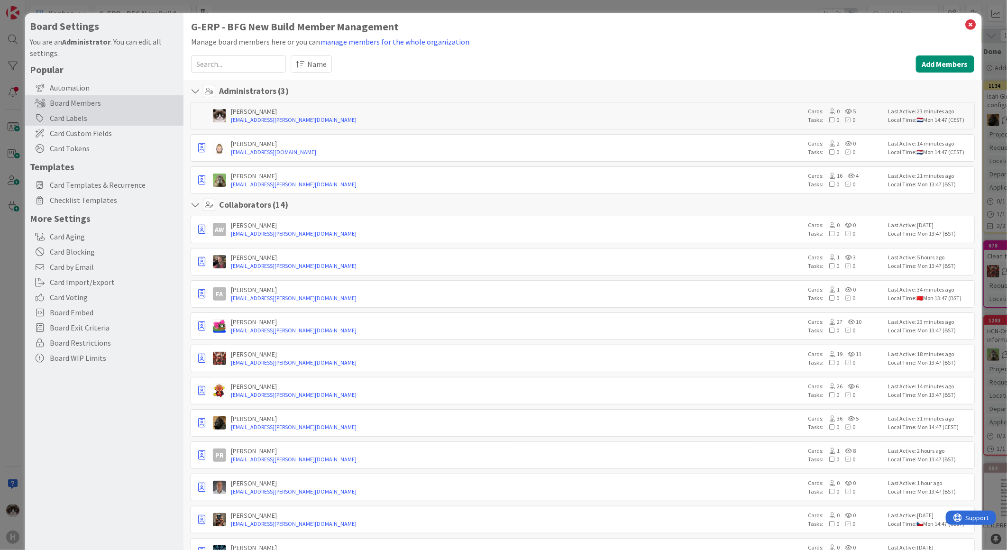
click at [82, 116] on div "Card Labels" at bounding box center [104, 117] width 158 height 15
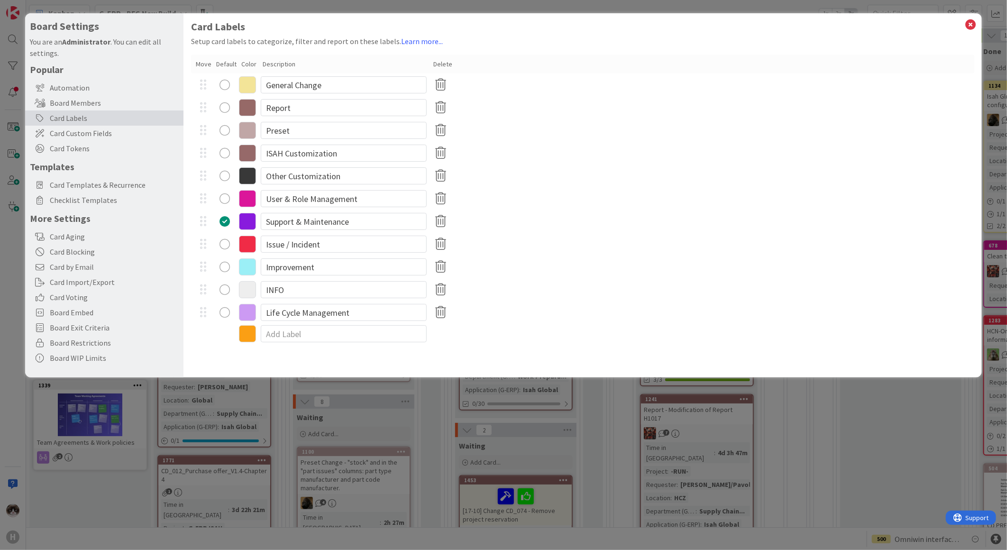
click at [249, 146] on icon at bounding box center [247, 153] width 17 height 17
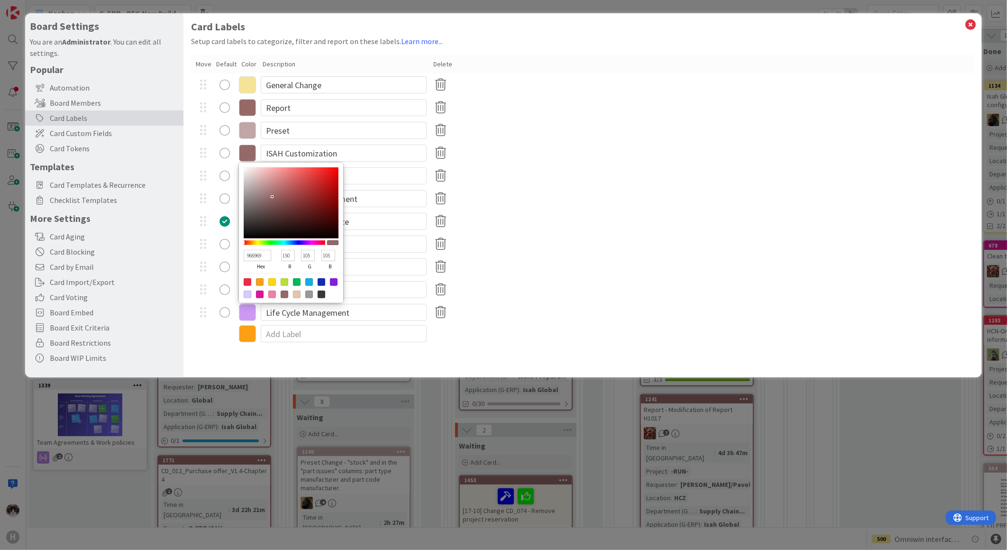
click at [246, 102] on icon at bounding box center [247, 107] width 17 height 17
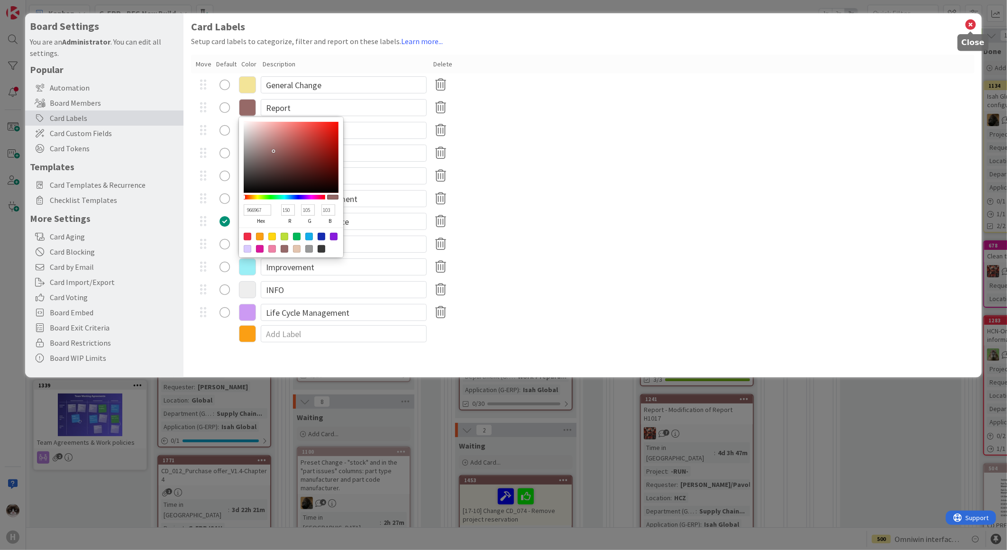
click at [972, 23] on icon at bounding box center [971, 24] width 12 height 13
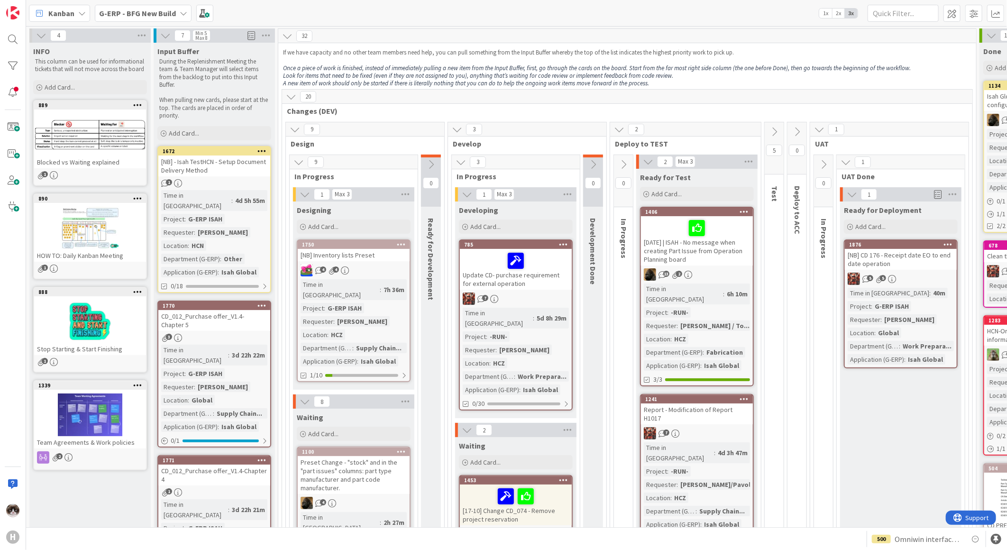
click at [147, 13] on b "G-ERP - BFG New Build" at bounding box center [137, 13] width 77 height 9
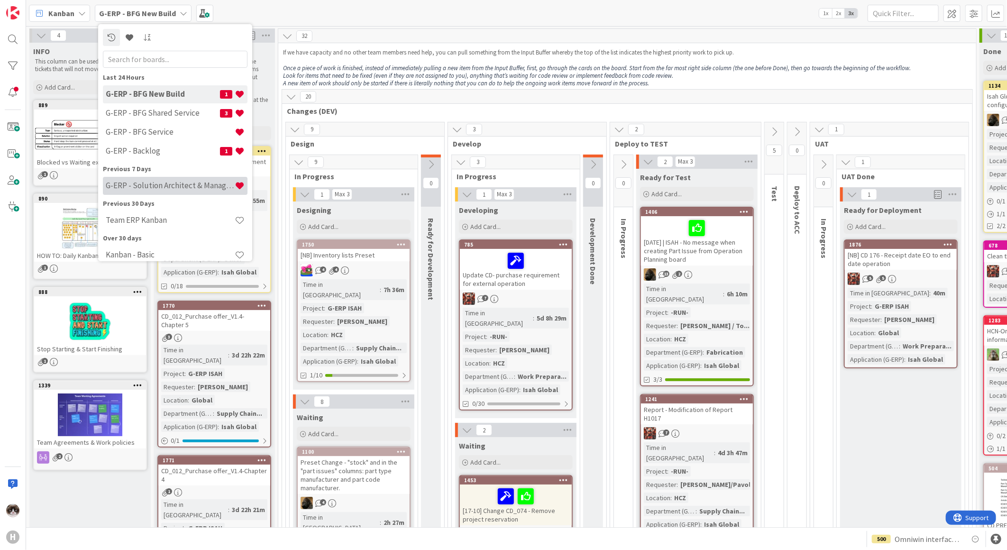
click at [162, 182] on h4 "G-ERP - Solution Architect & Management" at bounding box center [170, 185] width 129 height 9
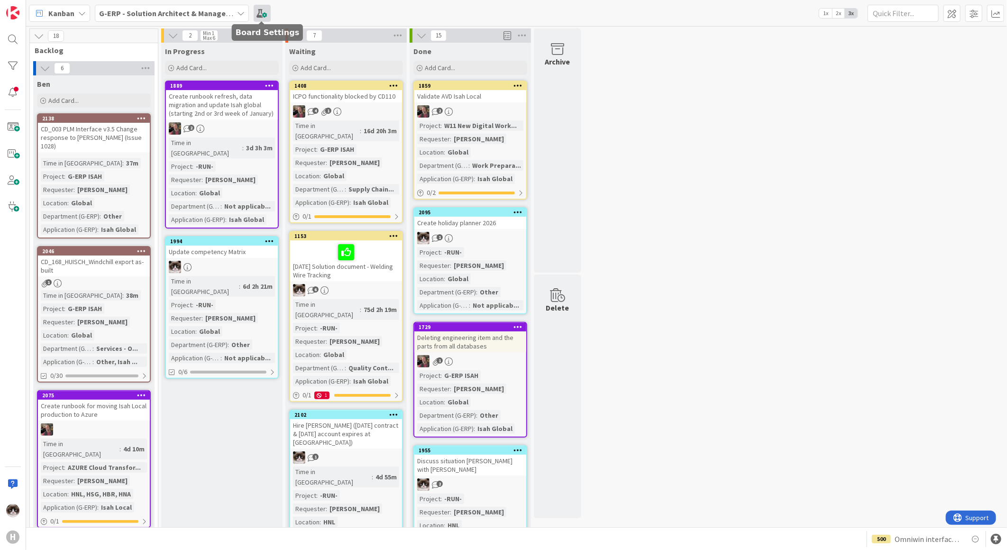
click at [266, 9] on span at bounding box center [262, 13] width 17 height 17
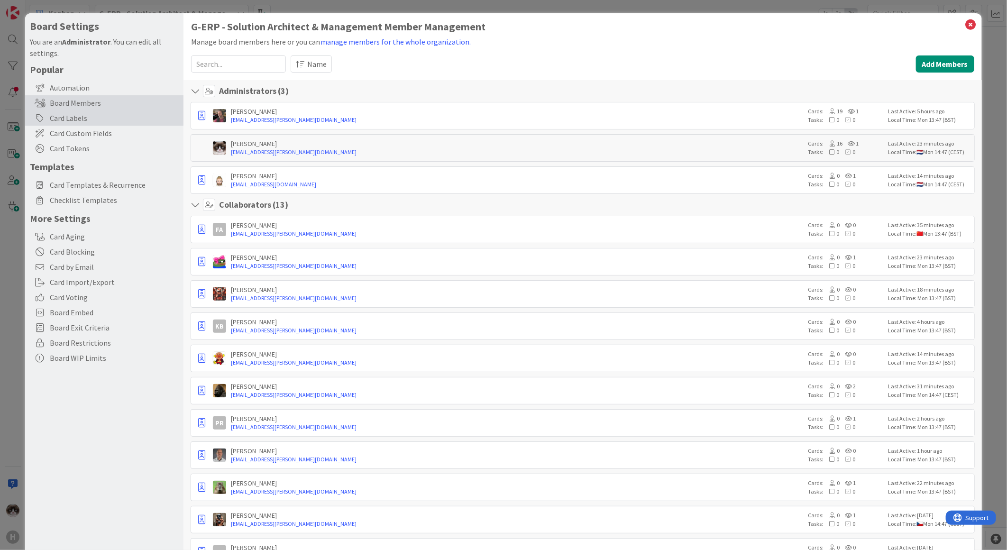
click at [95, 117] on div "Card Labels" at bounding box center [104, 117] width 158 height 15
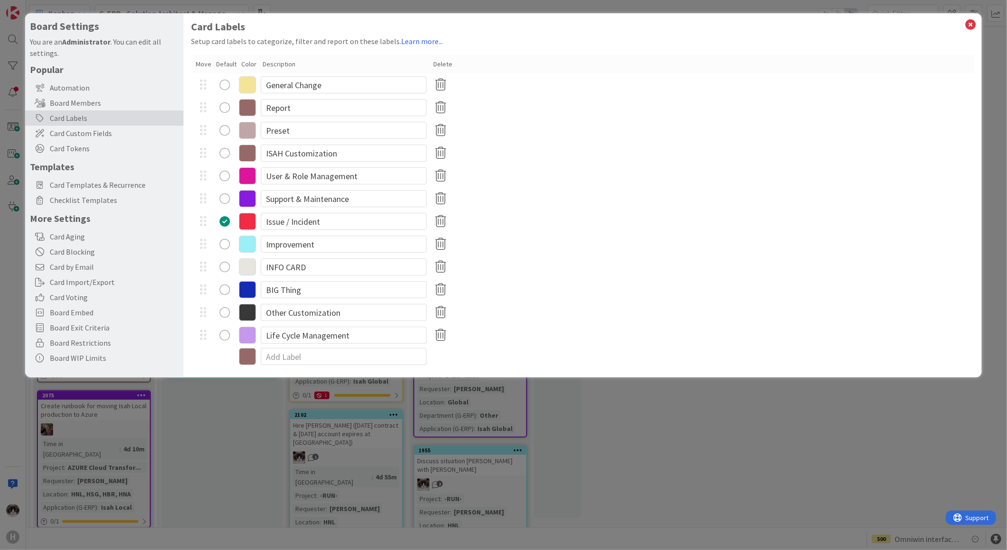
click at [250, 107] on icon at bounding box center [247, 107] width 17 height 17
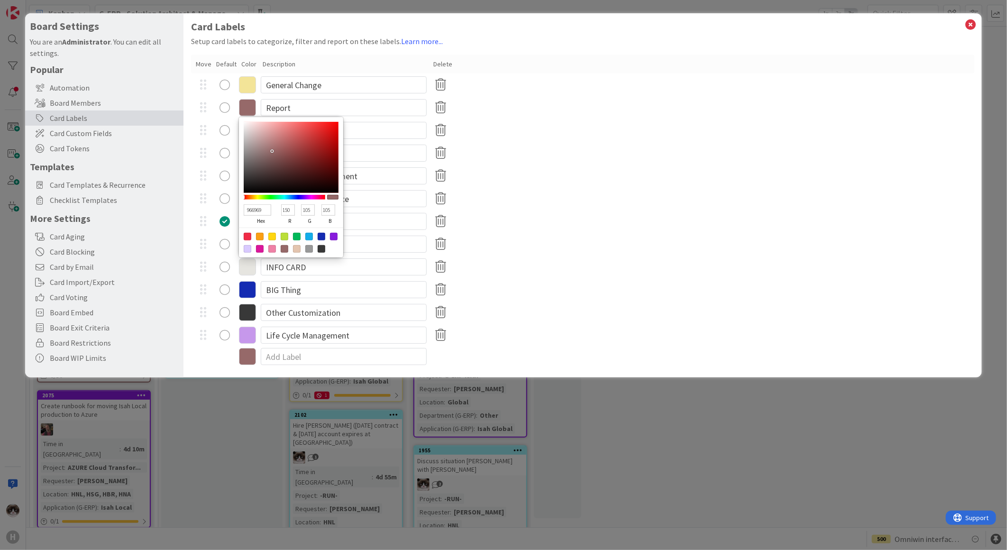
click at [330, 208] on input "105" at bounding box center [328, 209] width 14 height 11
type input "96690A"
type input "10"
type input "966967"
type input "103"
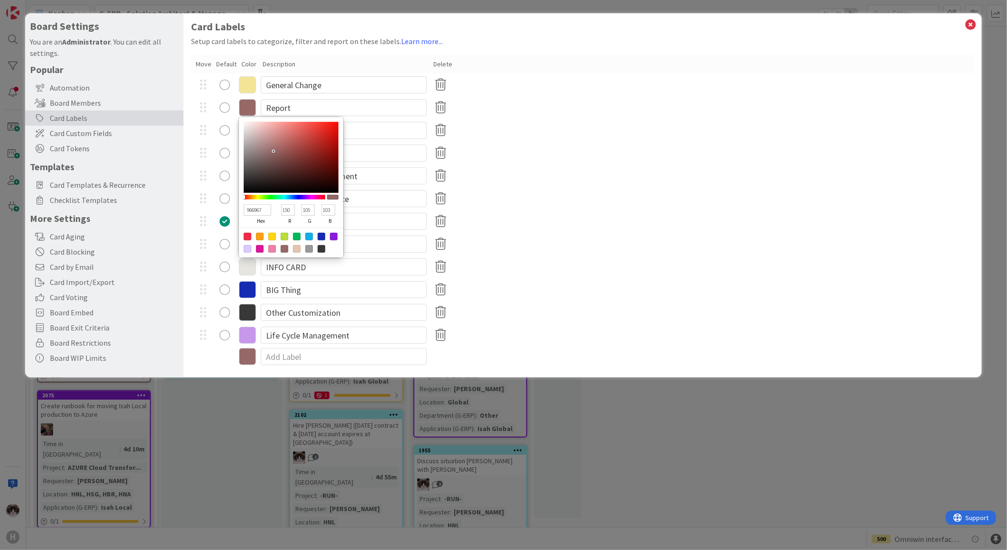
click at [638, 190] on div "Support & Maintenance" at bounding box center [582, 198] width 783 height 23
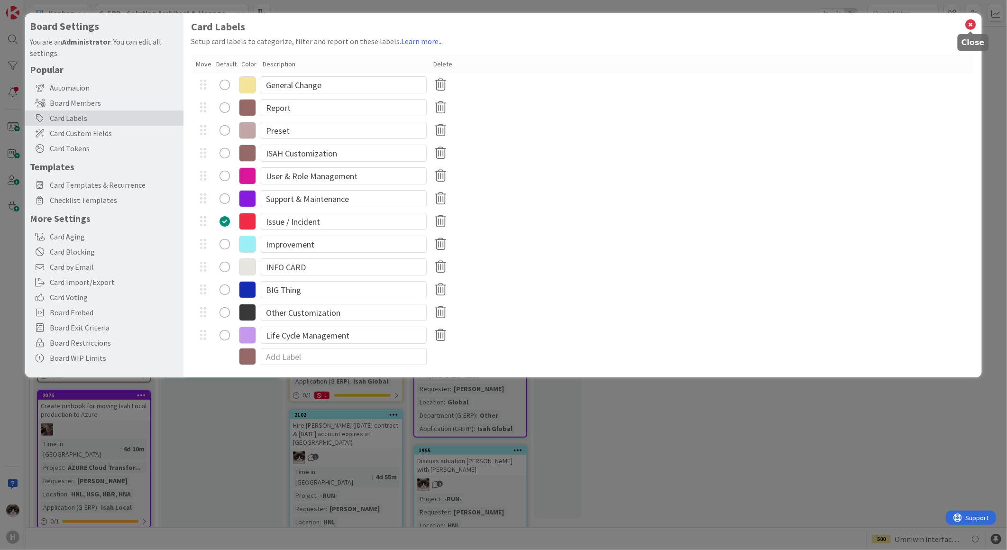
click at [972, 25] on icon at bounding box center [971, 24] width 12 height 13
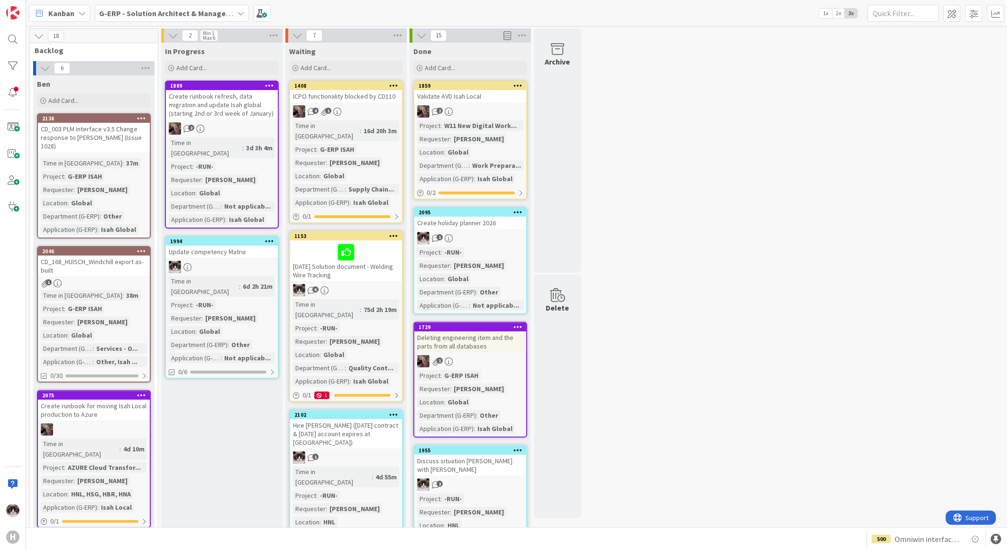
click at [169, 17] on b "G-ERP - Solution Architect & Management" at bounding box center [171, 13] width 145 height 9
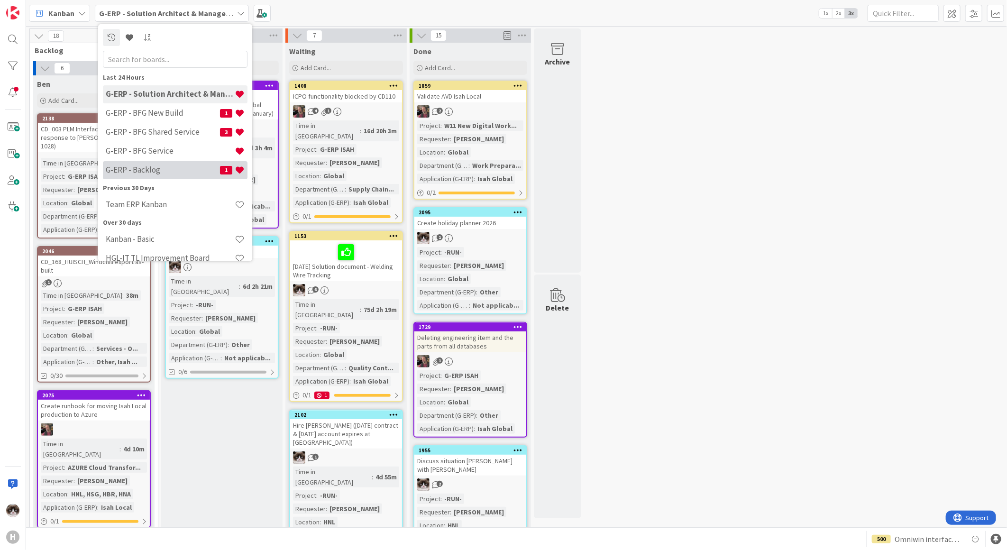
click at [164, 171] on h4 "G-ERP - Backlog" at bounding box center [163, 169] width 114 height 9
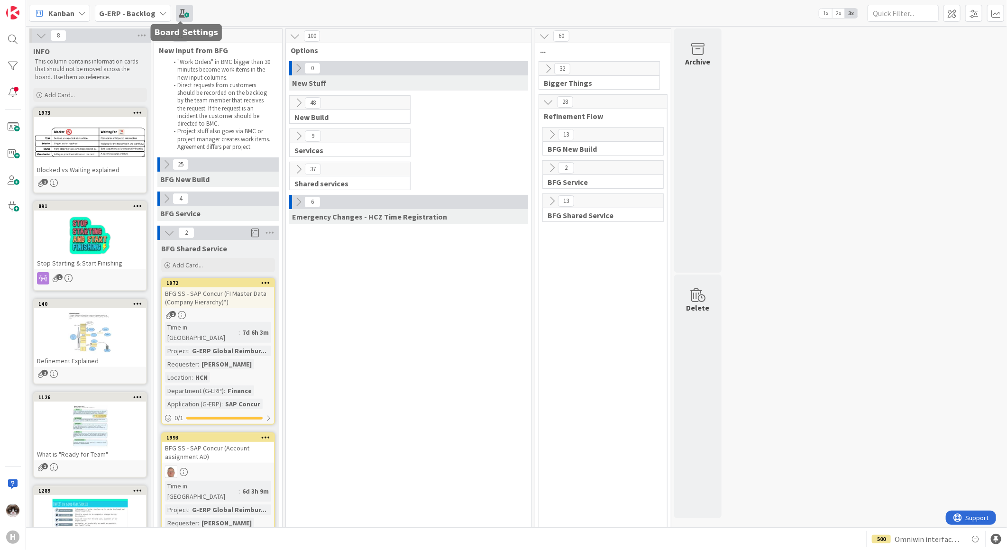
click at [176, 14] on span at bounding box center [184, 13] width 17 height 17
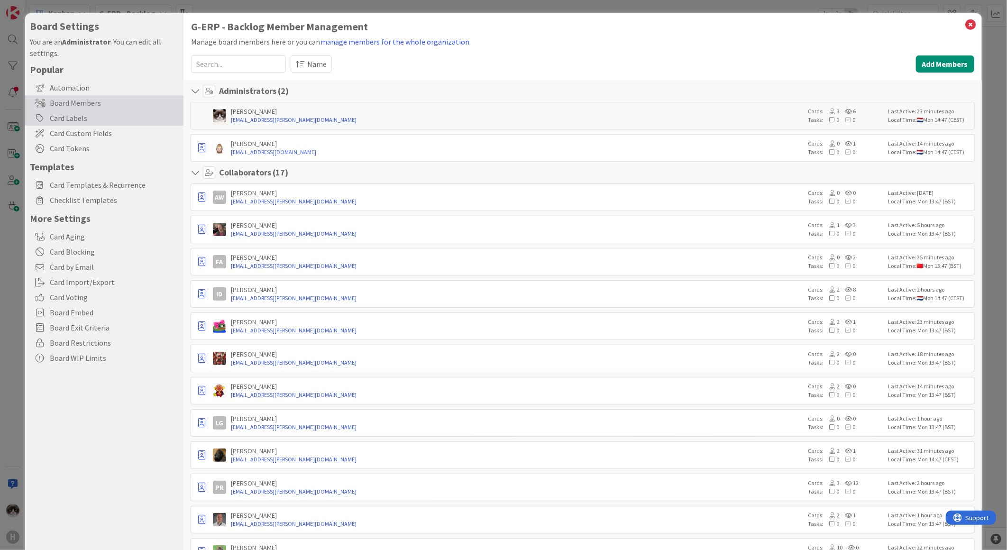
click at [107, 120] on div "Card Labels" at bounding box center [104, 117] width 158 height 15
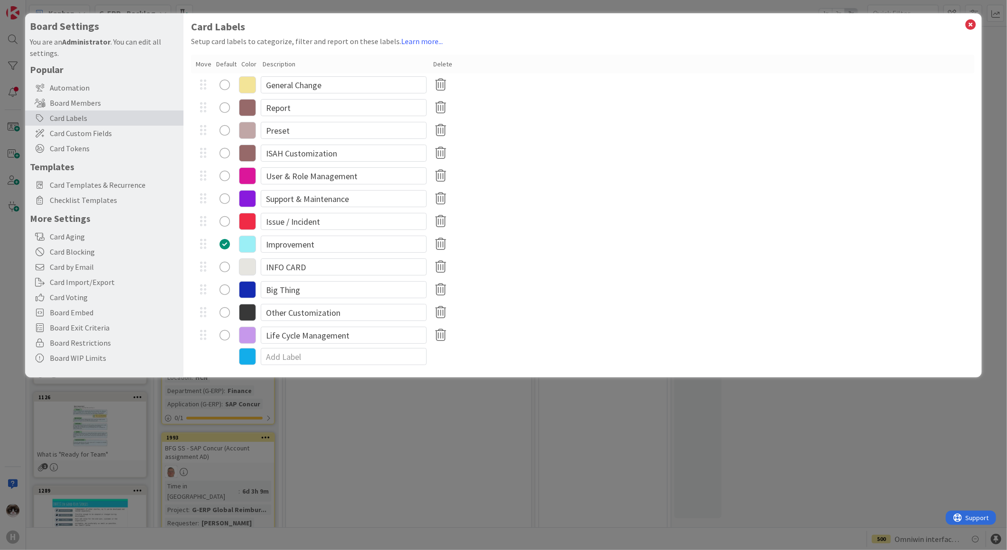
click at [248, 109] on icon at bounding box center [247, 107] width 17 height 17
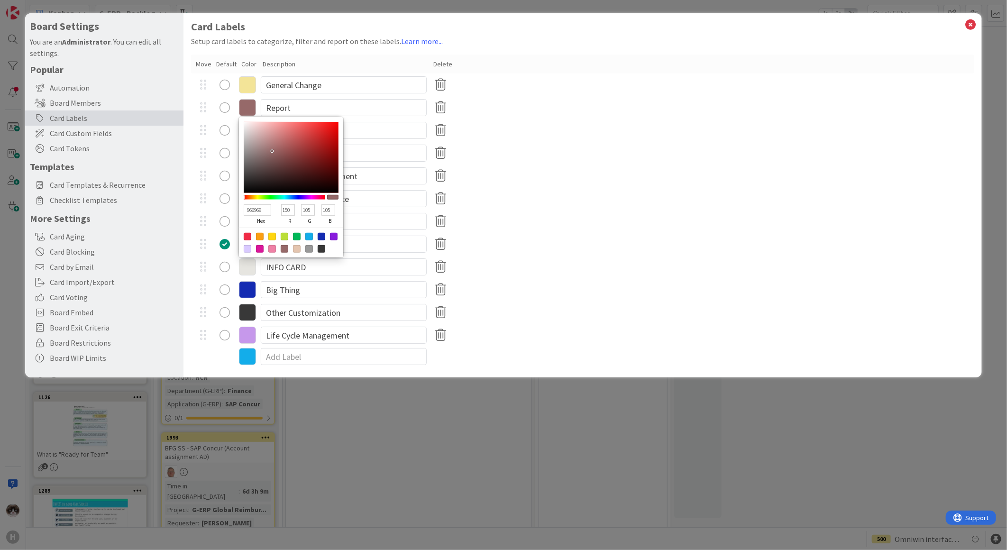
click at [332, 208] on input "105" at bounding box center [328, 209] width 14 height 11
type input "96690A"
type input "10"
type input "966967"
type input "103"
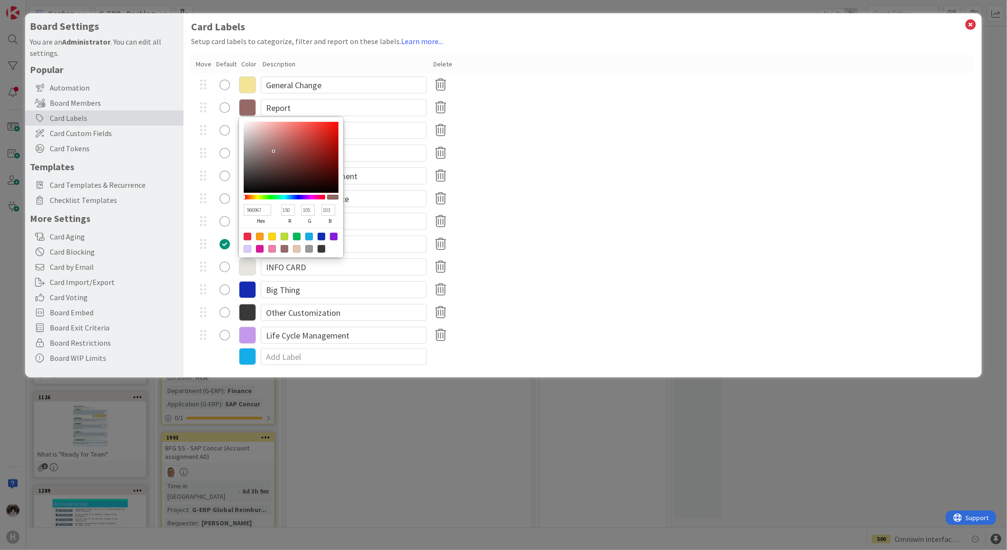
click at [643, 229] on div "Issue / Incident" at bounding box center [582, 221] width 783 height 23
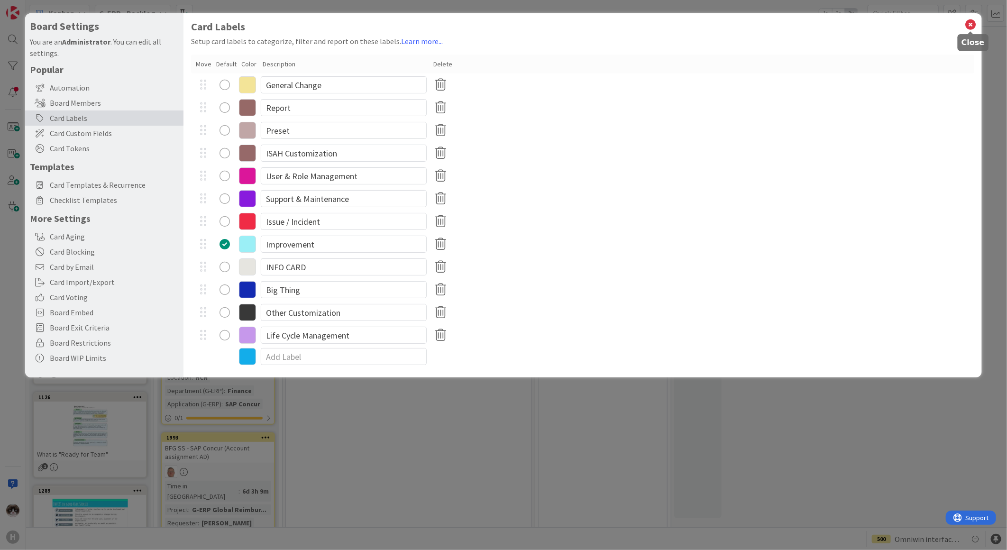
click at [965, 21] on icon at bounding box center [971, 24] width 12 height 13
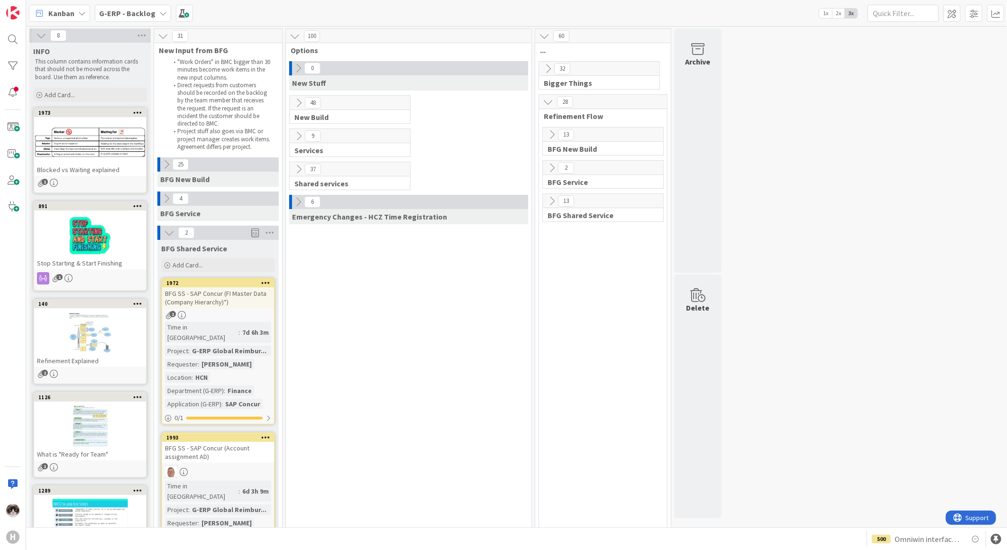
click at [128, 16] on b "G-ERP - Backlog" at bounding box center [127, 13] width 56 height 9
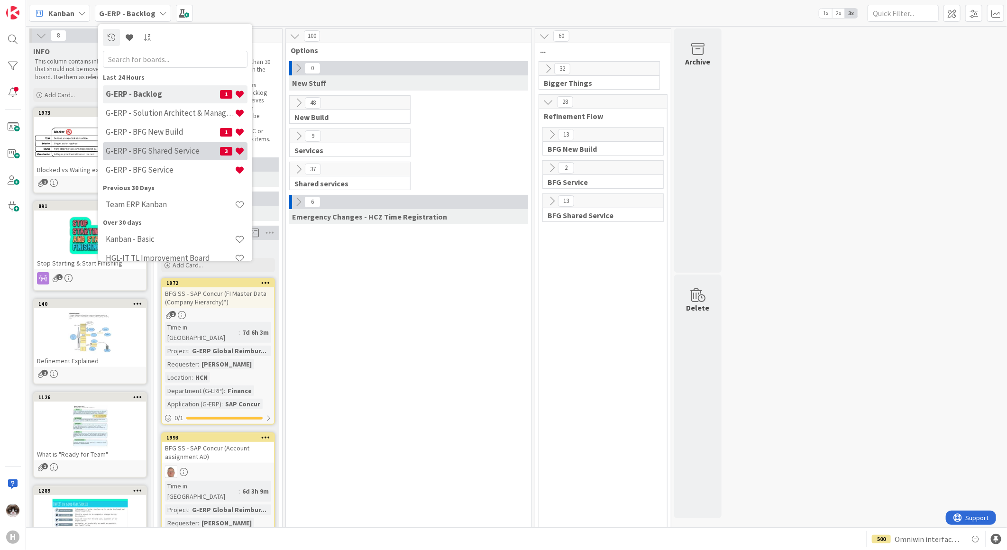
click at [167, 159] on div "G-ERP - BFG Shared Service 3" at bounding box center [175, 151] width 145 height 18
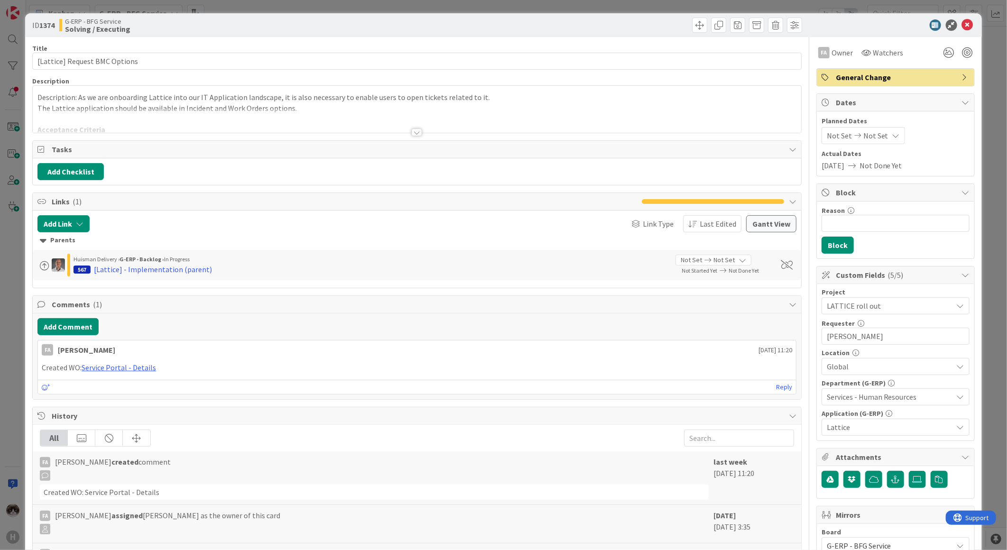
click at [406, 129] on div at bounding box center [417, 121] width 768 height 24
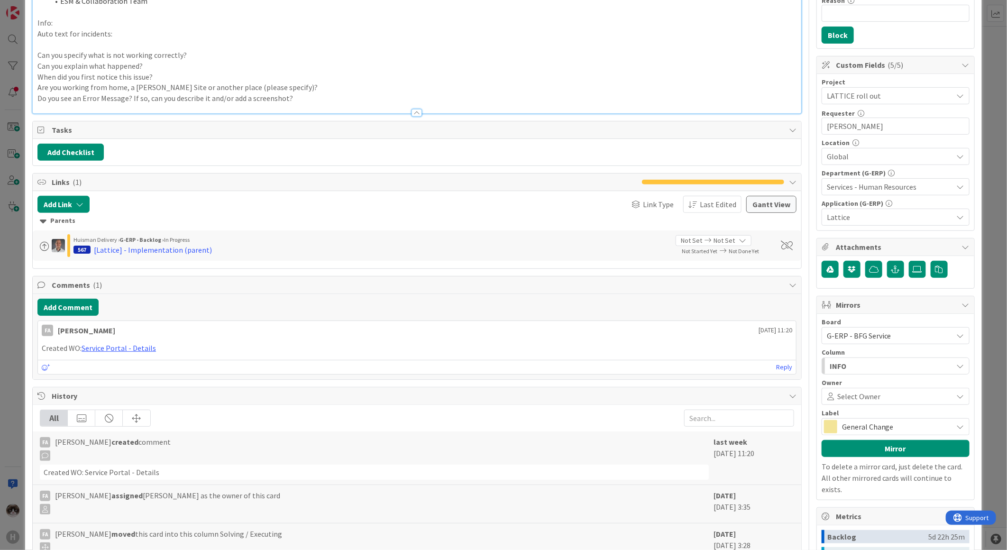
scroll to position [411, 0]
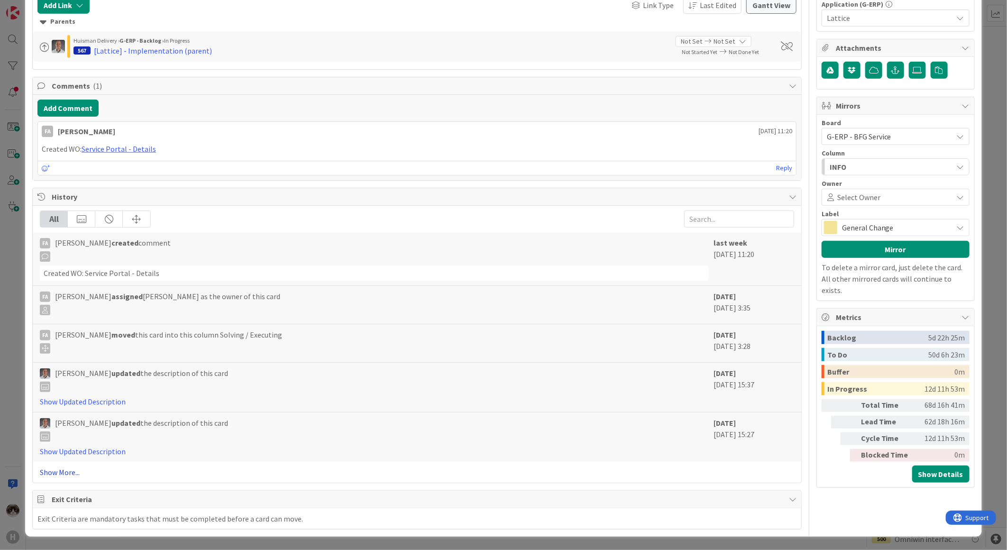
click at [81, 276] on link "Show More..." at bounding box center [417, 471] width 754 height 11
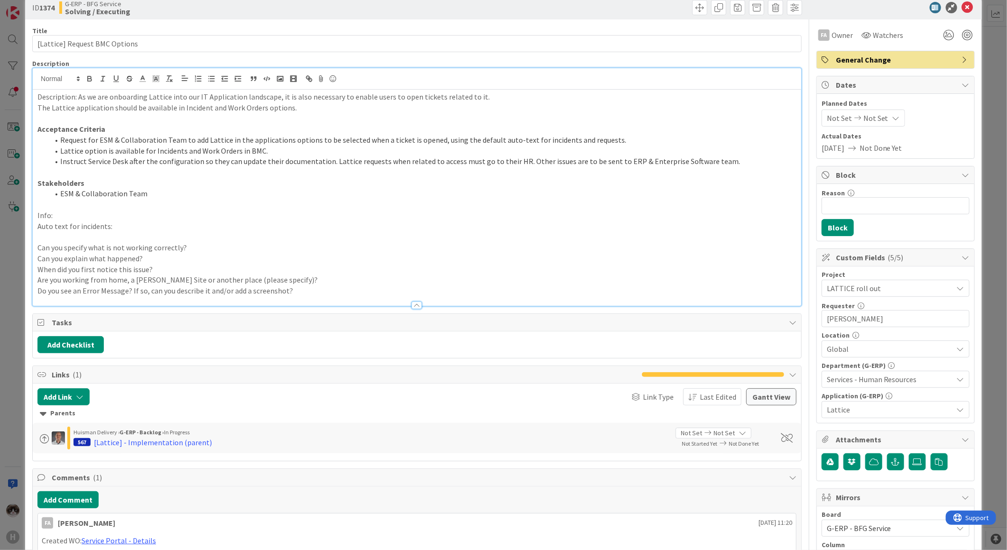
scroll to position [0, 0]
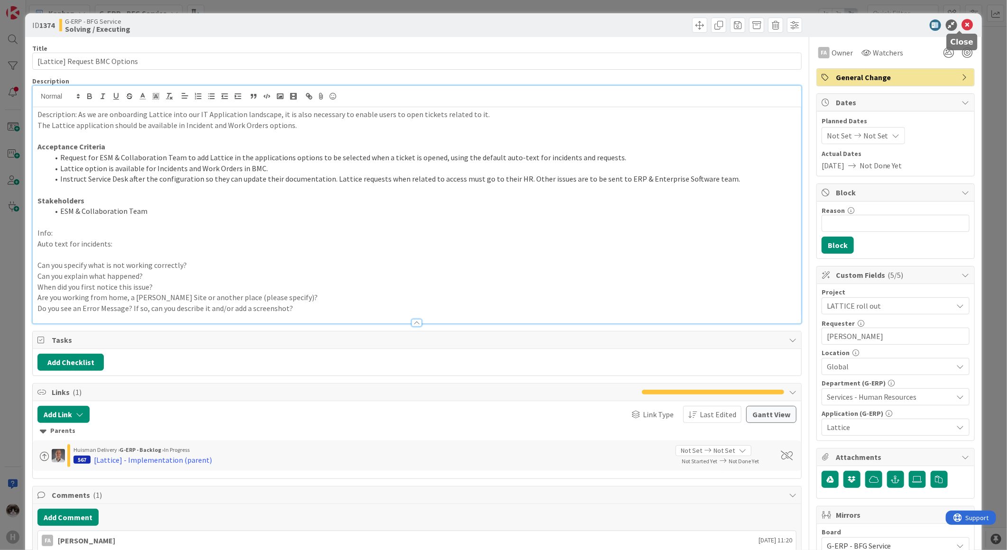
drag, startPoint x: 964, startPoint y: 24, endPoint x: 926, endPoint y: 33, distance: 39.4
click at [636, 24] on icon at bounding box center [967, 24] width 11 height 11
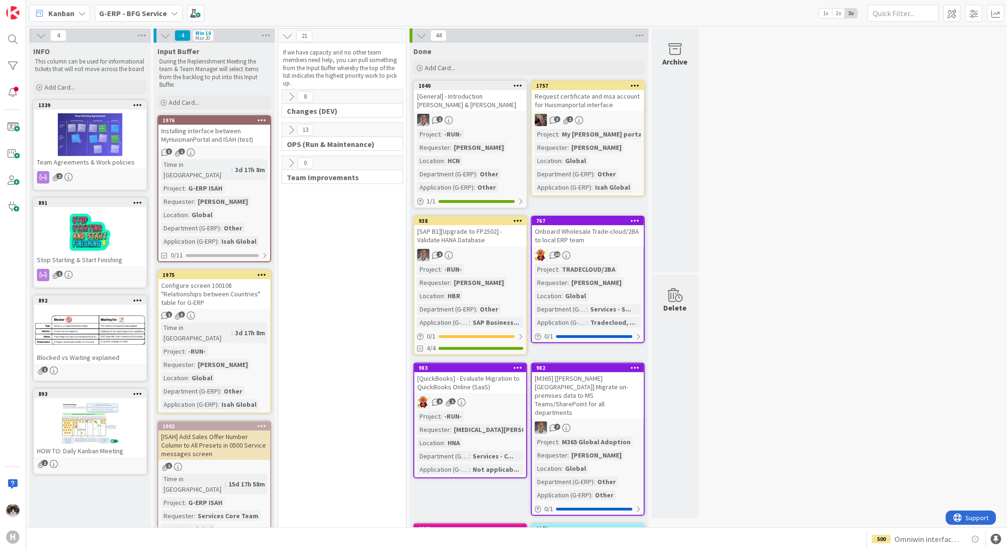
click at [133, 6] on div "G-ERP - BFG Service" at bounding box center [139, 13] width 88 height 17
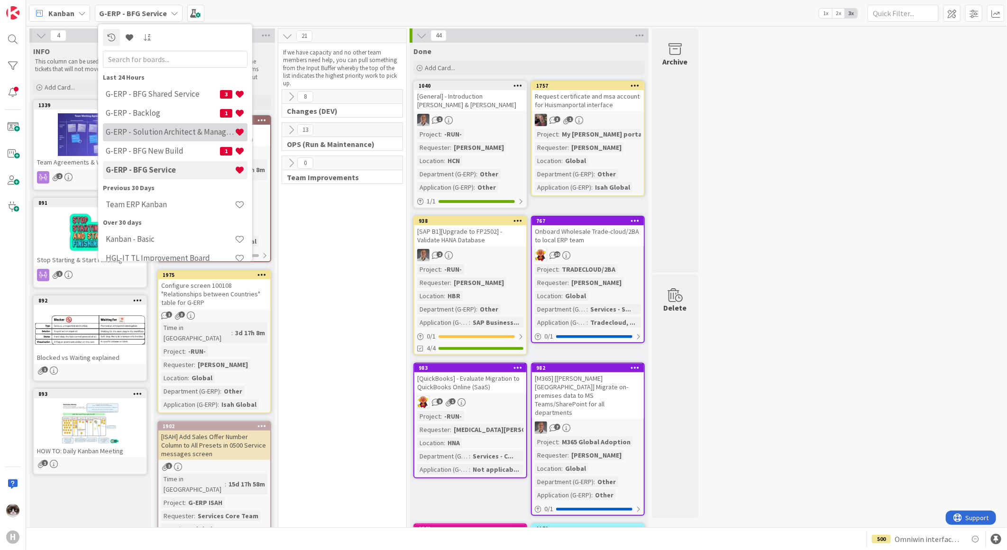
click at [165, 135] on h4 "G-ERP - Solution Architect & Management" at bounding box center [170, 131] width 129 height 9
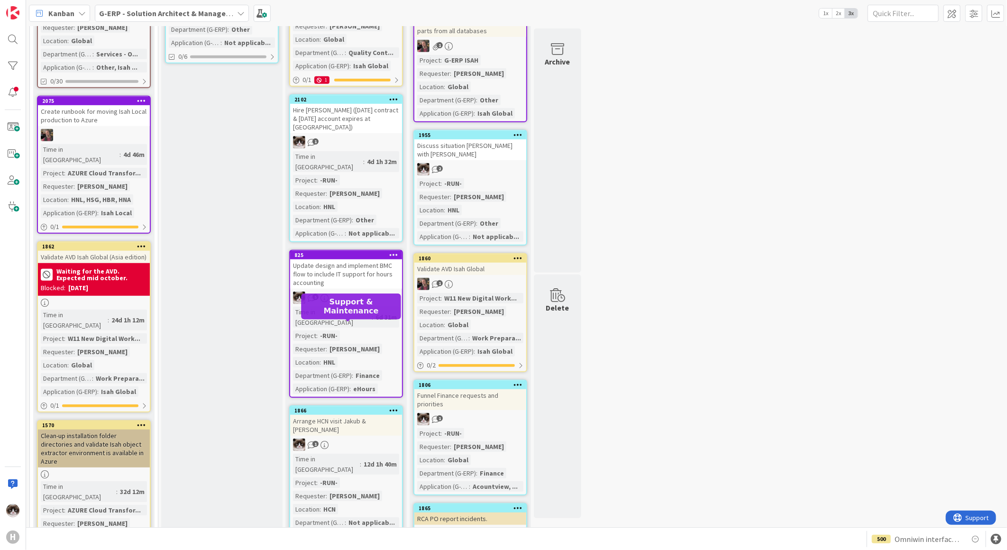
scroll to position [316, 0]
click at [166, 13] on b "G-ERP - Solution Architect & Management" at bounding box center [171, 13] width 145 height 9
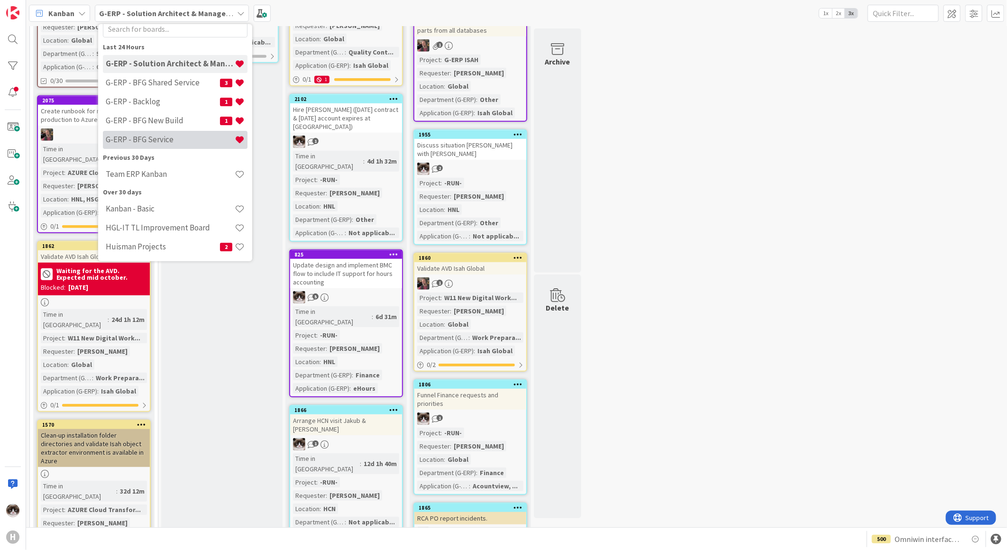
scroll to position [0, 0]
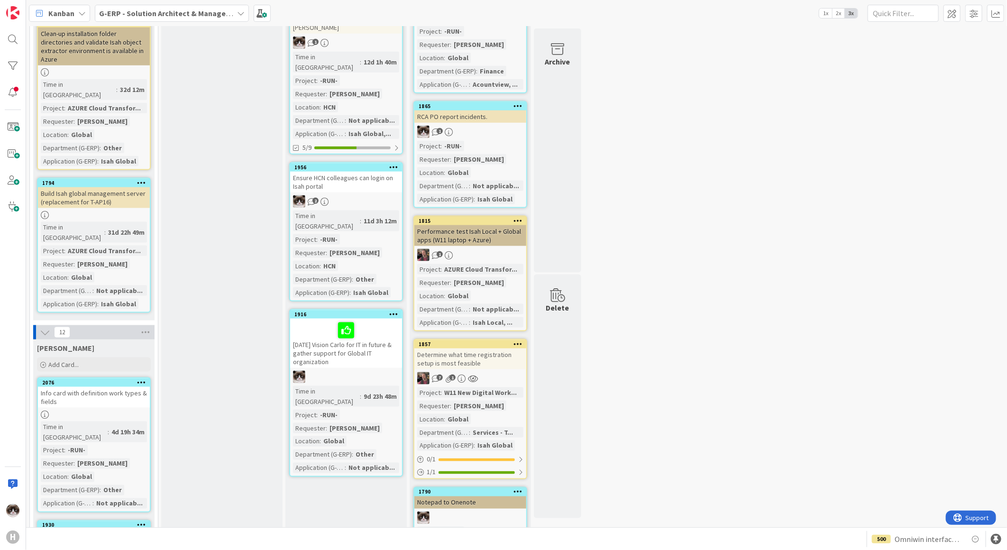
scroll to position [790, 0]
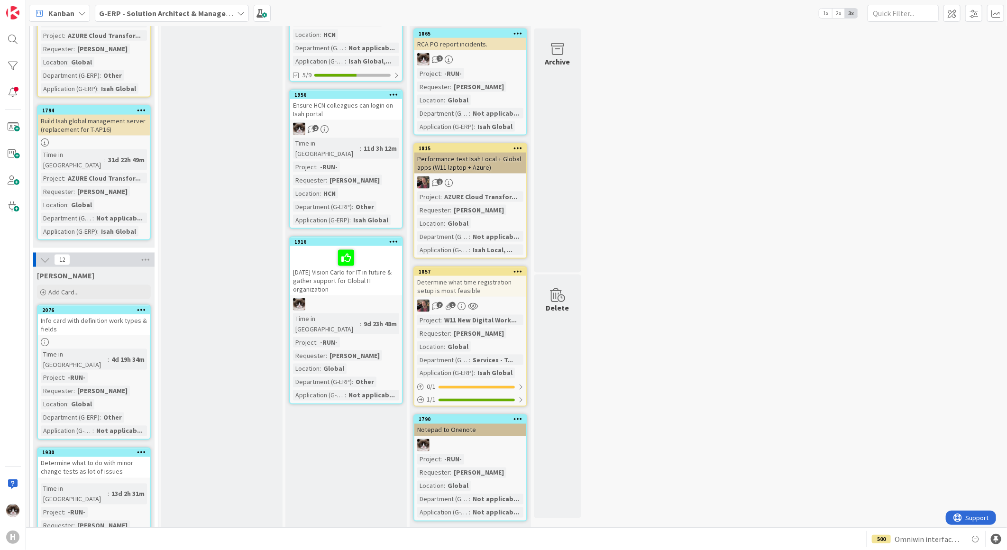
click at [364, 246] on div "01-10-2025 Vision Carlo for IT in future & gather support for Global IT organiz…" at bounding box center [346, 270] width 112 height 49
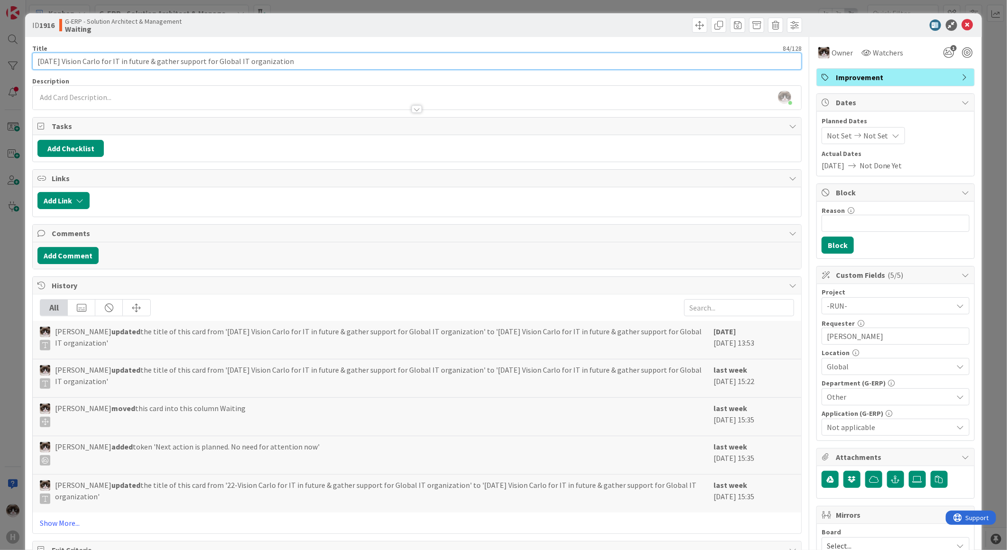
click at [42, 61] on input "01-10-2025 Vision Carlo for IT in future & gather support for Global IT organiz…" at bounding box center [416, 61] width 769 height 17
click at [41, 60] on input "06-10-2025 Vision Carlo for IT in future & gather support for Global IT organiz…" at bounding box center [416, 61] width 769 height 17
type input "08-10-2025 Vision Carlo for IT in future & gather support for Global IT organiz…"
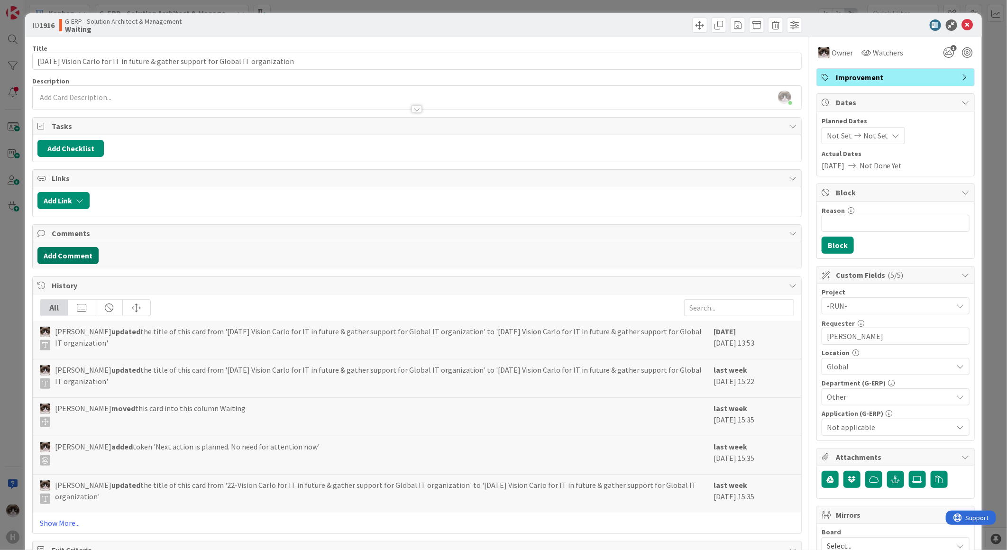
click at [87, 254] on button "Add Comment" at bounding box center [67, 255] width 61 height 17
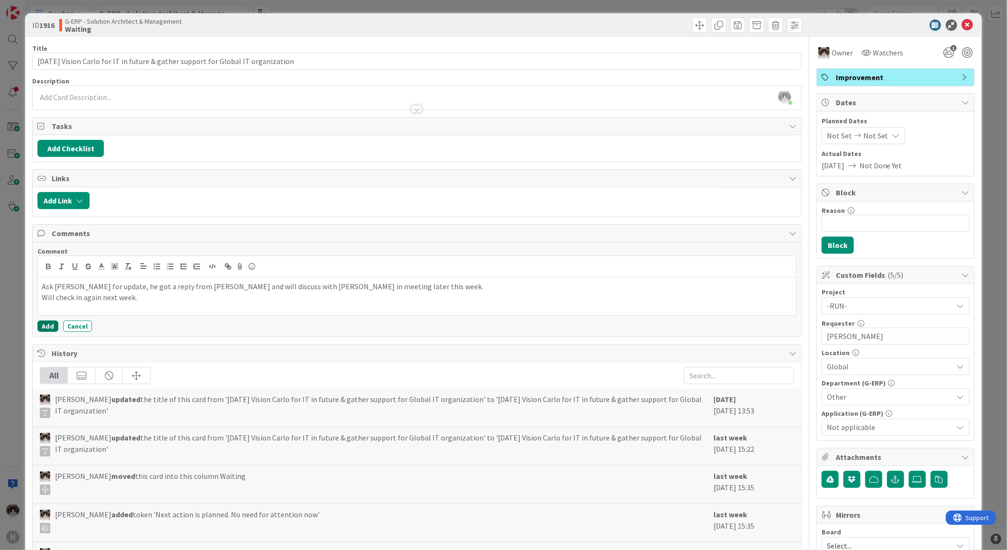
click at [52, 276] on button "Add" at bounding box center [47, 325] width 21 height 11
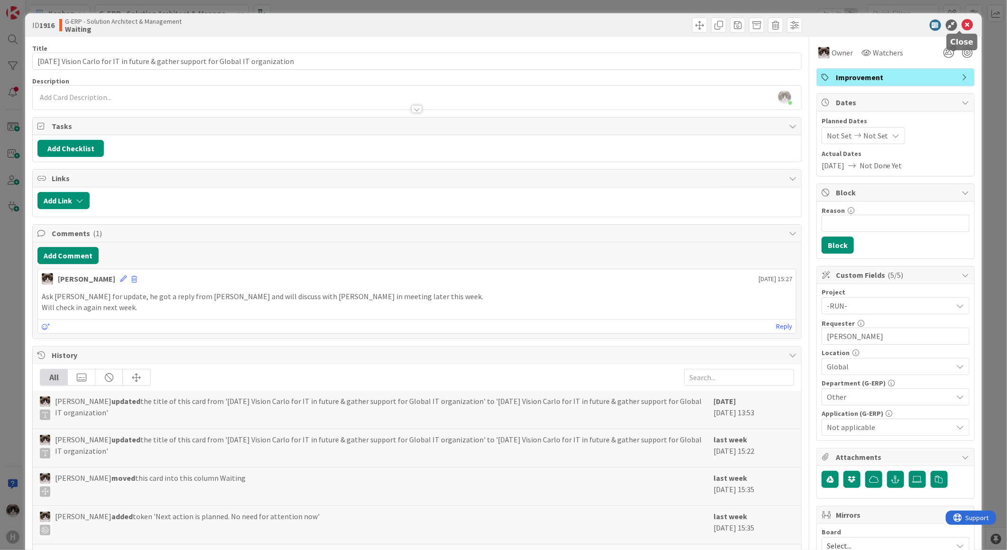
click at [636, 25] on icon at bounding box center [967, 24] width 11 height 11
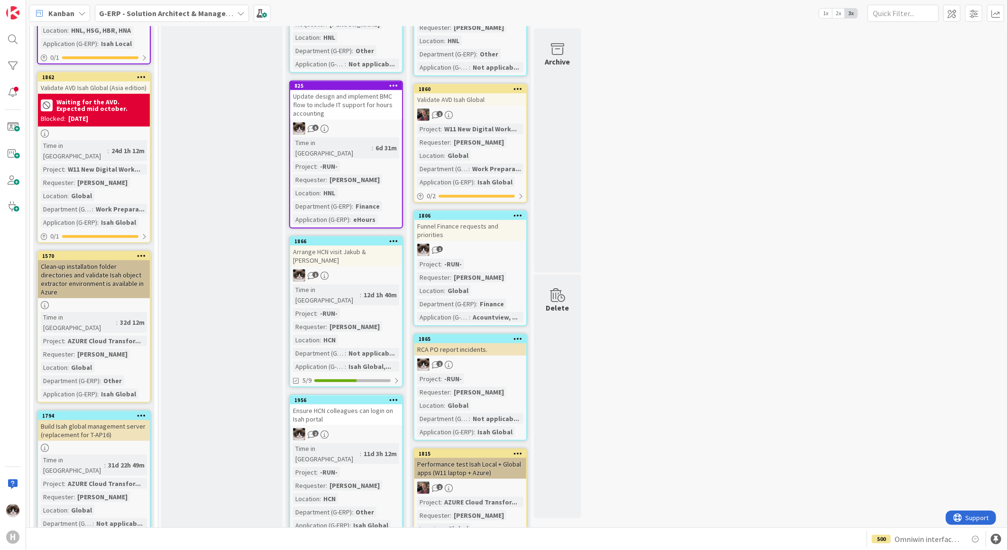
scroll to position [474, 0]
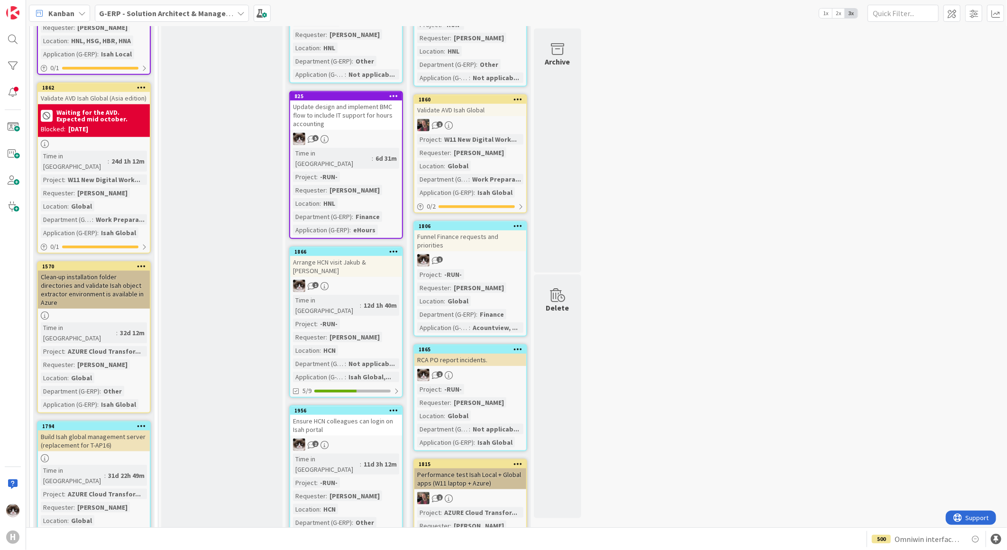
click at [392, 276] on div "Ensure HCN colleagues can login on Isah portal" at bounding box center [346, 425] width 112 height 21
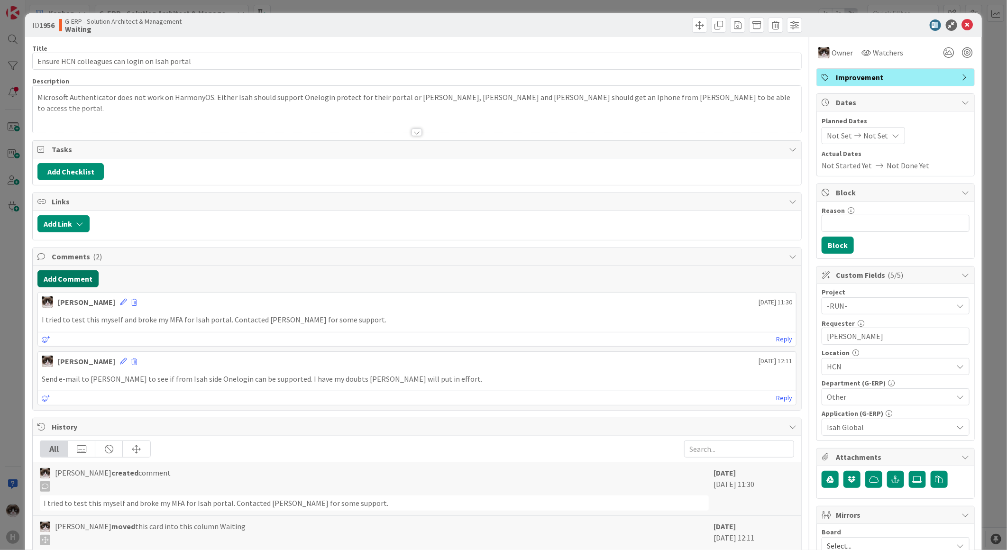
click at [74, 276] on button "Add Comment" at bounding box center [67, 278] width 61 height 17
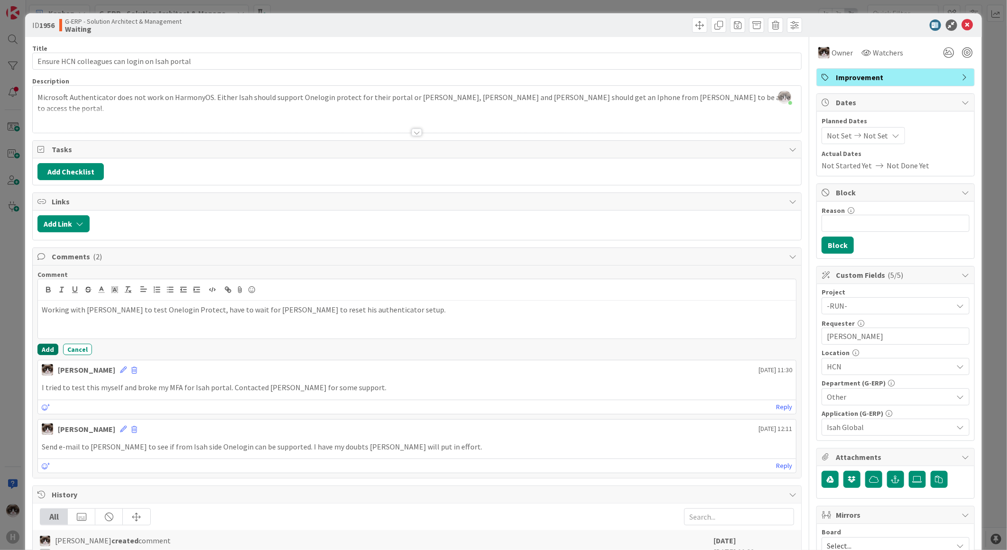
click at [52, 276] on button "Add" at bounding box center [47, 349] width 21 height 11
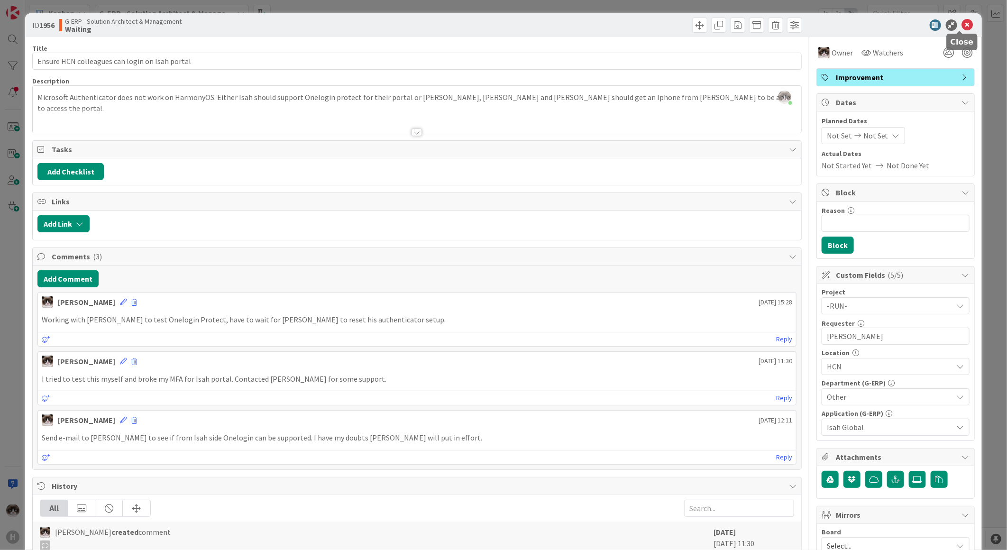
click at [636, 22] on icon at bounding box center [967, 24] width 11 height 11
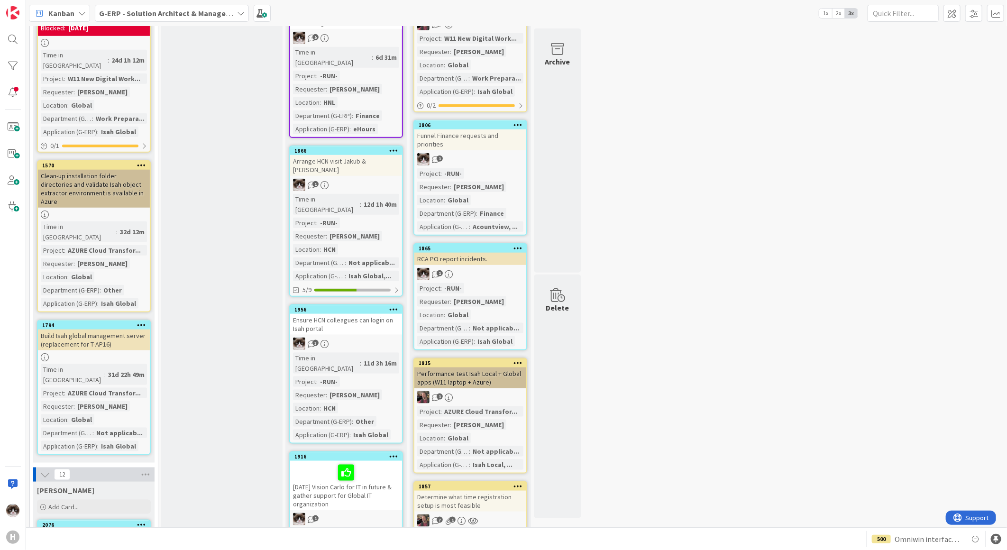
scroll to position [474, 0]
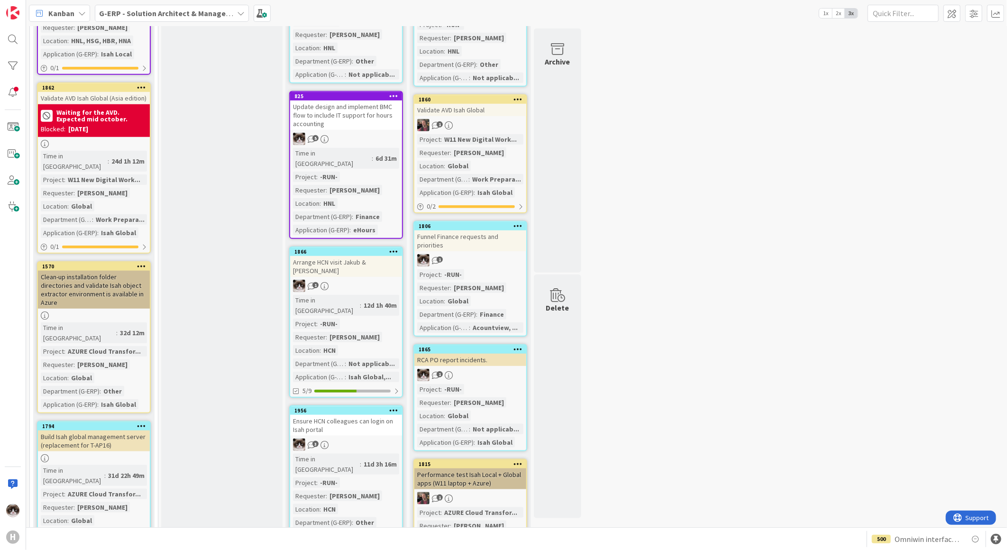
click at [371, 276] on div "3" at bounding box center [346, 444] width 112 height 12
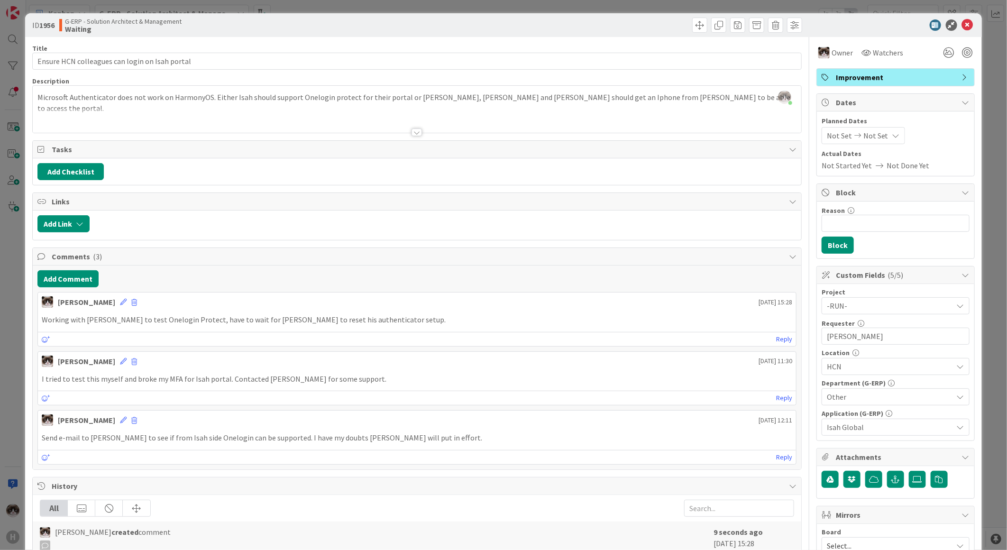
click at [112, 276] on div "Kevin van Dijk 29 September 2025 15:28" at bounding box center [417, 299] width 758 height 15
click at [108, 276] on div "Kevin van Dijk 29 September 2025 15:28" at bounding box center [417, 299] width 758 height 15
click at [120, 276] on icon at bounding box center [123, 302] width 7 height 7
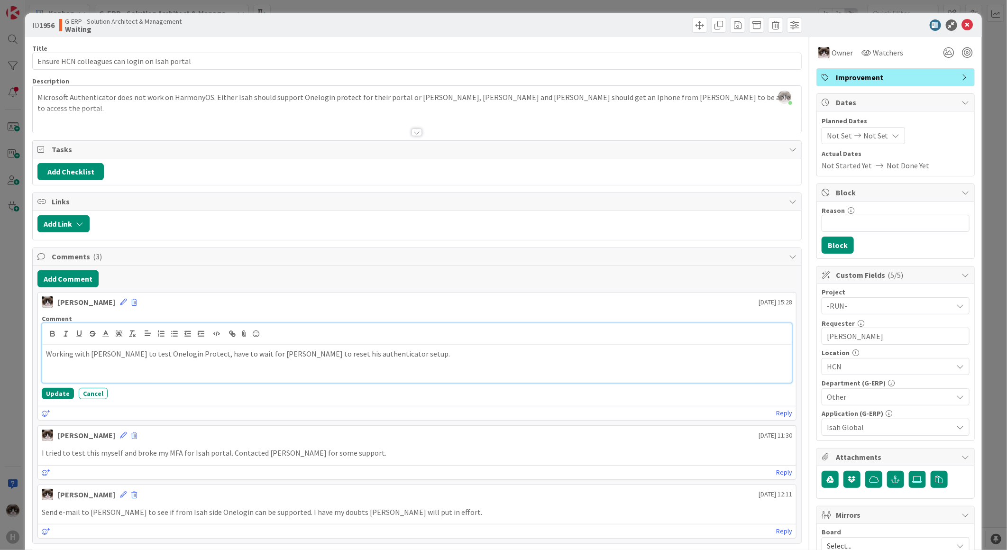
click at [342, 276] on p "Working with Leo to test Onelogin Protect, have to wait for Isah to reset his a…" at bounding box center [417, 353] width 742 height 11
click at [59, 276] on button "Update" at bounding box center [58, 393] width 32 height 11
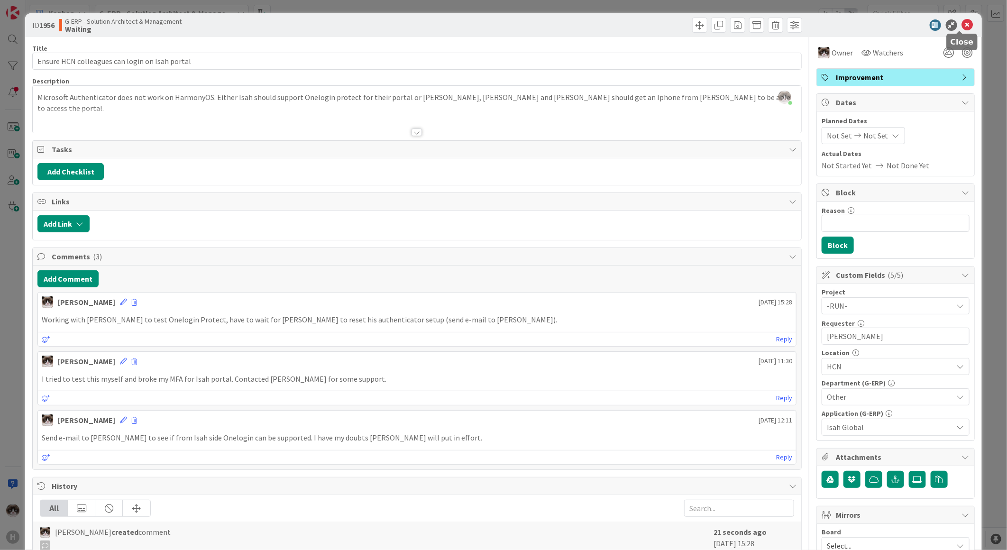
click at [636, 20] on icon at bounding box center [967, 24] width 11 height 11
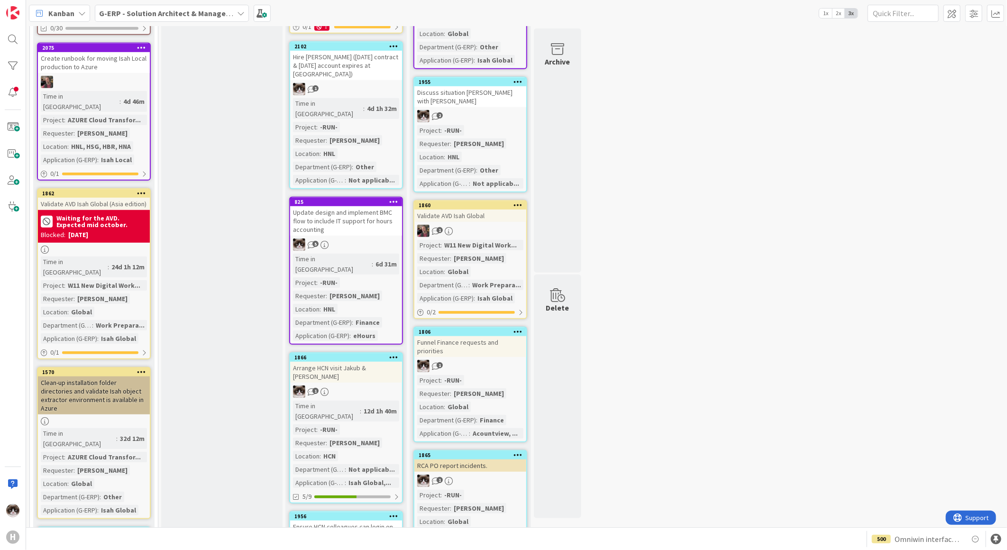
scroll to position [263, 0]
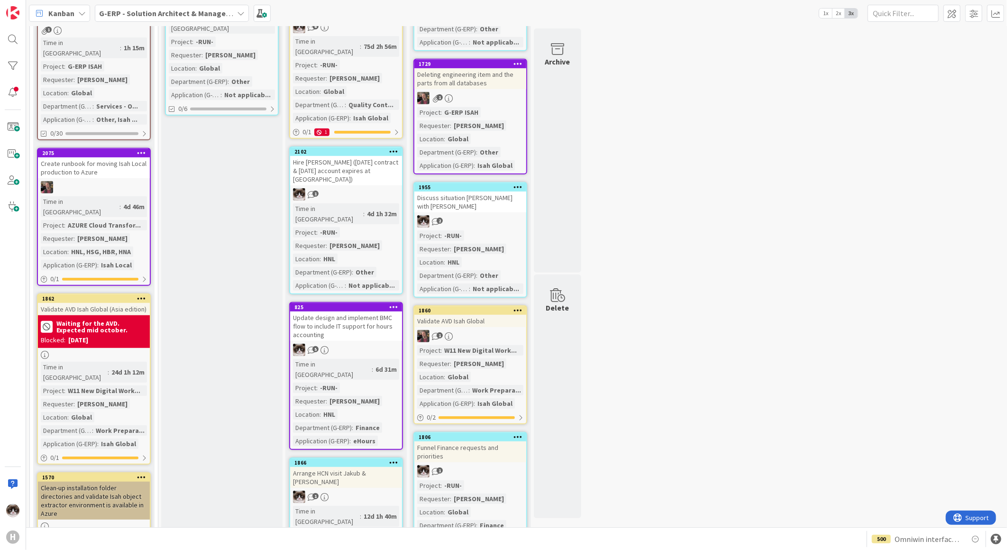
click at [370, 276] on div "Time in Column : 6d 31m Project : -RUN- Requester : Liza Glaubitz Location : HN…" at bounding box center [346, 402] width 106 height 87
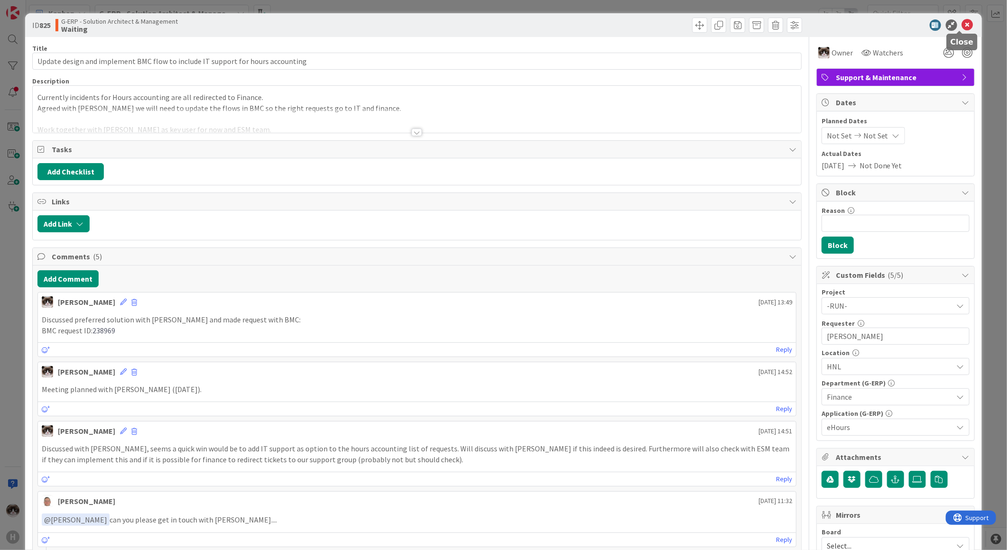
click at [636, 23] on icon at bounding box center [967, 24] width 11 height 11
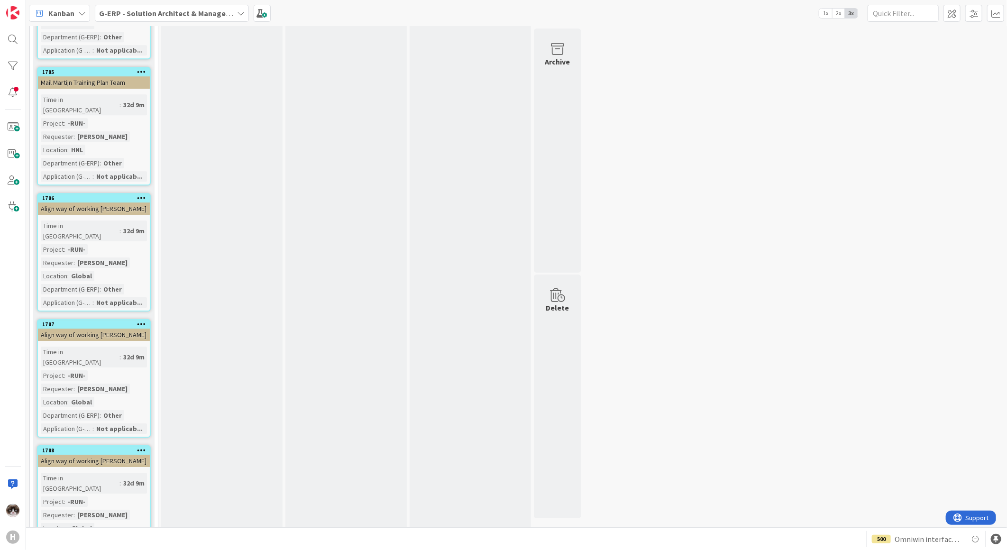
scroll to position [1806, 0]
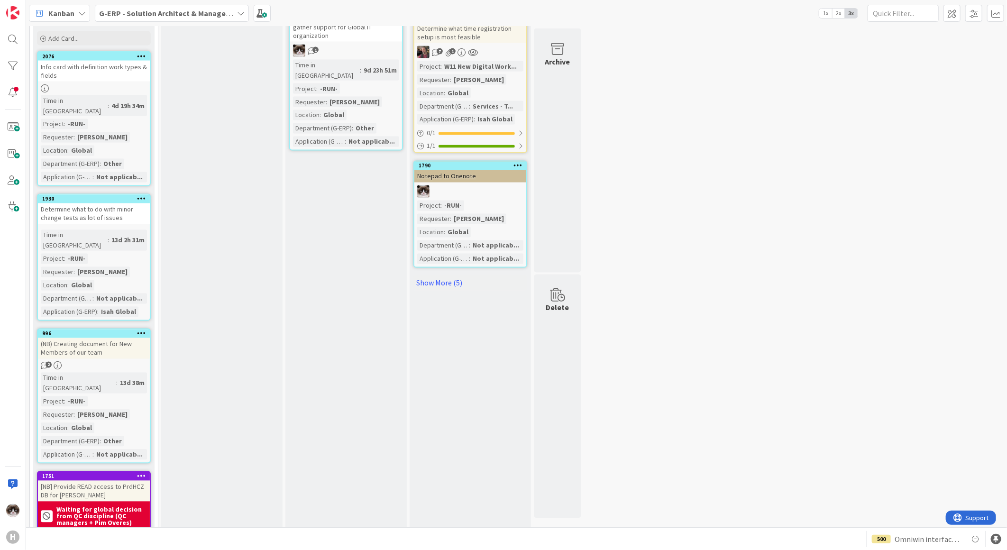
scroll to position [1096, 0]
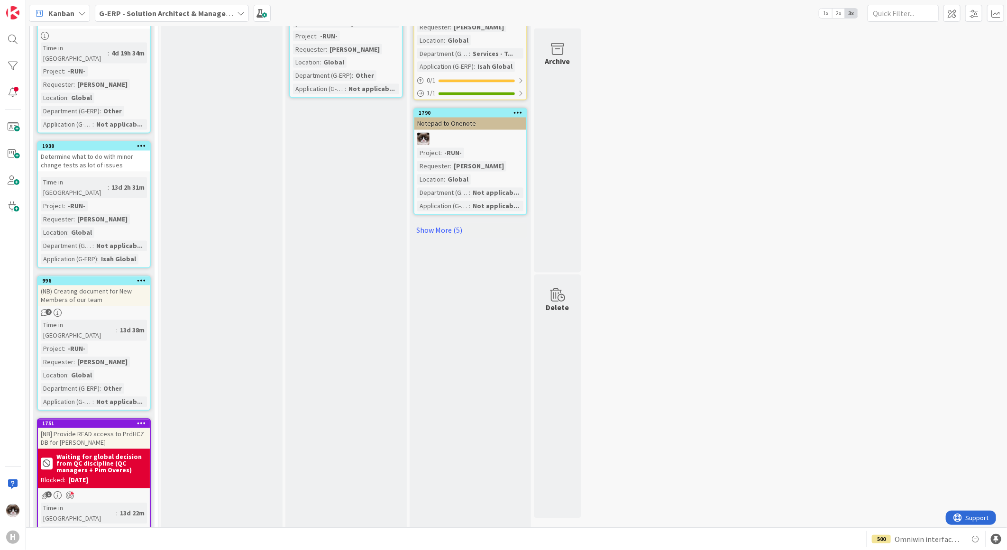
click at [73, 5] on div "Kanban" at bounding box center [59, 13] width 61 height 17
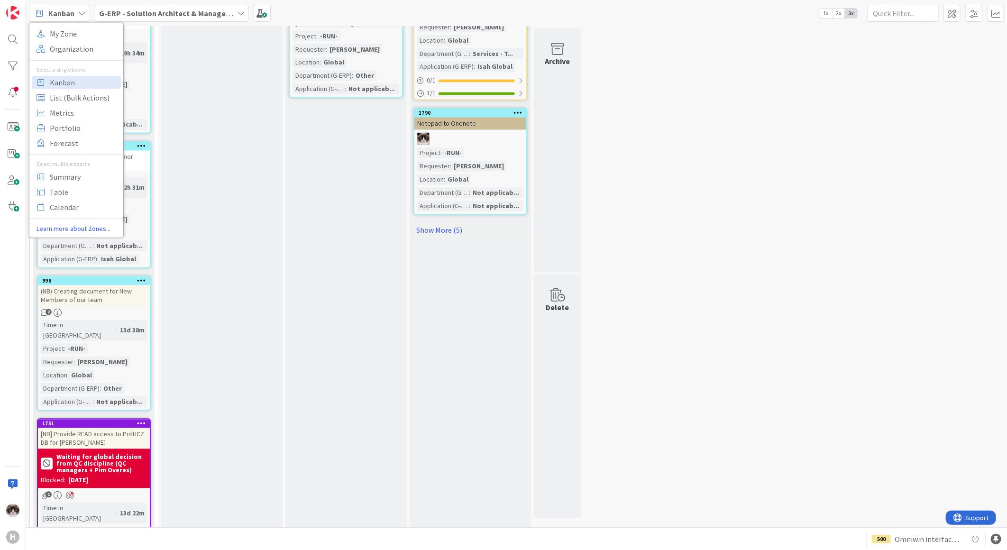
click at [73, 5] on div "Kanban" at bounding box center [59, 13] width 61 height 17
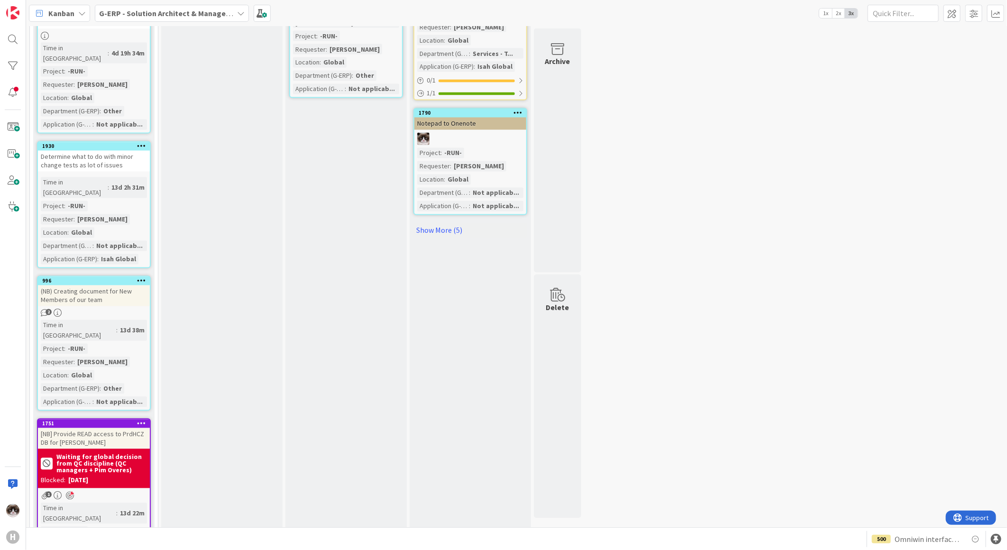
click at [73, 5] on div "Kanban" at bounding box center [59, 13] width 61 height 17
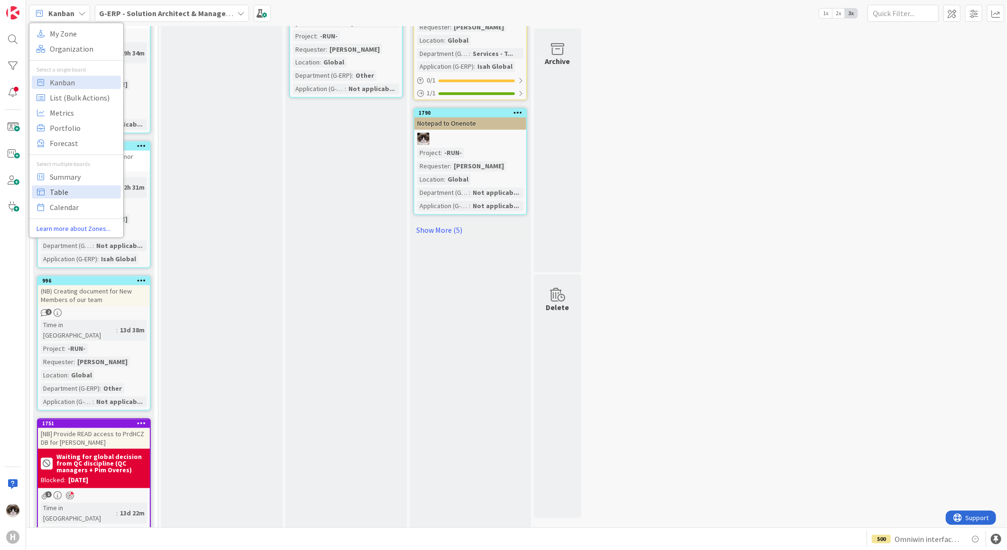
click at [87, 195] on span "Table" at bounding box center [84, 191] width 68 height 14
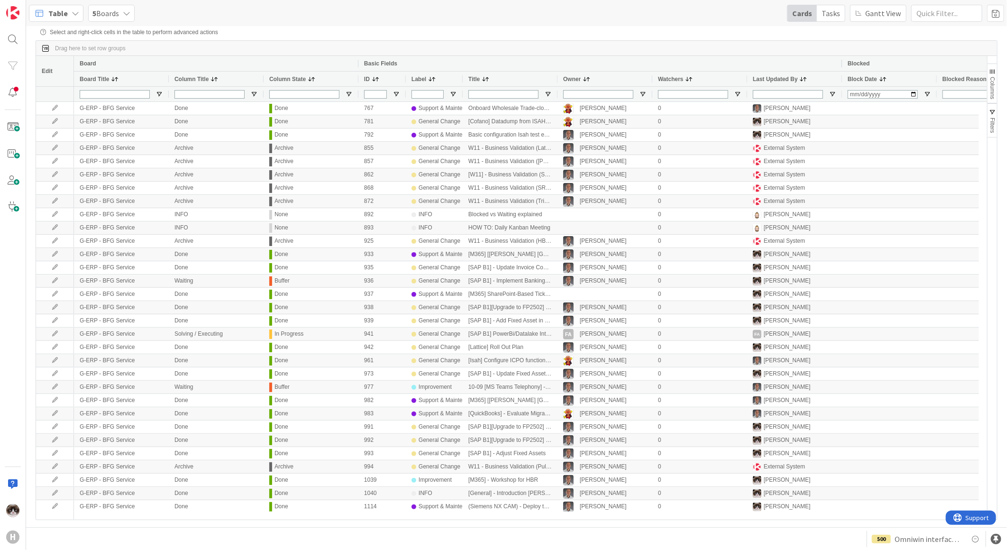
click at [636, 75] on span "button" at bounding box center [992, 72] width 8 height 8
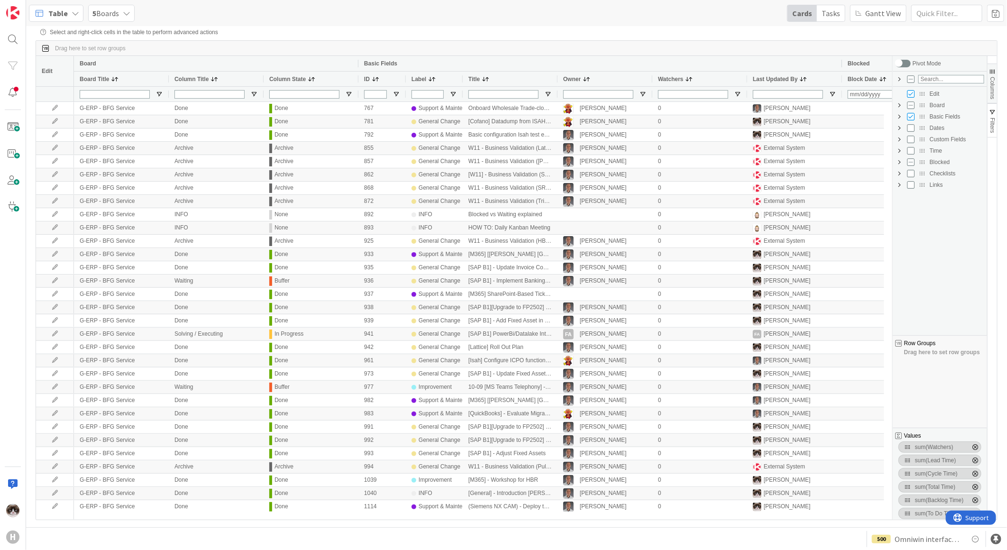
click at [636, 139] on span "Custom Fields Column Group" at bounding box center [899, 140] width 8 height 8
click at [636, 175] on input "Press SPACE to toggle visibility (hidden)" at bounding box center [920, 174] width 8 height 8
checkbox input "true"
checkbox input "false"
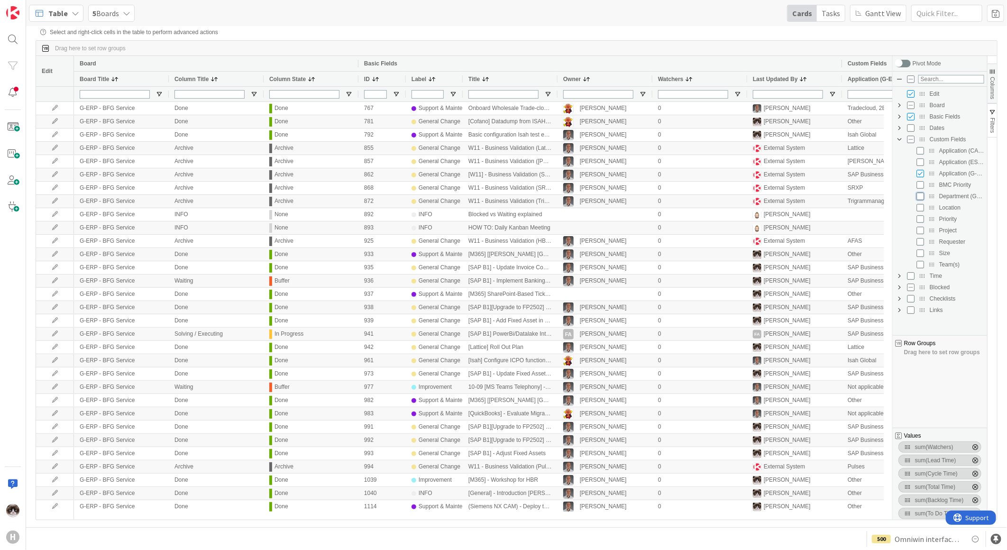
click at [636, 199] on input "Press SPACE to toggle visibility (hidden)" at bounding box center [920, 196] width 8 height 8
checkbox input "true"
click at [636, 211] on input "Press SPACE to toggle visibility (hidden)" at bounding box center [920, 208] width 8 height 8
checkbox input "true"
click at [636, 243] on input "Press SPACE to toggle visibility (hidden)" at bounding box center [920, 242] width 8 height 8
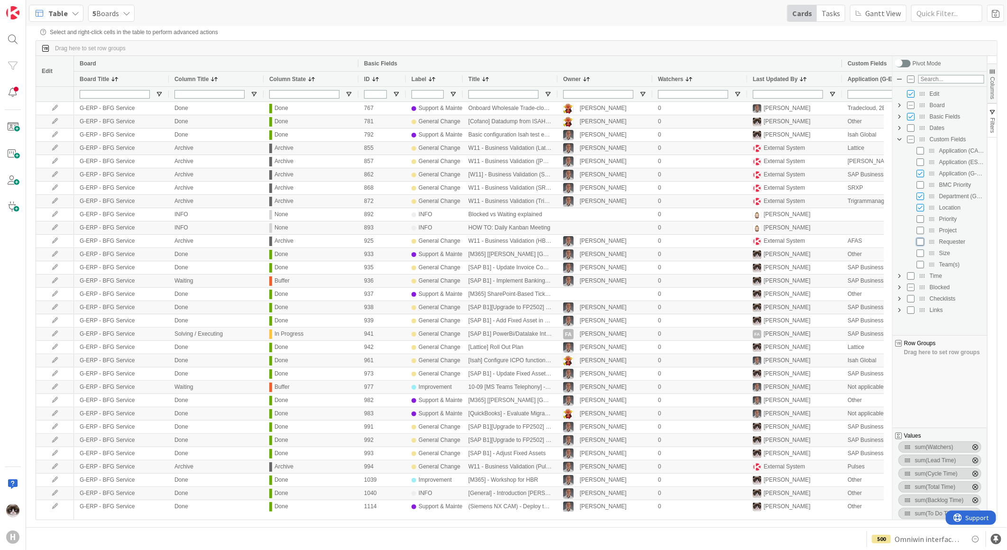
checkbox input "true"
click at [636, 88] on span "Columns" at bounding box center [992, 88] width 7 height 22
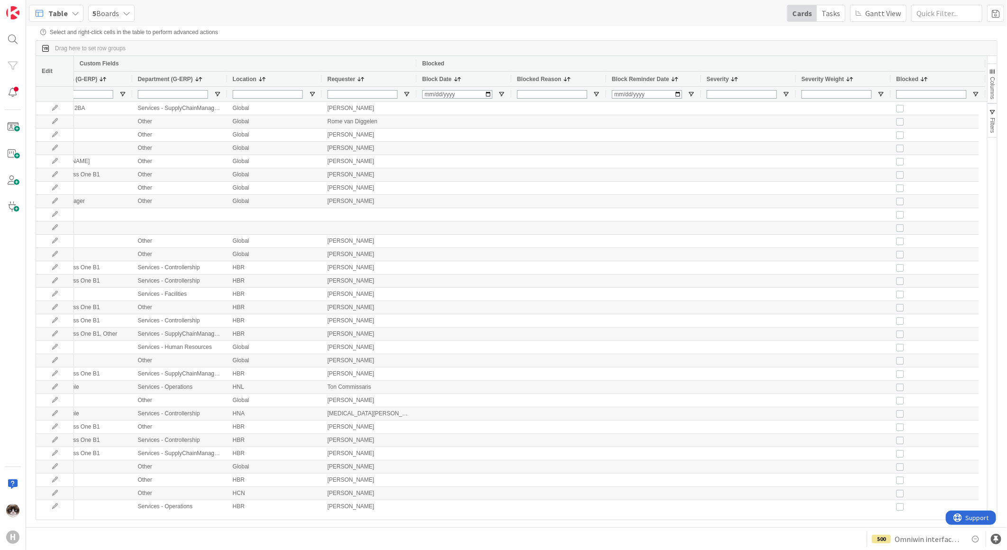
scroll to position [0, 811]
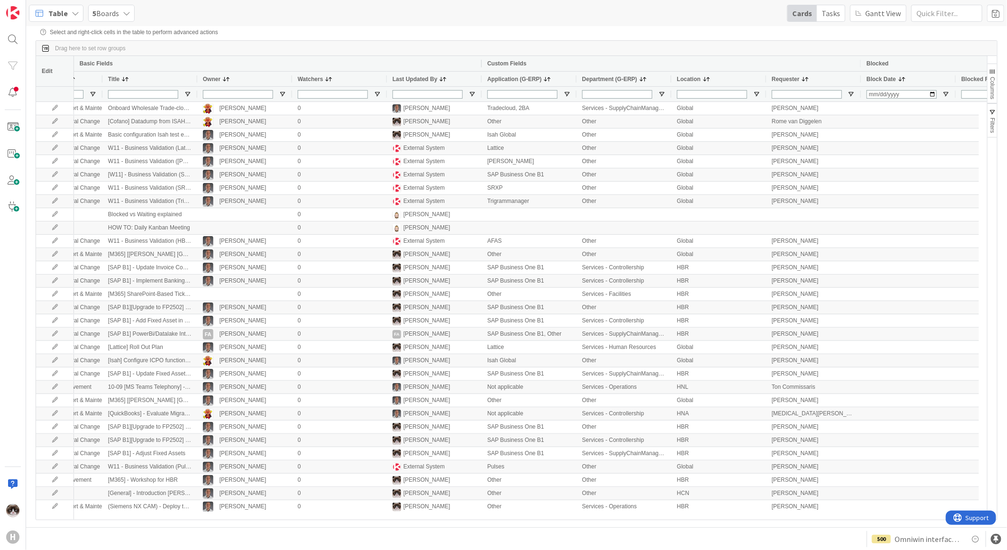
click at [542, 82] on span at bounding box center [546, 79] width 9 height 8
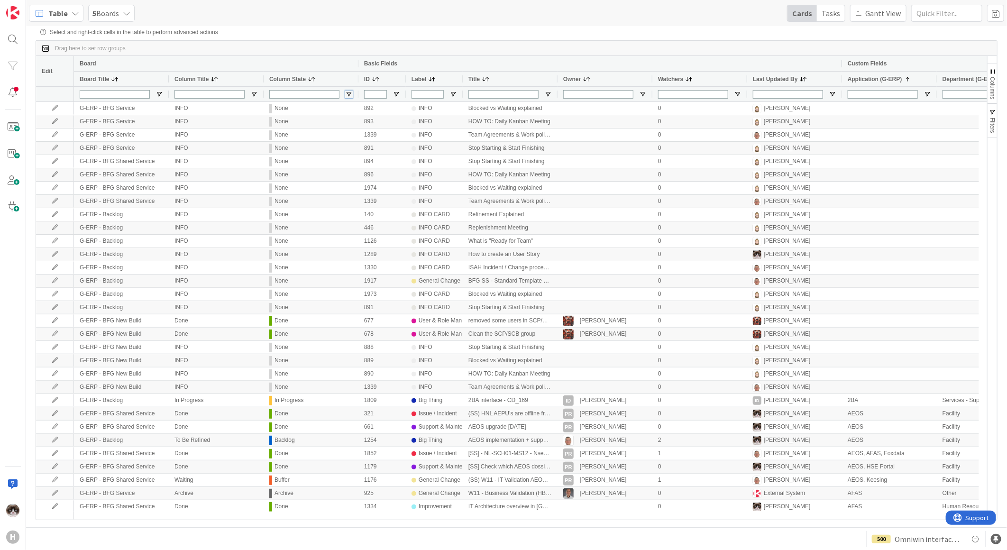
click at [352, 96] on span "Open Filter Menu" at bounding box center [349, 95] width 8 height 8
click at [349, 195] on input "Filter List" at bounding box center [350, 191] width 8 height 8
checkbox input "false"
type input "(6) Archive,Backlog,Buffer,Done,In Progress,Start"
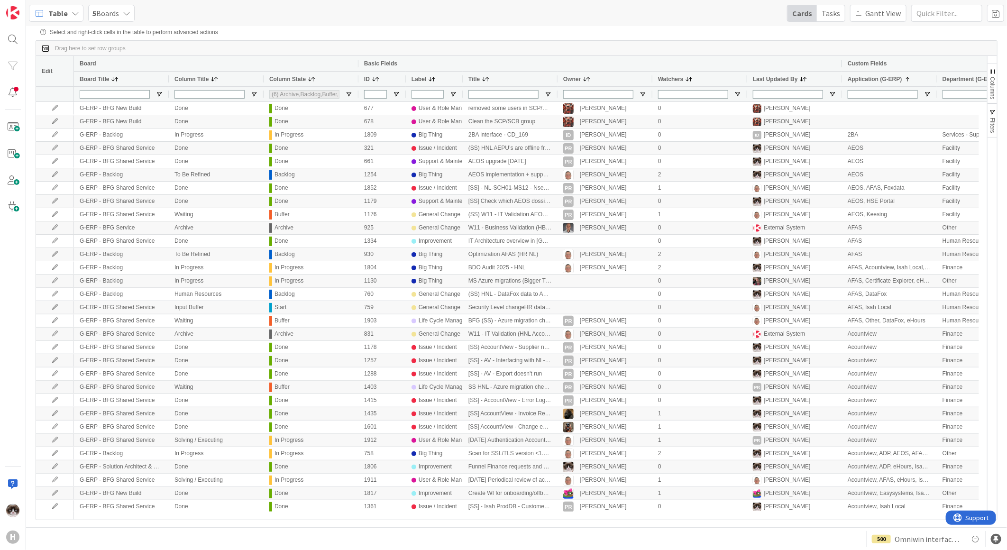
click at [588, 52] on div "Drag here to set row groups" at bounding box center [516, 48] width 961 height 15
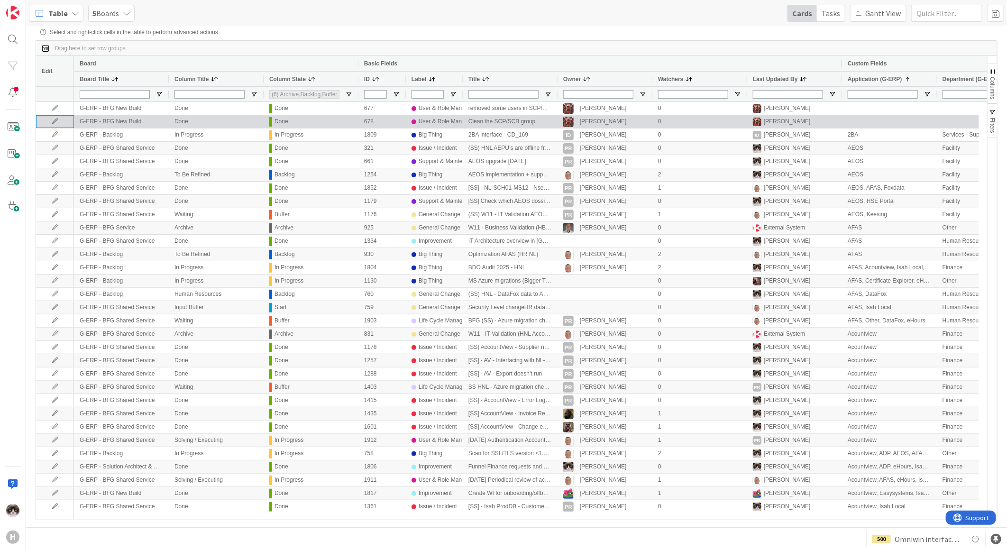
click at [59, 121] on icon at bounding box center [55, 122] width 14 height 6
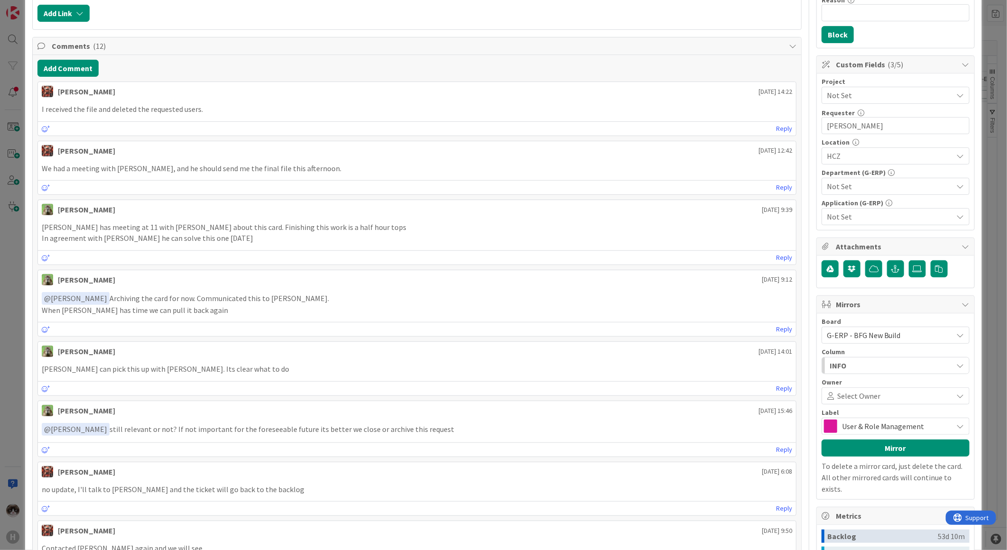
click at [636, 276] on div "INFO" at bounding box center [890, 365] width 126 height 15
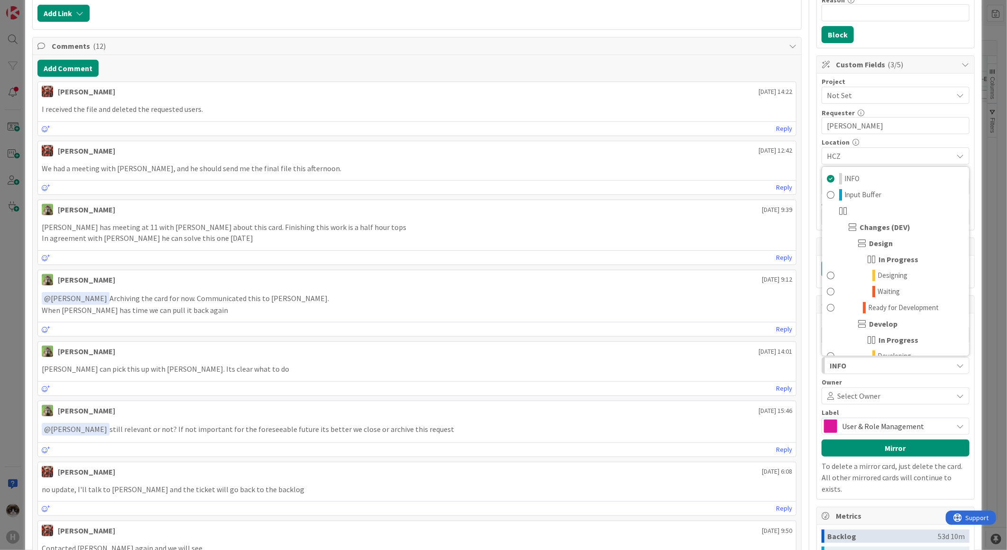
click at [636, 276] on div "INFO" at bounding box center [890, 365] width 126 height 15
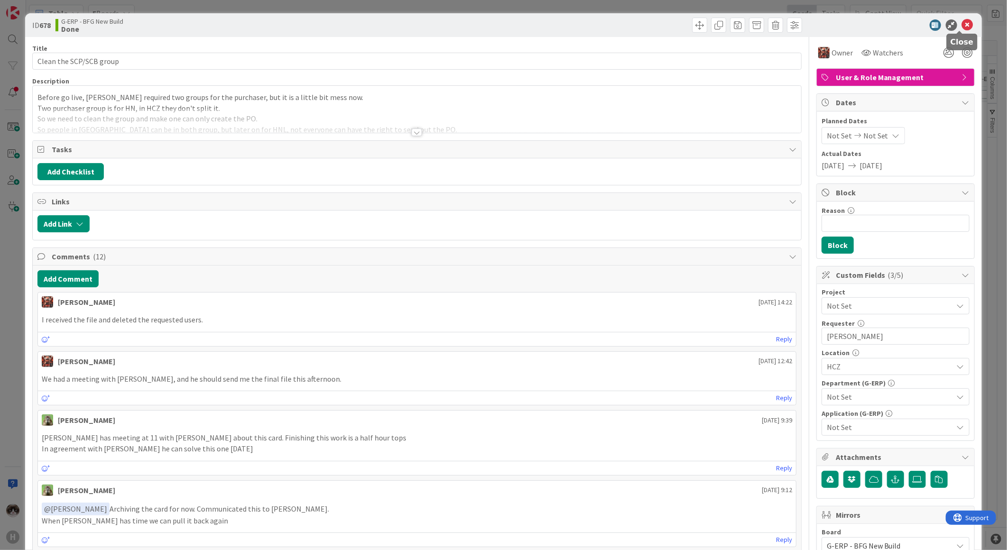
click at [636, 22] on icon at bounding box center [967, 24] width 11 height 11
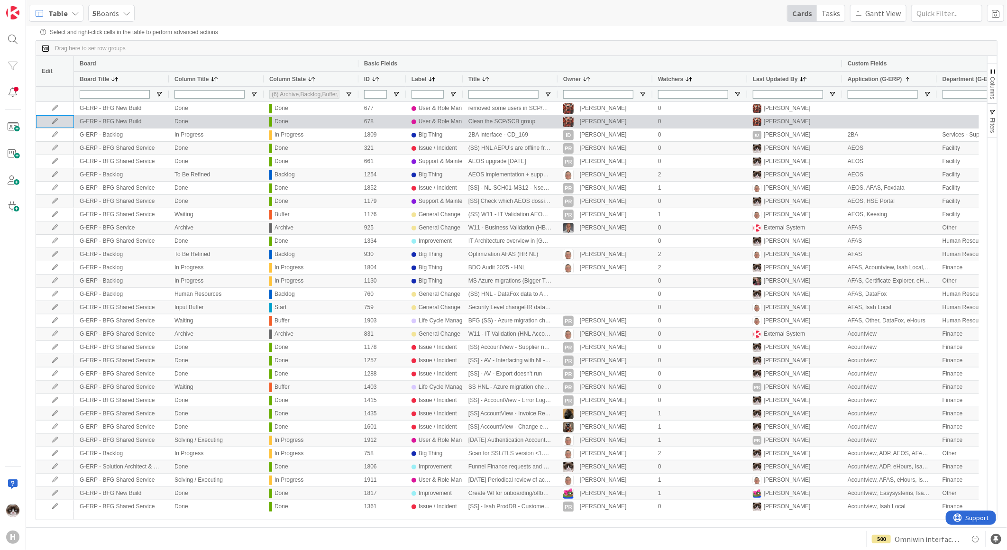
click at [57, 121] on icon at bounding box center [55, 122] width 14 height 6
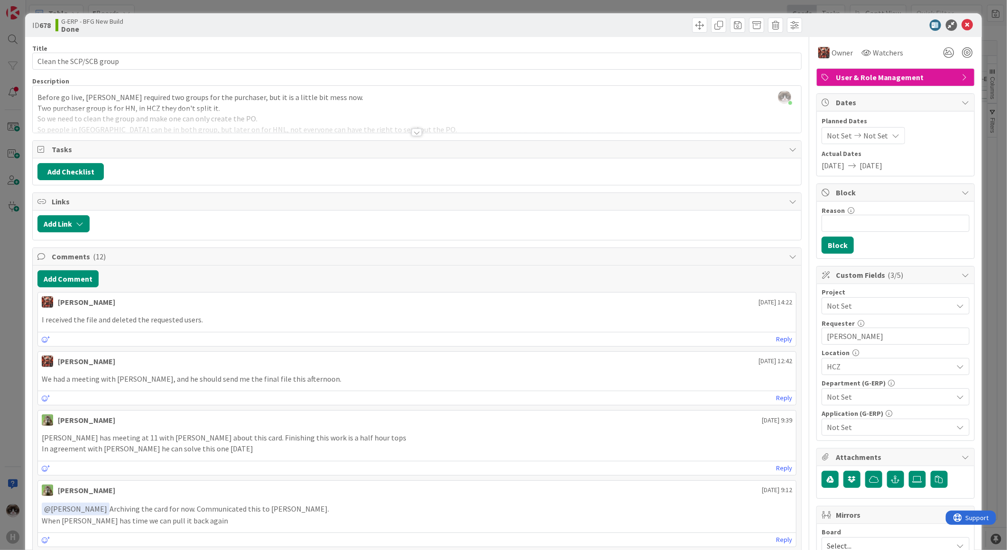
click at [636, 276] on span "Not Set" at bounding box center [887, 305] width 121 height 13
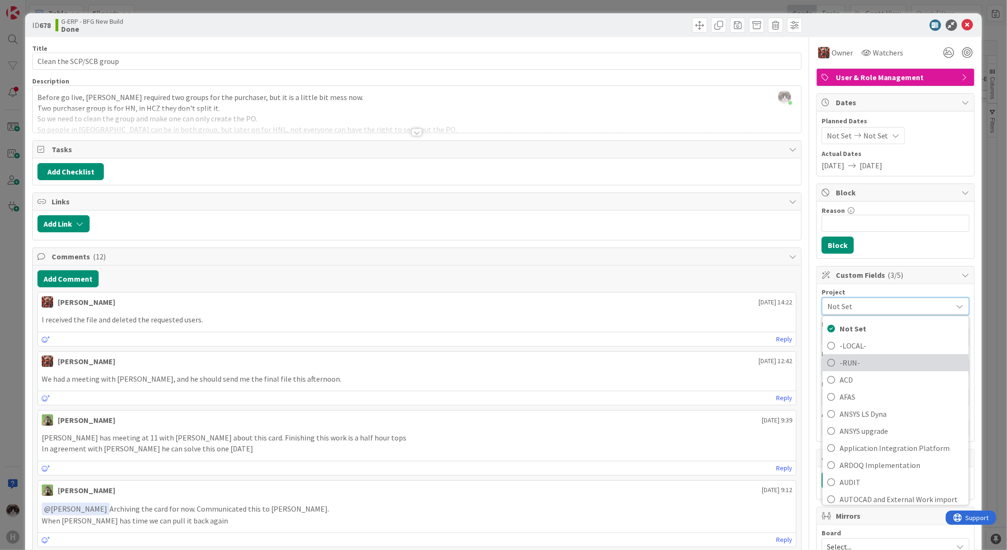
drag, startPoint x: 859, startPoint y: 366, endPoint x: 877, endPoint y: 359, distance: 18.9
click at [636, 276] on span "-RUN-" at bounding box center [902, 363] width 124 height 14
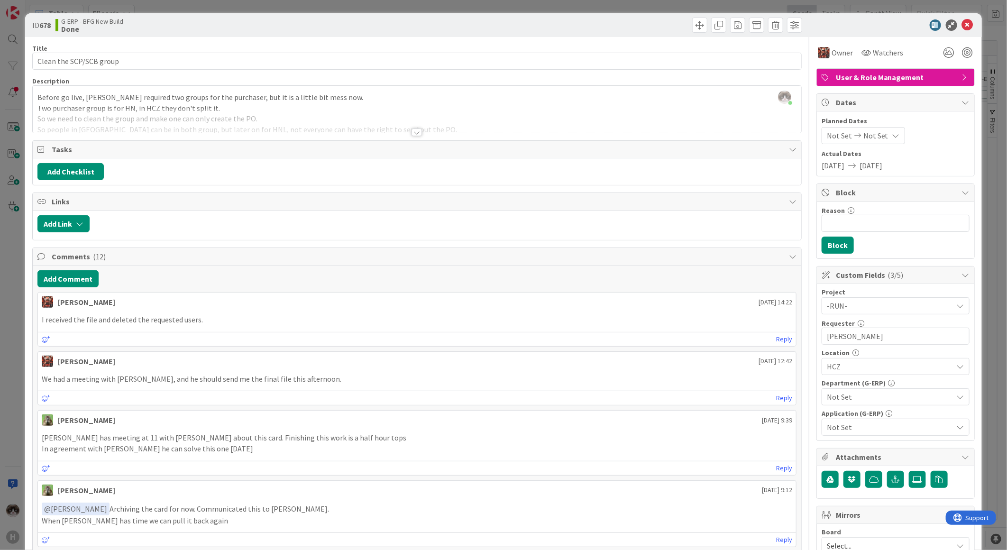
click at [636, 276] on span "Not Set" at bounding box center [890, 396] width 126 height 11
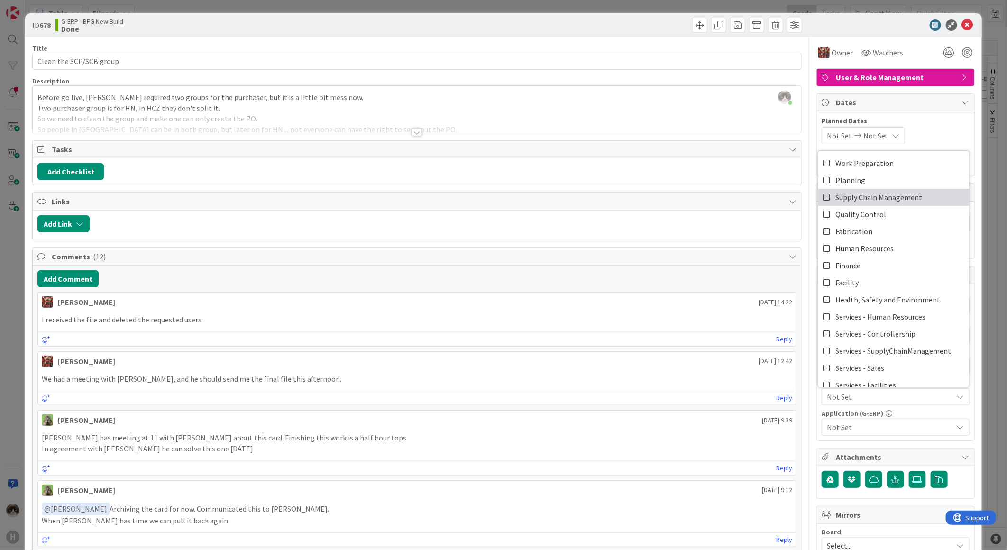
click at [636, 201] on span "Supply Chain Management" at bounding box center [878, 197] width 87 height 14
click at [636, 276] on span "Not Set" at bounding box center [890, 426] width 126 height 11
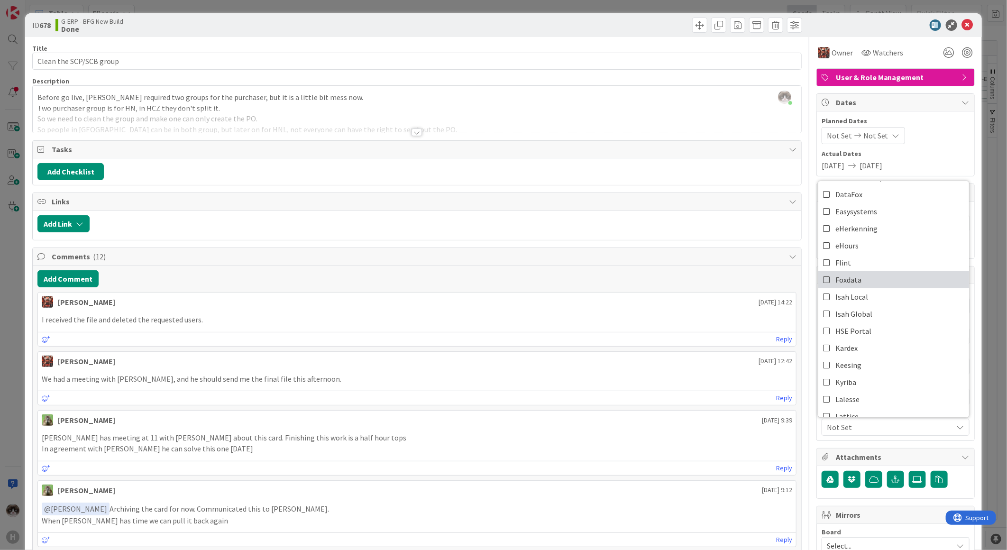
scroll to position [158, 0]
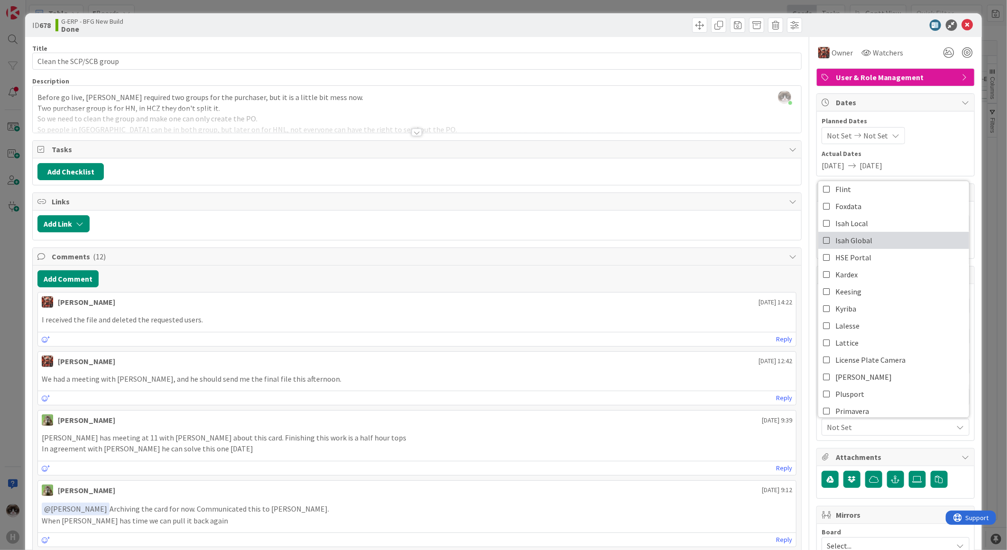
click at [636, 244] on link "Isah Global" at bounding box center [893, 240] width 151 height 17
click at [636, 24] on icon at bounding box center [967, 24] width 11 height 11
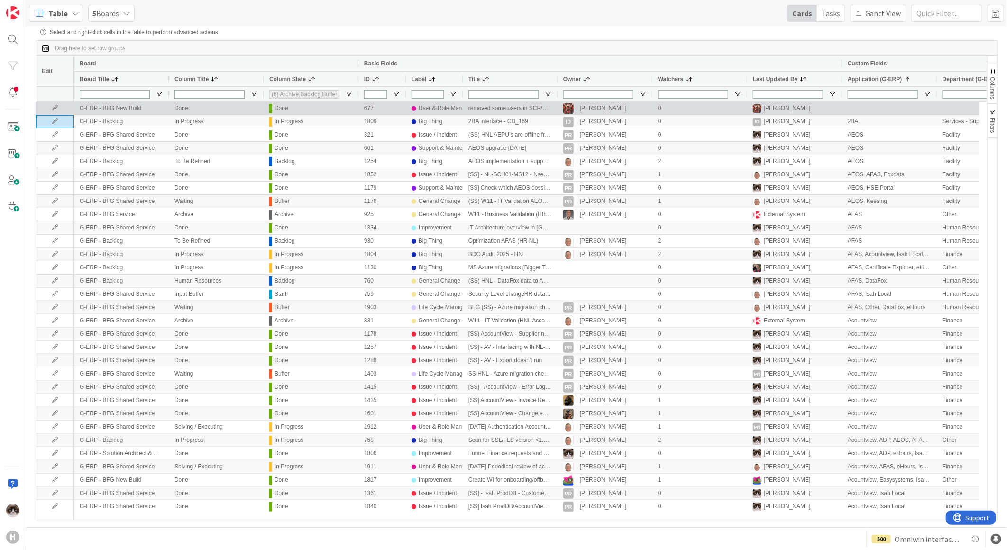
click at [57, 108] on icon at bounding box center [55, 108] width 14 height 6
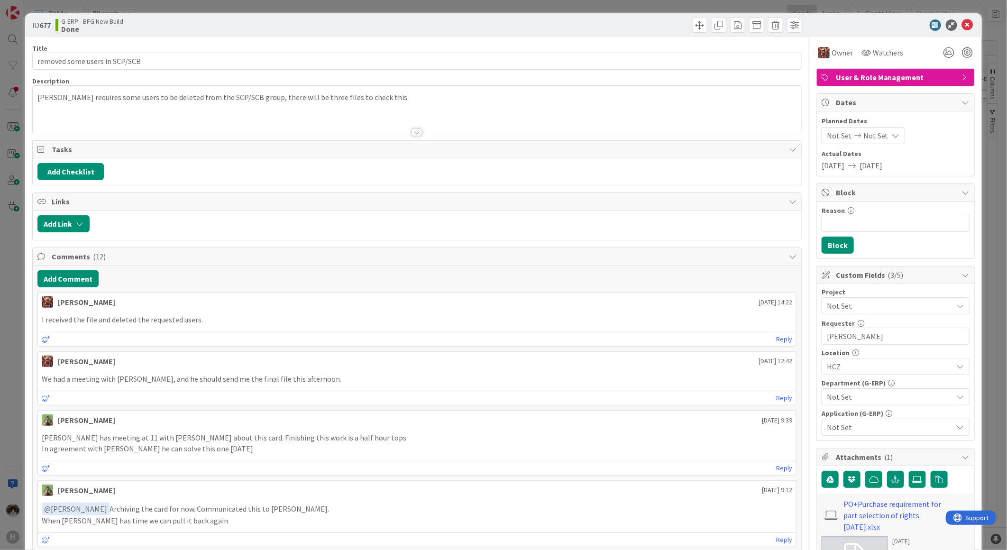
click at [636, 276] on span "Not Set" at bounding box center [887, 305] width 121 height 13
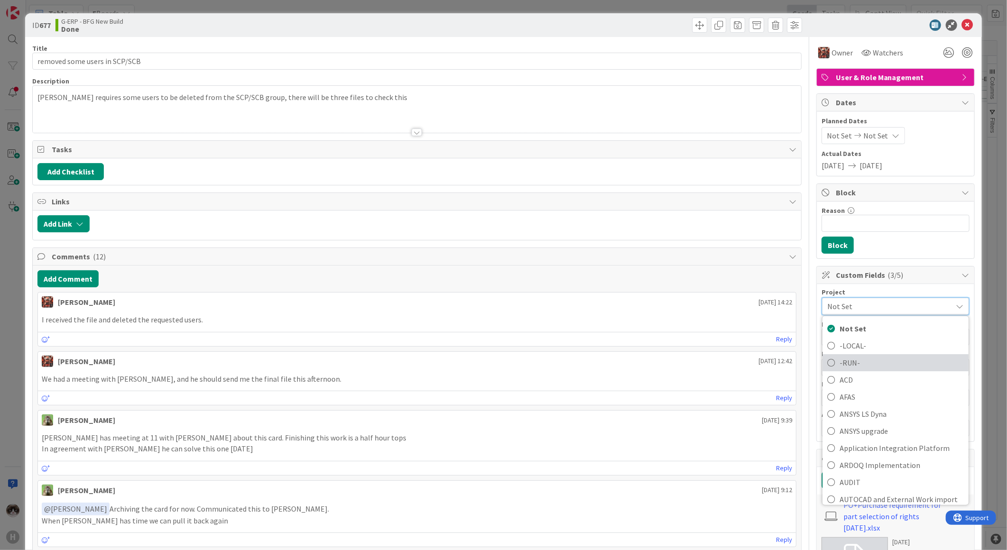
click at [636, 276] on span "-RUN-" at bounding box center [902, 363] width 124 height 14
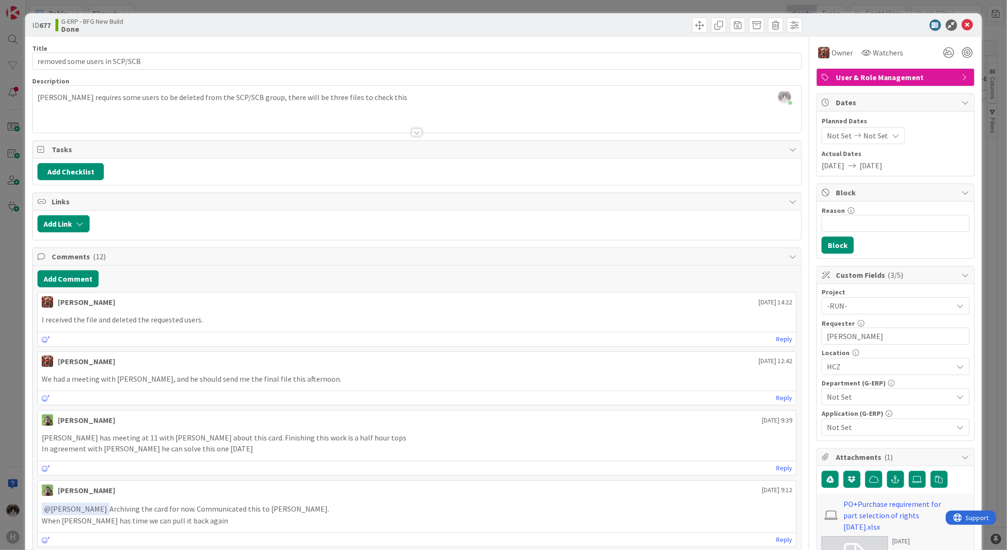
click at [636, 276] on span "Not Set" at bounding box center [890, 396] width 126 height 11
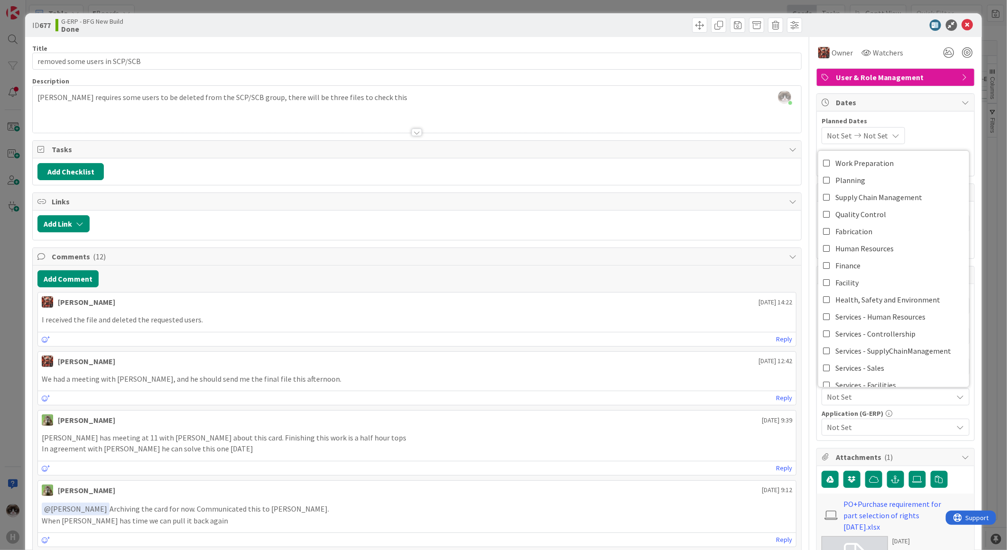
click at [636, 276] on span "Not Set" at bounding box center [890, 396] width 126 height 11
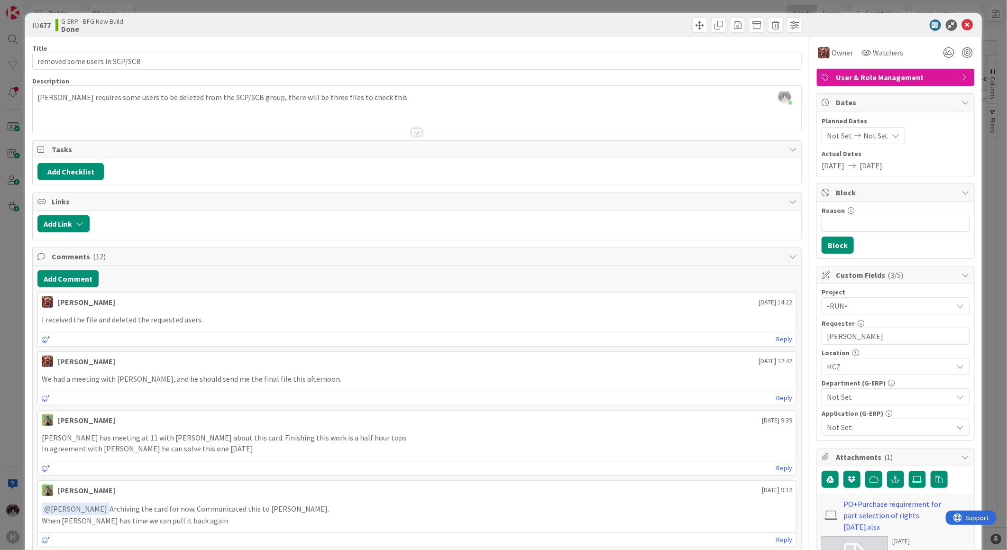
click at [636, 276] on span "Not Set" at bounding box center [890, 396] width 126 height 11
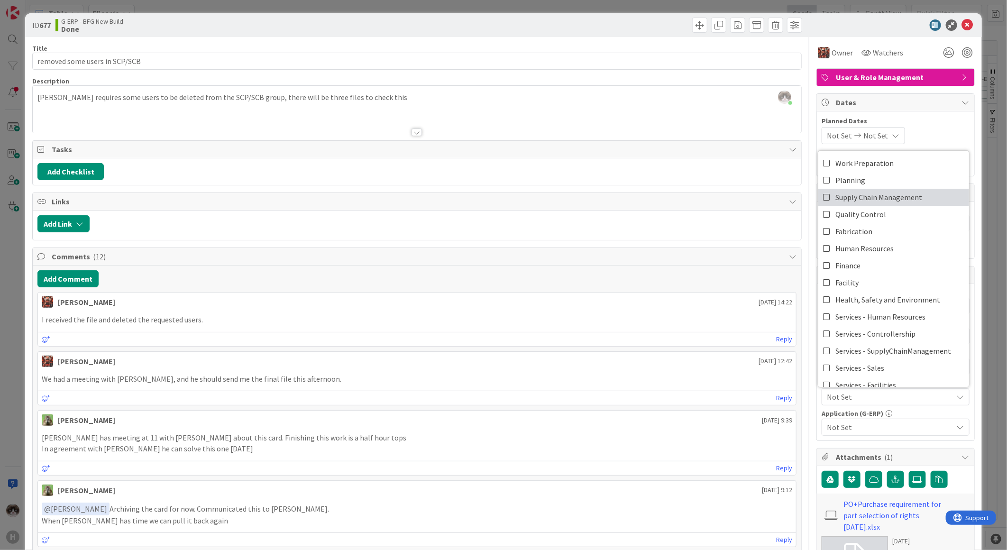
click at [636, 198] on span "Supply Chain Management" at bounding box center [878, 197] width 87 height 14
click at [636, 276] on span "Not Set" at bounding box center [890, 426] width 126 height 11
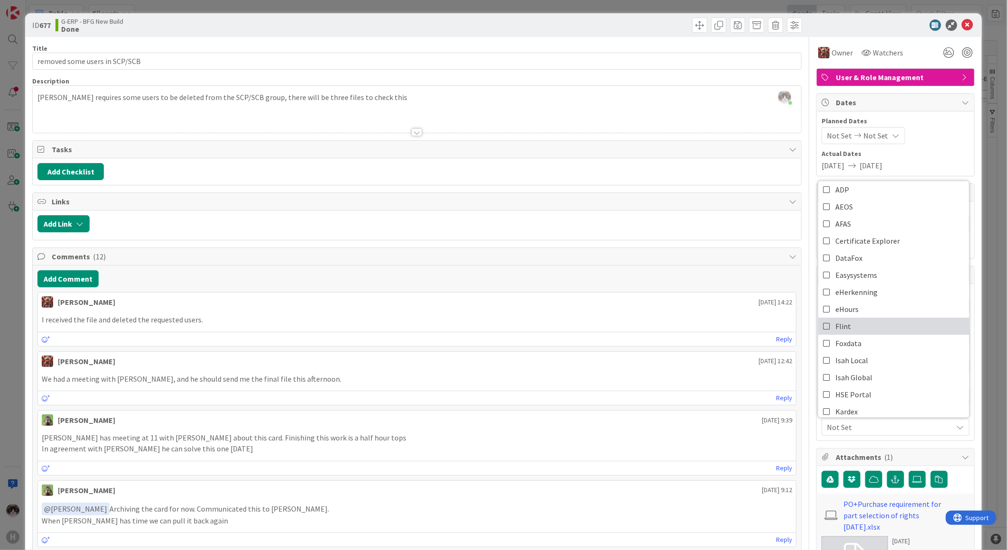
scroll to position [53, 0]
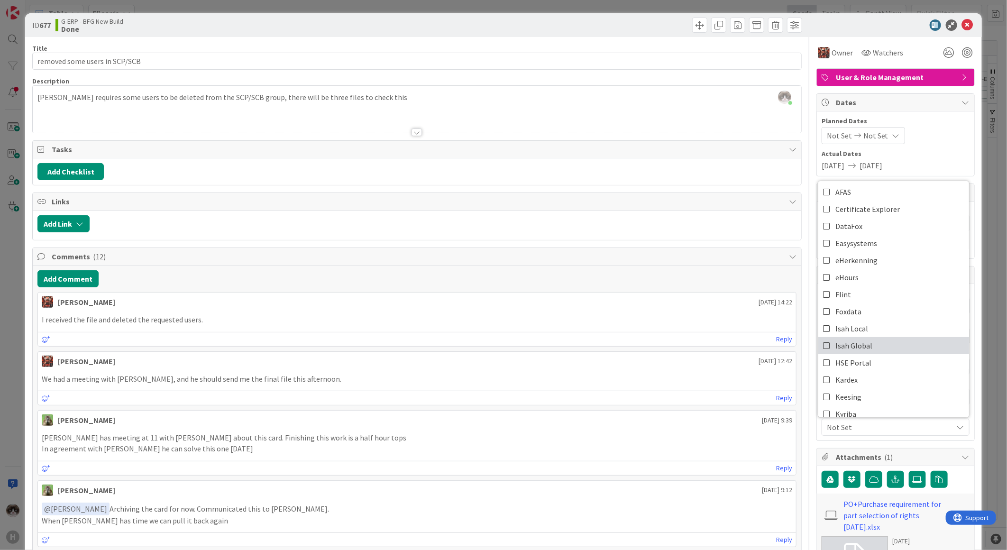
click at [636, 276] on link "Isah Global" at bounding box center [893, 345] width 151 height 17
click at [636, 276] on span "Isah Global" at bounding box center [890, 426] width 126 height 11
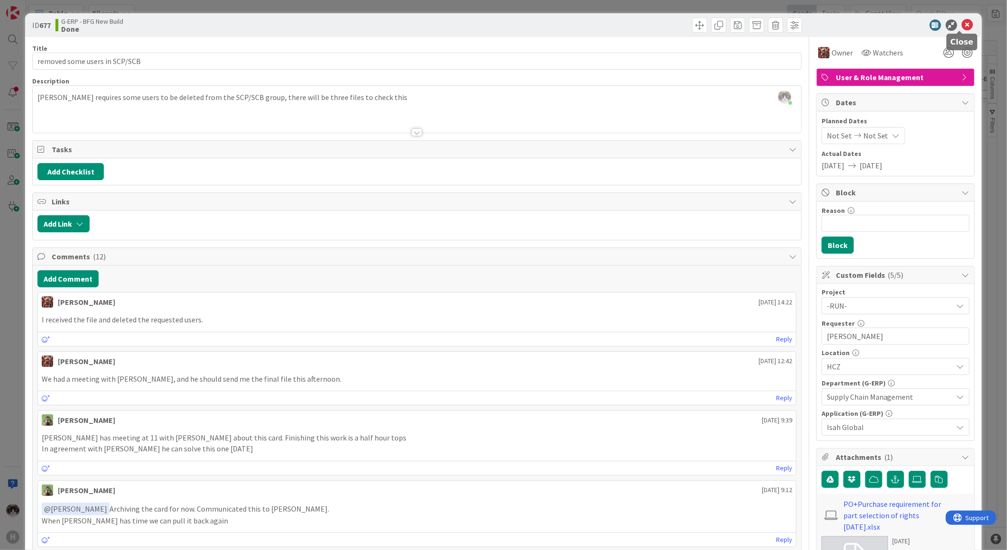
click at [636, 26] on icon at bounding box center [967, 24] width 11 height 11
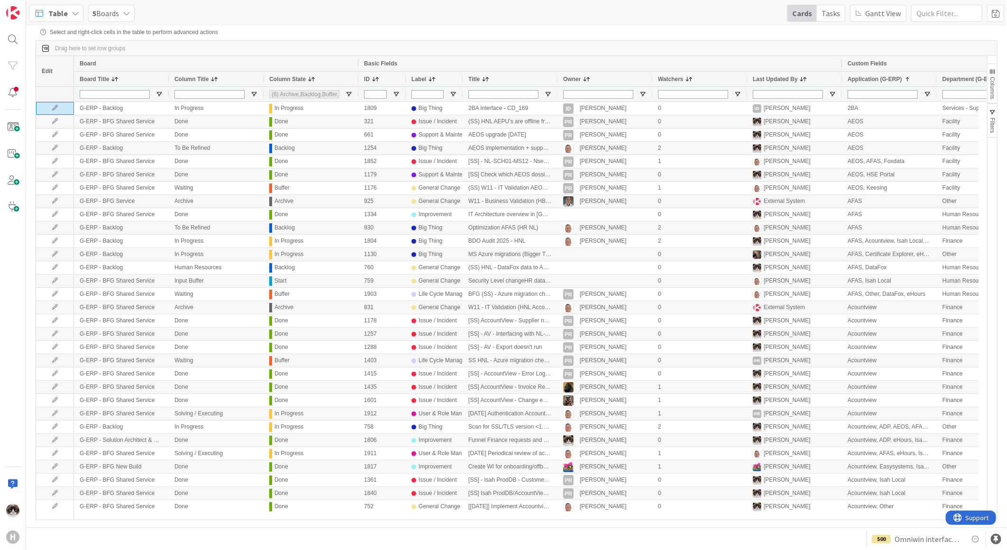
click at [636, 80] on div "Last Updated By" at bounding box center [790, 79] width 74 height 10
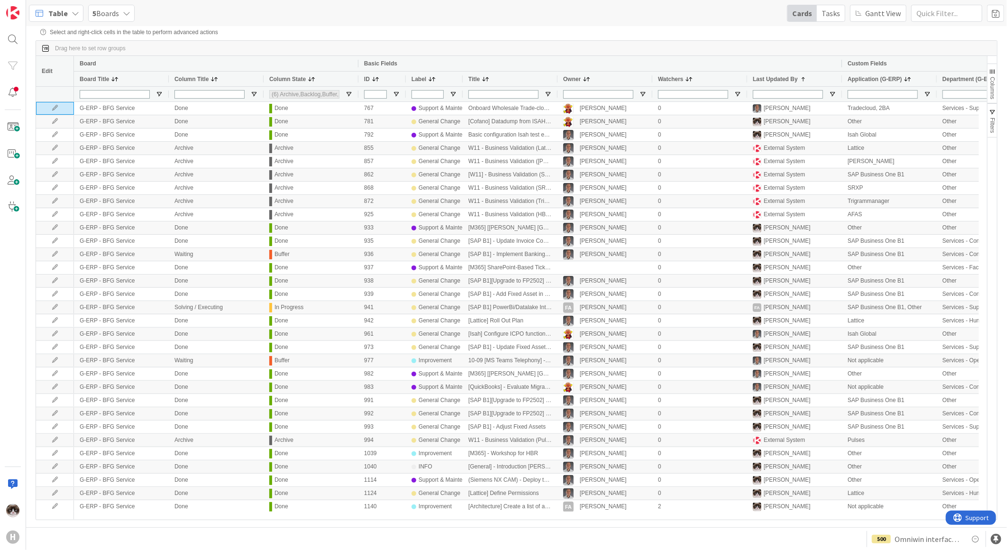
click at [636, 80] on div "Last Updated By 1" at bounding box center [790, 79] width 74 height 10
click at [636, 79] on span at bounding box center [804, 79] width 8 height 8
click at [636, 77] on div "Application (G-ERP)" at bounding box center [885, 79] width 74 height 10
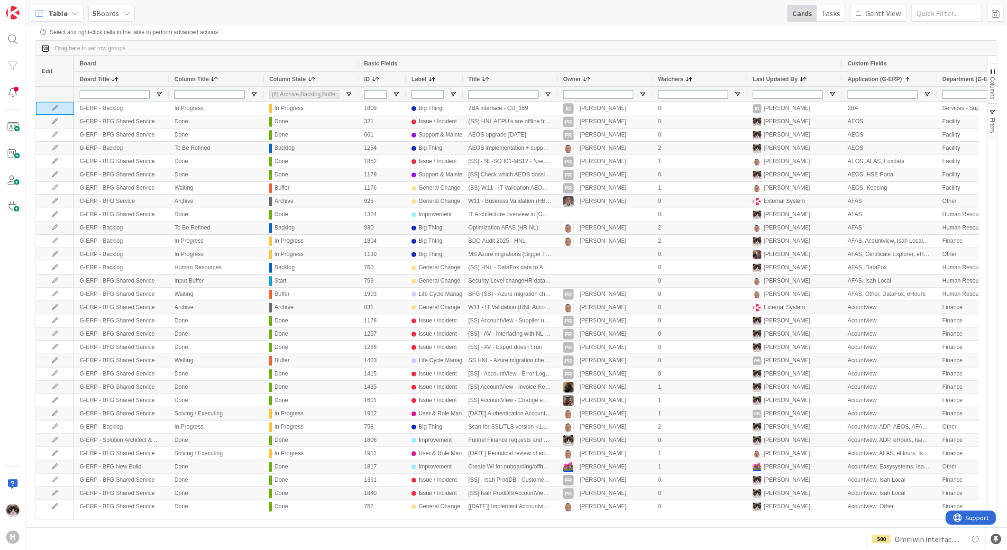
click at [636, 77] on div "Application (G-ERP) 1" at bounding box center [885, 79] width 74 height 10
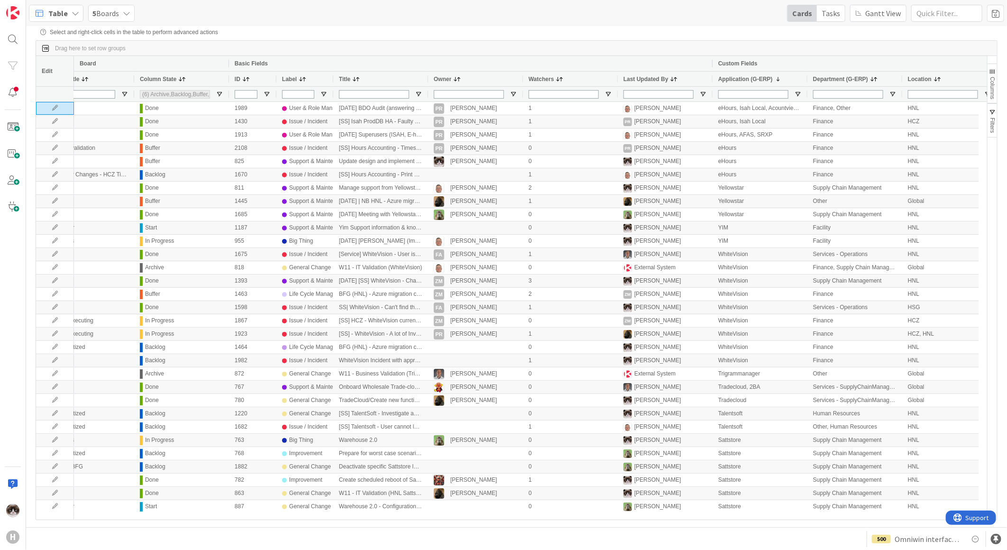
scroll to position [0, 193]
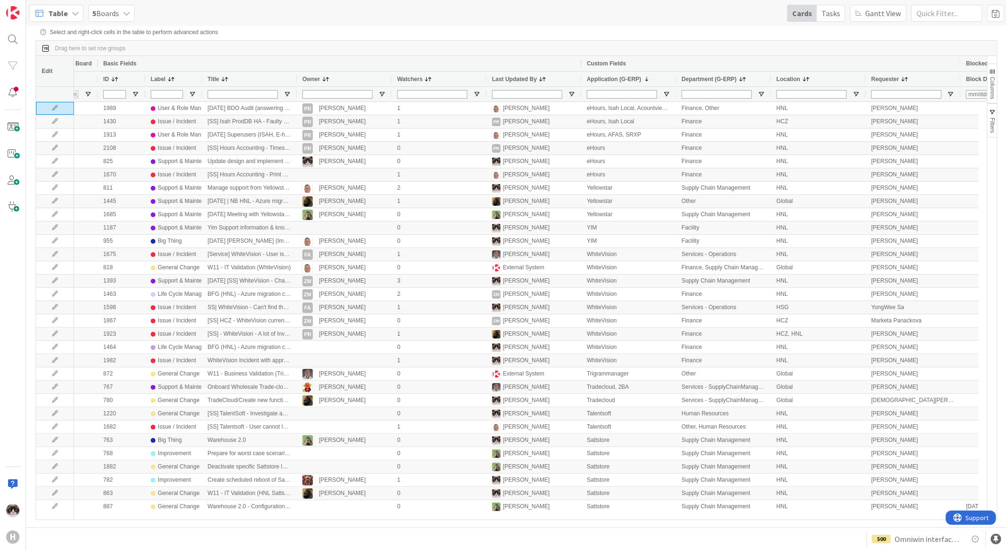
click at [636, 76] on div "Department (G-ERP)" at bounding box center [719, 79] width 74 height 10
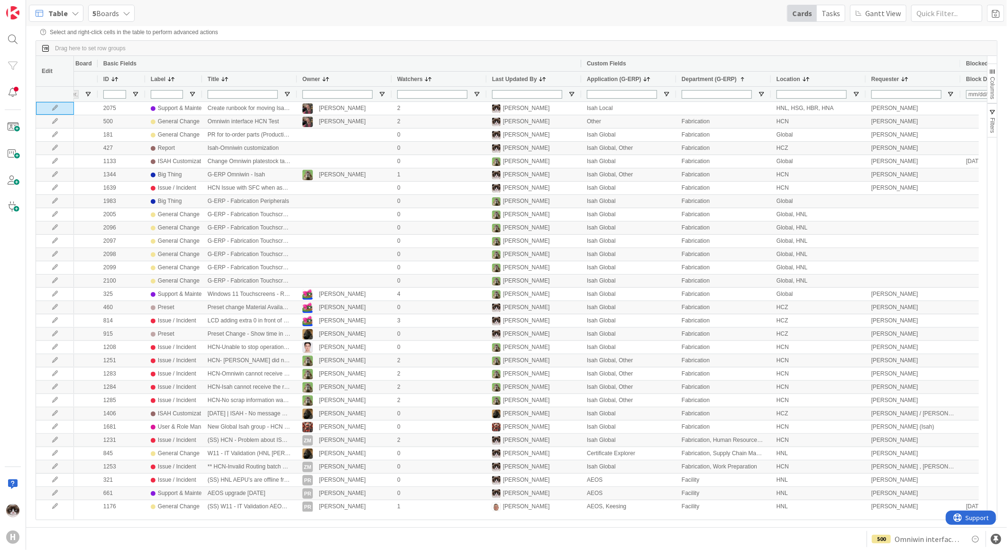
click at [636, 76] on div "Department (G-ERP) 1" at bounding box center [719, 79] width 74 height 10
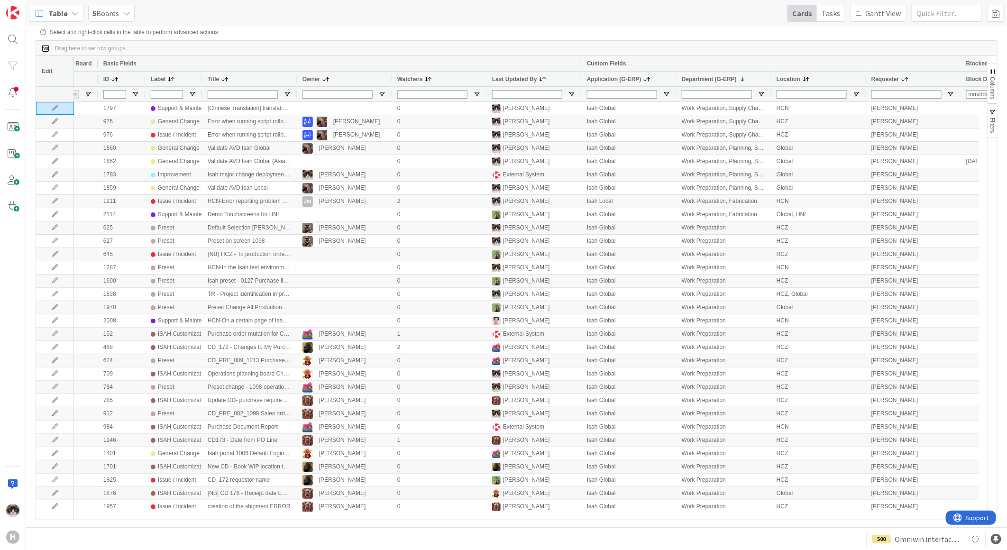
click at [636, 76] on div "Department (G-ERP) 1" at bounding box center [719, 79] width 74 height 10
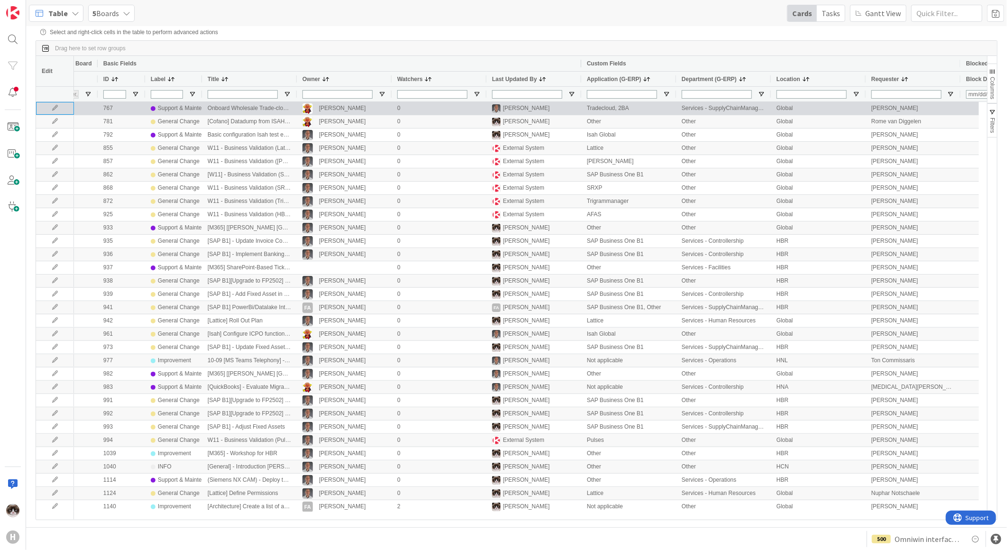
click at [55, 111] on icon at bounding box center [55, 108] width 14 height 6
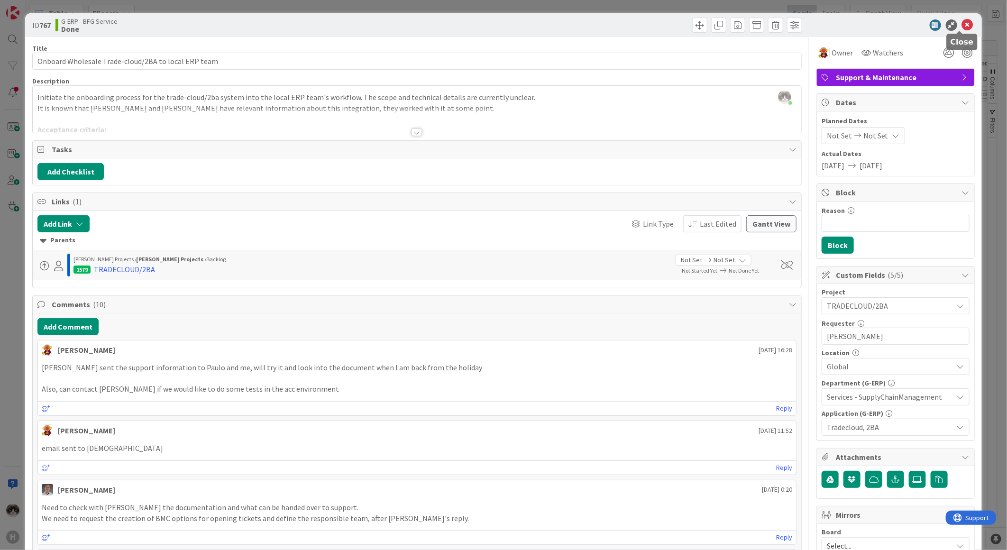
click at [636, 22] on icon at bounding box center [967, 24] width 11 height 11
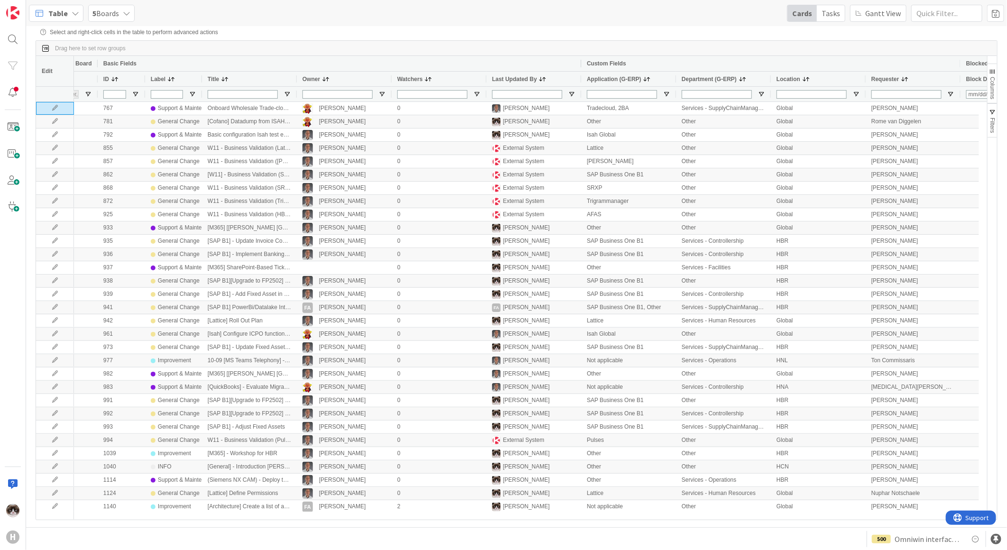
click at [636, 79] on div "Application (G-ERP)" at bounding box center [624, 79] width 74 height 10
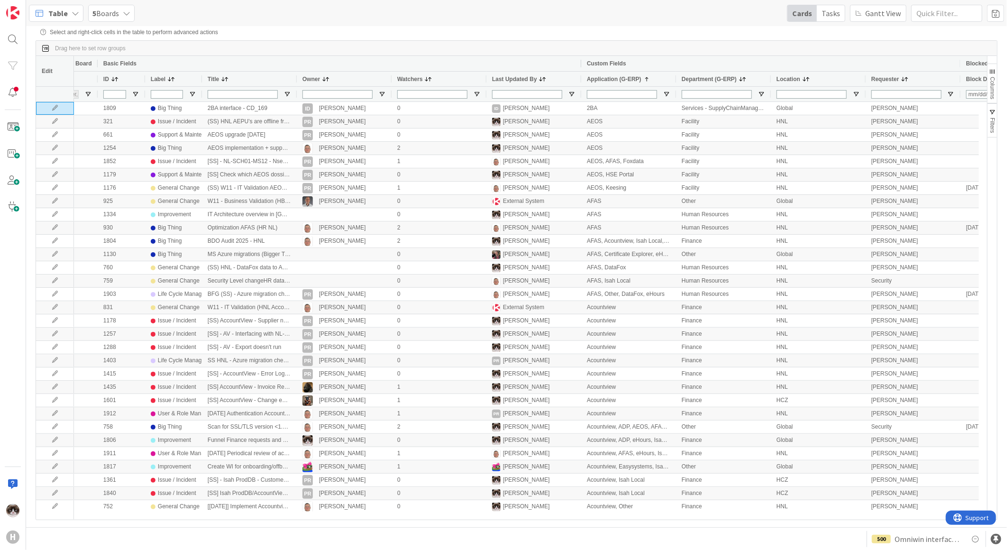
click at [636, 79] on div "Application (G-ERP) 1" at bounding box center [624, 79] width 74 height 10
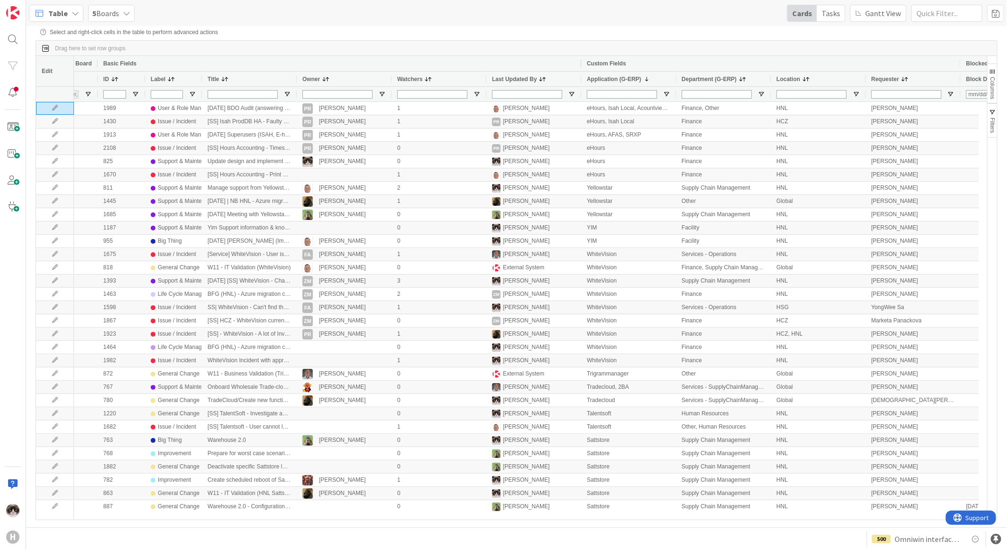
click at [636, 78] on span at bounding box center [743, 79] width 8 height 8
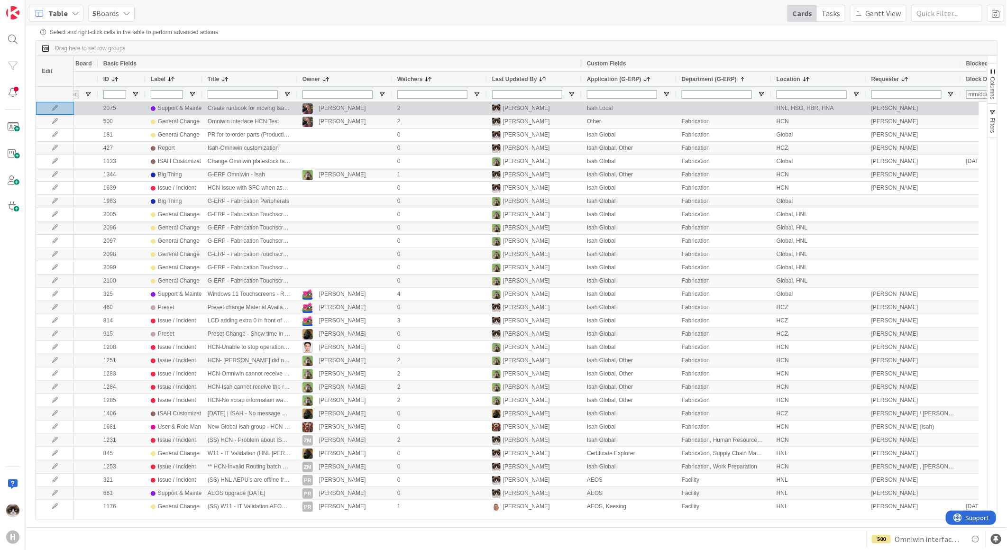
click at [50, 110] on icon at bounding box center [55, 108] width 14 height 6
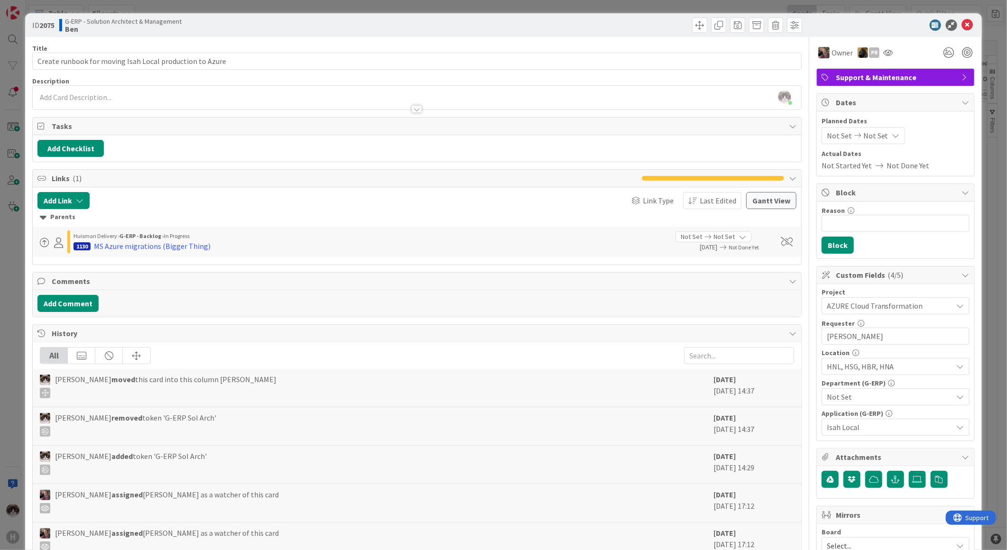
click at [636, 276] on span "Not Set" at bounding box center [890, 396] width 126 height 11
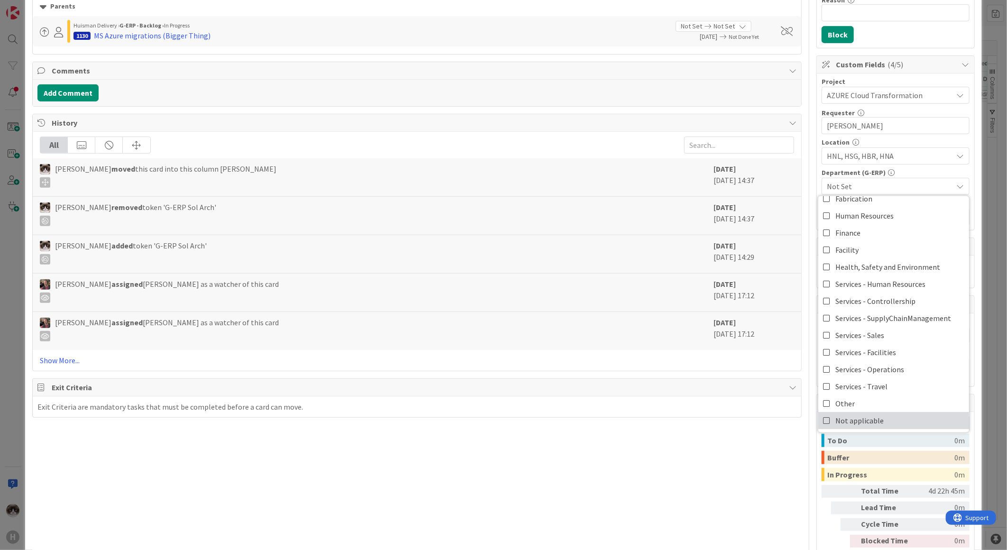
drag, startPoint x: 864, startPoint y: 420, endPoint x: 753, endPoint y: 462, distance: 118.5
click at [636, 276] on span "Not applicable" at bounding box center [859, 420] width 48 height 14
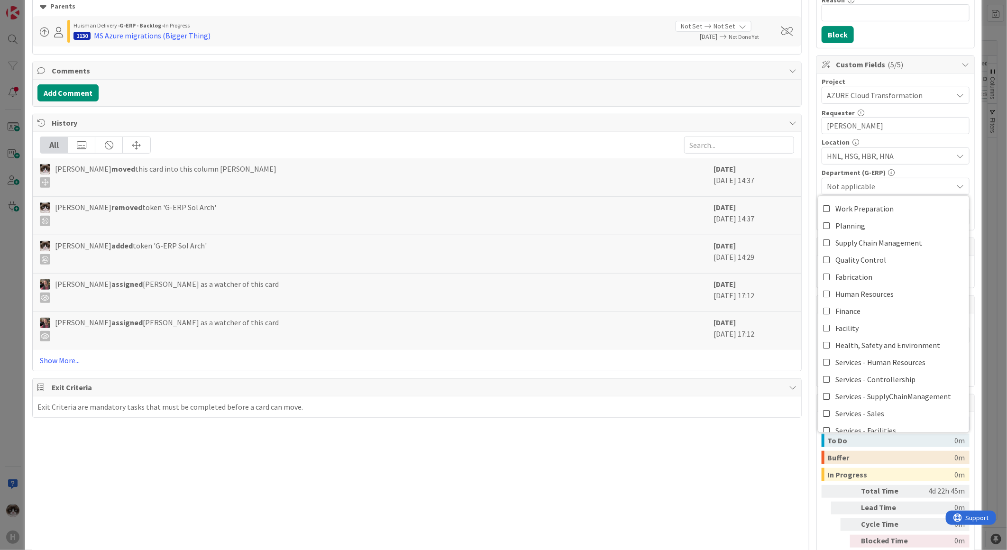
click at [636, 276] on div "Title 56 / 128 Create runbook for moving Isah Local production to Azure Descrip…" at bounding box center [416, 199] width 769 height 747
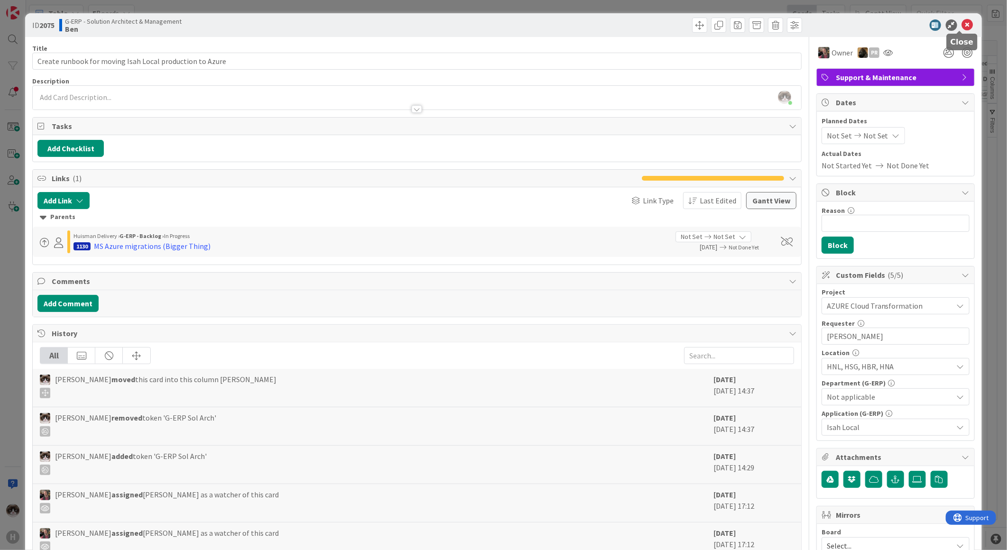
click at [636, 24] on icon at bounding box center [967, 24] width 11 height 11
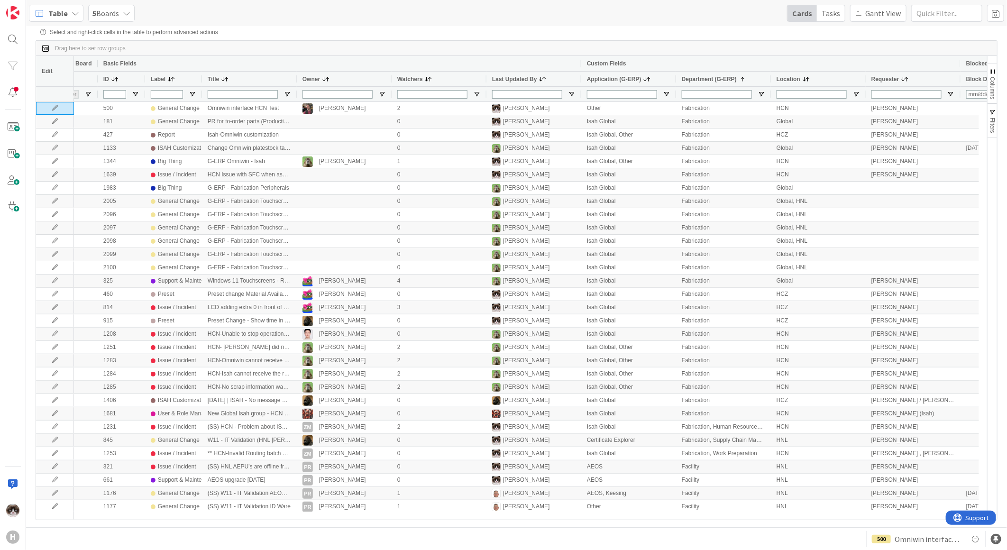
click at [636, 82] on div "Department (G-ERP) 1" at bounding box center [719, 79] width 74 height 10
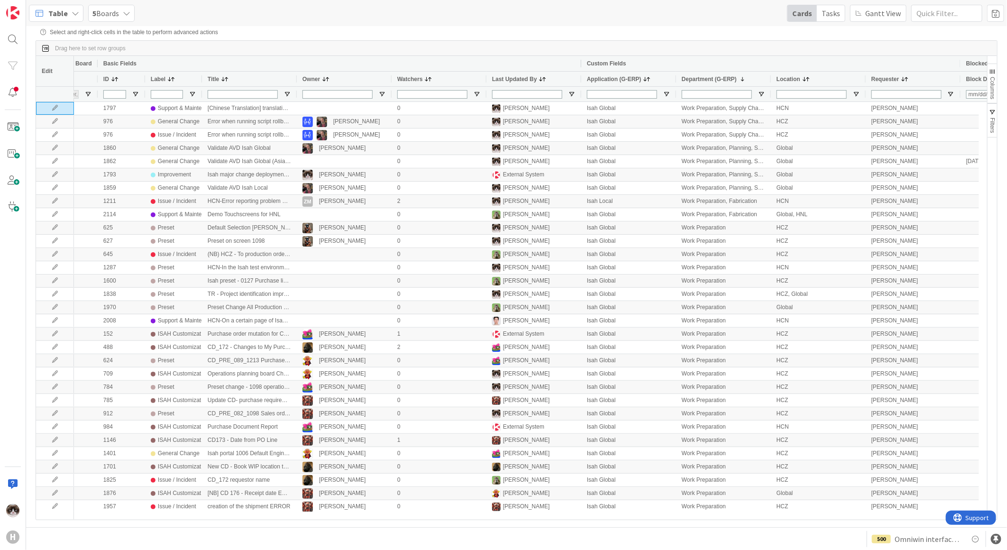
click at [636, 82] on div "Department (G-ERP) 1" at bounding box center [719, 79] width 74 height 10
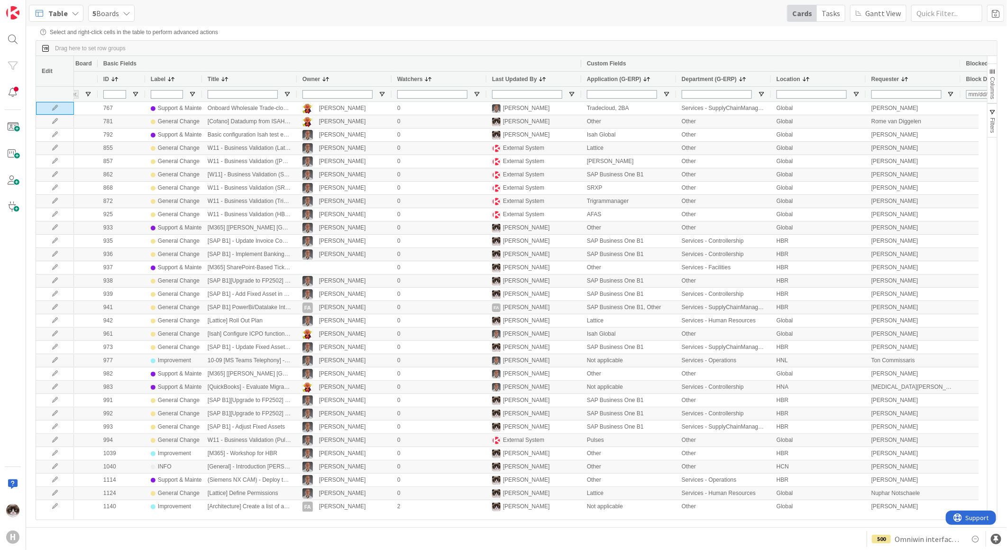
click at [636, 77] on span at bounding box center [806, 79] width 8 height 8
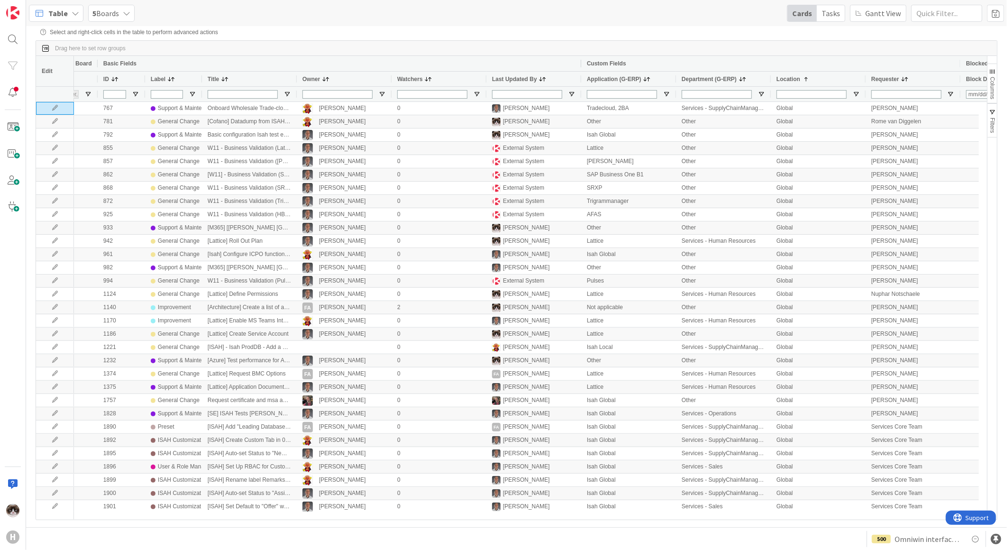
click at [636, 77] on span at bounding box center [806, 79] width 8 height 8
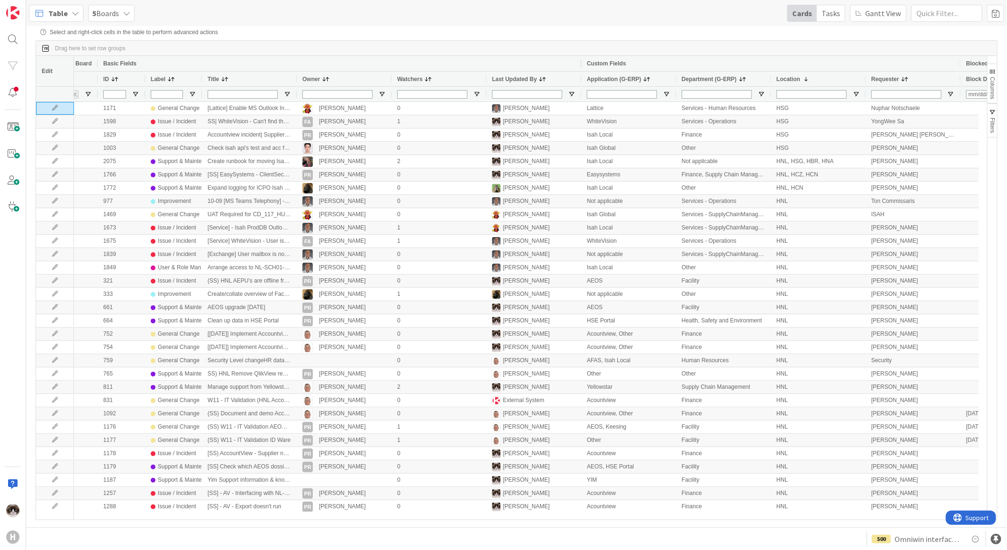
click at [636, 79] on span at bounding box center [905, 79] width 8 height 8
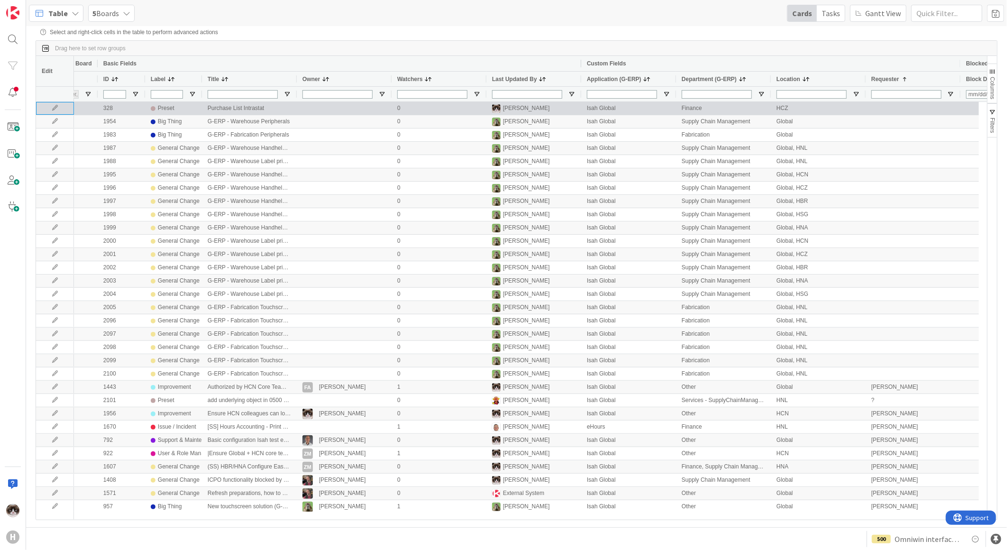
click at [53, 107] on icon at bounding box center [55, 108] width 14 height 6
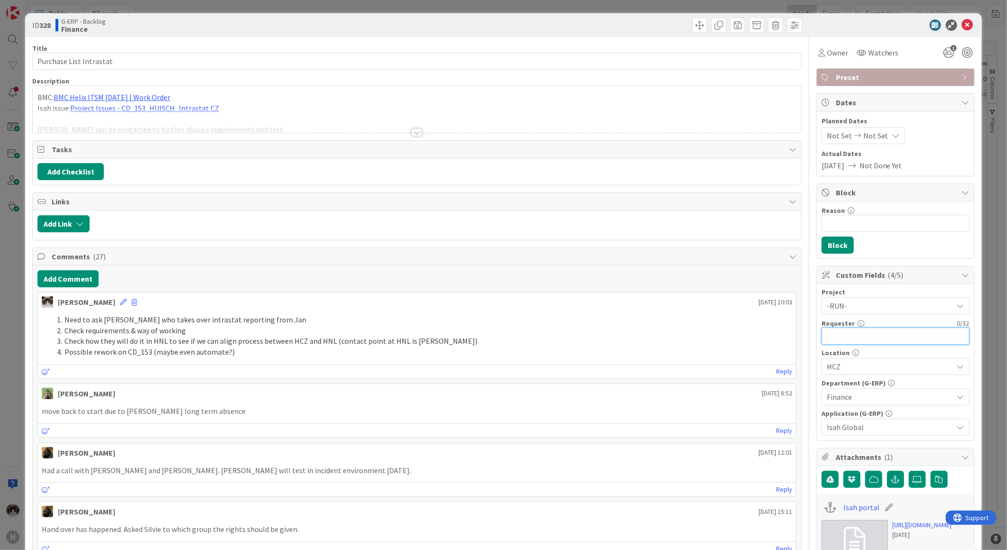
click at [636, 276] on input "text" at bounding box center [896, 336] width 148 height 17
click at [411, 130] on div at bounding box center [416, 132] width 10 height 8
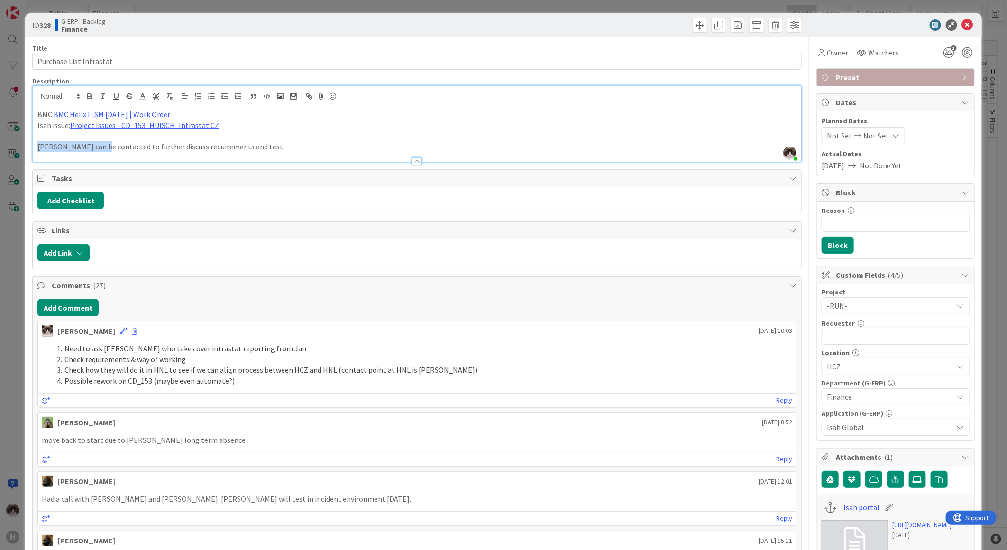
drag, startPoint x: 38, startPoint y: 147, endPoint x: 97, endPoint y: 148, distance: 59.3
click at [97, 148] on p "Kristina Polochava can be contacted to further discuss requirements and test." at bounding box center [416, 146] width 759 height 11
copy p "Kristina Polochava"
click at [636, 276] on input "text" at bounding box center [896, 336] width 148 height 17
paste input "Kristina Polochava"
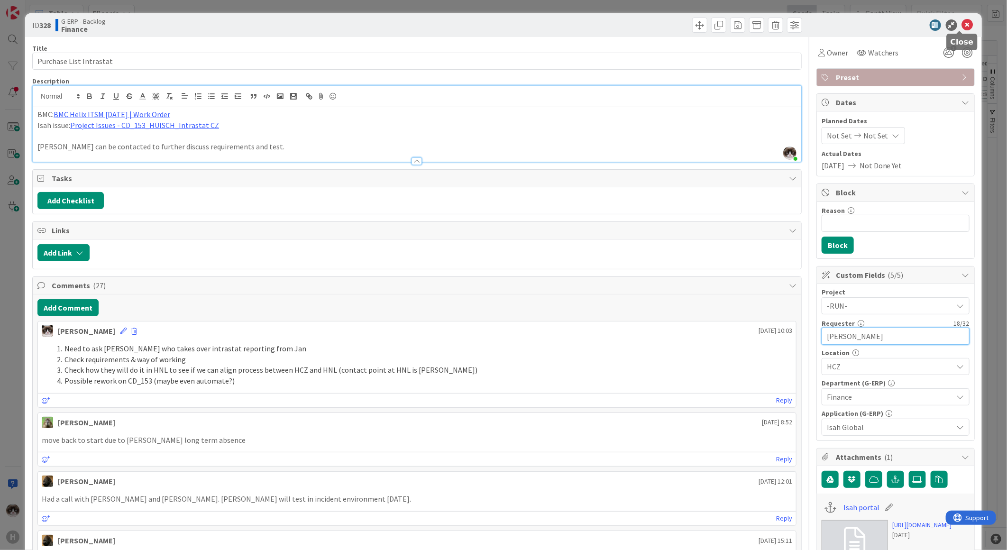
type input "Kristina Polochava"
click at [636, 29] on icon at bounding box center [967, 24] width 11 height 11
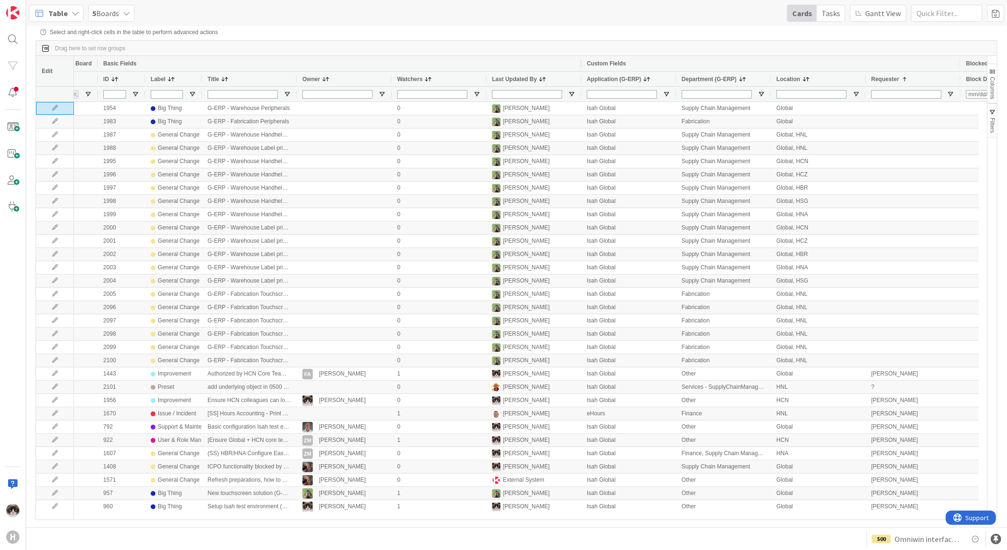
click at [70, 18] on div "Table" at bounding box center [56, 13] width 55 height 17
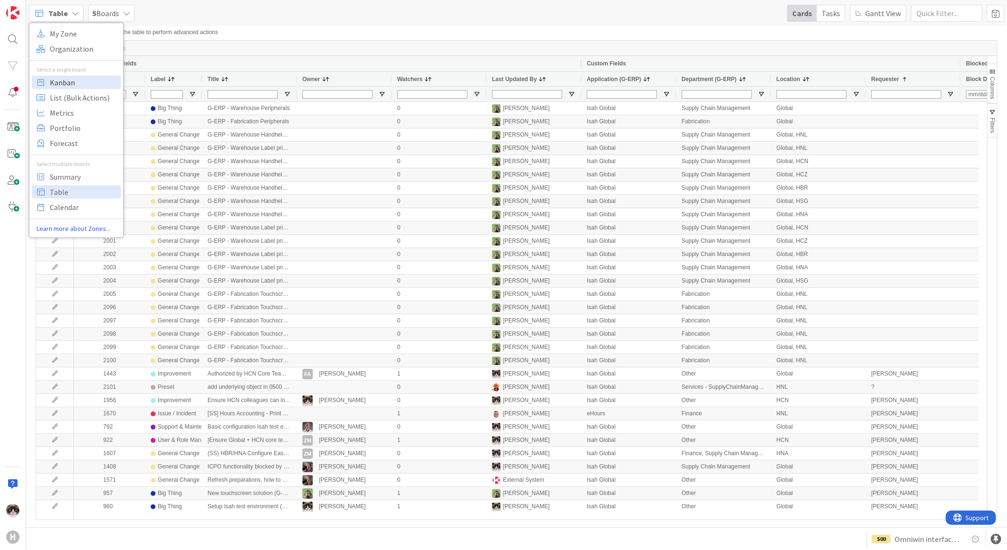
click at [77, 87] on span "Kanban" at bounding box center [84, 82] width 68 height 14
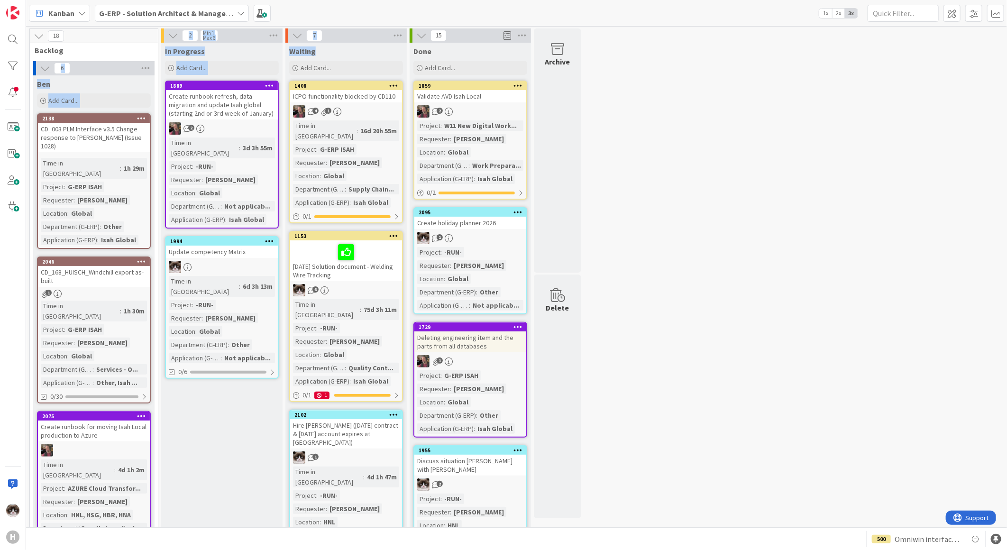
drag, startPoint x: 324, startPoint y: 50, endPoint x: 148, endPoint y: 47, distance: 176.4
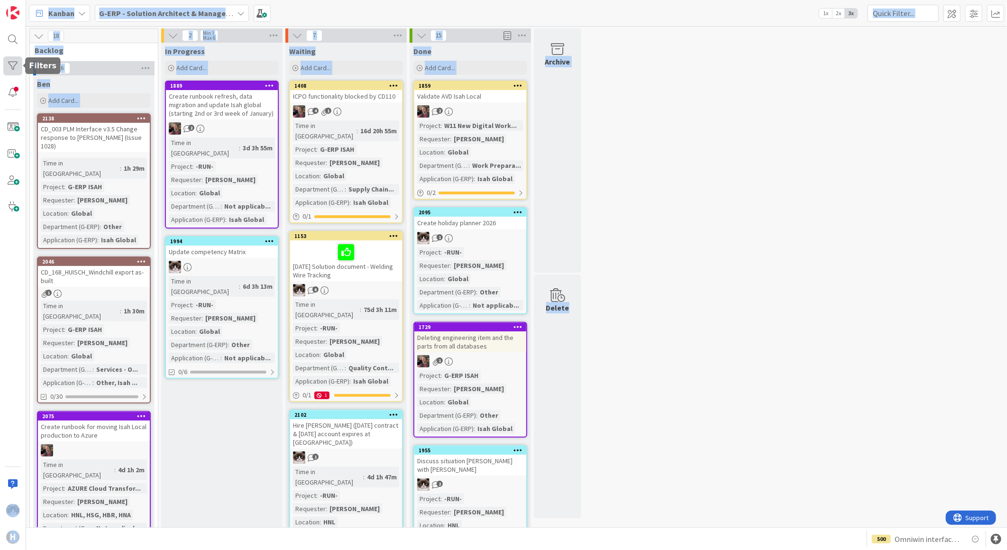
drag, startPoint x: 700, startPoint y: 469, endPoint x: 13, endPoint y: 69, distance: 794.9
click at [13, 69] on div "H Kanban G-ERP - Solution Architect & Management 1x 2x 3x 18 Backlog 6 Ben Add …" at bounding box center [503, 275] width 1007 height 550
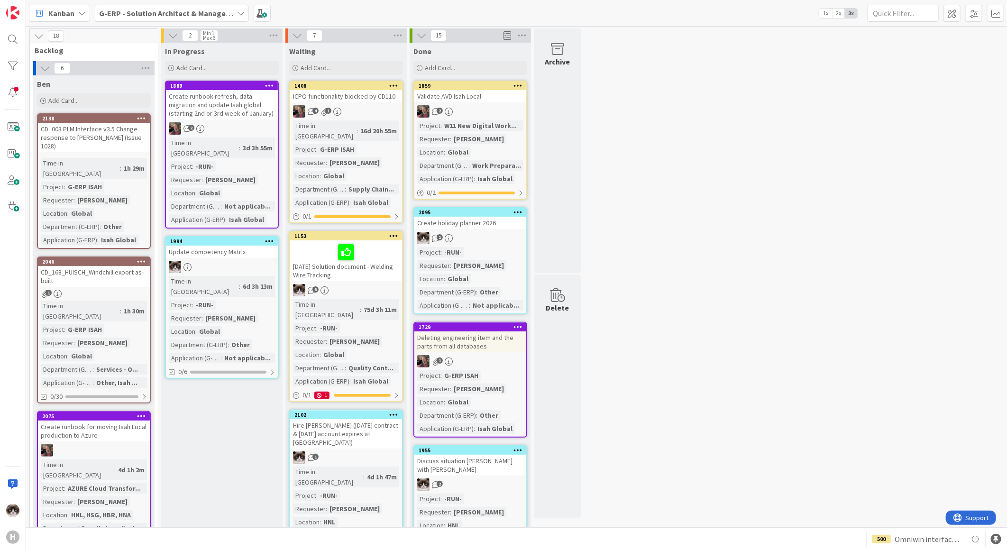
scroll to position [158, 0]
